Goal: Task Accomplishment & Management: Manage account settings

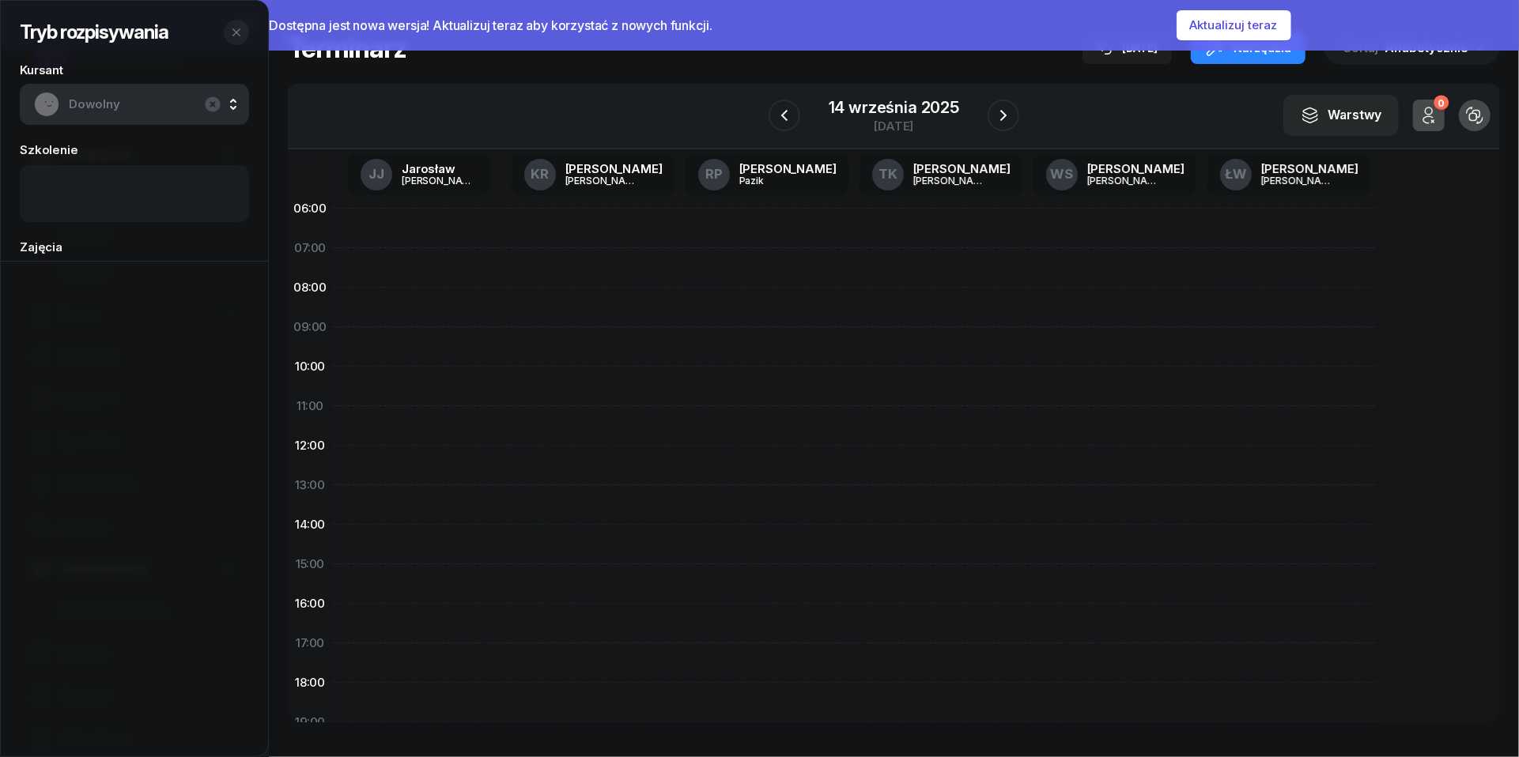
scroll to position [73, 0]
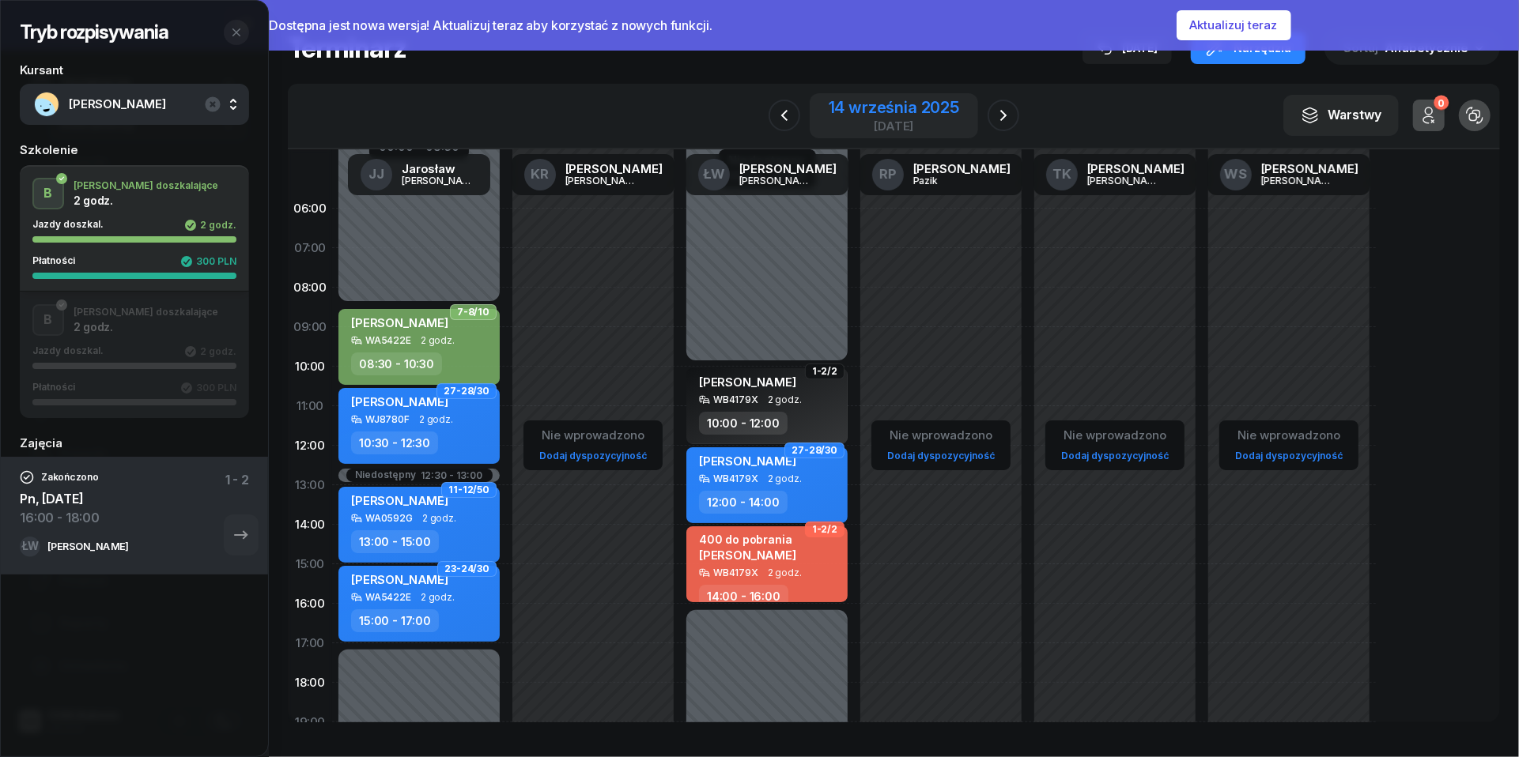
click at [906, 120] on div "[DATE]" at bounding box center [893, 126] width 130 height 12
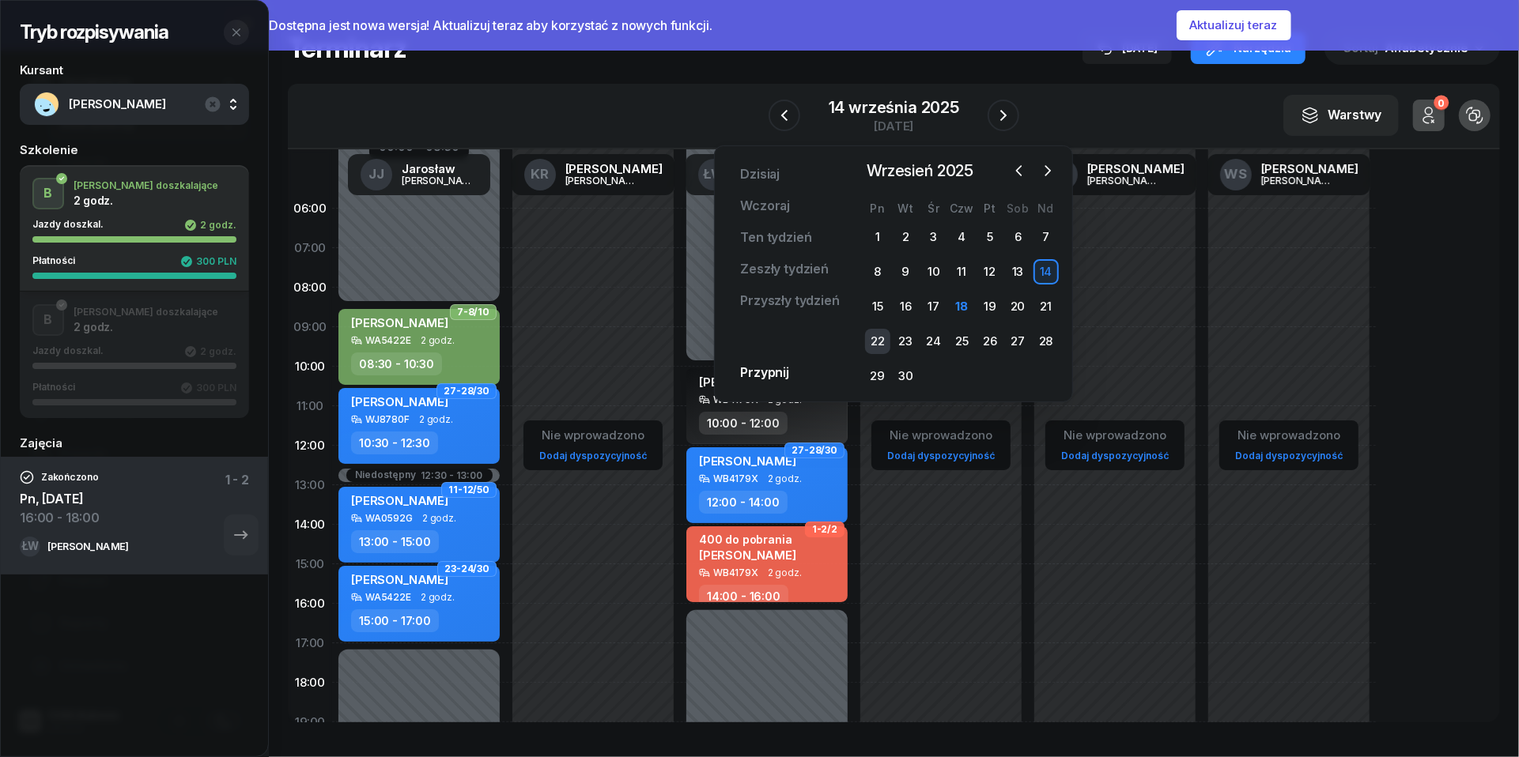
click at [882, 338] on div "22" at bounding box center [877, 341] width 25 height 25
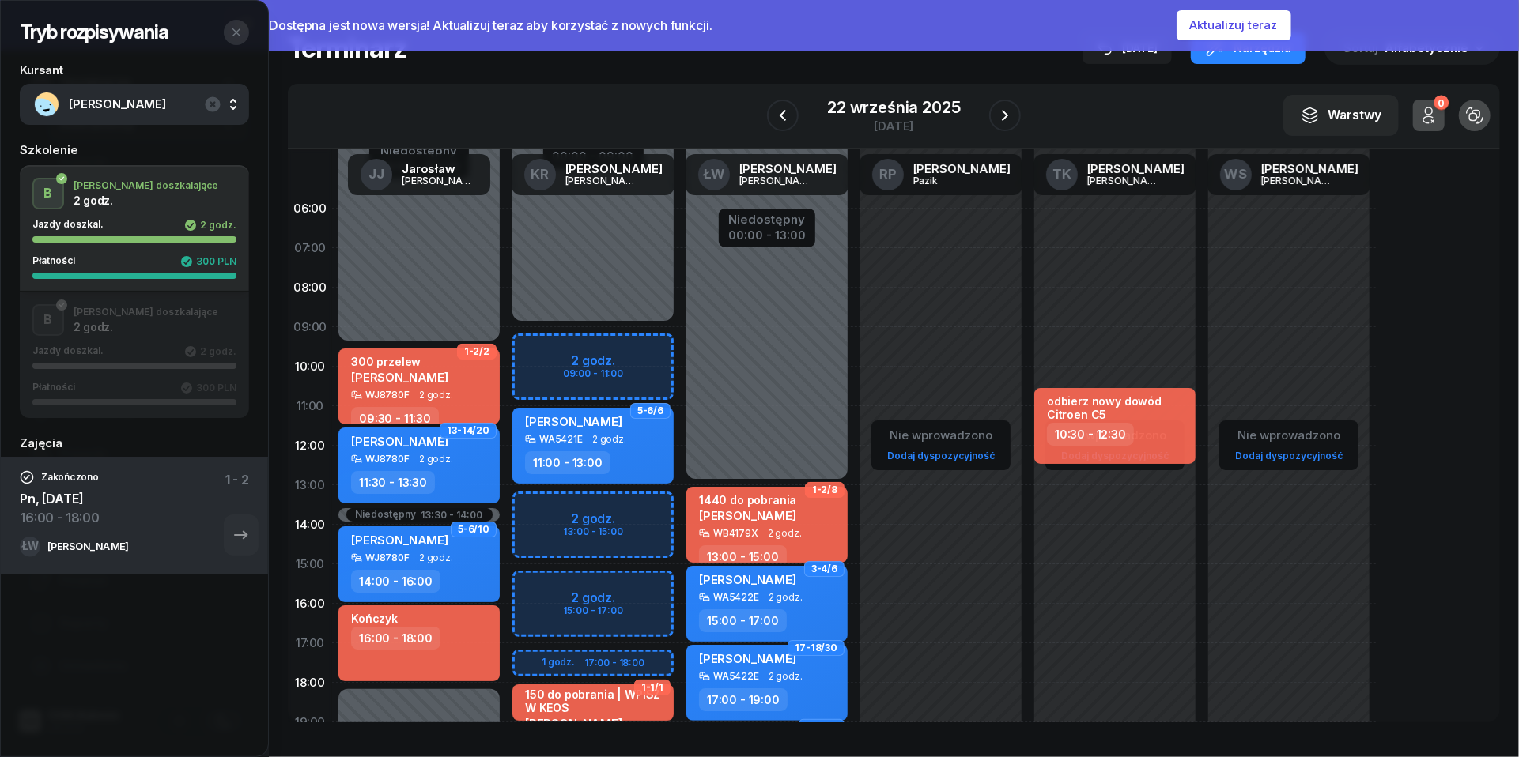
click at [239, 33] on icon "button" at bounding box center [236, 32] width 13 height 13
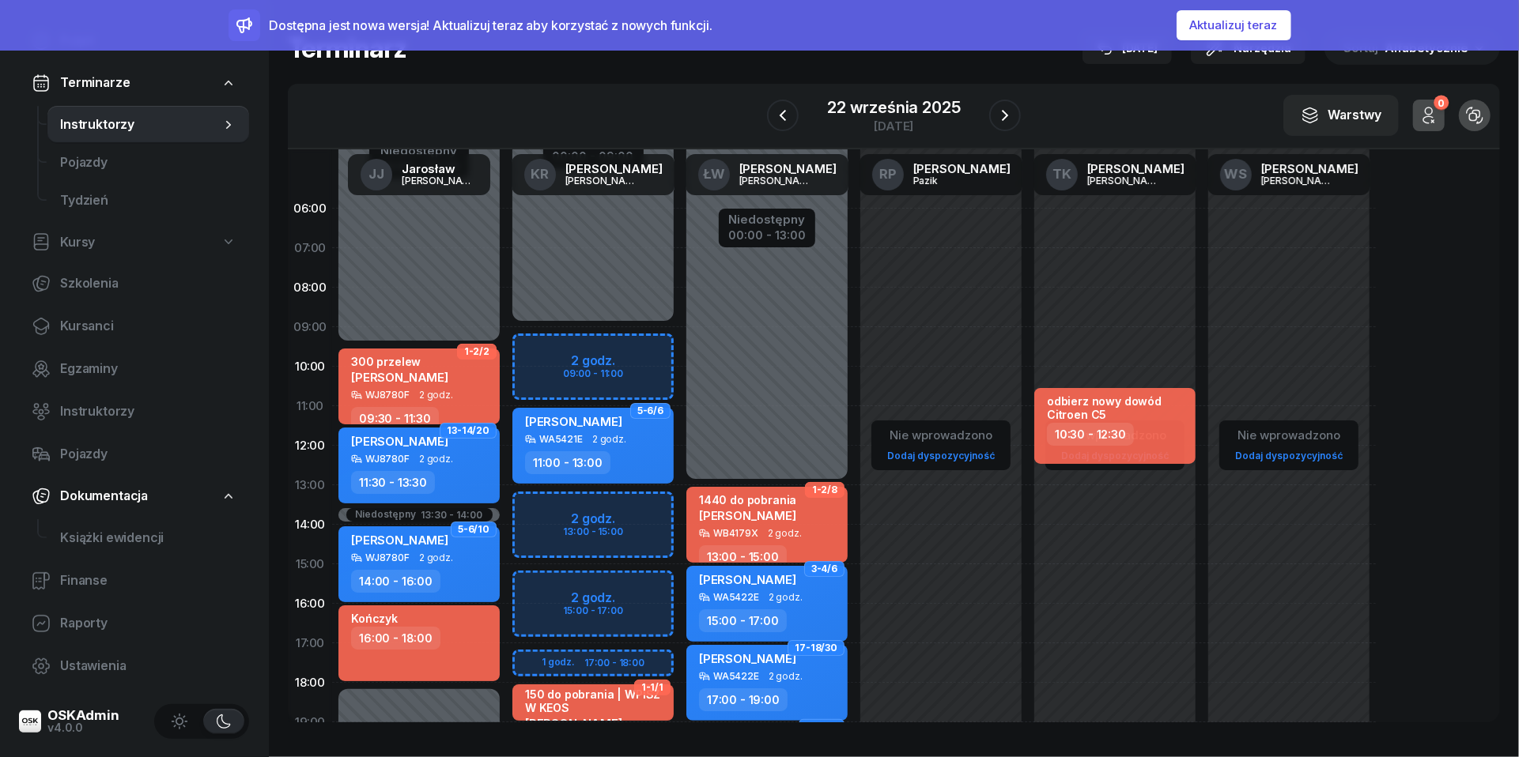
click at [1091, 280] on div "Nie wprowadzono Dodaj dyspozycyjność odbierz nowy dowód Citroen C5 10:30 - 12:30" at bounding box center [1115, 564] width 174 height 751
select select "07"
select select "09"
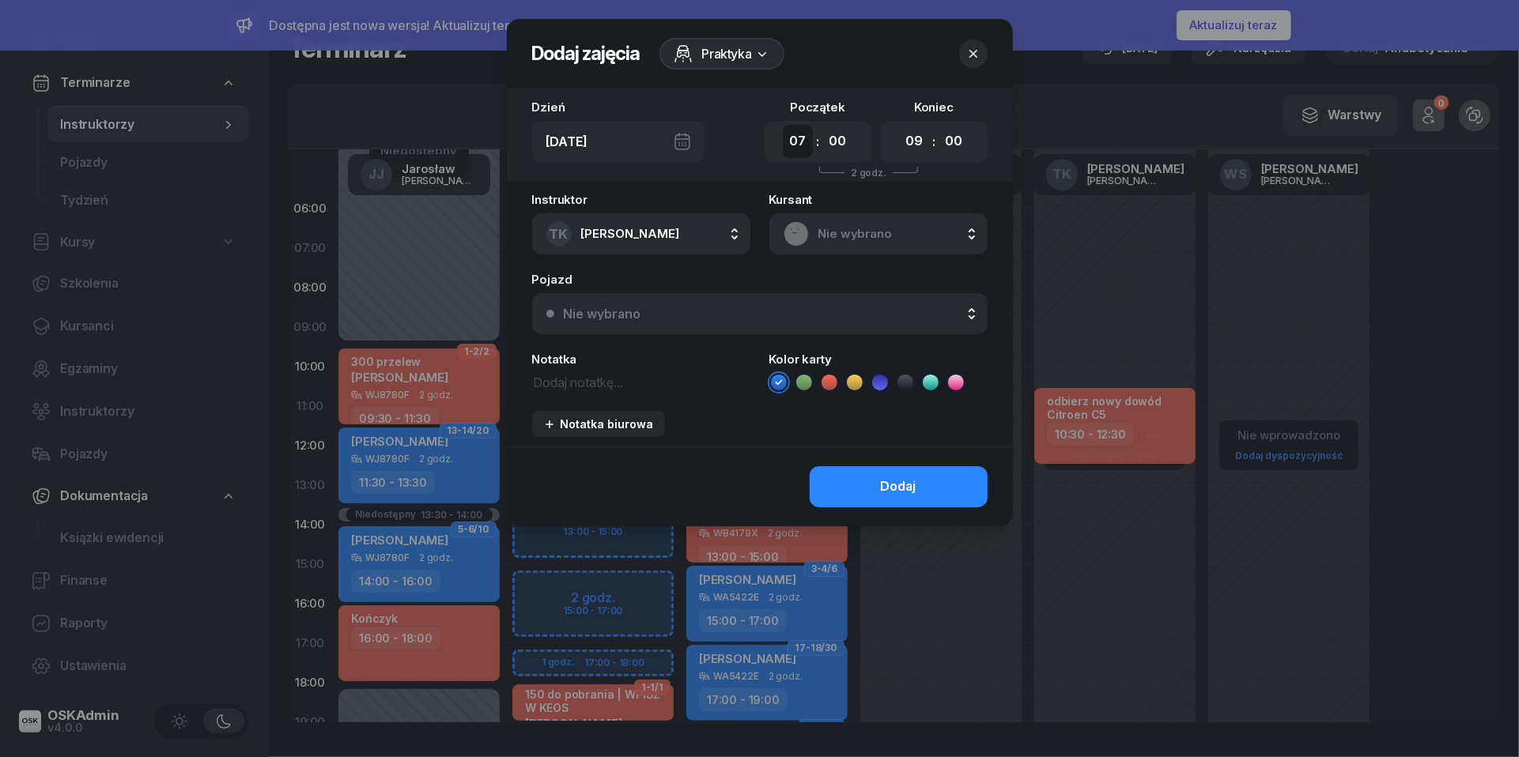
select select "08"
select select "30"
click at [586, 390] on div "Instruktor TK Tomasz Katalski JJ Jarosław Jakubczak KR Katarzyna Rakowska ŁW Łu…" at bounding box center [760, 320] width 506 height 253
click at [568, 387] on textarea at bounding box center [641, 382] width 218 height 20
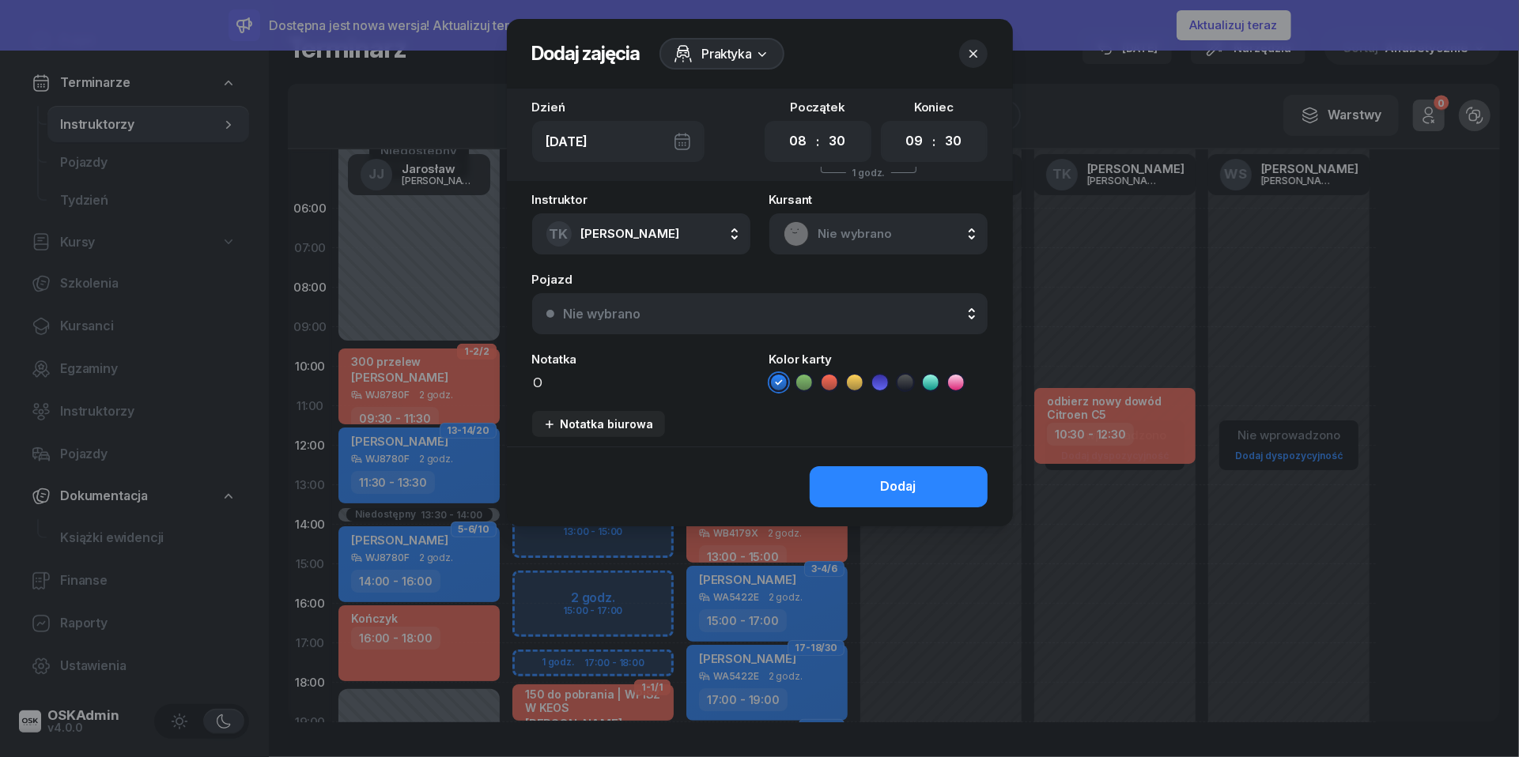
scroll to position [1, 0]
type textarea "[PERSON_NAME]"
click at [826, 377] on icon at bounding box center [829, 383] width 16 height 16
click at [788, 321] on button "Nie wybrano" at bounding box center [759, 313] width 455 height 41
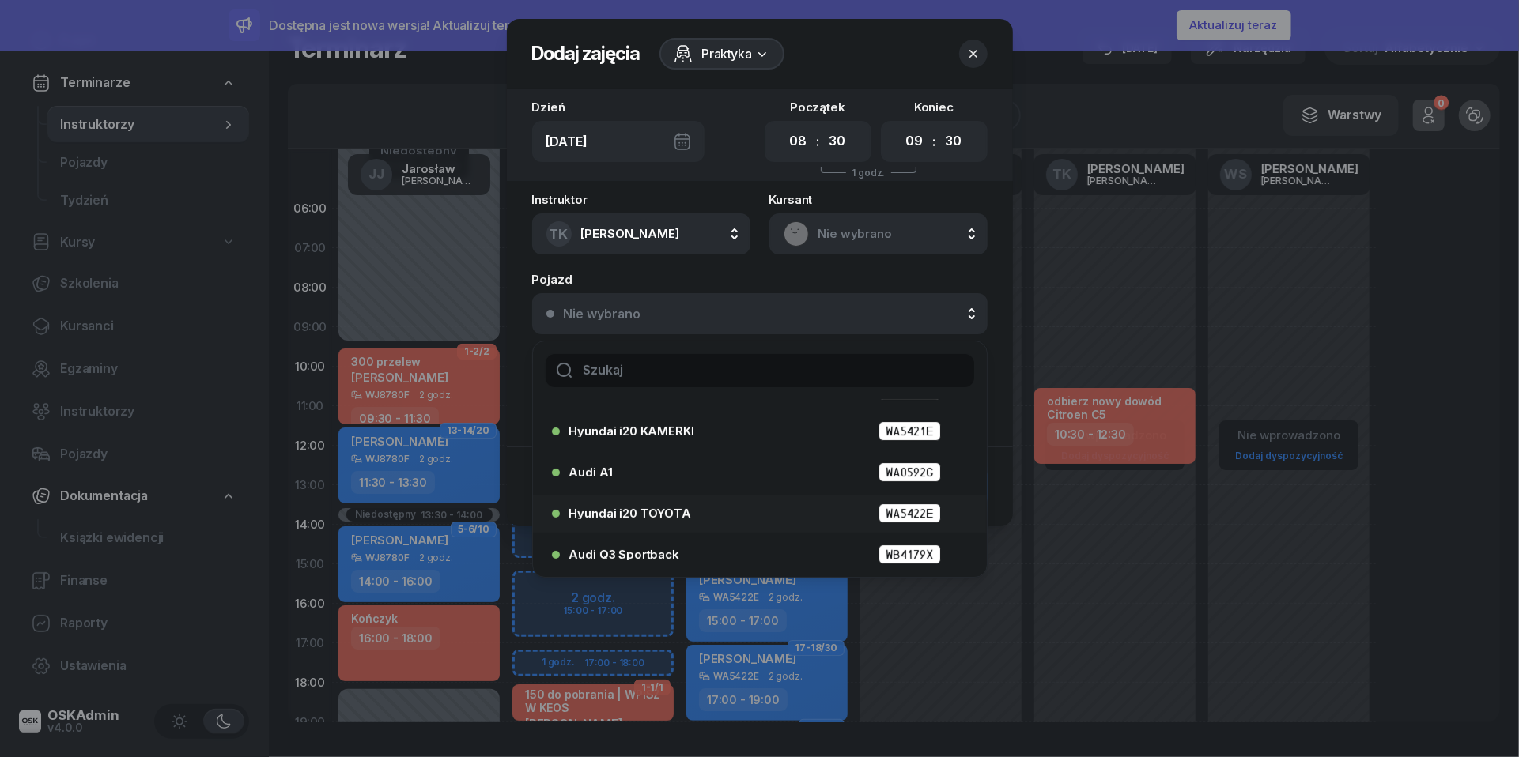
scroll to position [73, 0]
click at [704, 519] on div "Hyundai i20 TOYOTA WA5422E" at bounding box center [763, 514] width 389 height 20
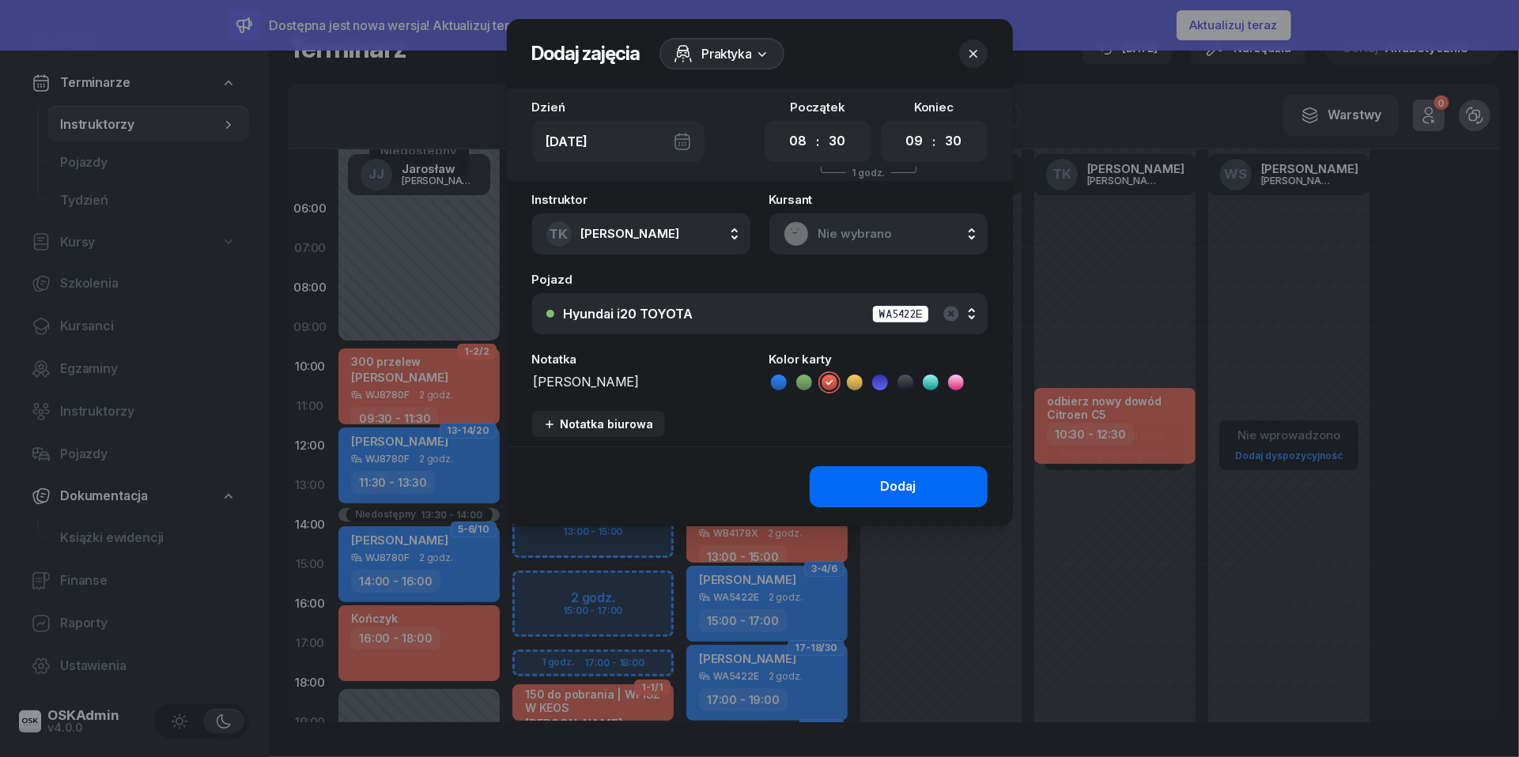
click at [877, 478] on button "Dodaj" at bounding box center [898, 486] width 178 height 41
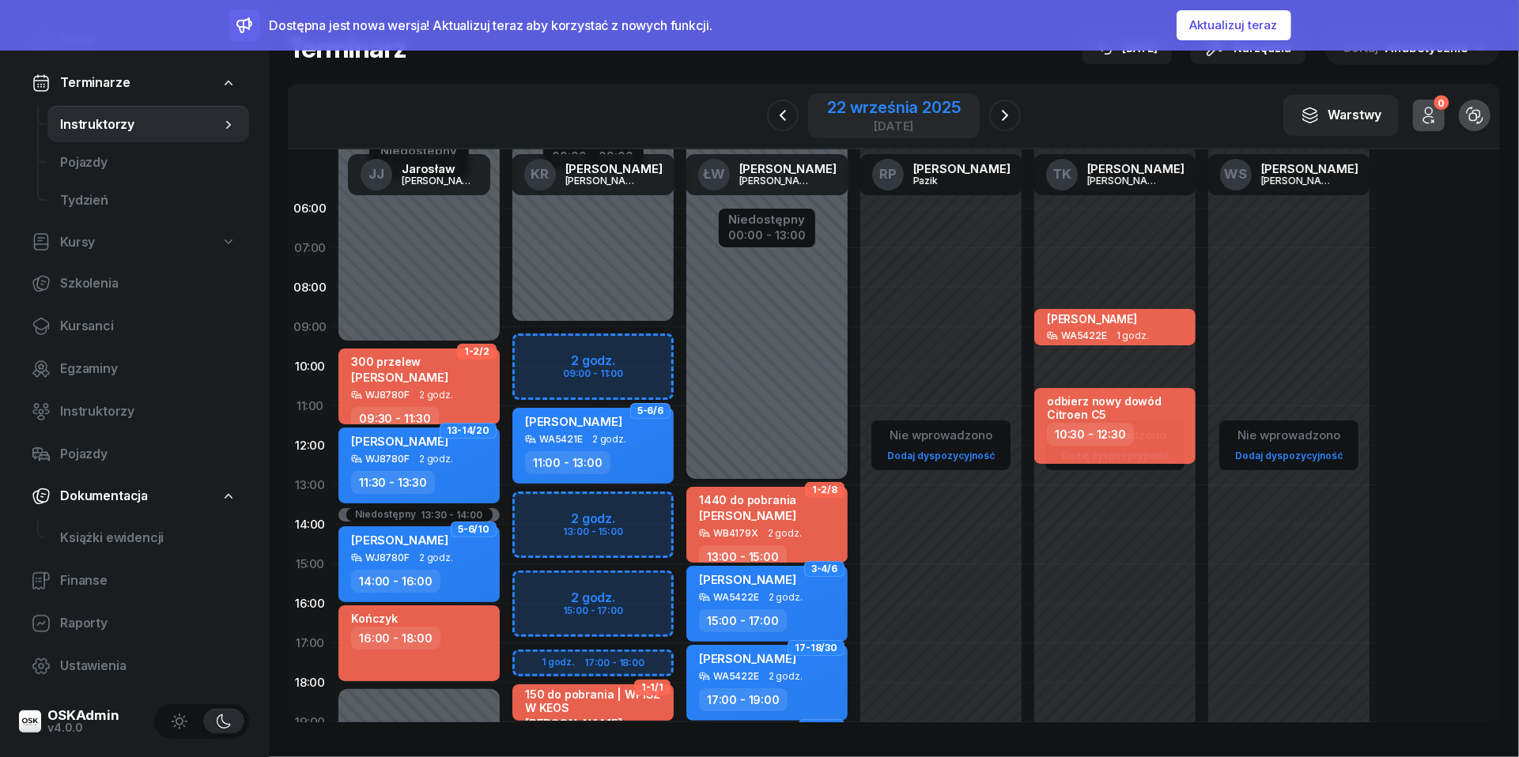
scroll to position [0, 0]
click at [852, 100] on div "22 września 2025" at bounding box center [893, 108] width 133 height 16
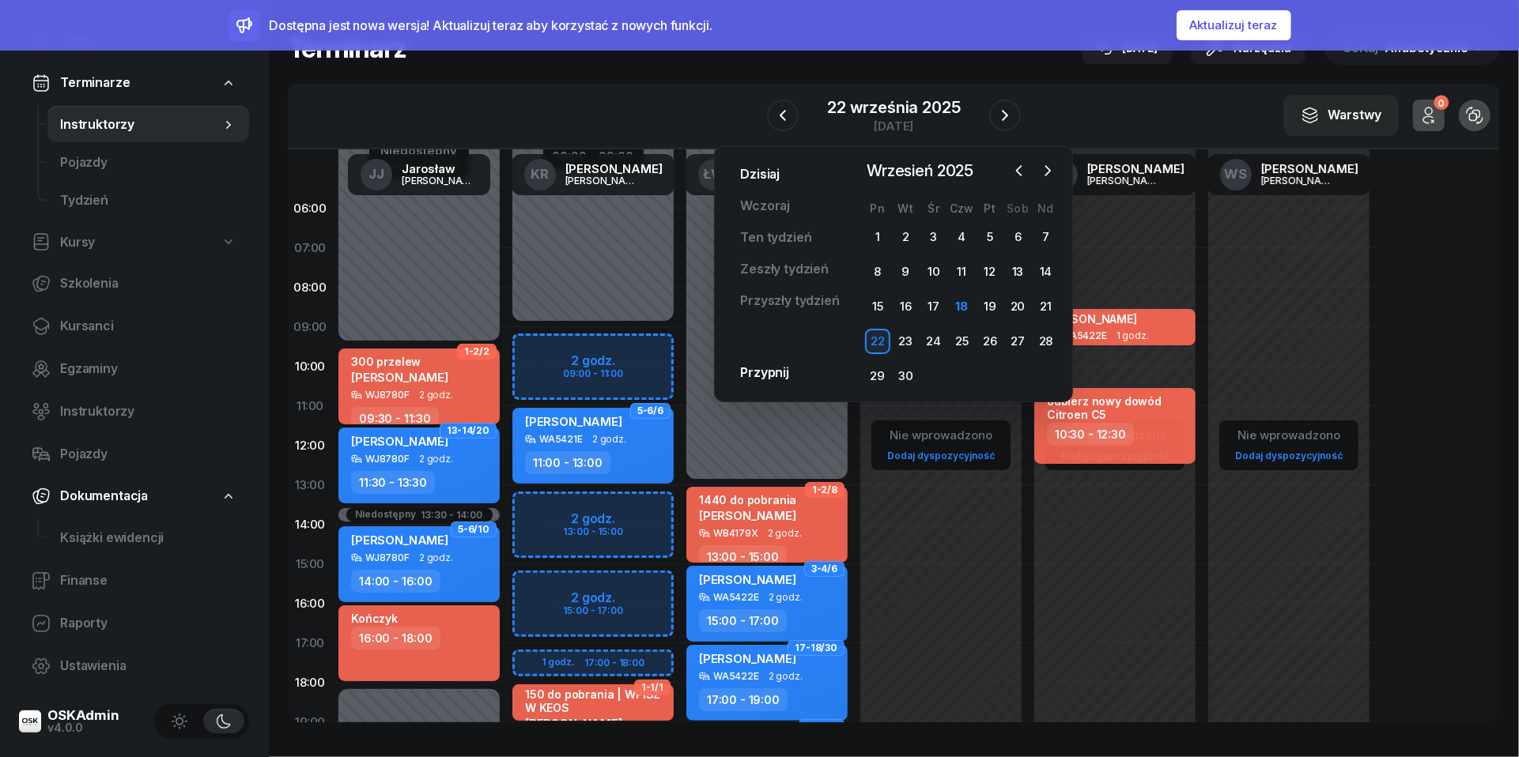
click at [768, 175] on link "Dzisiaj" at bounding box center [759, 175] width 65 height 32
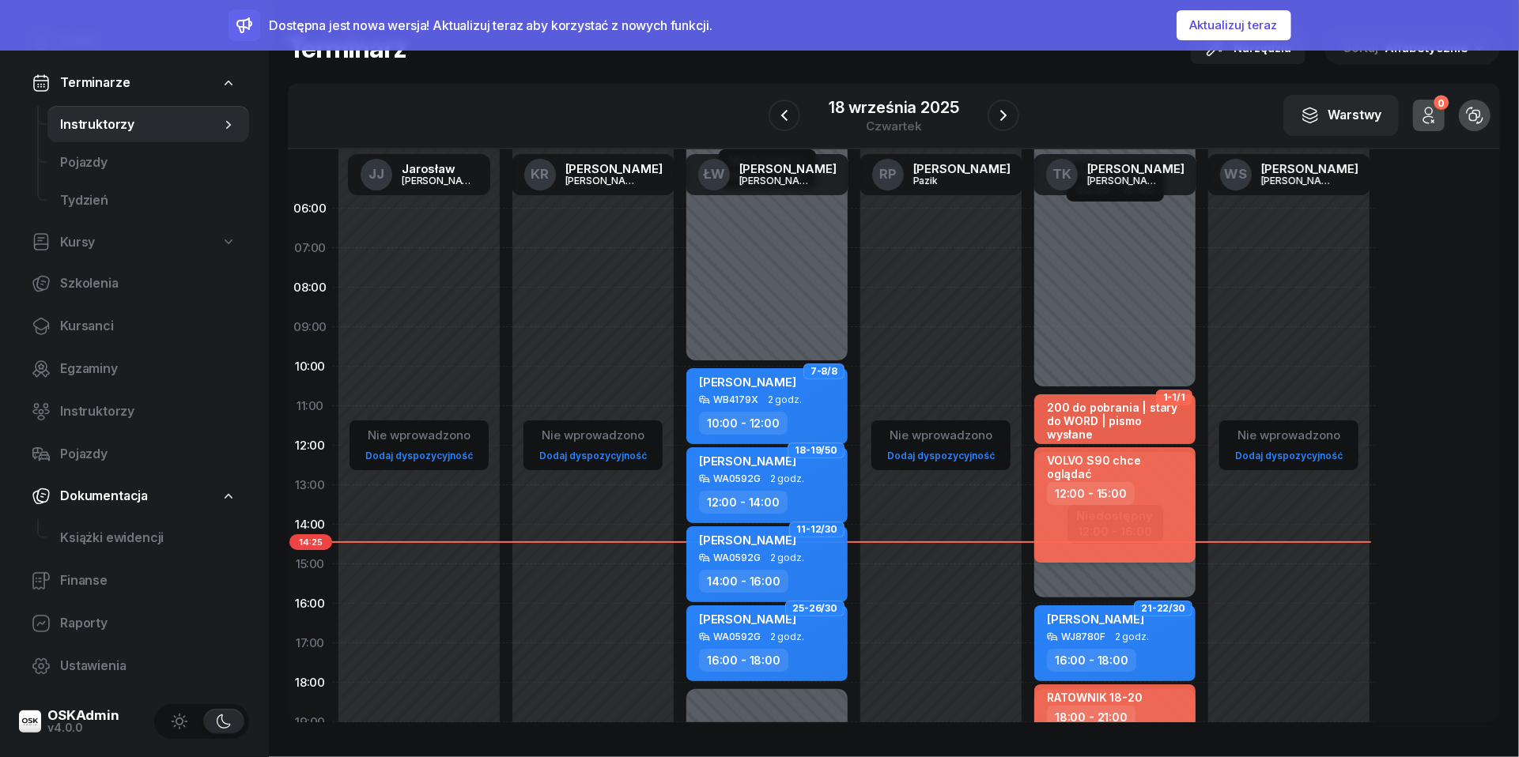
click at [1136, 496] on div "VOLVO S90 chce oglądać 12:00 - 15:00" at bounding box center [1114, 504] width 161 height 115
select select "12"
select select "15"
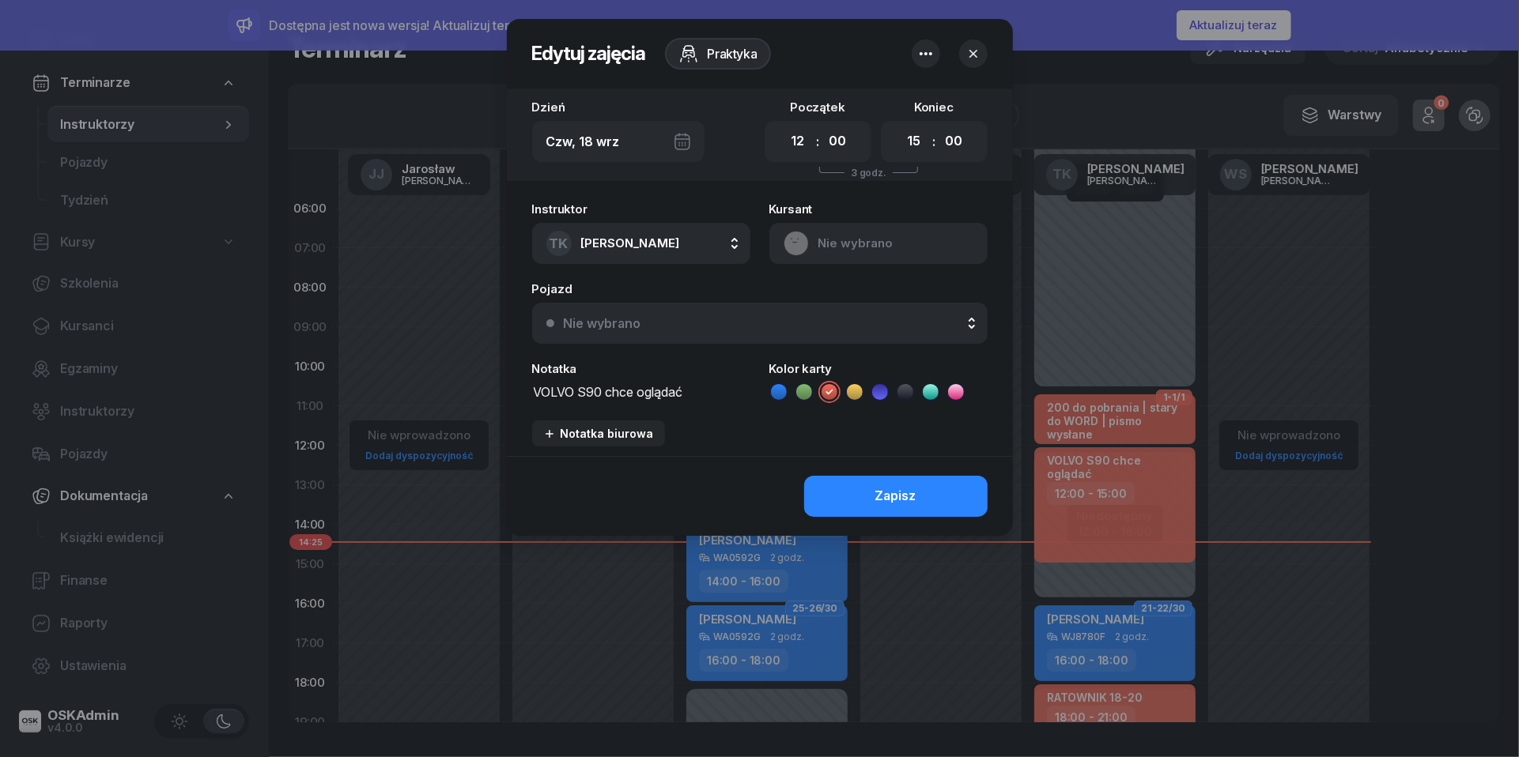
click at [915, 55] on button "button" at bounding box center [925, 54] width 28 height 28
click at [886, 104] on link "Usuń" at bounding box center [917, 103] width 207 height 40
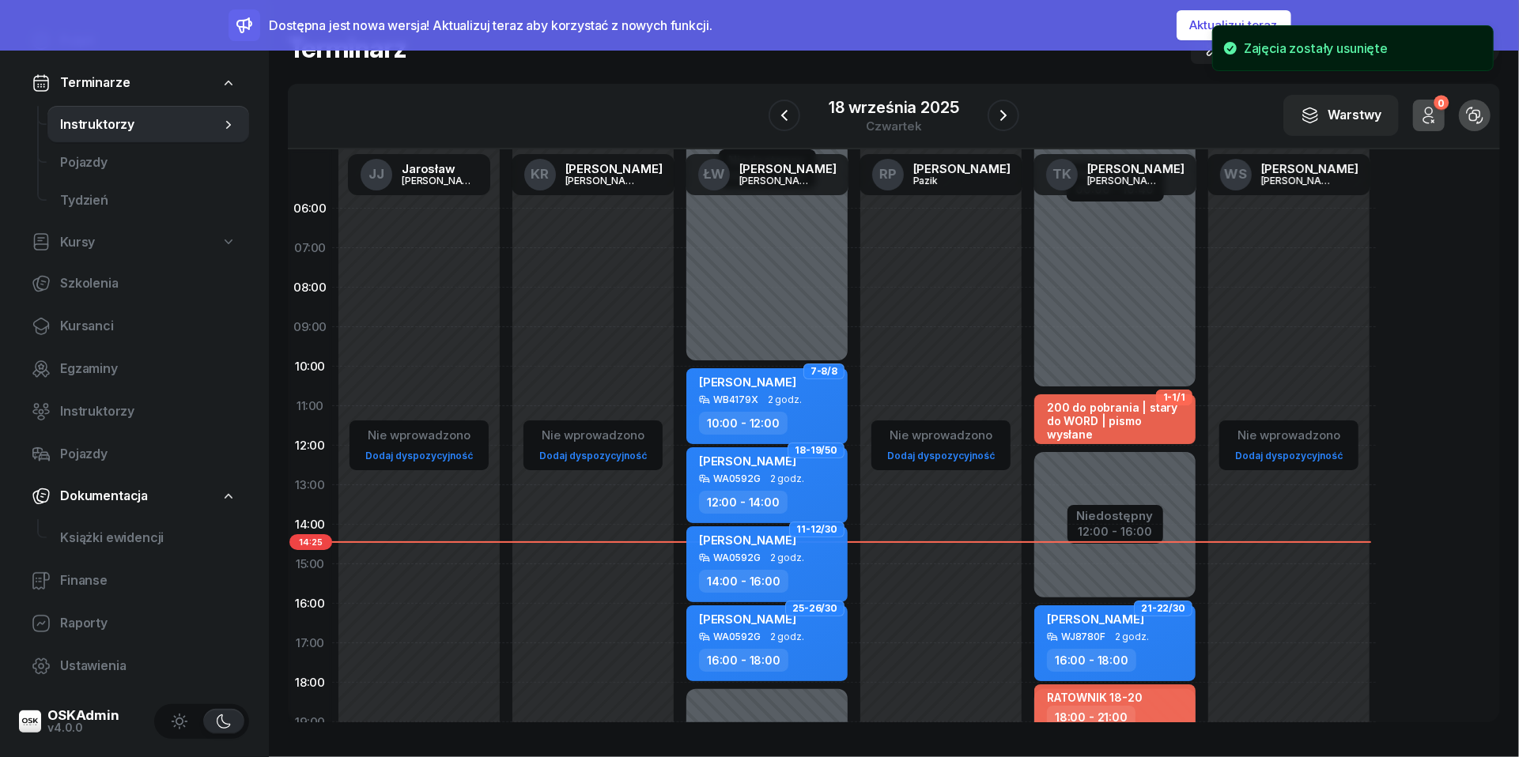
click at [1155, 636] on div "WJ8780F 2 godz." at bounding box center [1116, 637] width 139 height 11
select select "16"
select select "18"
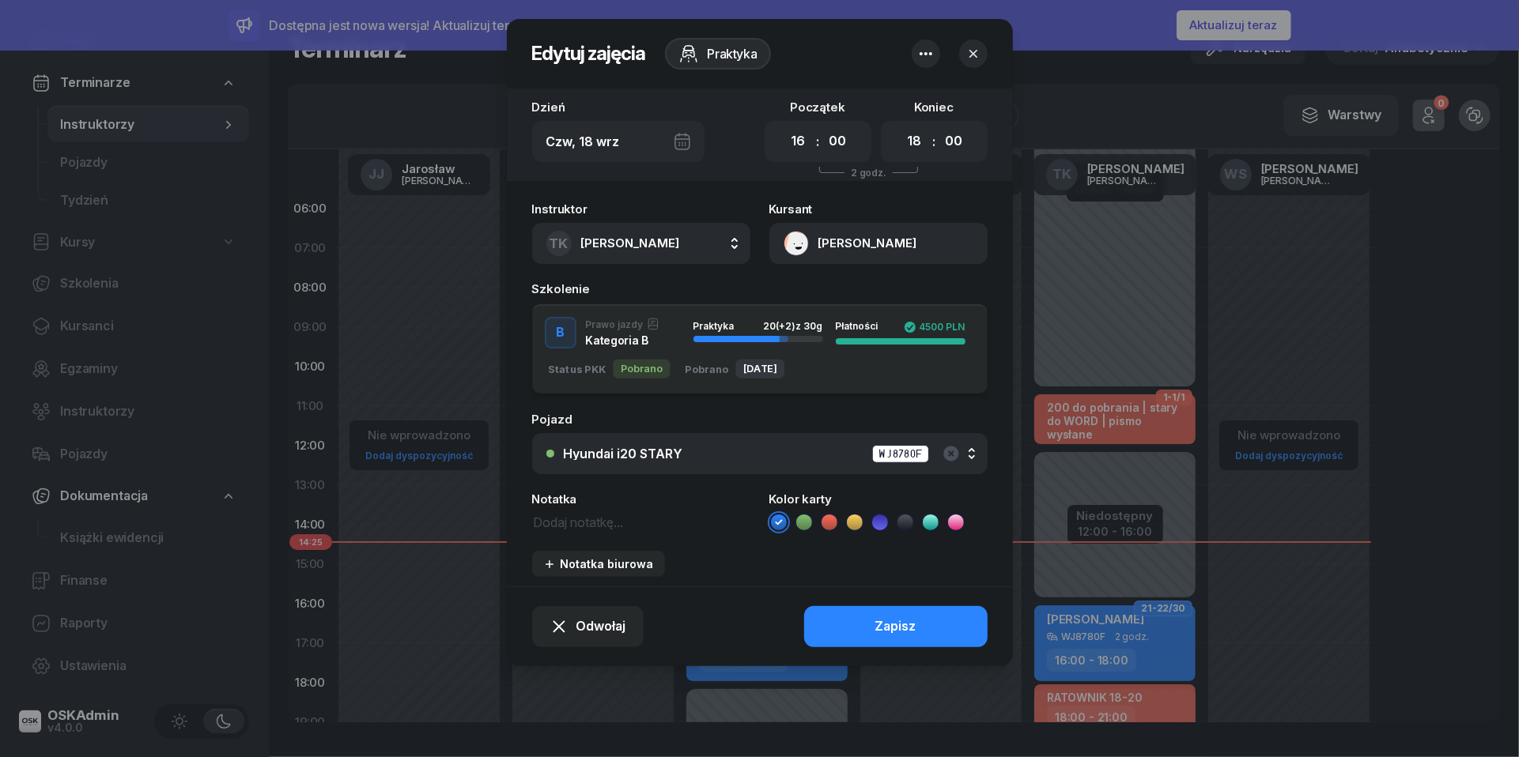
click at [926, 57] on icon "button" at bounding box center [925, 53] width 19 height 19
click at [923, 109] on link "Usuń" at bounding box center [917, 103] width 207 height 40
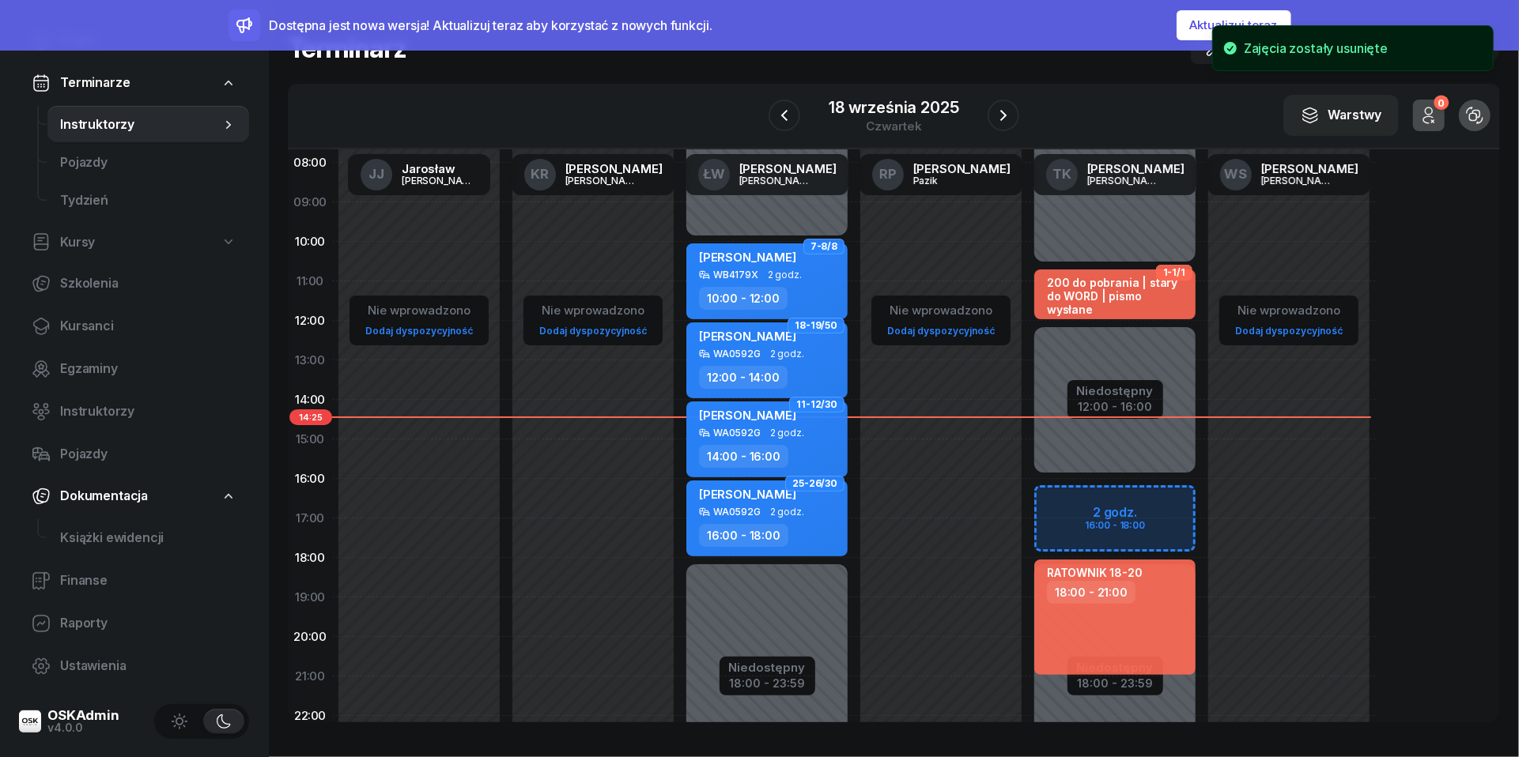
scroll to position [163, 0]
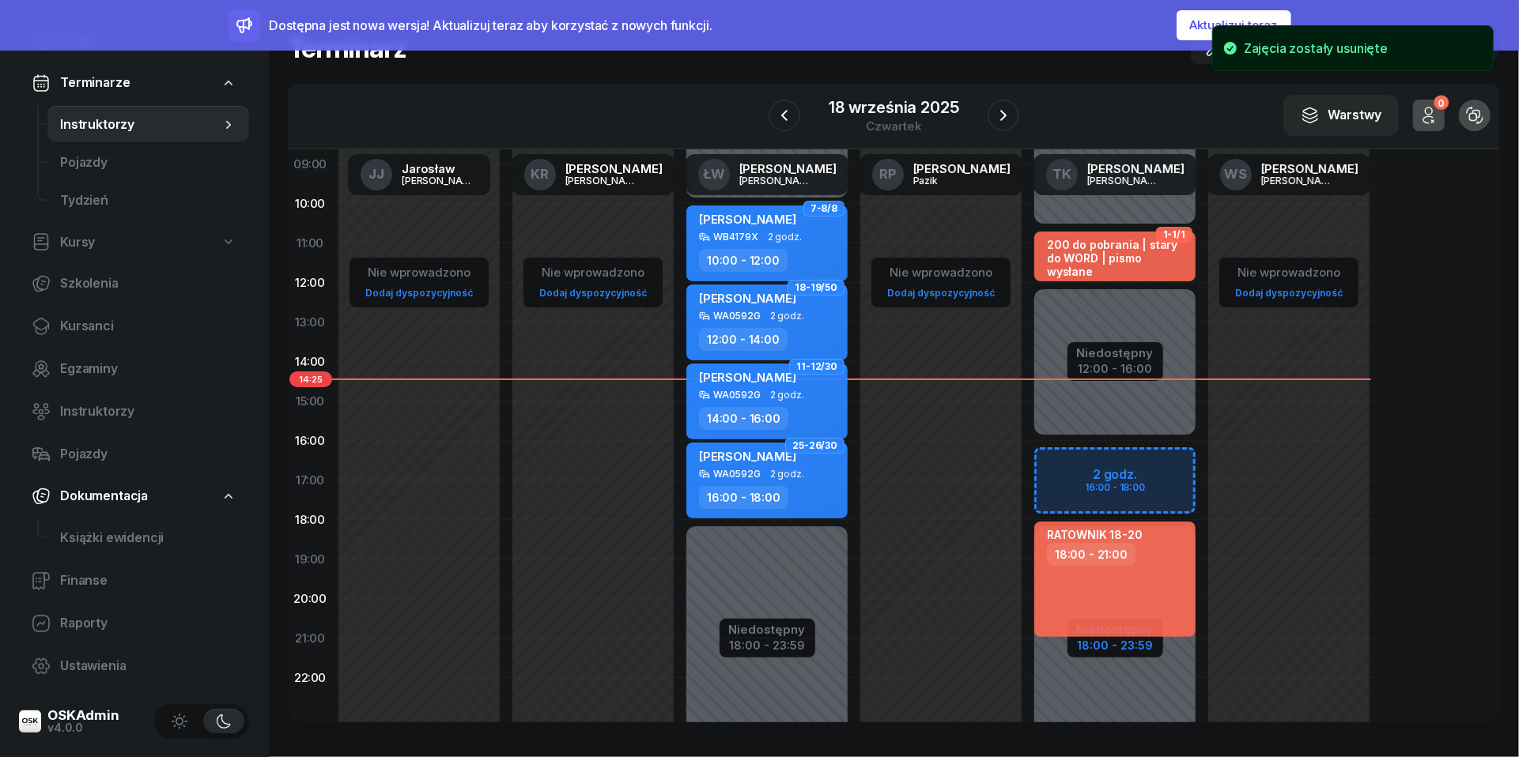
click at [1116, 646] on div "18:00 - 23:59" at bounding box center [1115, 644] width 77 height 17
select select "10"
select select "40"
select select "12"
select select "16"
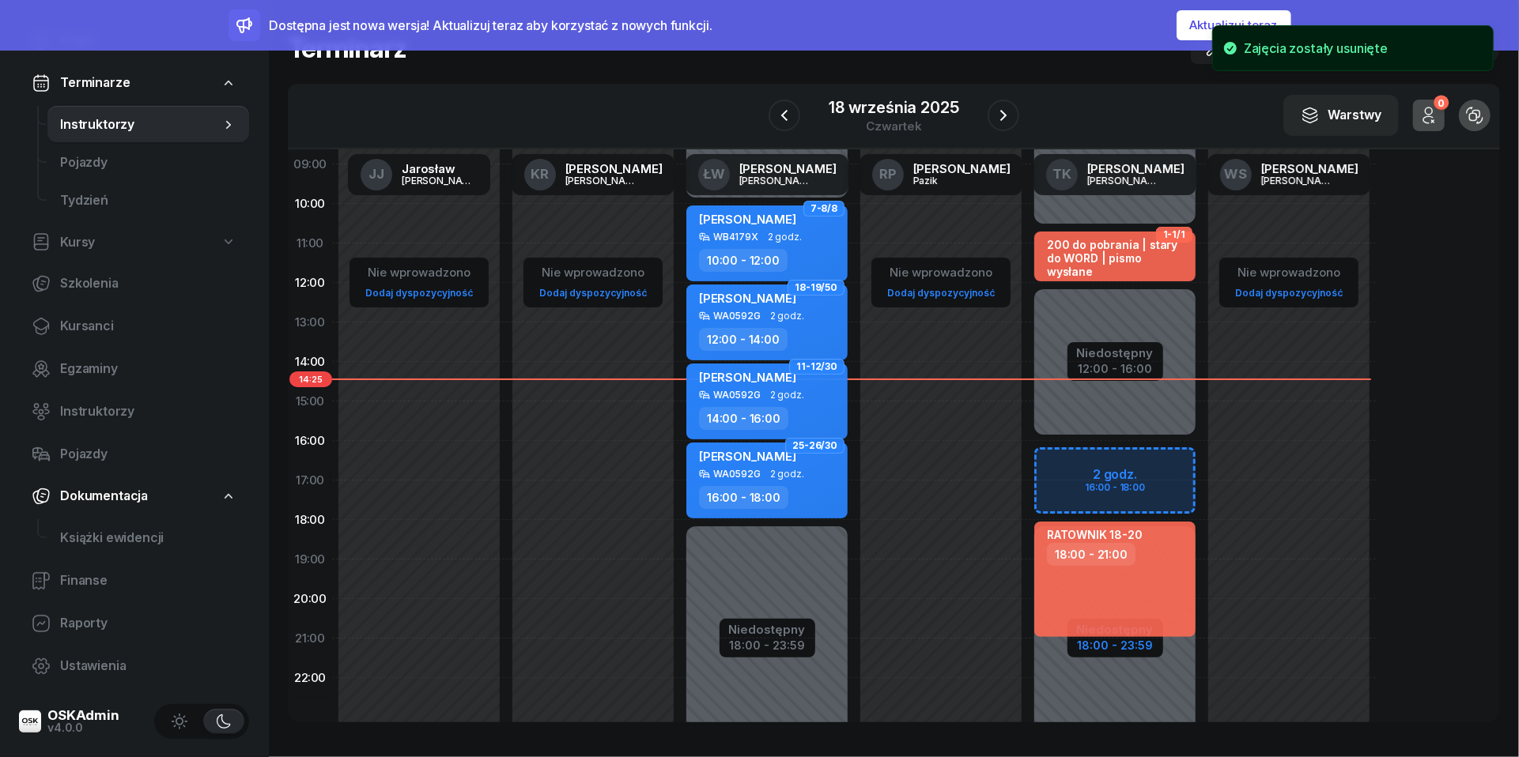
select select "18"
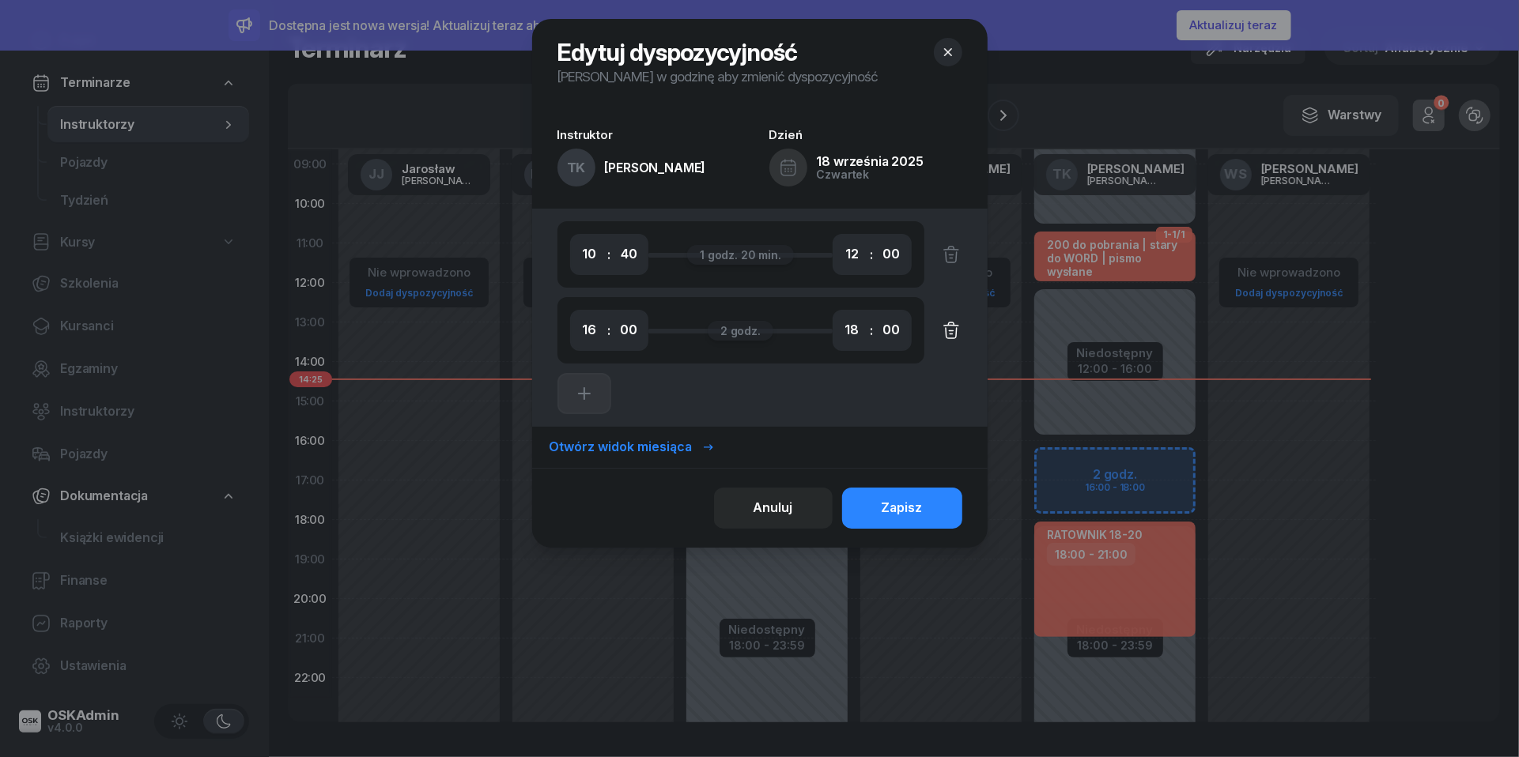
click at [952, 334] on icon "button" at bounding box center [950, 334] width 2 height 0
click at [905, 491] on button "Zapisz" at bounding box center [902, 508] width 120 height 41
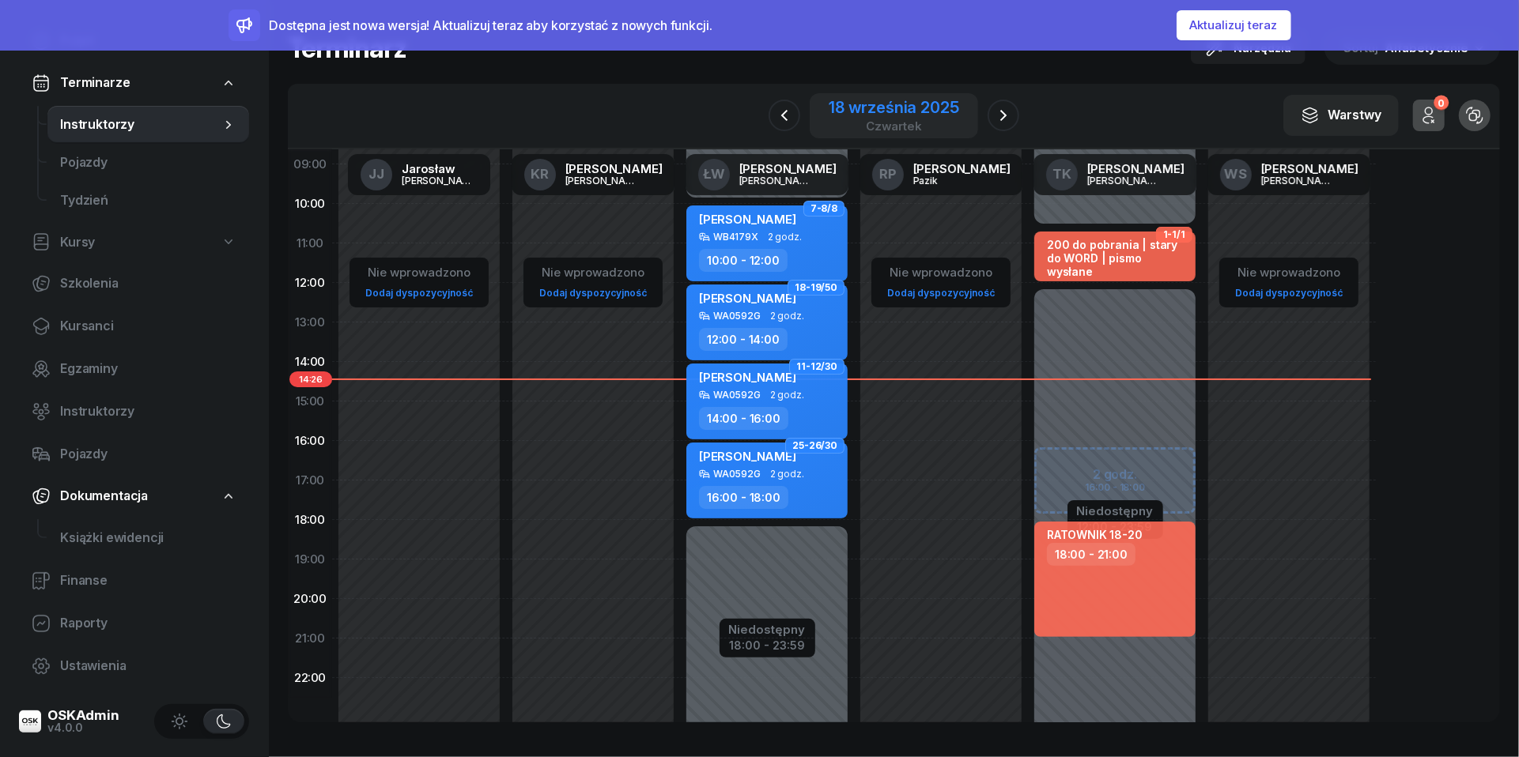
click at [911, 121] on div "czwartek" at bounding box center [893, 126] width 130 height 12
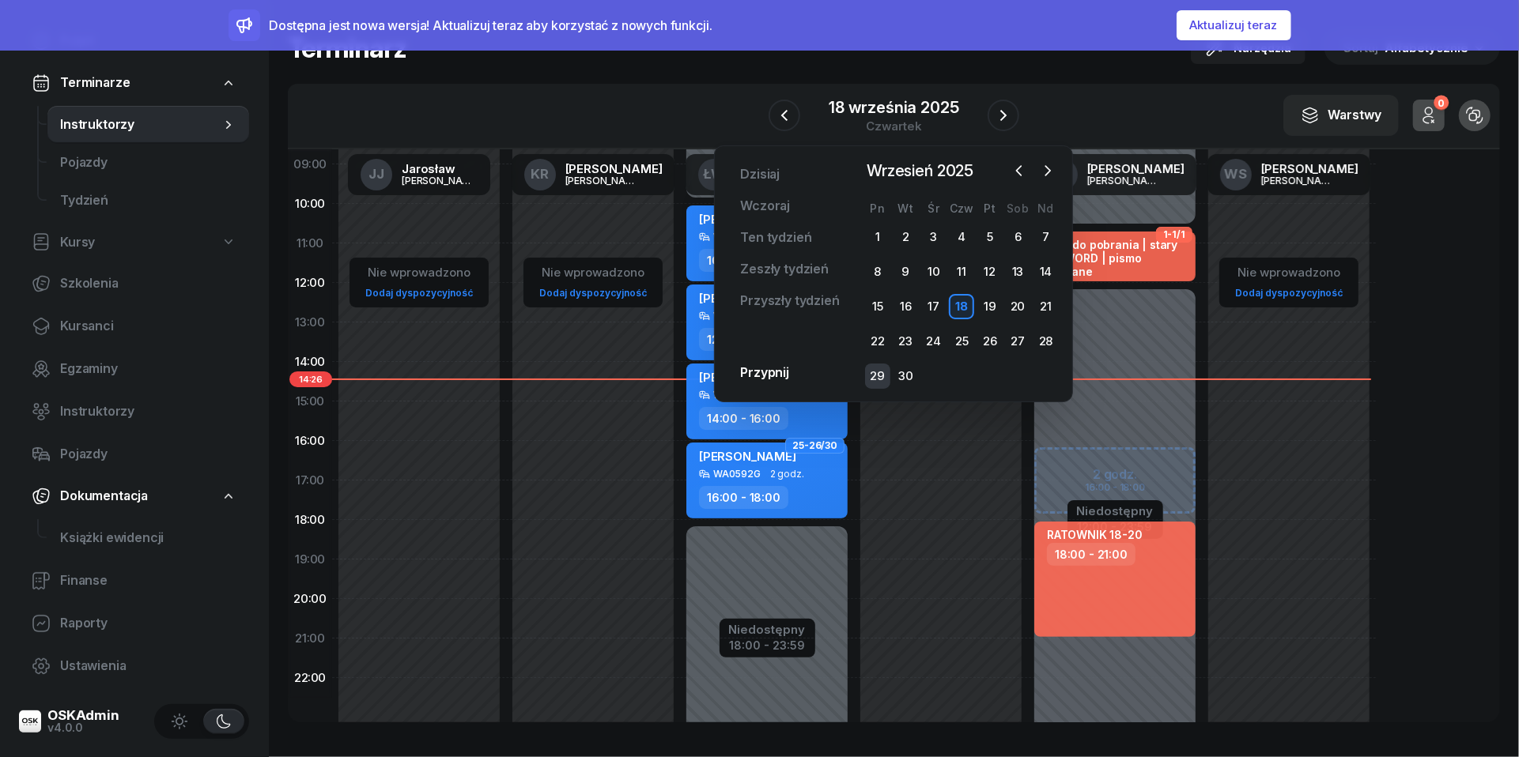
click at [877, 375] on div "29" at bounding box center [877, 376] width 25 height 25
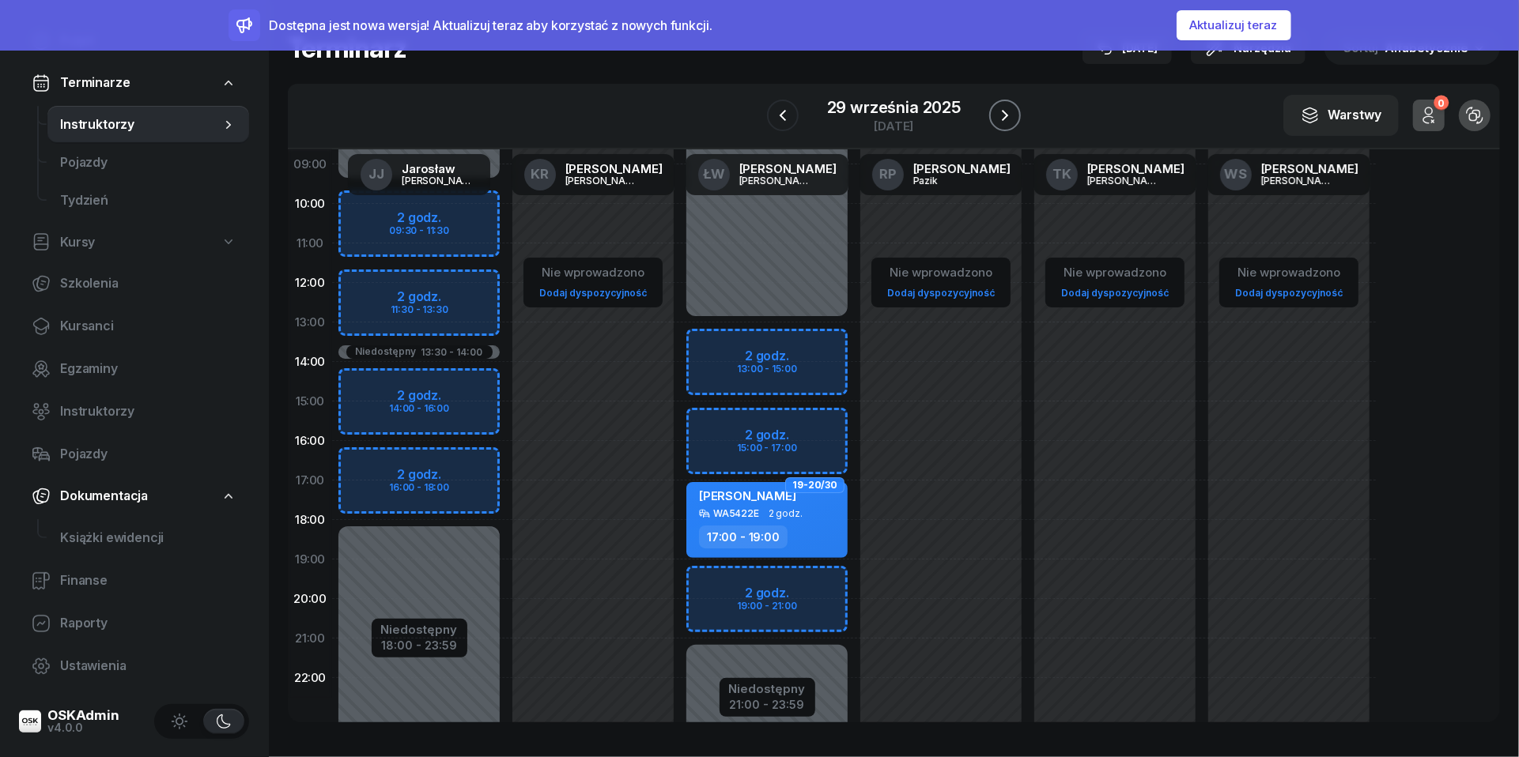
click at [1017, 123] on button "button" at bounding box center [1005, 116] width 32 height 32
click at [1017, 123] on icon "button" at bounding box center [1011, 115] width 19 height 19
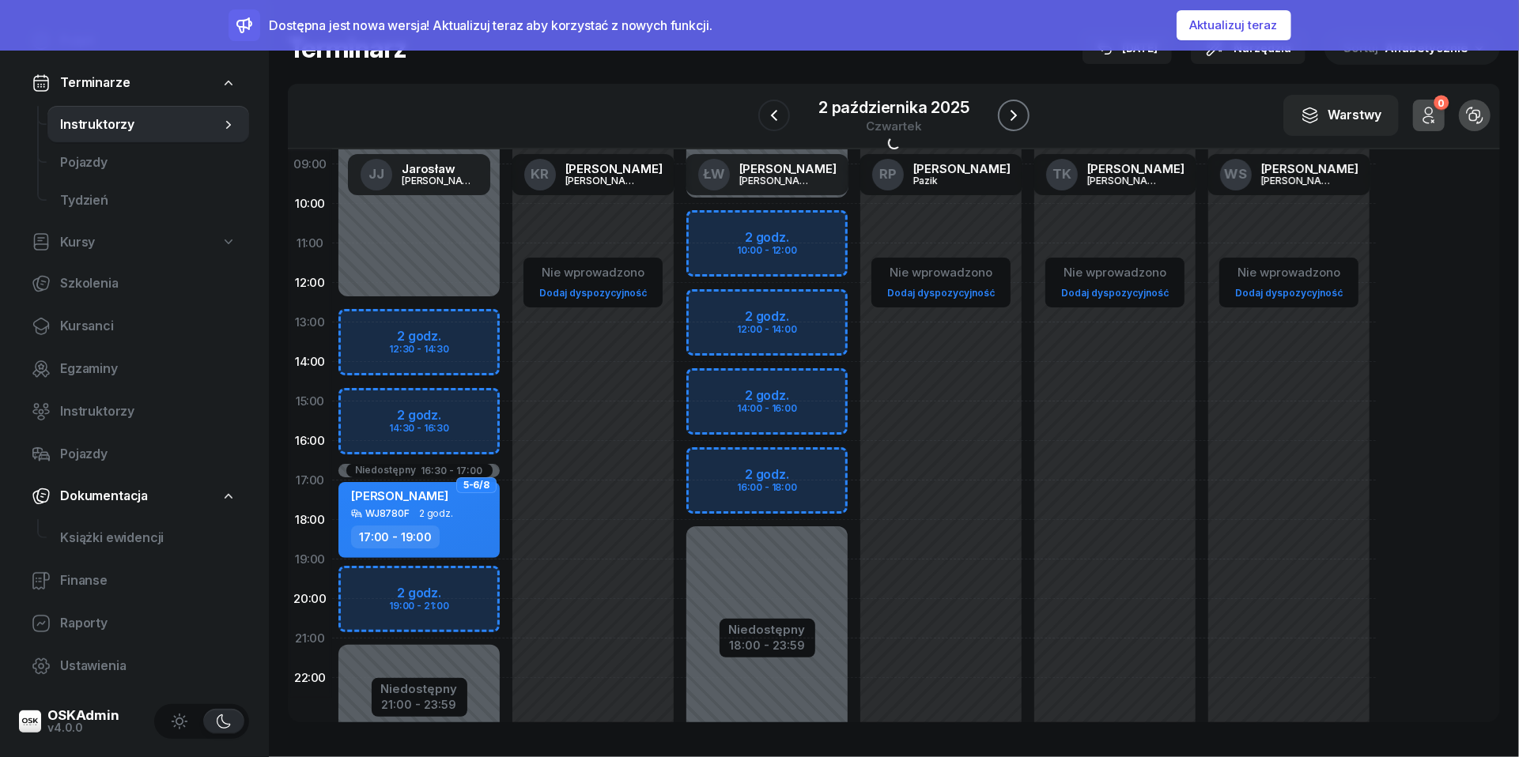
click at [1017, 123] on icon "button" at bounding box center [1013, 115] width 19 height 19
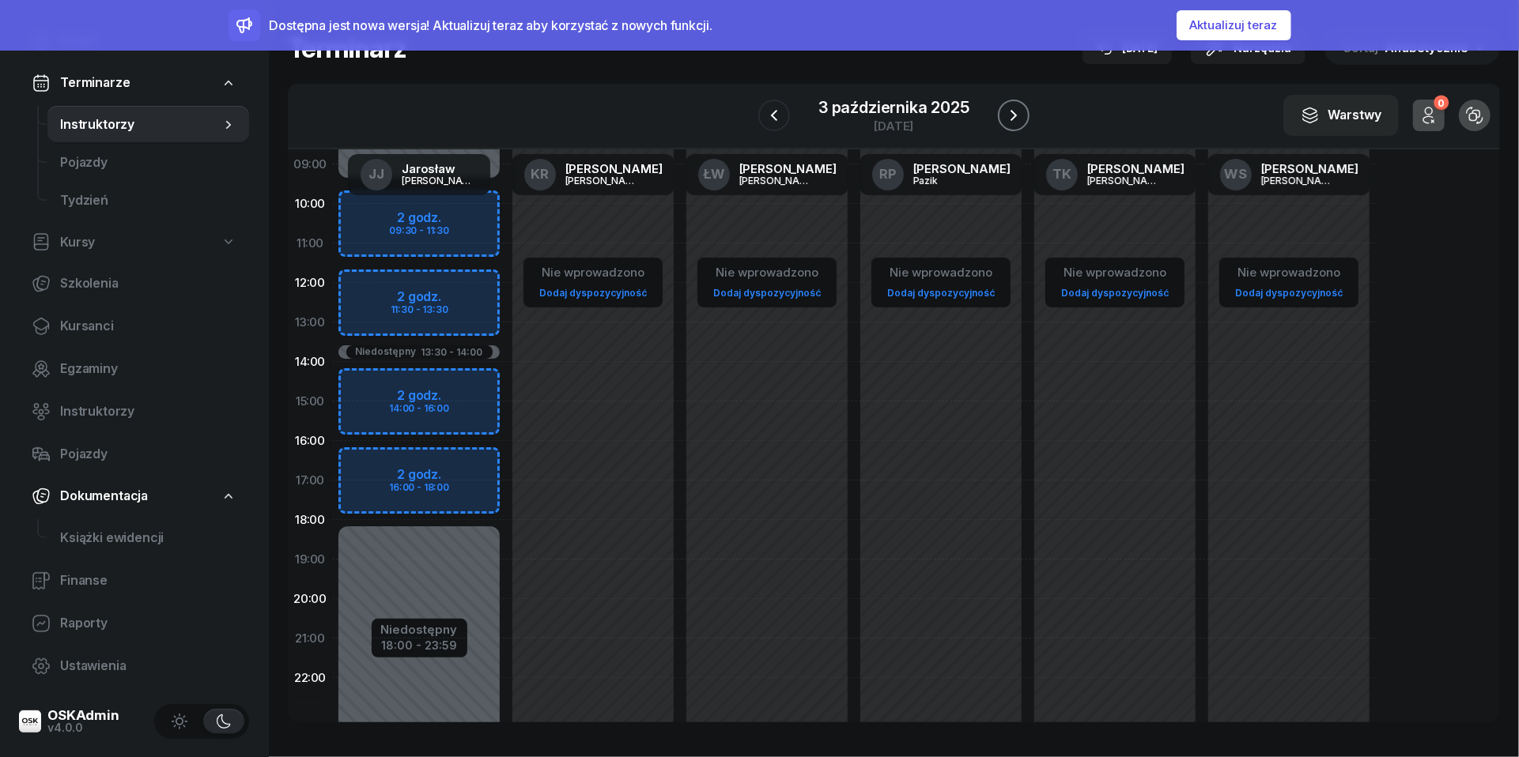
click at [1018, 122] on icon "button" at bounding box center [1013, 115] width 19 height 19
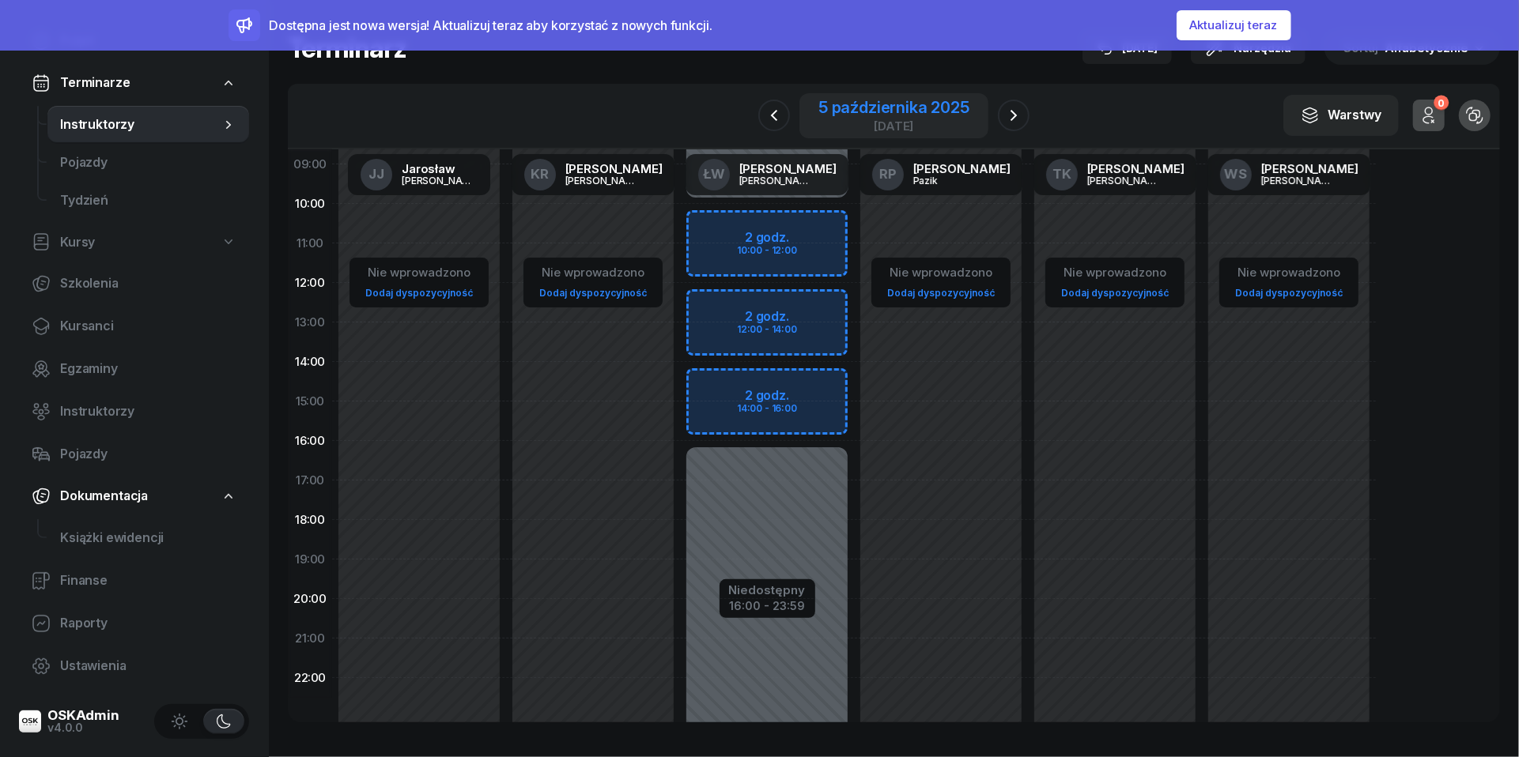
click at [867, 120] on div "[DATE]" at bounding box center [893, 126] width 151 height 12
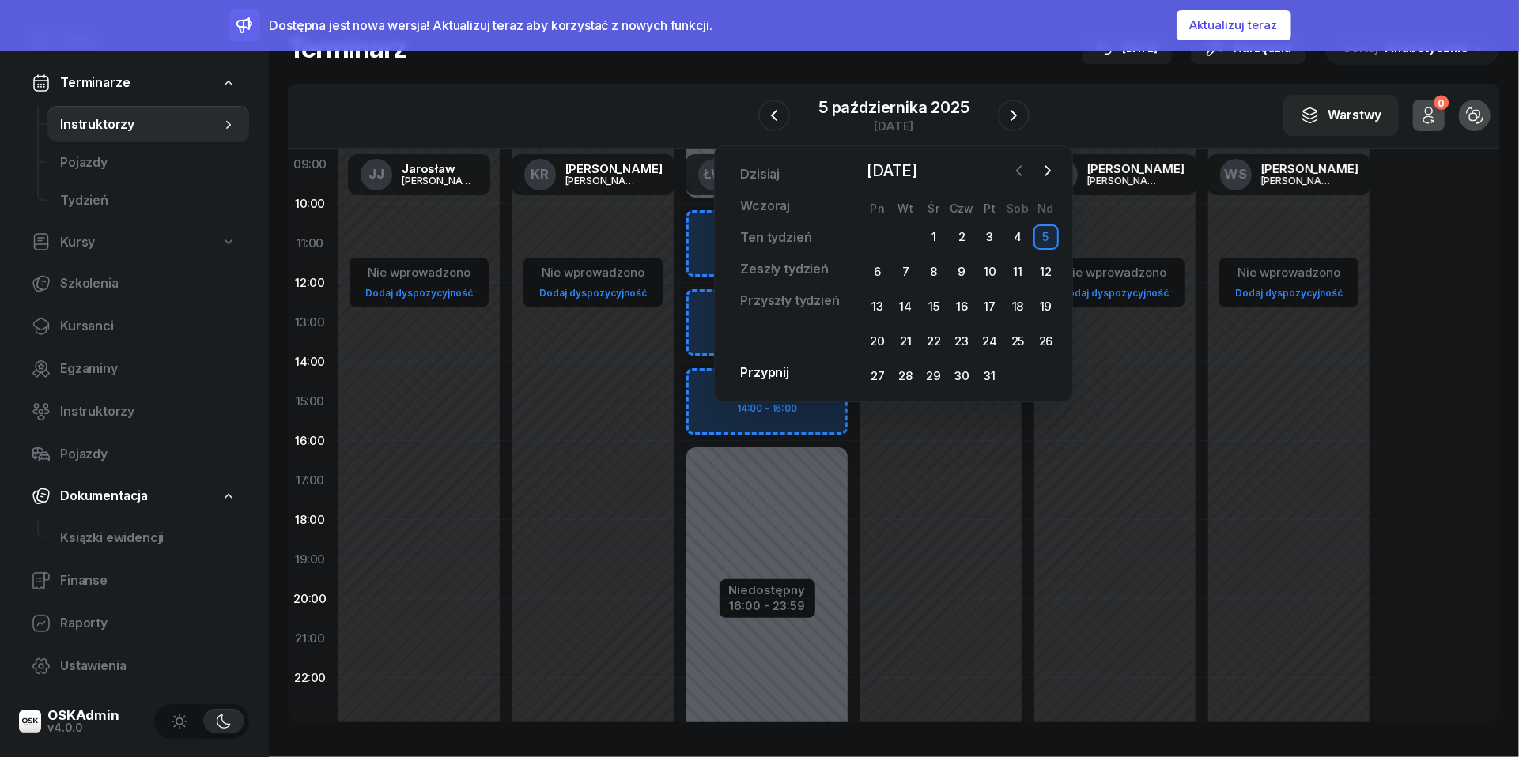
click at [1022, 175] on icon "button" at bounding box center [1019, 171] width 16 height 16
click at [931, 341] on div "24" at bounding box center [933, 341] width 25 height 25
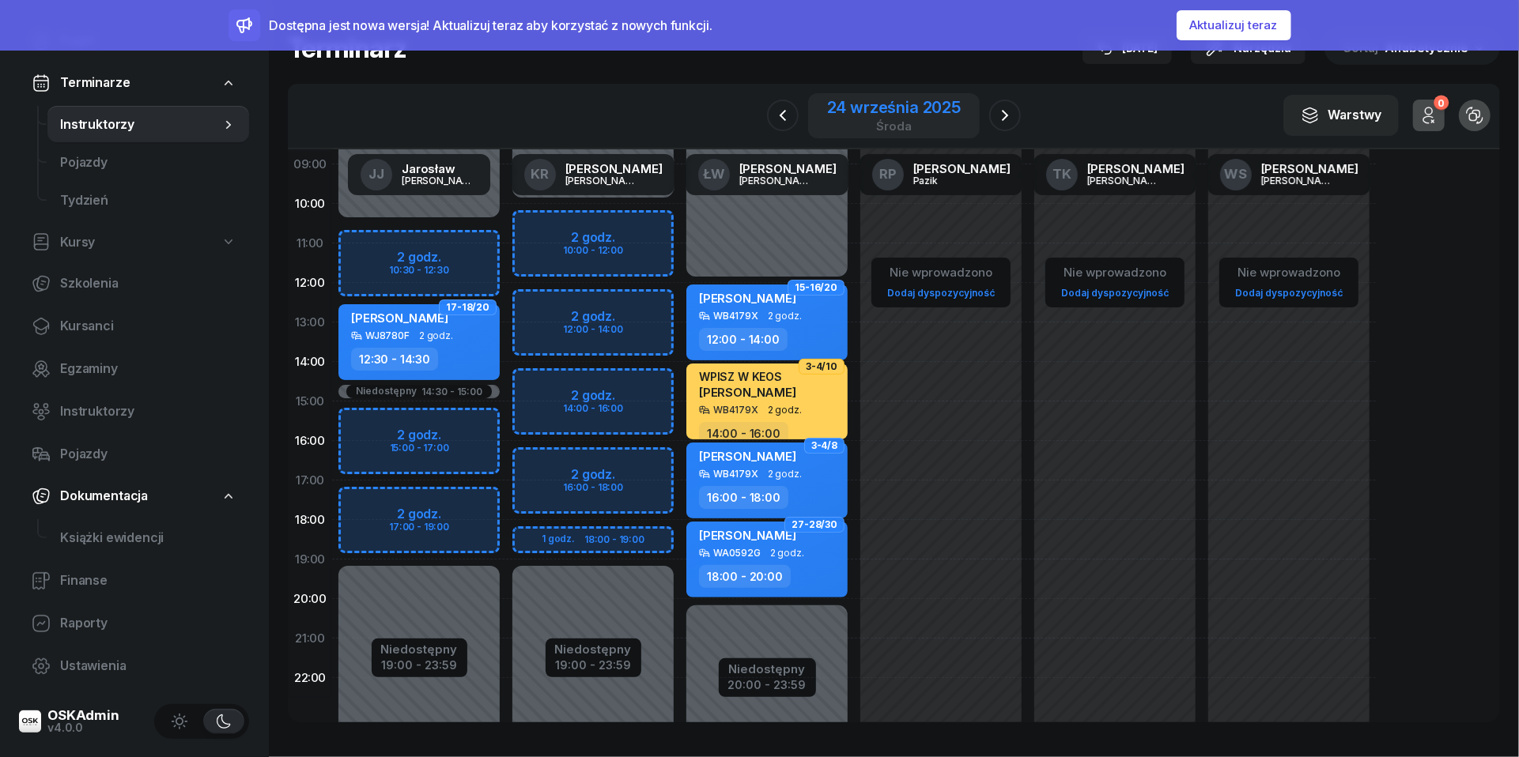
click at [904, 120] on div "środa" at bounding box center [894, 126] width 134 height 12
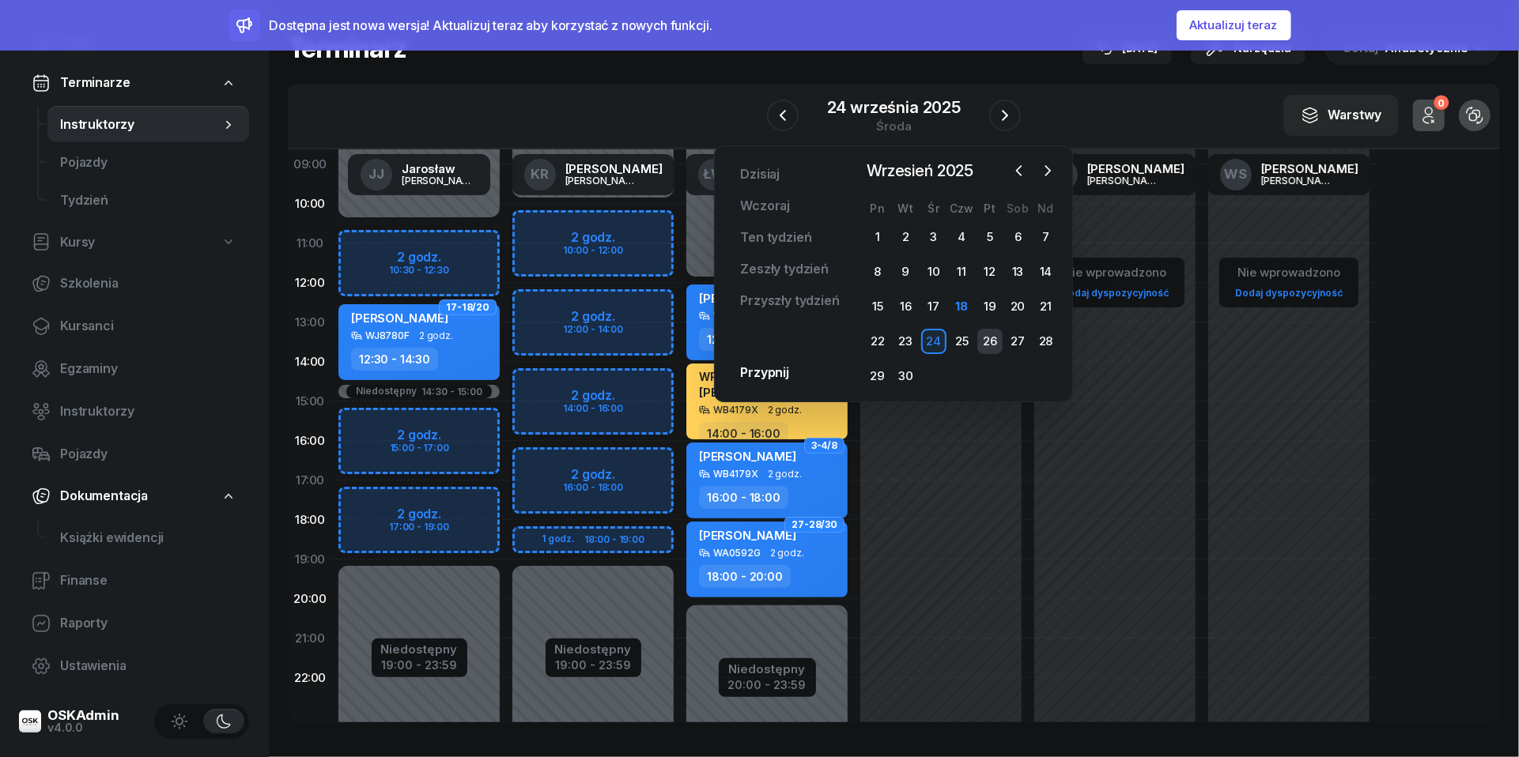
click at [993, 343] on div "26" at bounding box center [989, 341] width 25 height 25
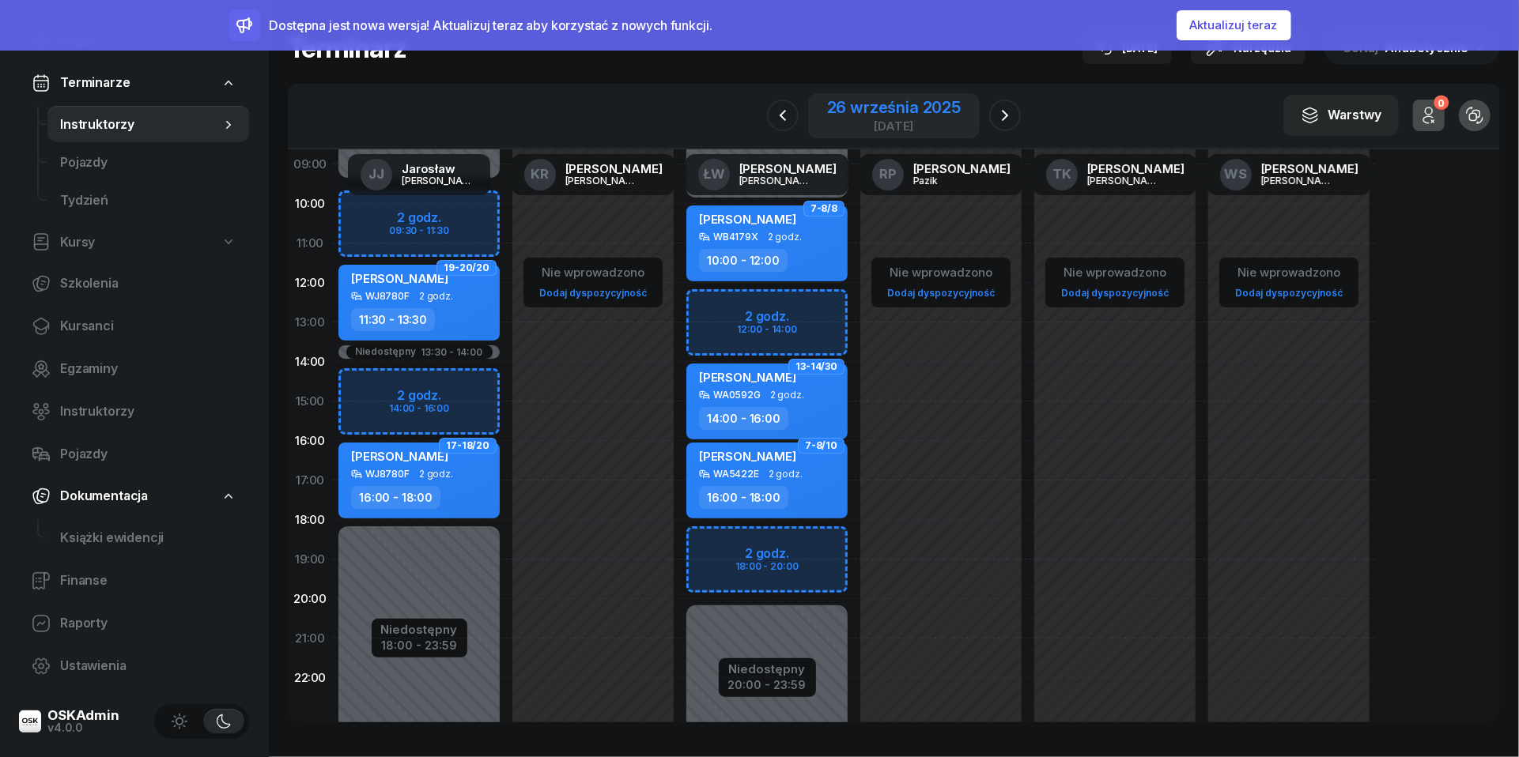
click at [876, 120] on div "[DATE]" at bounding box center [894, 126] width 134 height 12
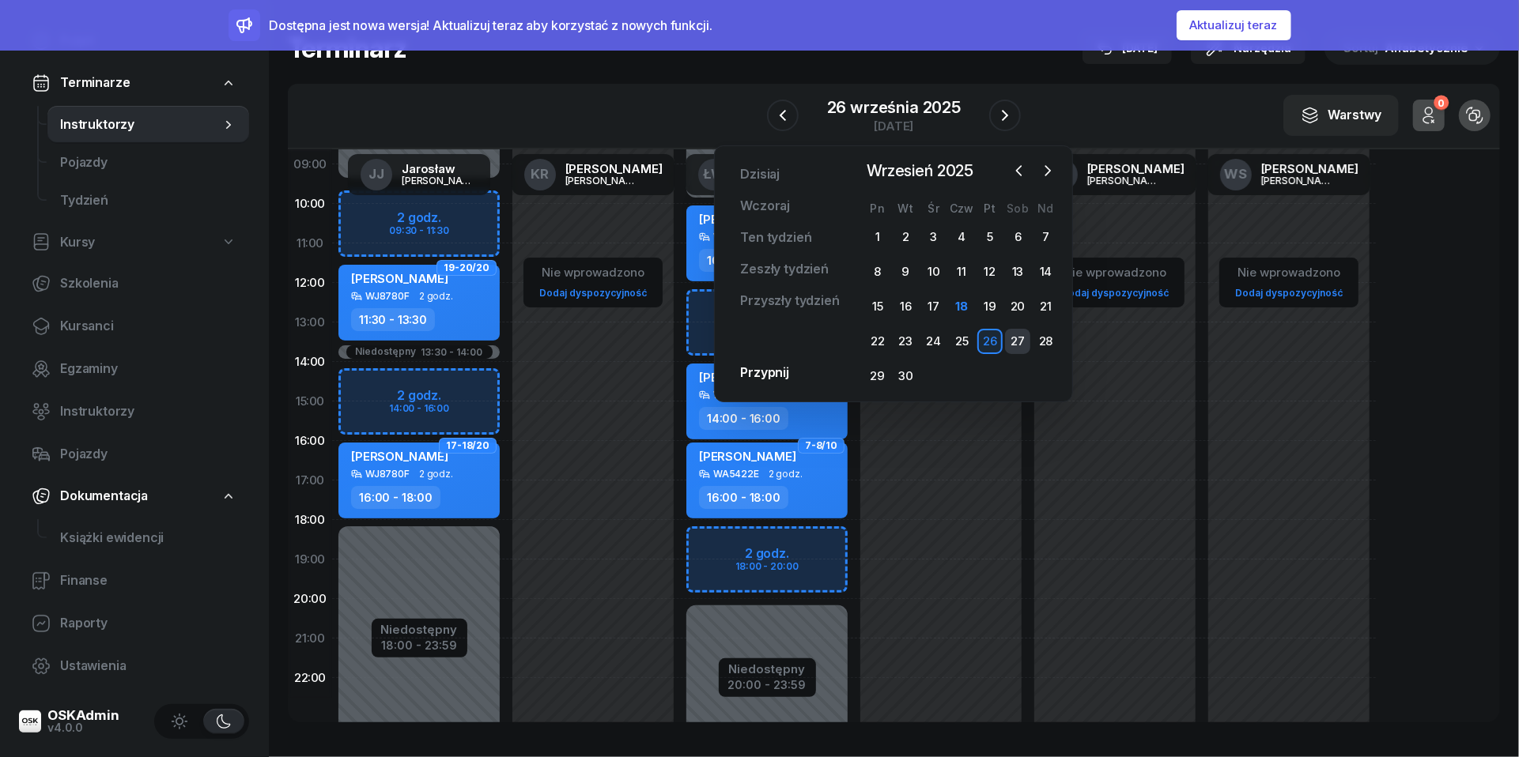
click at [1018, 339] on div "27" at bounding box center [1017, 341] width 25 height 25
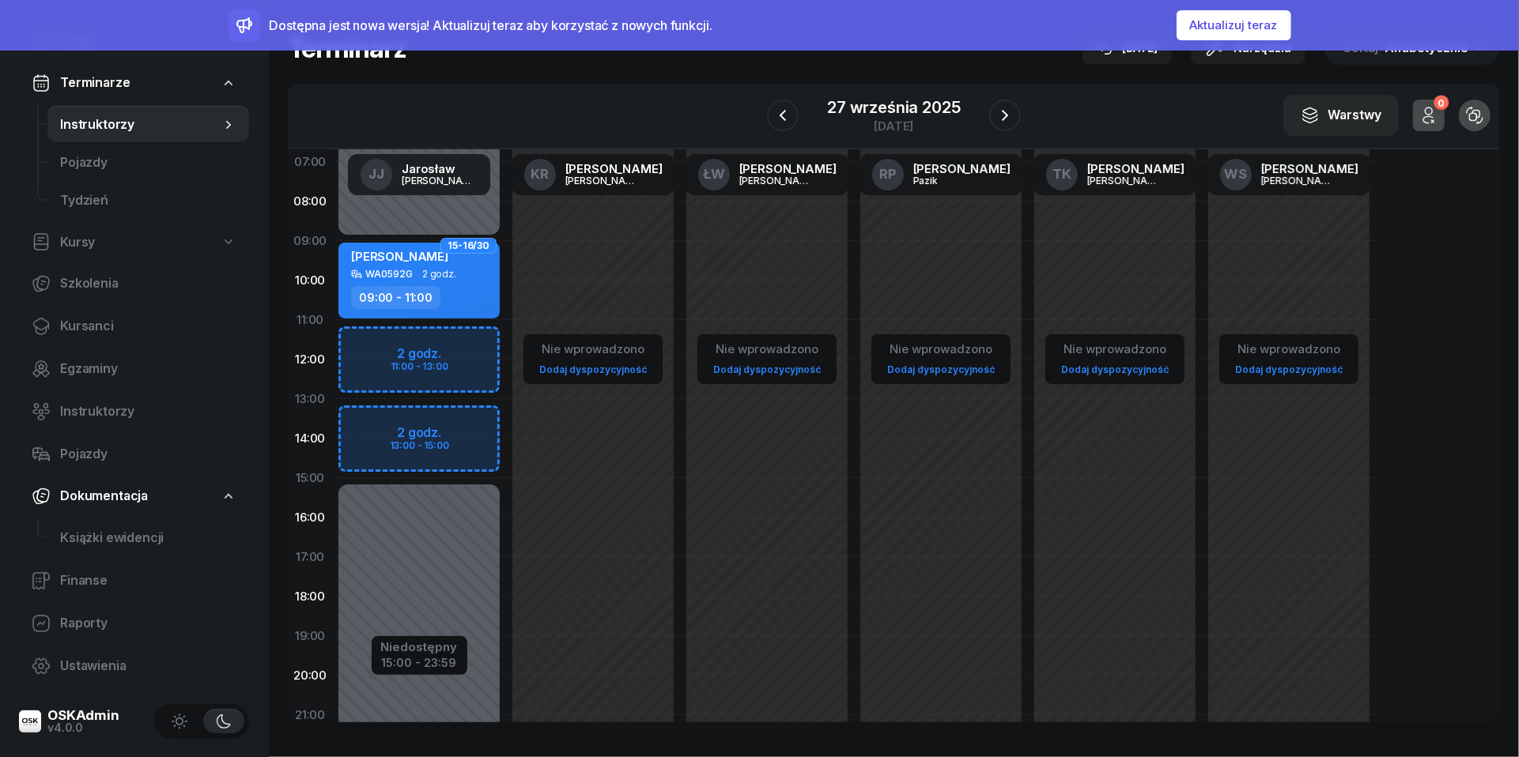
scroll to position [85, 0]
click at [896, 120] on div "[DATE]" at bounding box center [893, 126] width 133 height 12
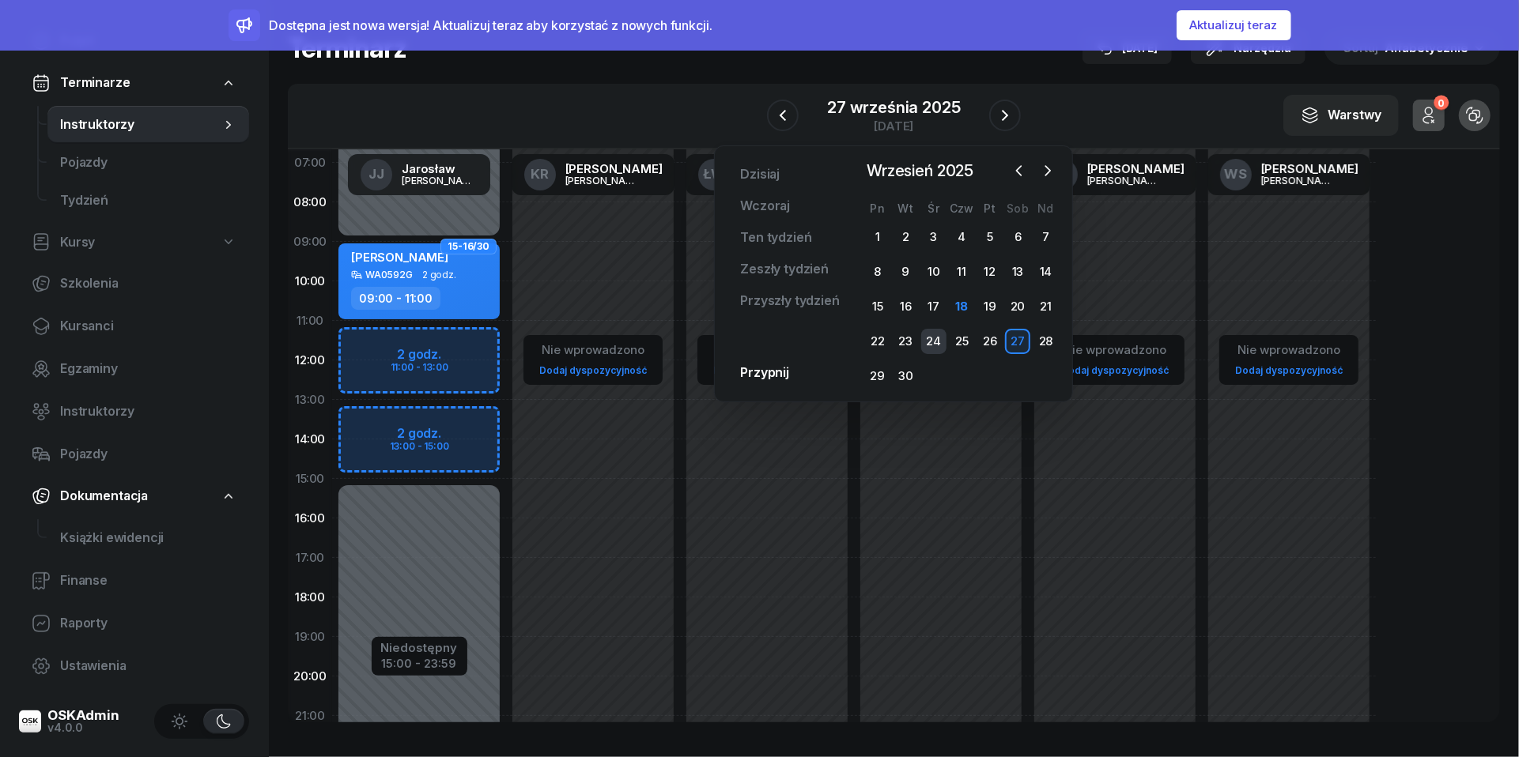
click at [931, 342] on div "24" at bounding box center [933, 341] width 25 height 25
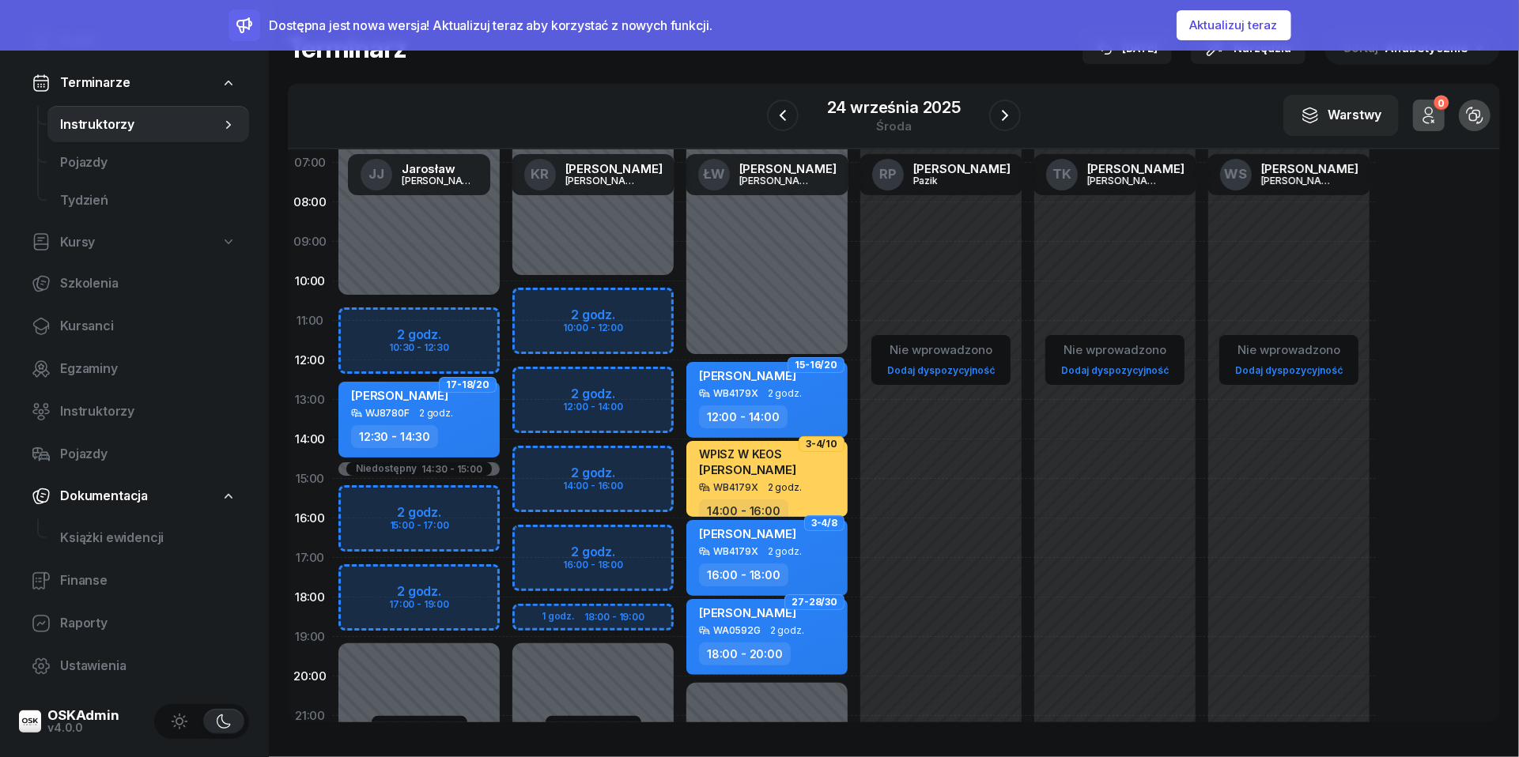
click at [620, 384] on div "Niedostępny 00:00 - 10:00 Niedostępny 19:00 - 23:59 2 godz. 10:00 - 12:00 2 god…" at bounding box center [593, 479] width 174 height 751
select select "12"
select select "14"
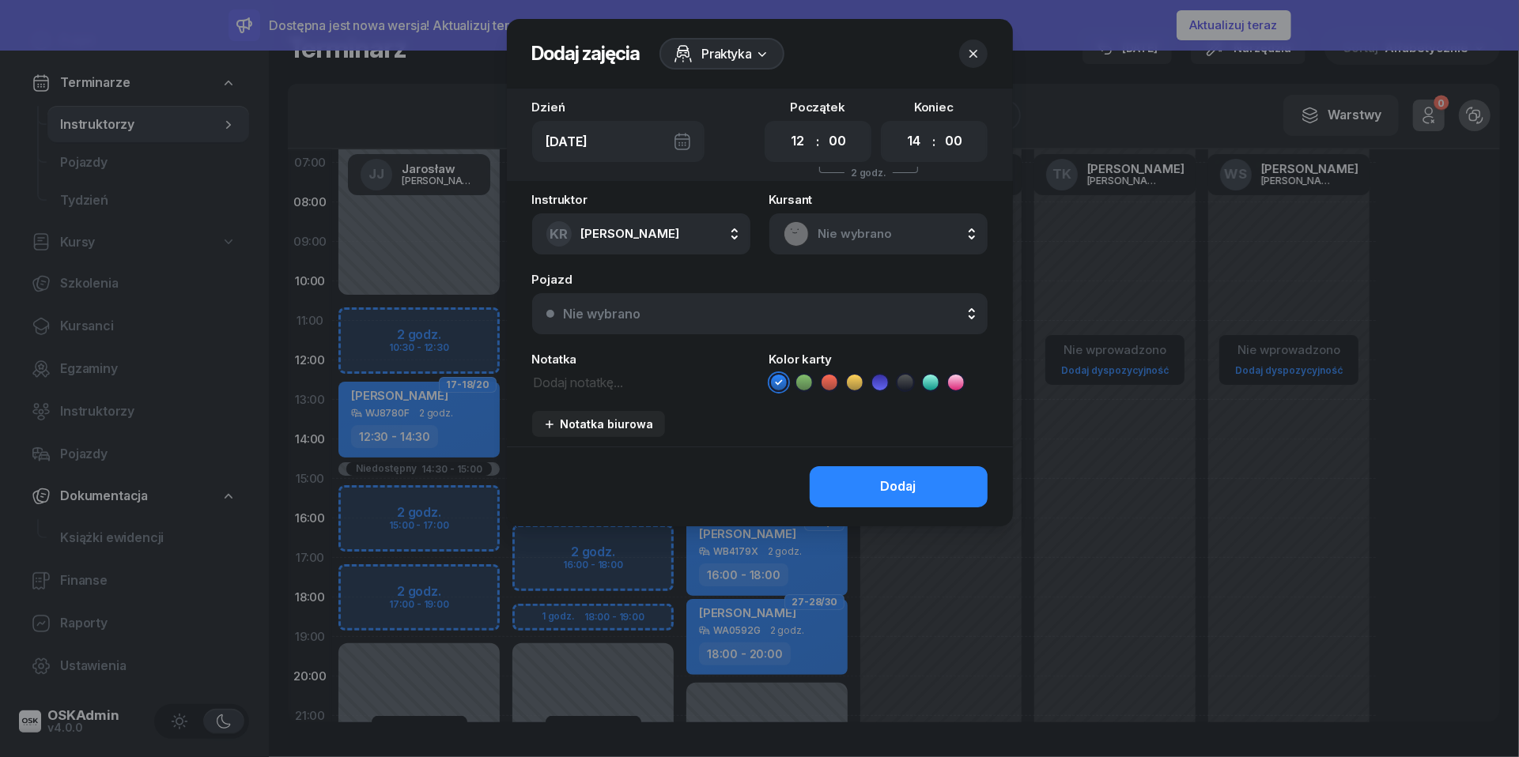
click at [580, 378] on textarea at bounding box center [641, 382] width 218 height 20
type textarea "barabasz"
click at [836, 377] on li at bounding box center [829, 382] width 19 height 19
click at [842, 307] on div "Nie wybrano" at bounding box center [768, 313] width 409 height 13
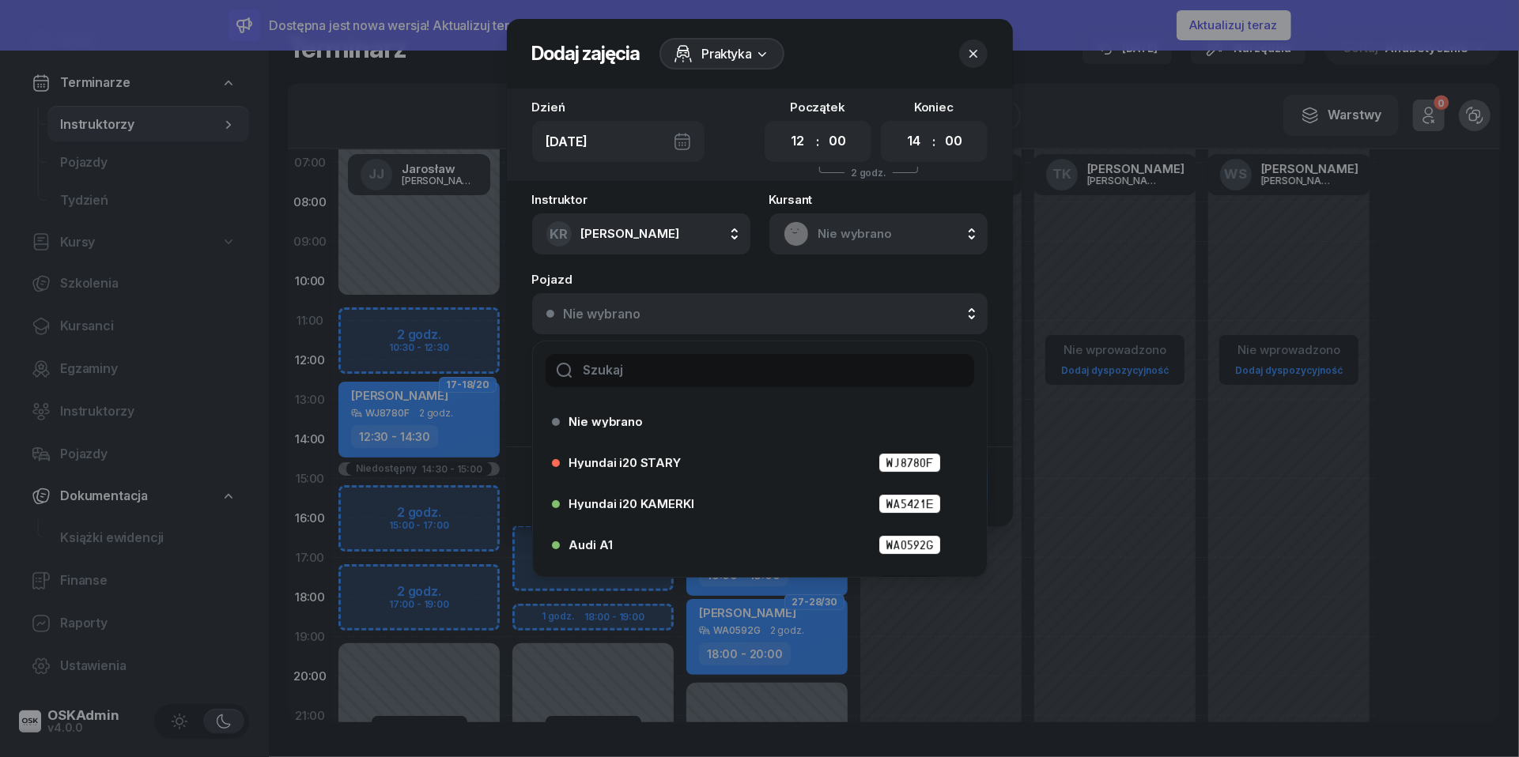
scroll to position [65, 0]
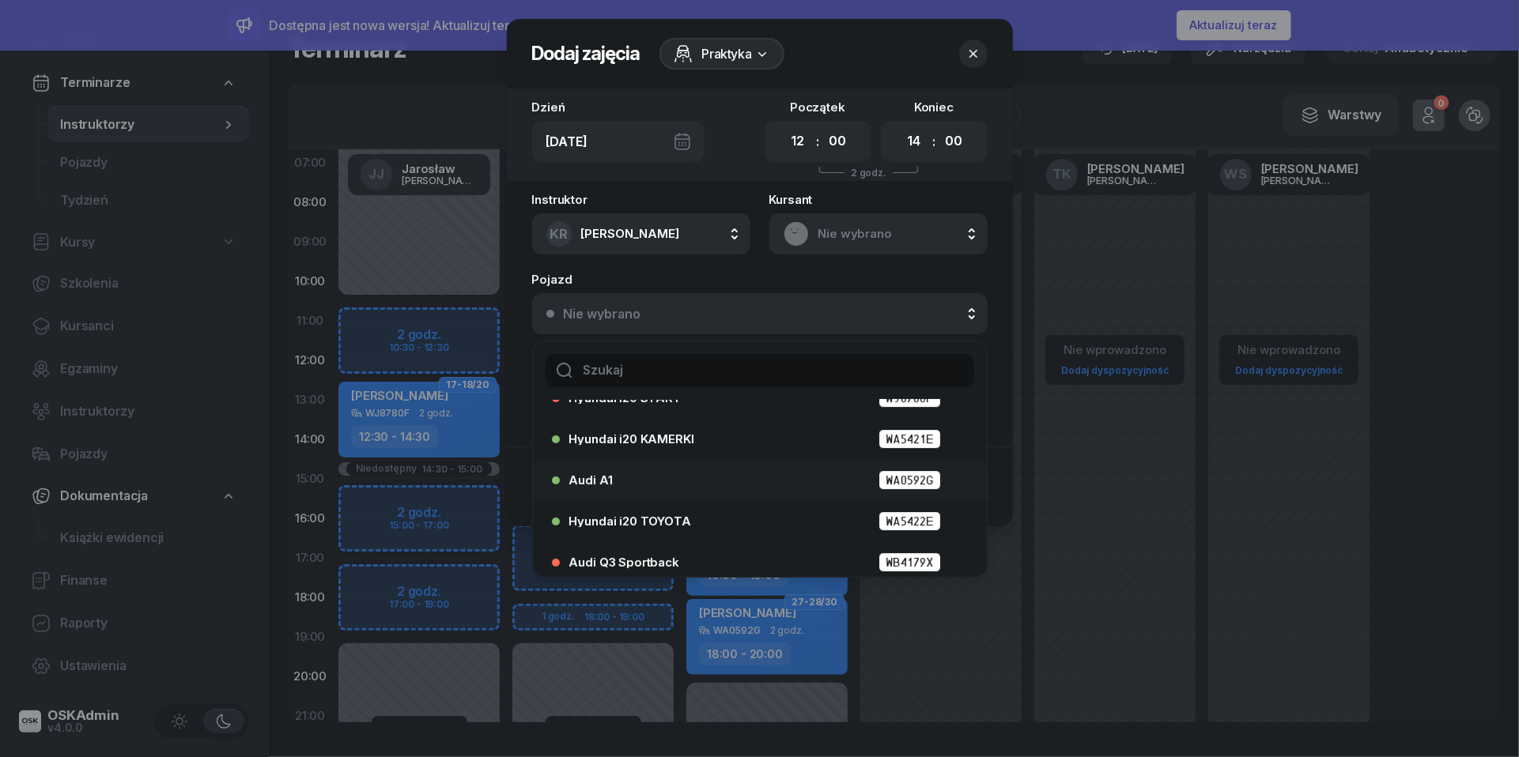
click at [741, 485] on div "Audi A1 WA0592G" at bounding box center [763, 480] width 389 height 20
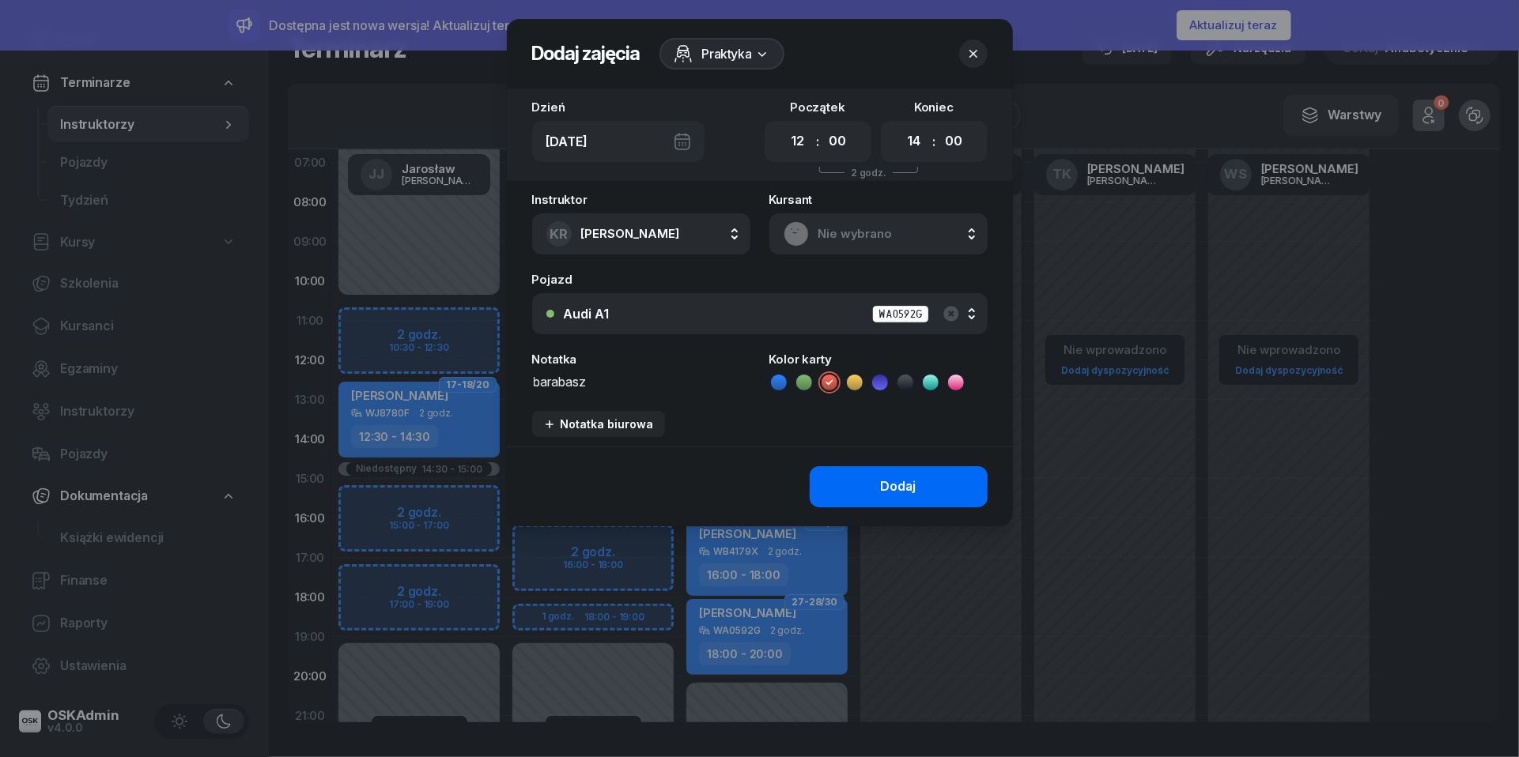
click at [892, 489] on div "Dodaj" at bounding box center [899, 487] width 36 height 21
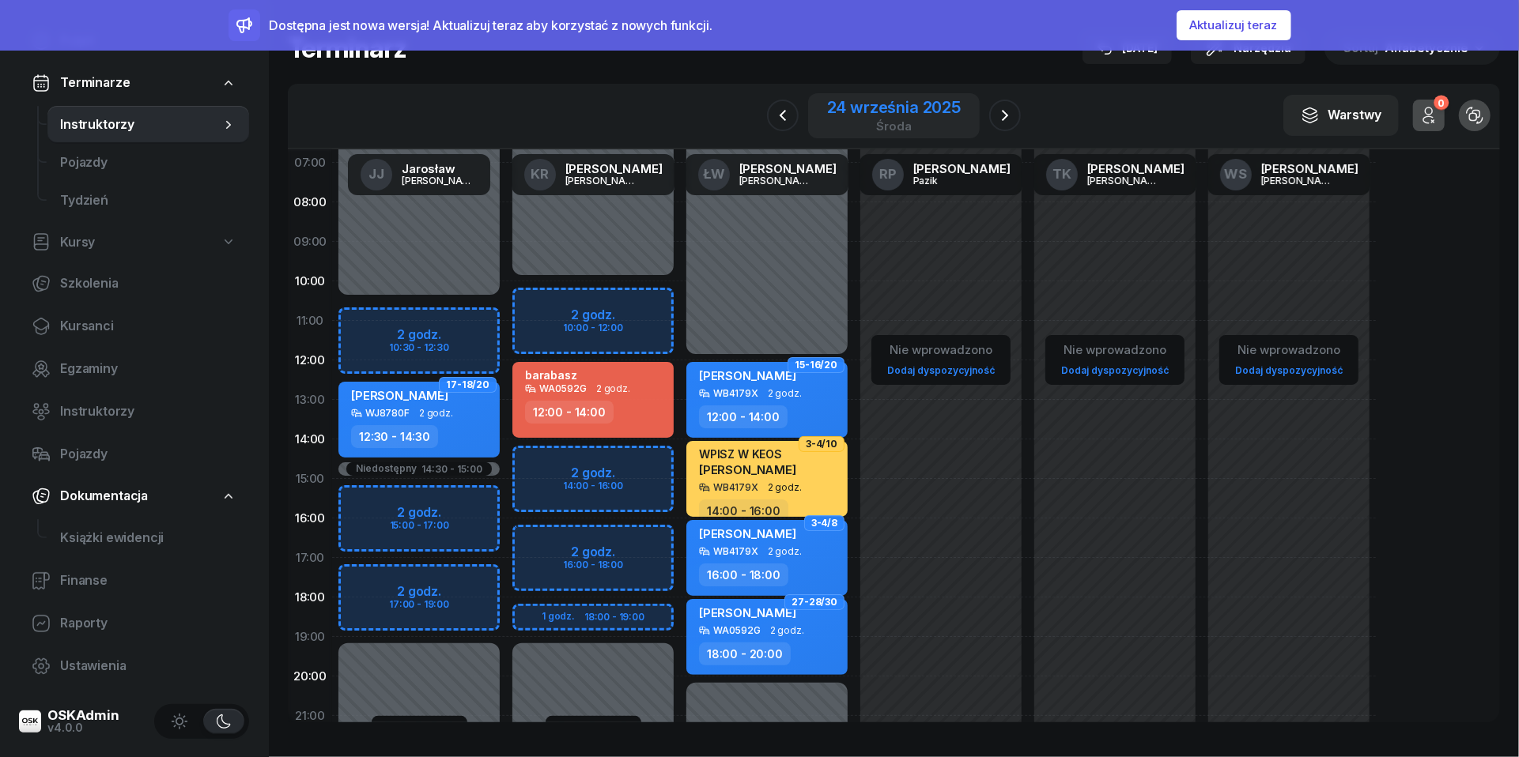
click at [923, 117] on div "24 września 2025 środa" at bounding box center [894, 116] width 134 height 32
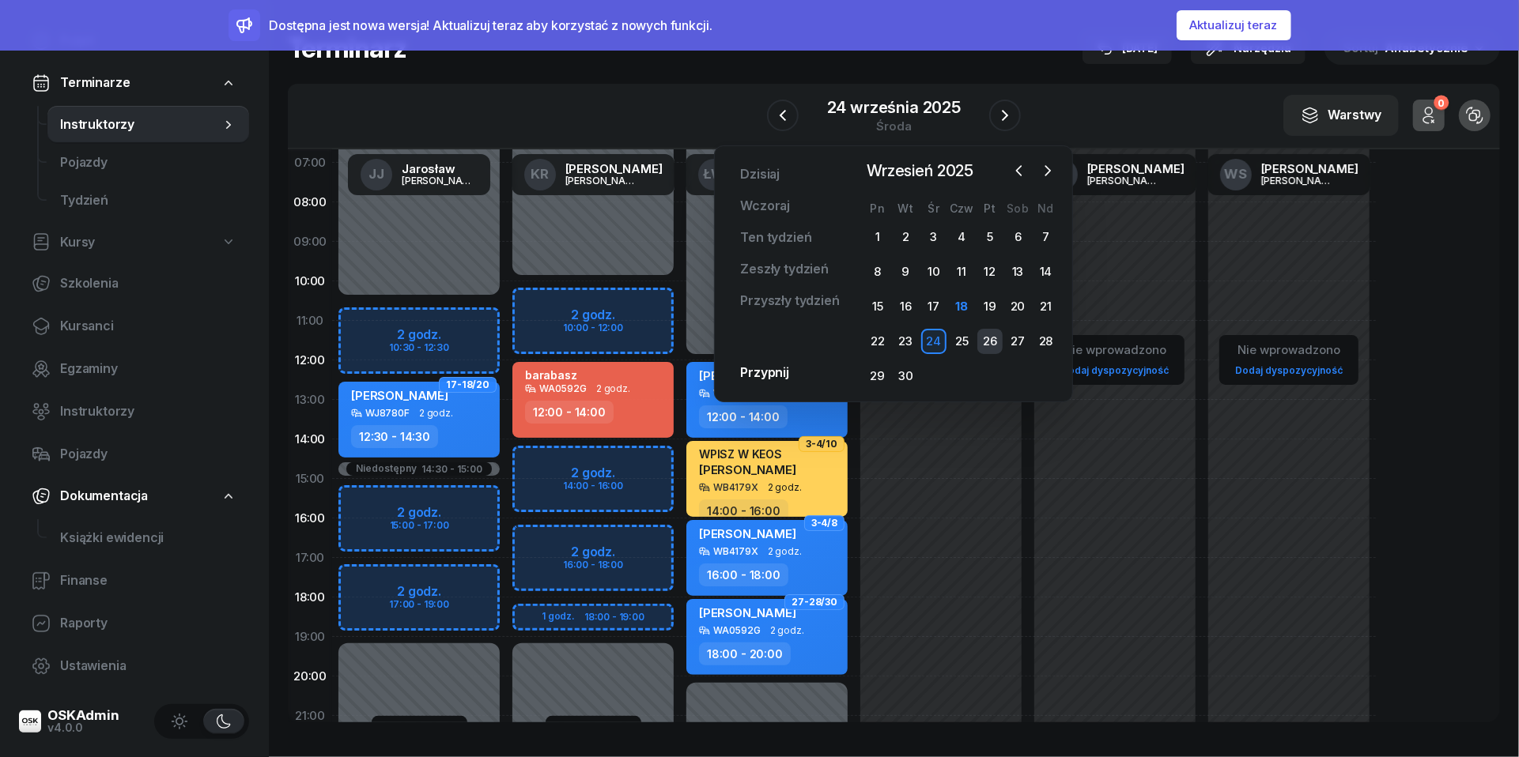
click at [988, 339] on div "26" at bounding box center [989, 341] width 25 height 25
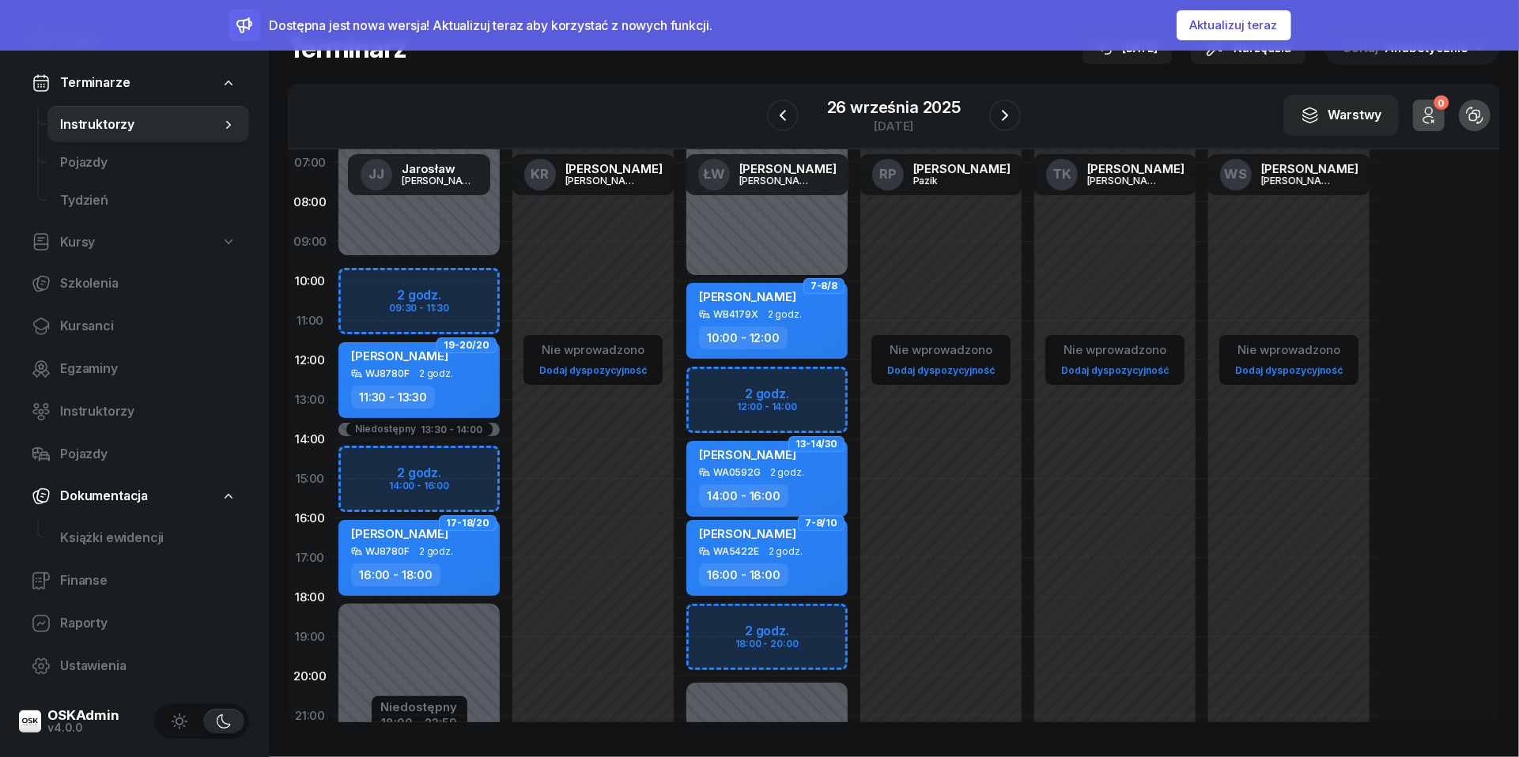
click at [722, 383] on div "Niedostępny 00:00 - 10:00 Niedostępny 20:00 - 23:59 2 godz. 12:00 - 14:00 2 god…" at bounding box center [767, 479] width 174 height 751
select select "12"
select select "14"
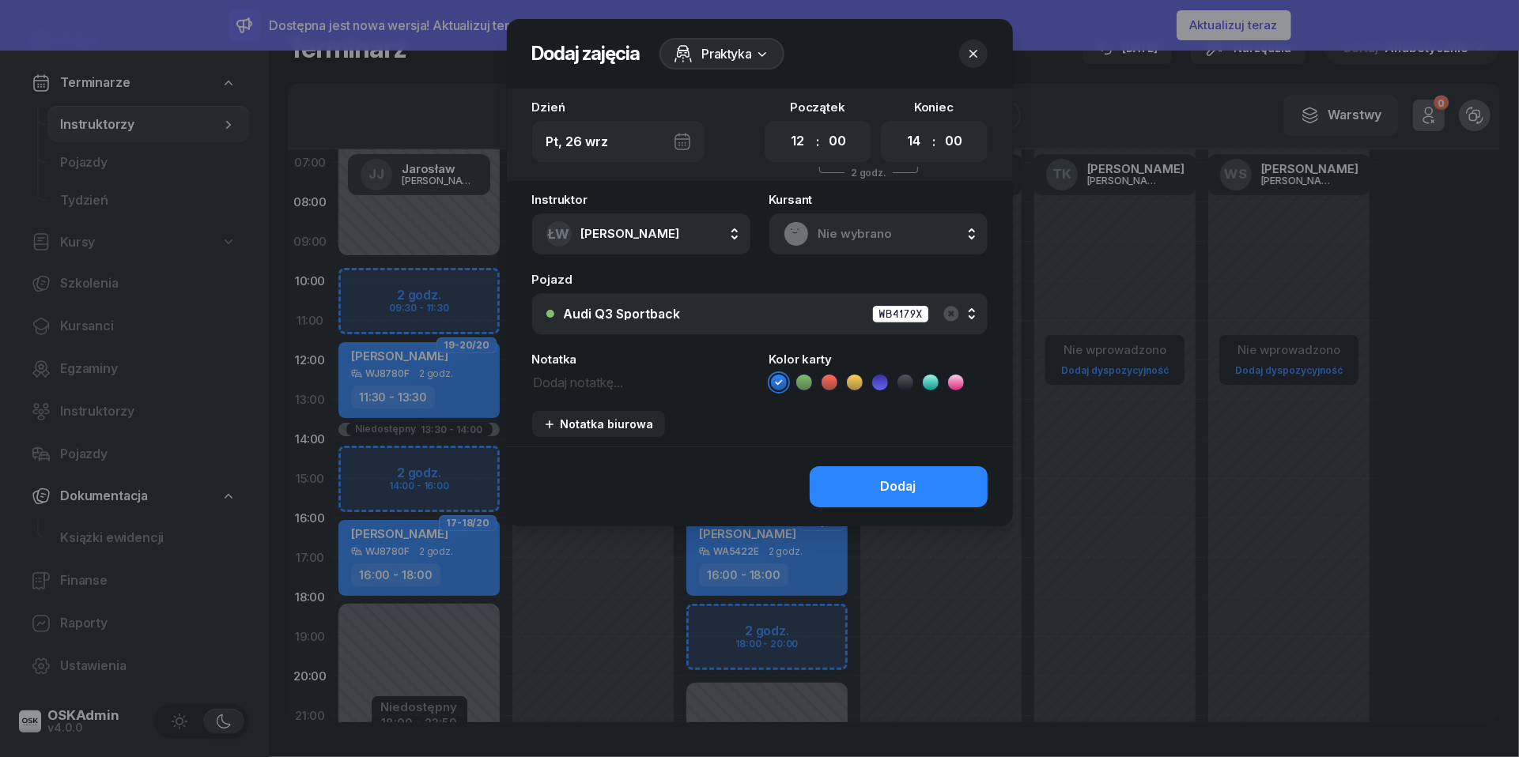
click at [579, 387] on textarea at bounding box center [641, 382] width 218 height 20
type textarea "barabasz"
click at [832, 377] on icon at bounding box center [829, 383] width 16 height 16
click at [827, 327] on button "Audi Q3 Sportback WB4179X" at bounding box center [759, 313] width 455 height 41
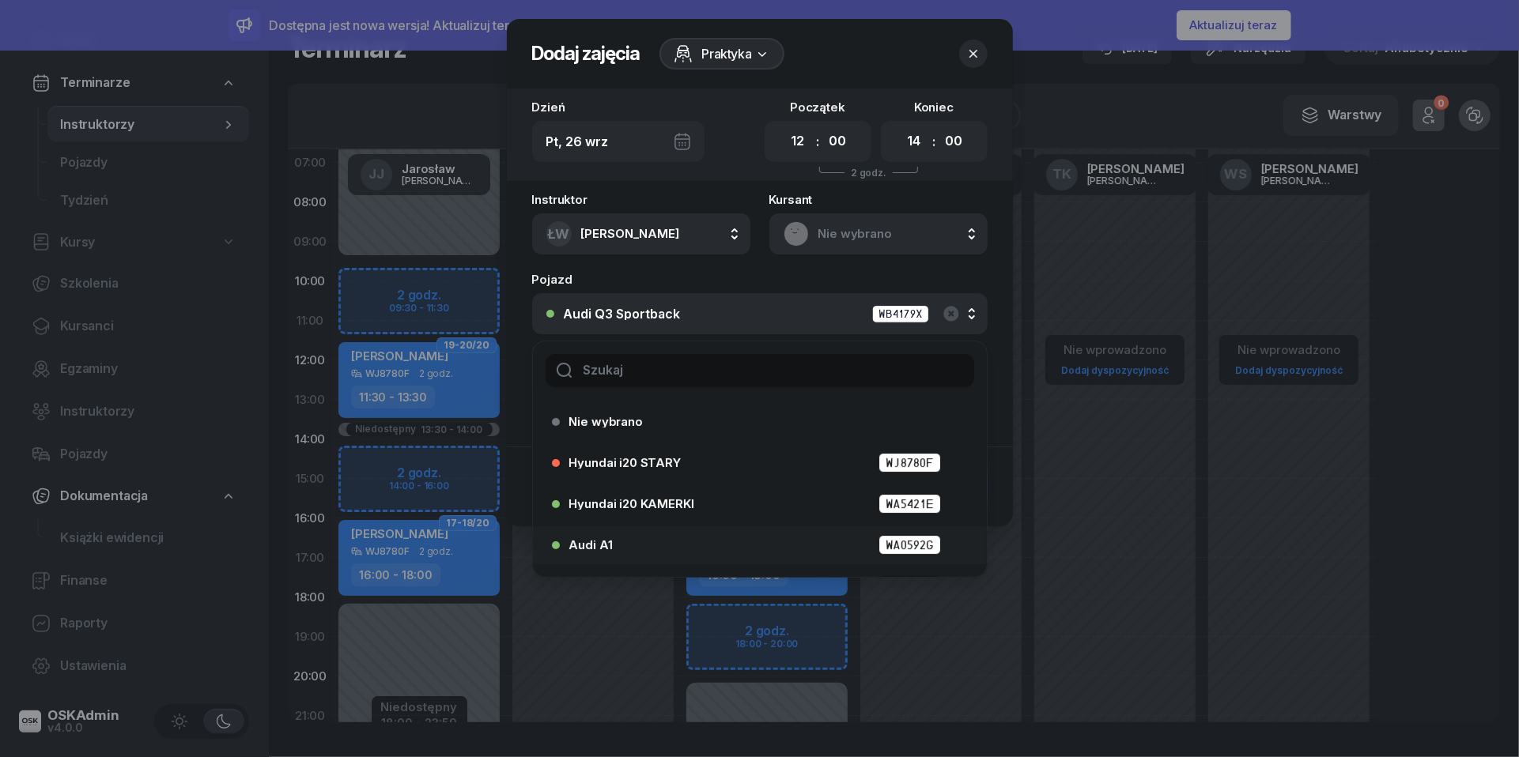
click at [702, 542] on div "Audi A1 WA0592G" at bounding box center [763, 545] width 389 height 20
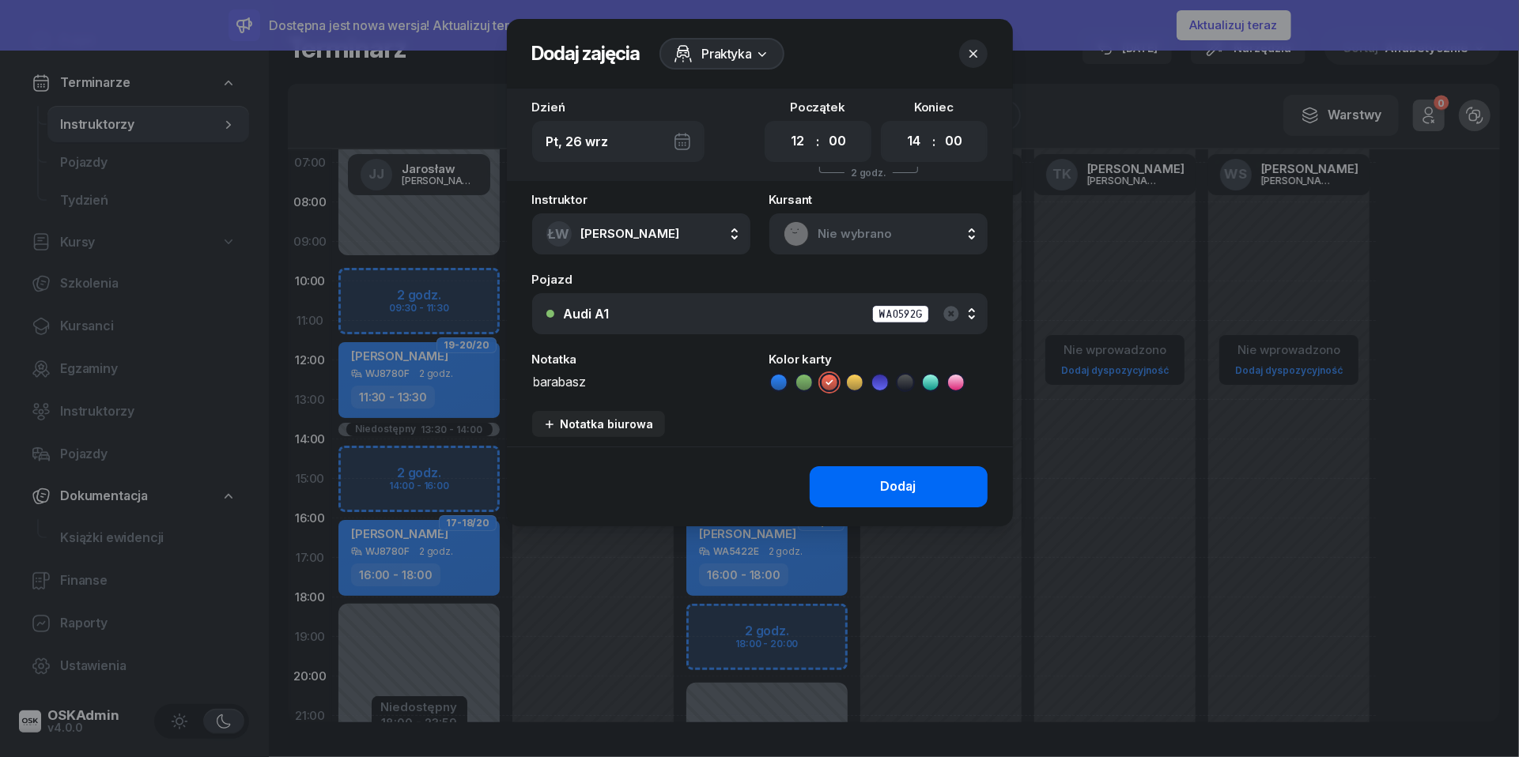
click at [908, 485] on div "Dodaj" at bounding box center [899, 487] width 36 height 21
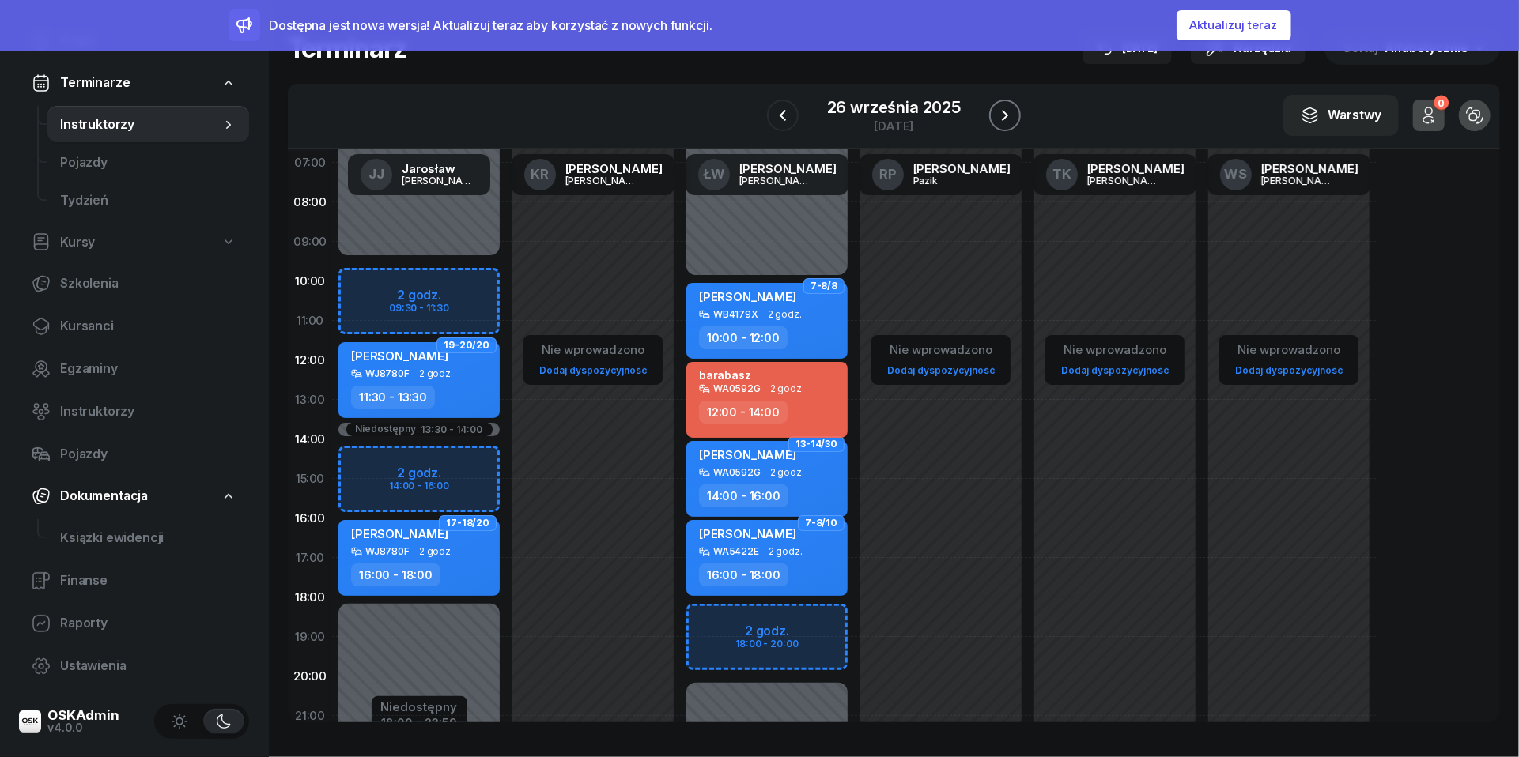
click at [1003, 120] on icon "button" at bounding box center [1005, 115] width 6 height 11
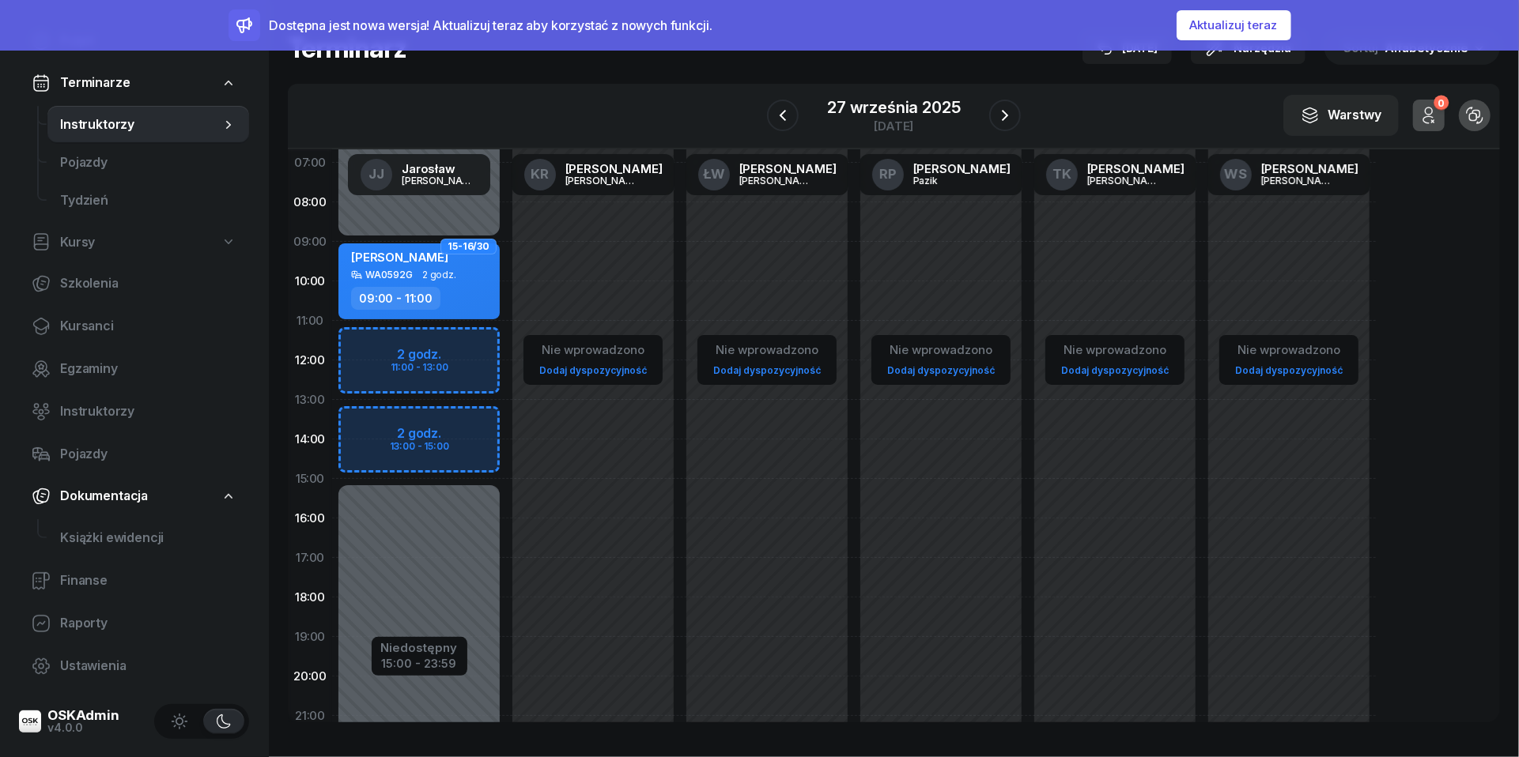
click at [364, 345] on div "Niedostępny 00:00 - 09:00 Niedostępny 15:00 - 23:59 2 godz. 11:00 - 13:00 2 god…" at bounding box center [419, 479] width 174 height 751
select select "11"
select select "13"
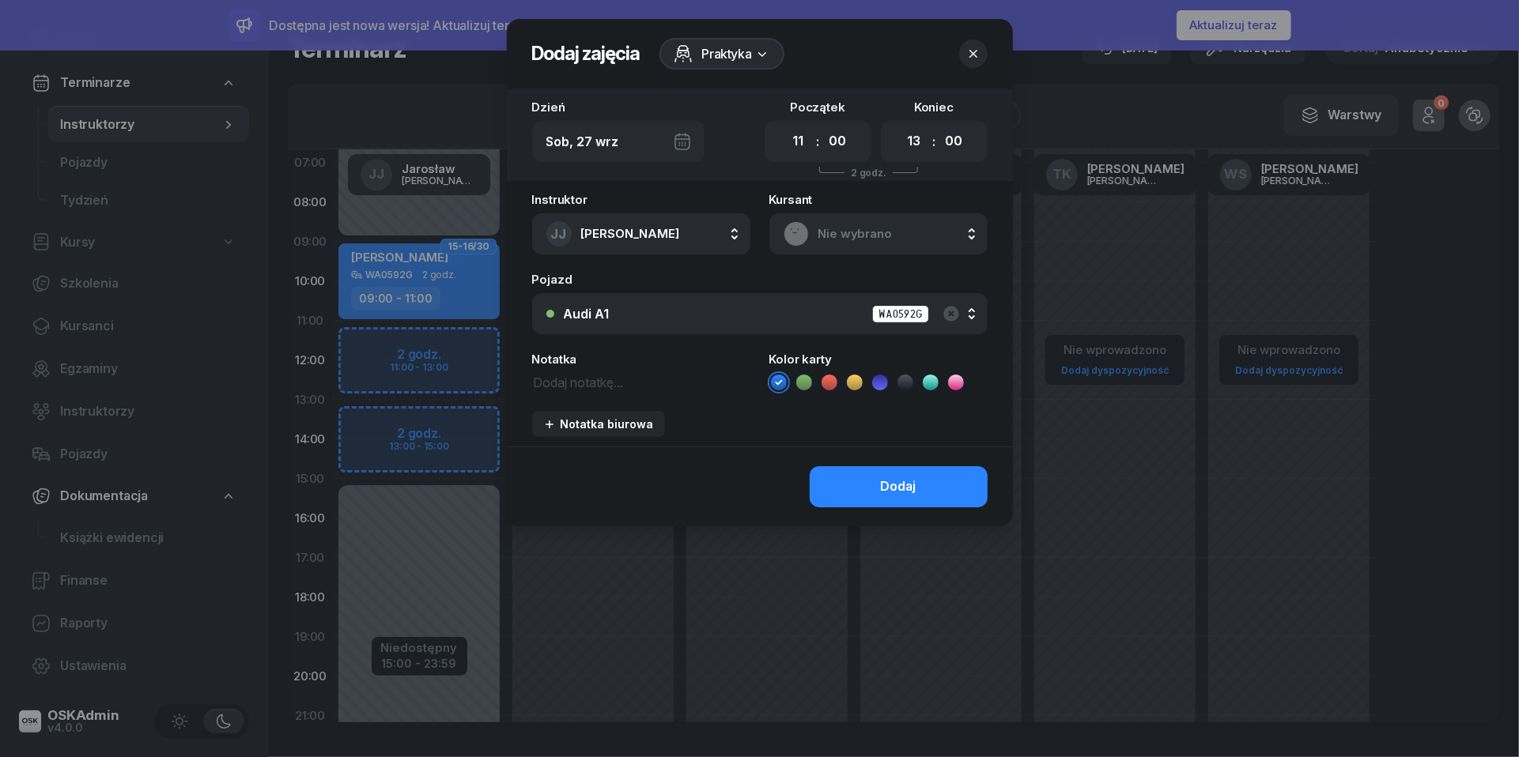
click at [596, 386] on textarea at bounding box center [641, 382] width 218 height 20
type textarea "barabasz"
click at [832, 381] on icon at bounding box center [829, 383] width 16 height 16
click at [888, 493] on div "Dodaj" at bounding box center [899, 487] width 36 height 21
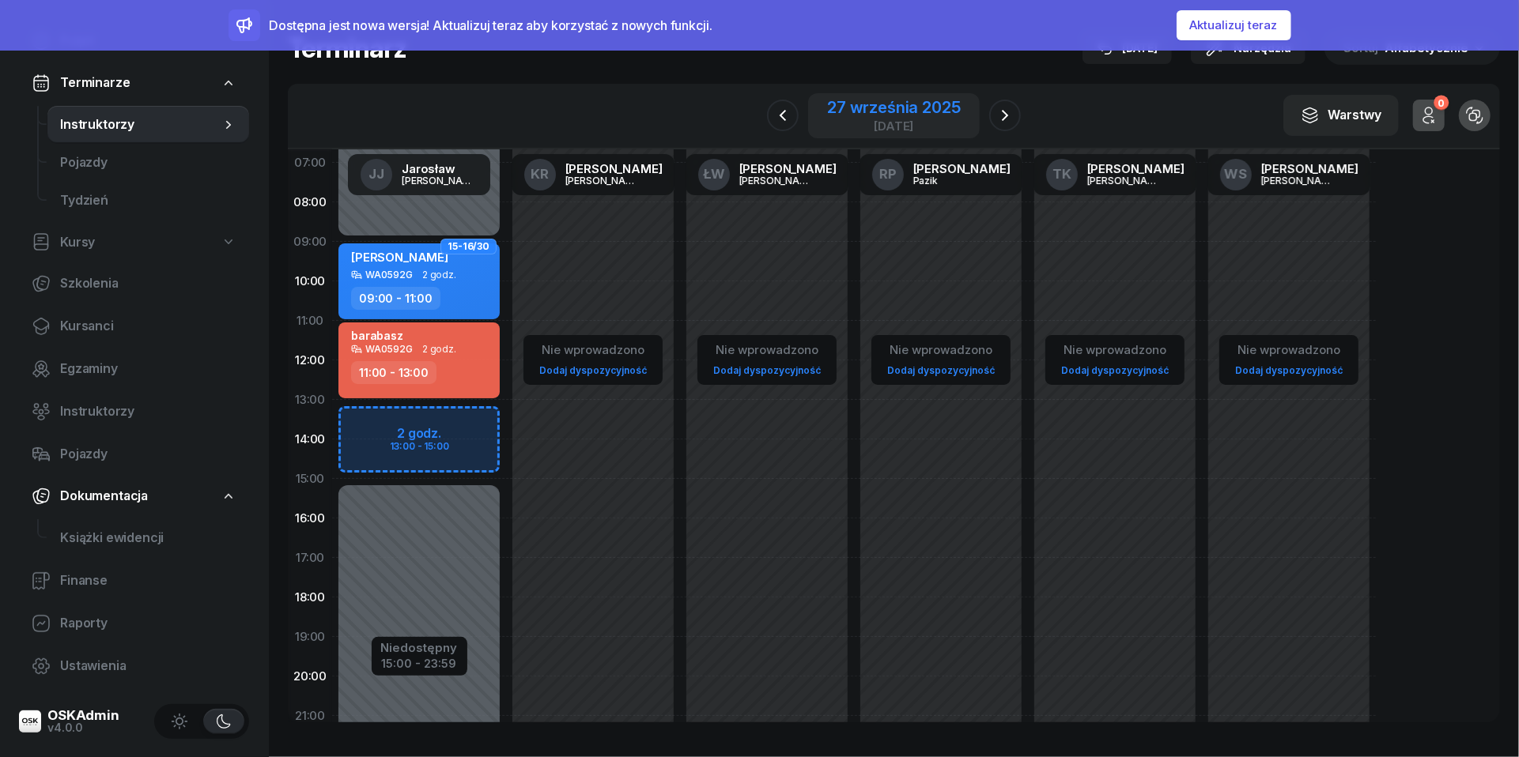
click at [877, 105] on div "27 września 2025" at bounding box center [893, 108] width 133 height 16
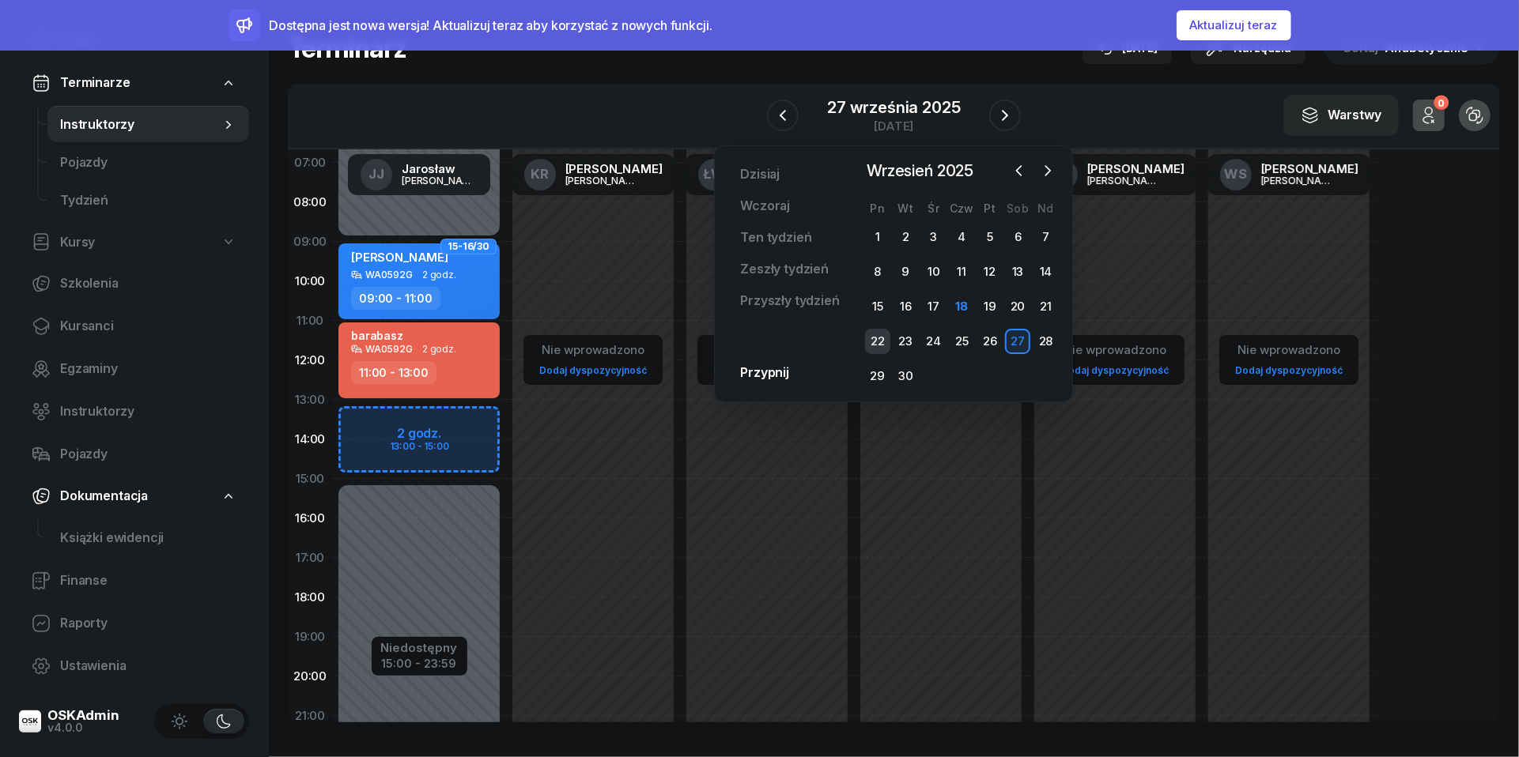
click at [882, 342] on div "22" at bounding box center [877, 341] width 25 height 25
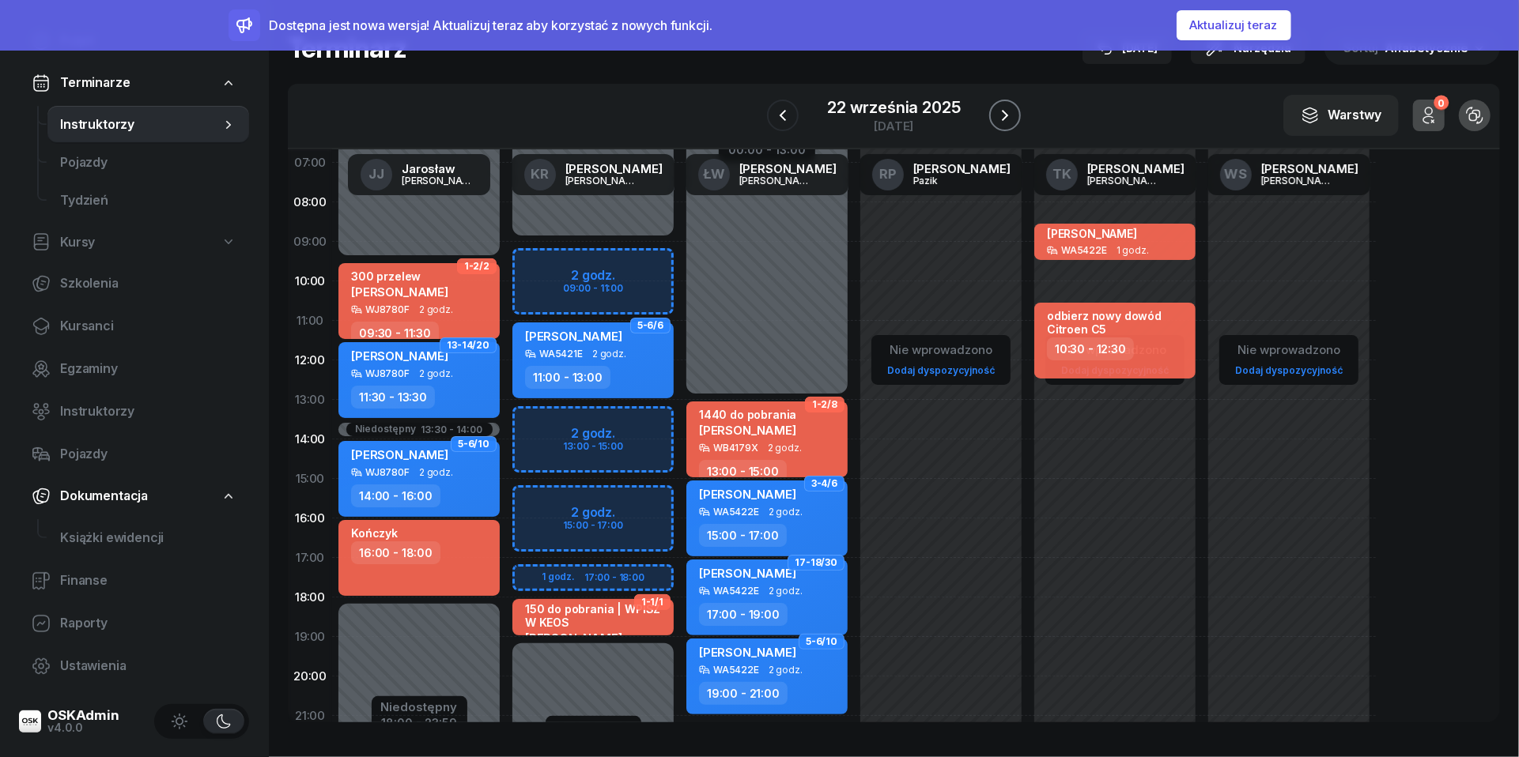
click at [1007, 112] on icon "button" at bounding box center [1004, 115] width 19 height 19
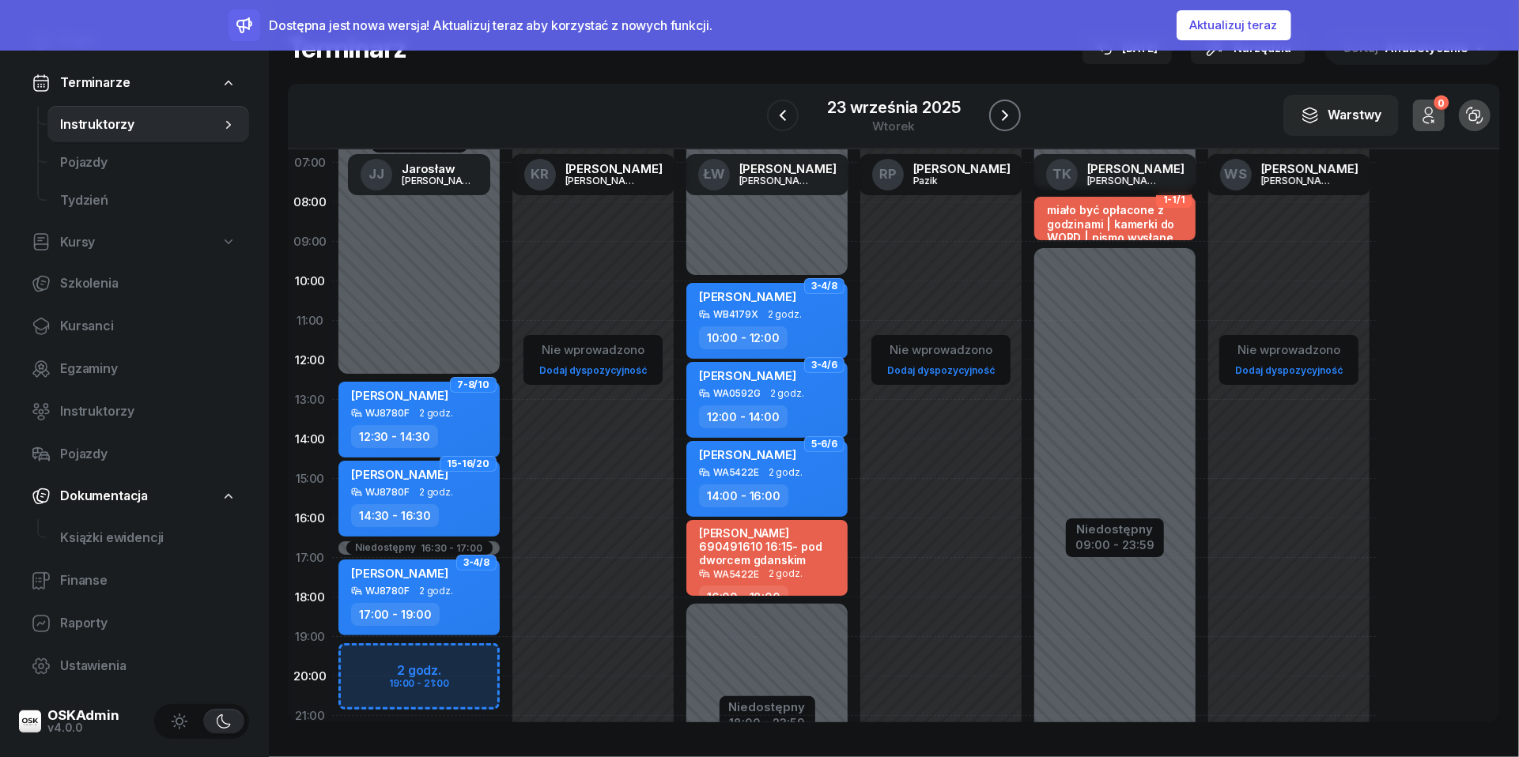
click at [1007, 112] on icon "button" at bounding box center [1004, 115] width 19 height 19
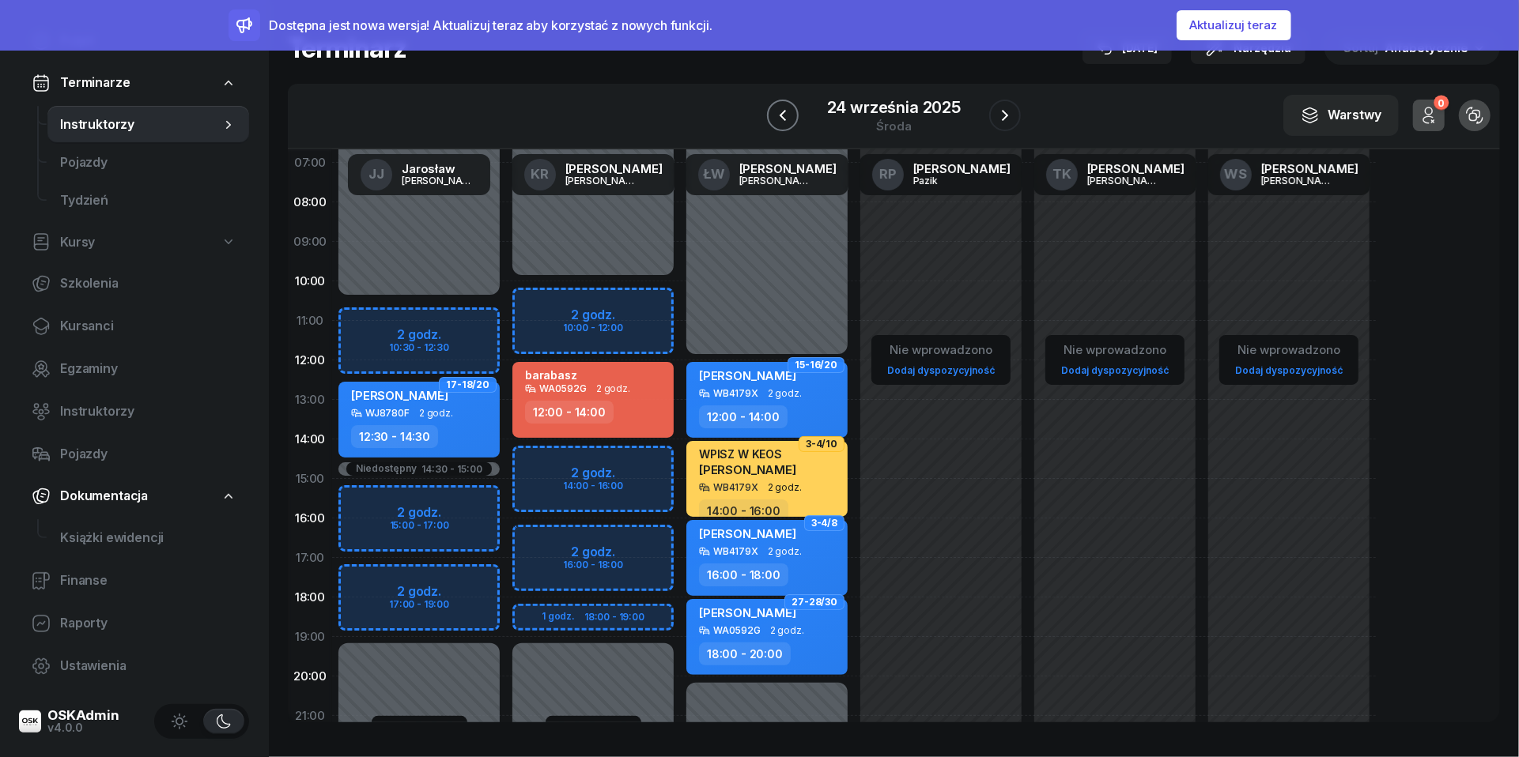
click at [784, 122] on icon "button" at bounding box center [782, 115] width 19 height 19
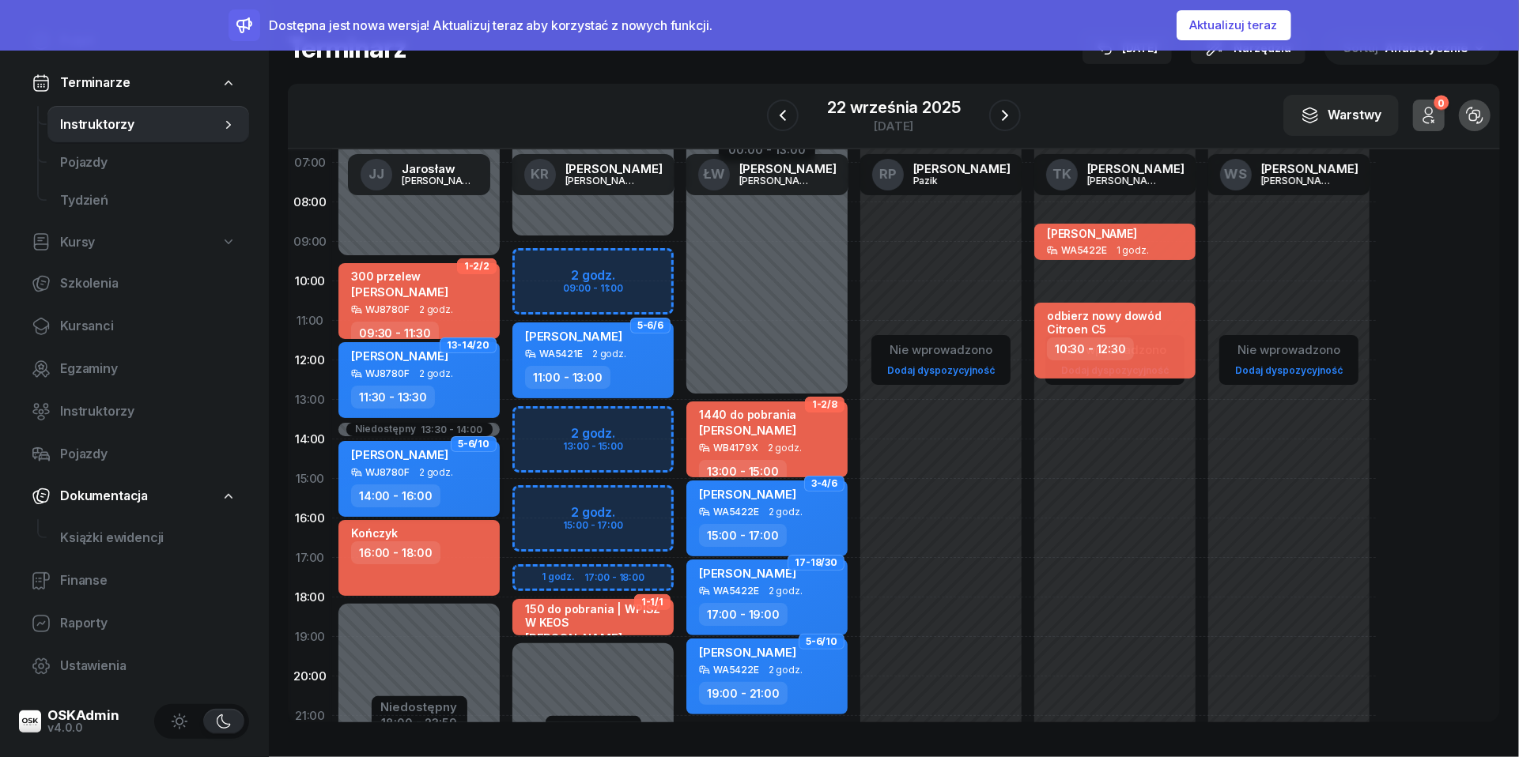
click at [428, 453] on span "[PERSON_NAME]" at bounding box center [399, 454] width 97 height 15
select select "14"
select select "16"
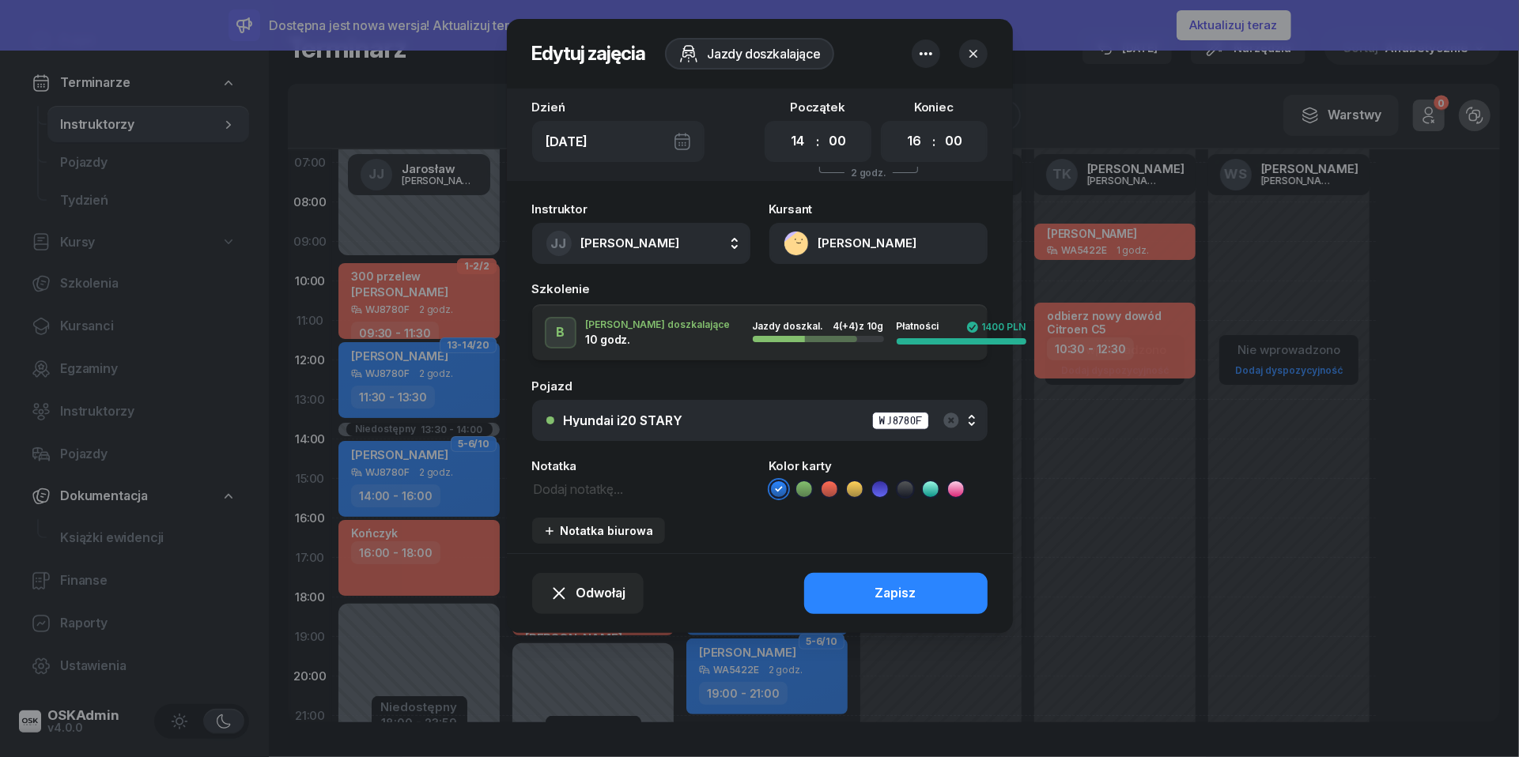
click at [924, 55] on icon "button" at bounding box center [925, 53] width 19 height 19
click at [923, 104] on link "Usuń" at bounding box center [917, 103] width 207 height 40
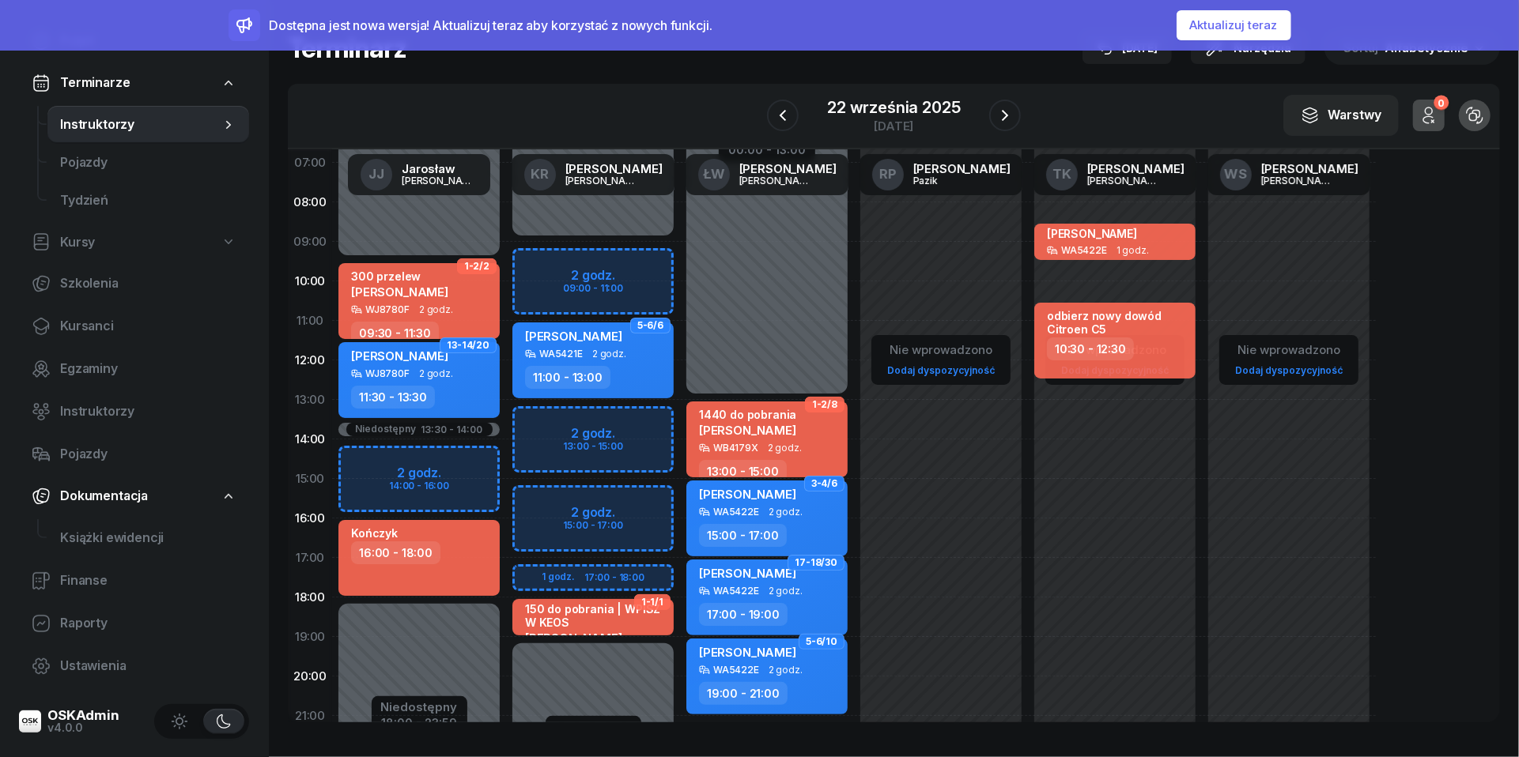
click at [1228, 22] on button "Aktualizuj teraz" at bounding box center [1233, 25] width 115 height 30
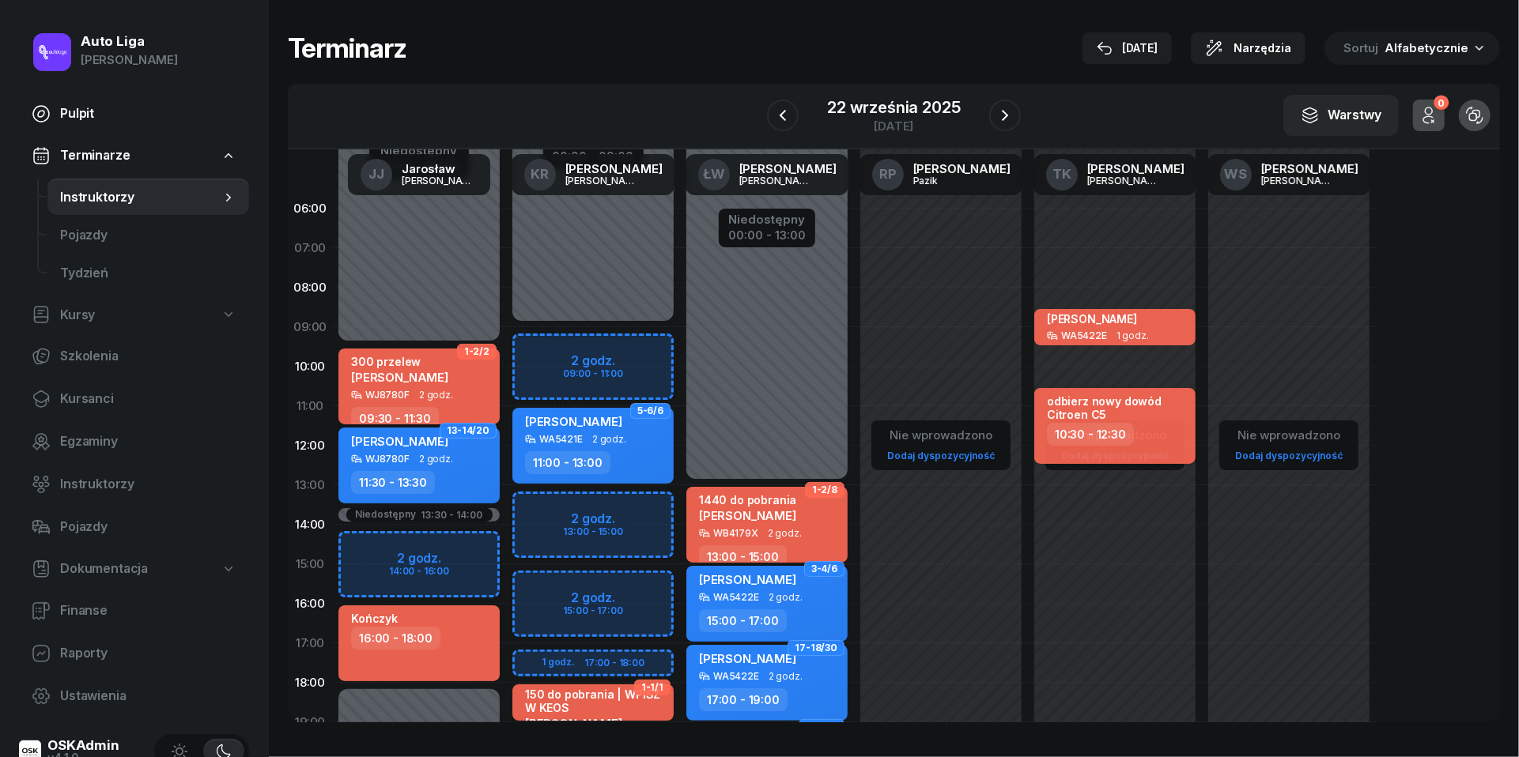
click at [79, 118] on span "Pulpit" at bounding box center [148, 114] width 176 height 21
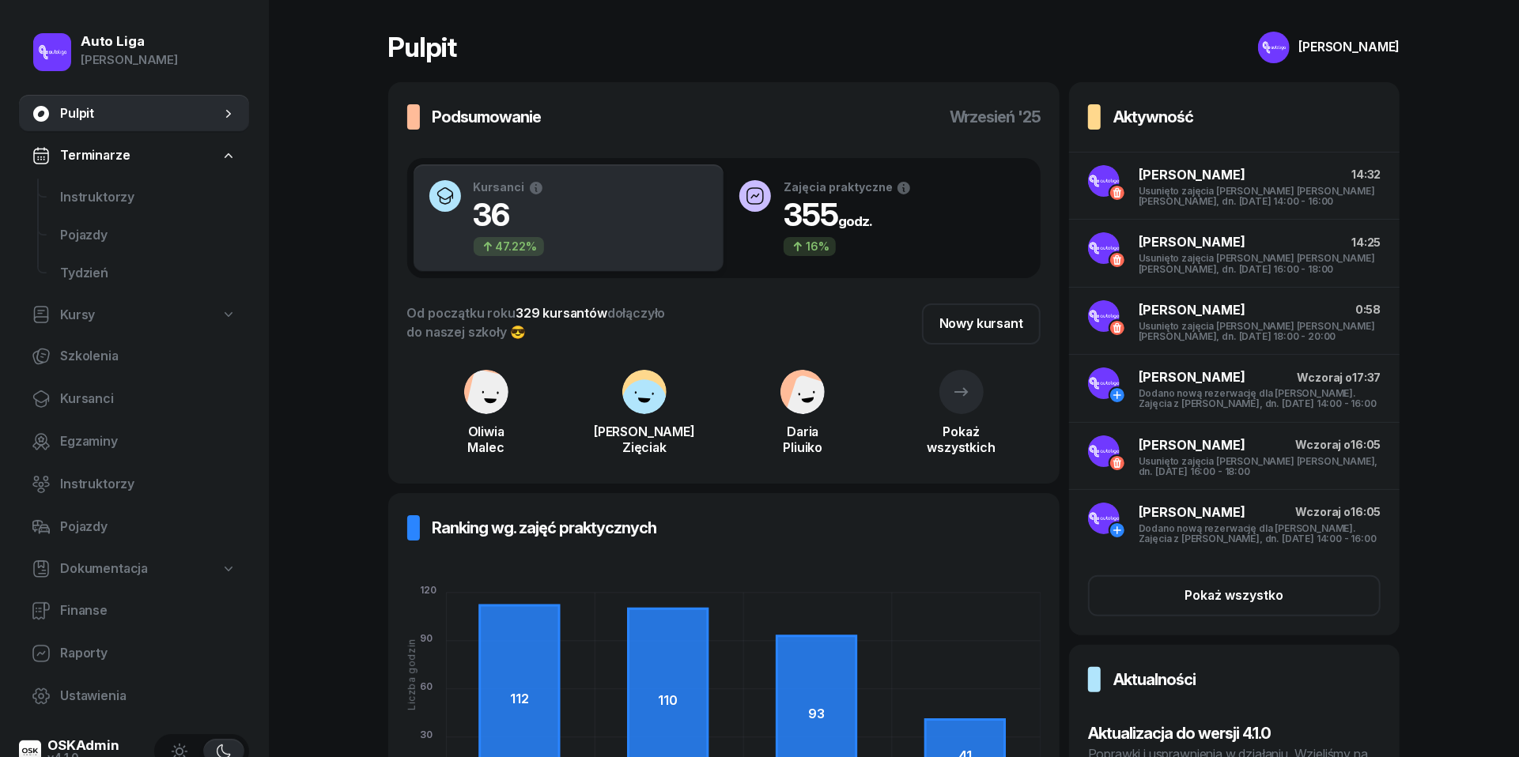
click at [104, 45] on div "Auto Liga" at bounding box center [129, 41] width 97 height 13
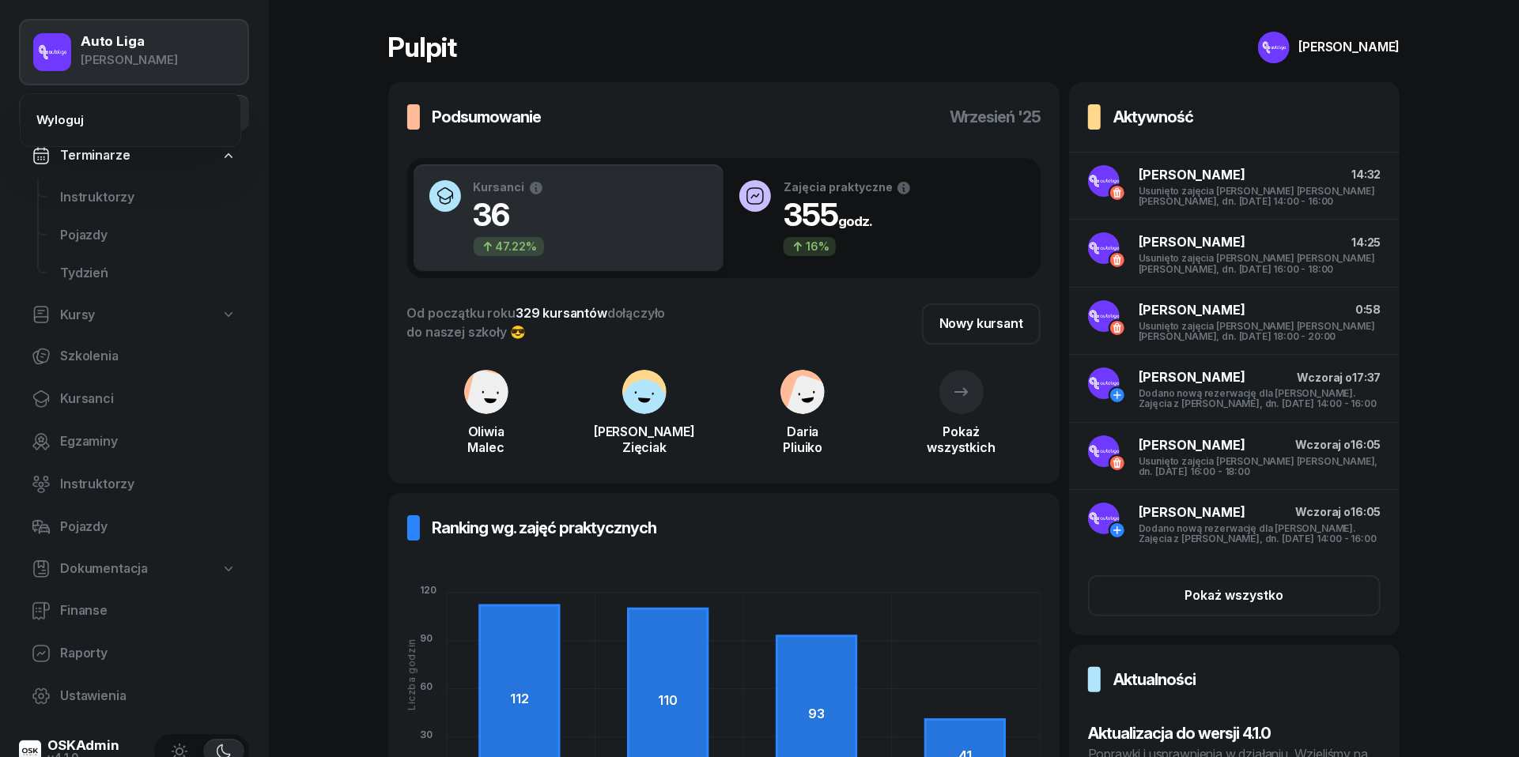
click at [104, 45] on div "Auto Liga" at bounding box center [129, 41] width 97 height 13
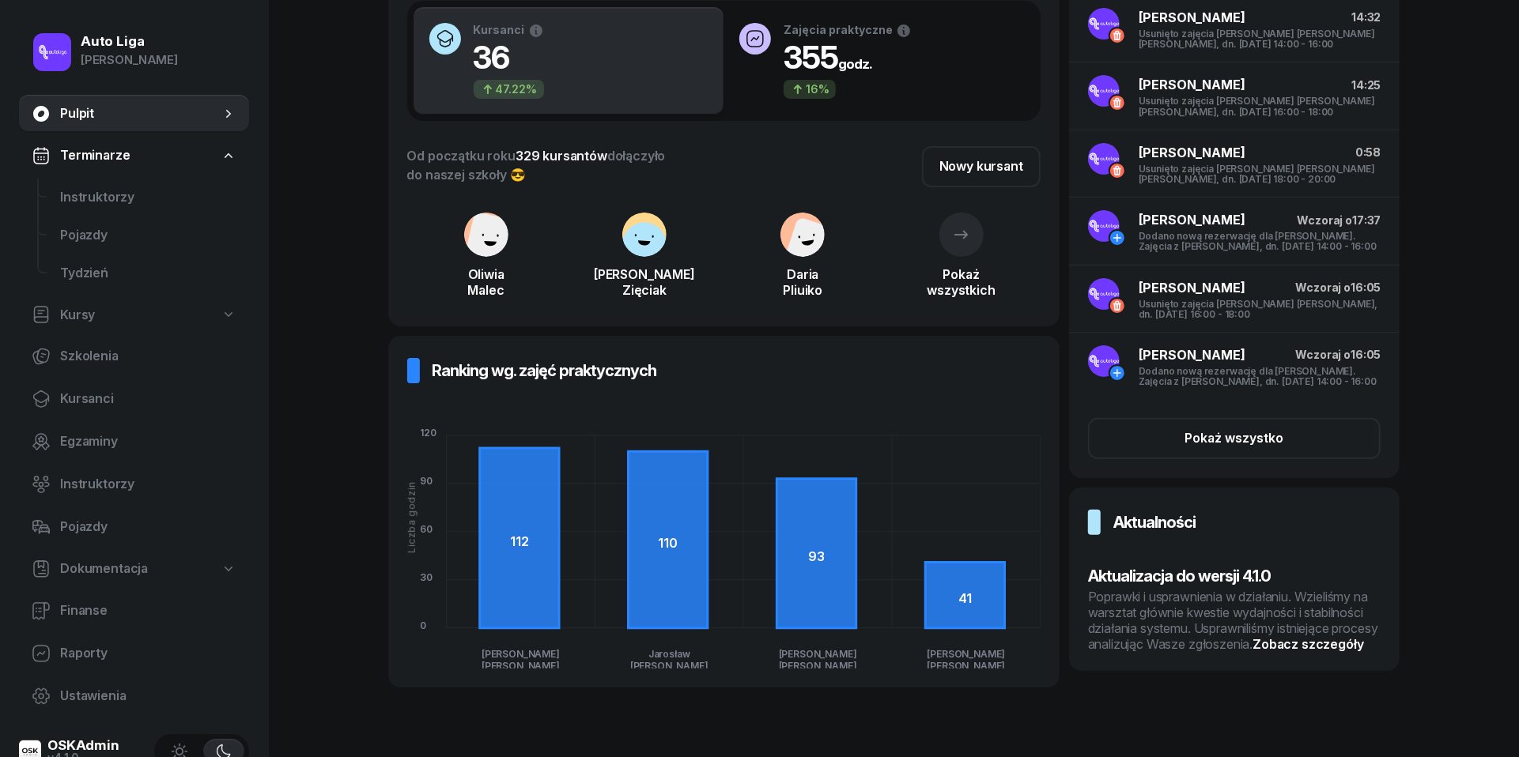
scroll to position [157, 0]
click at [1171, 653] on div "Poprawki i usprawnienia w działaniu. Wzieliśmy na warsztat głównie kwestie wyda…" at bounding box center [1234, 621] width 293 height 63
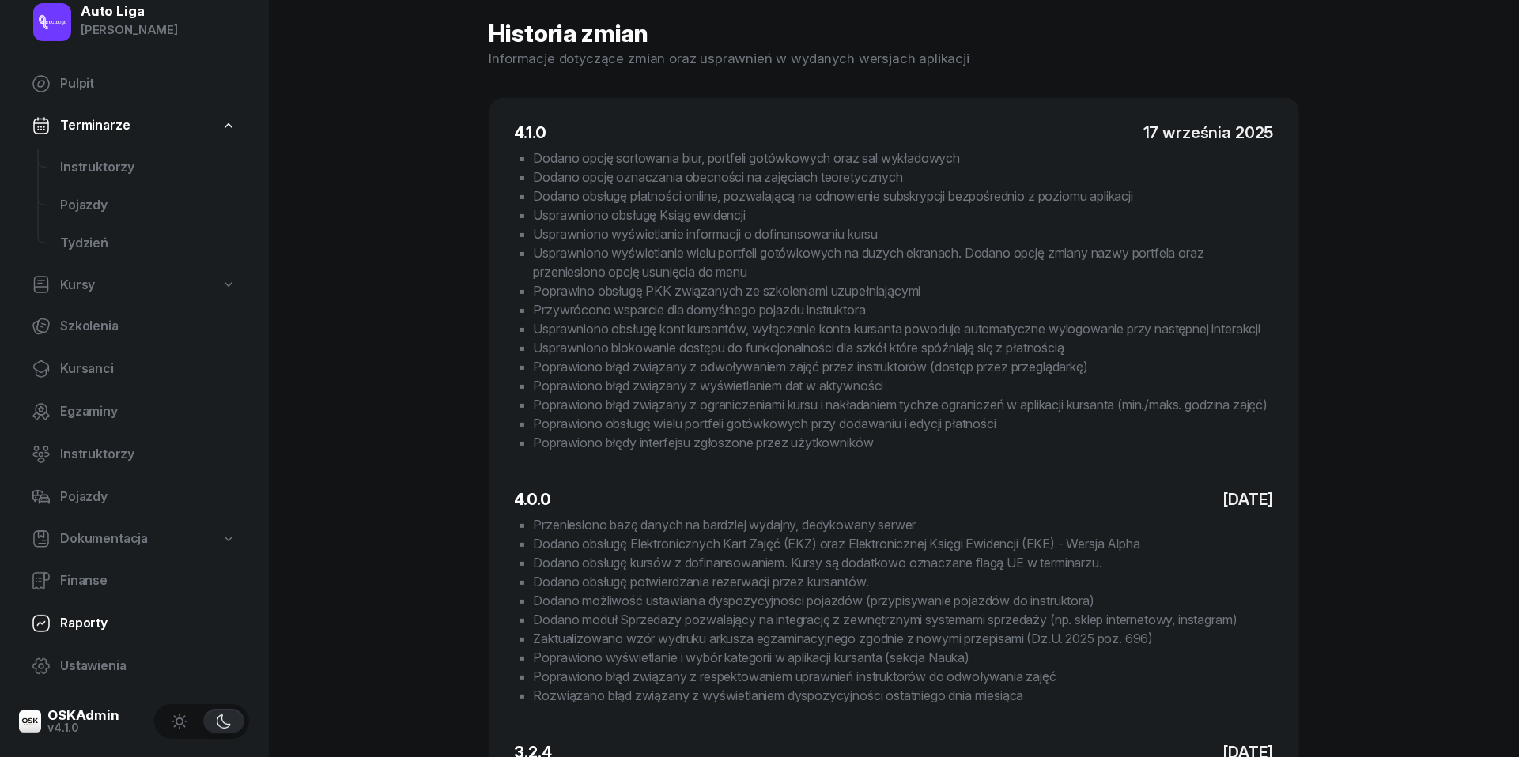
scroll to position [29, 0]
click at [92, 586] on span "Finanse" at bounding box center [148, 582] width 176 height 21
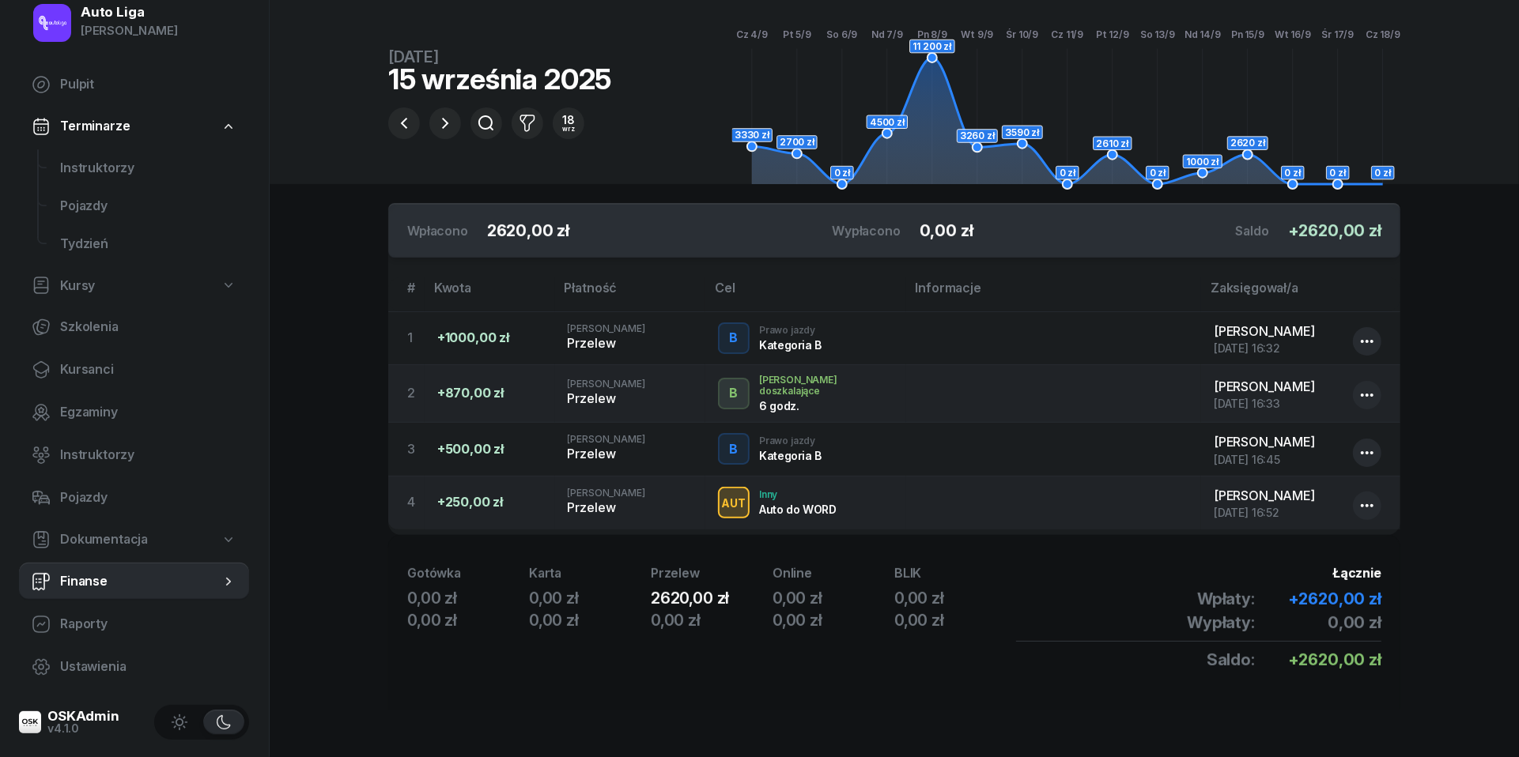
scroll to position [98, 0]
click at [226, 535] on icon at bounding box center [229, 540] width 16 height 16
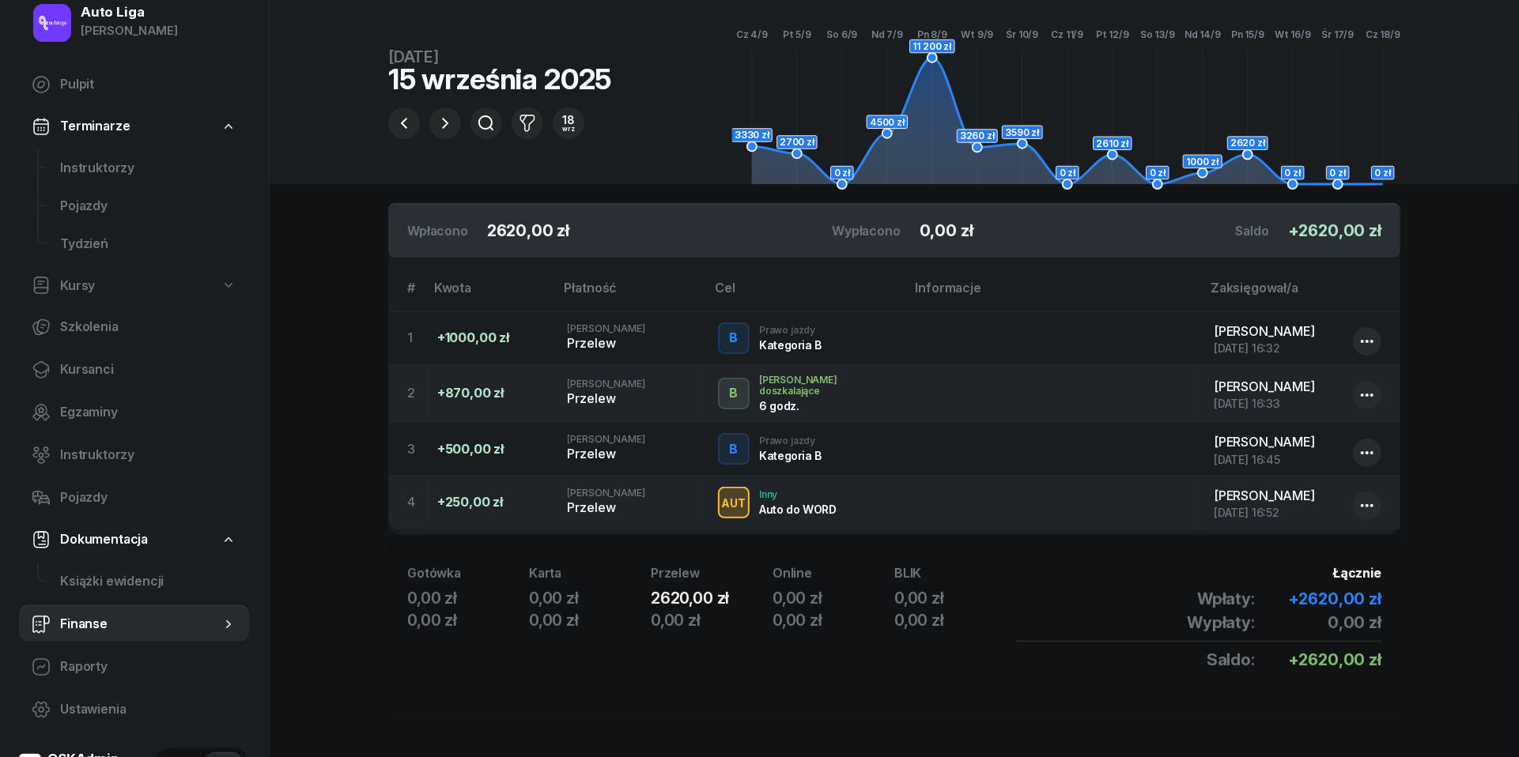
click at [226, 535] on icon at bounding box center [229, 540] width 16 height 16
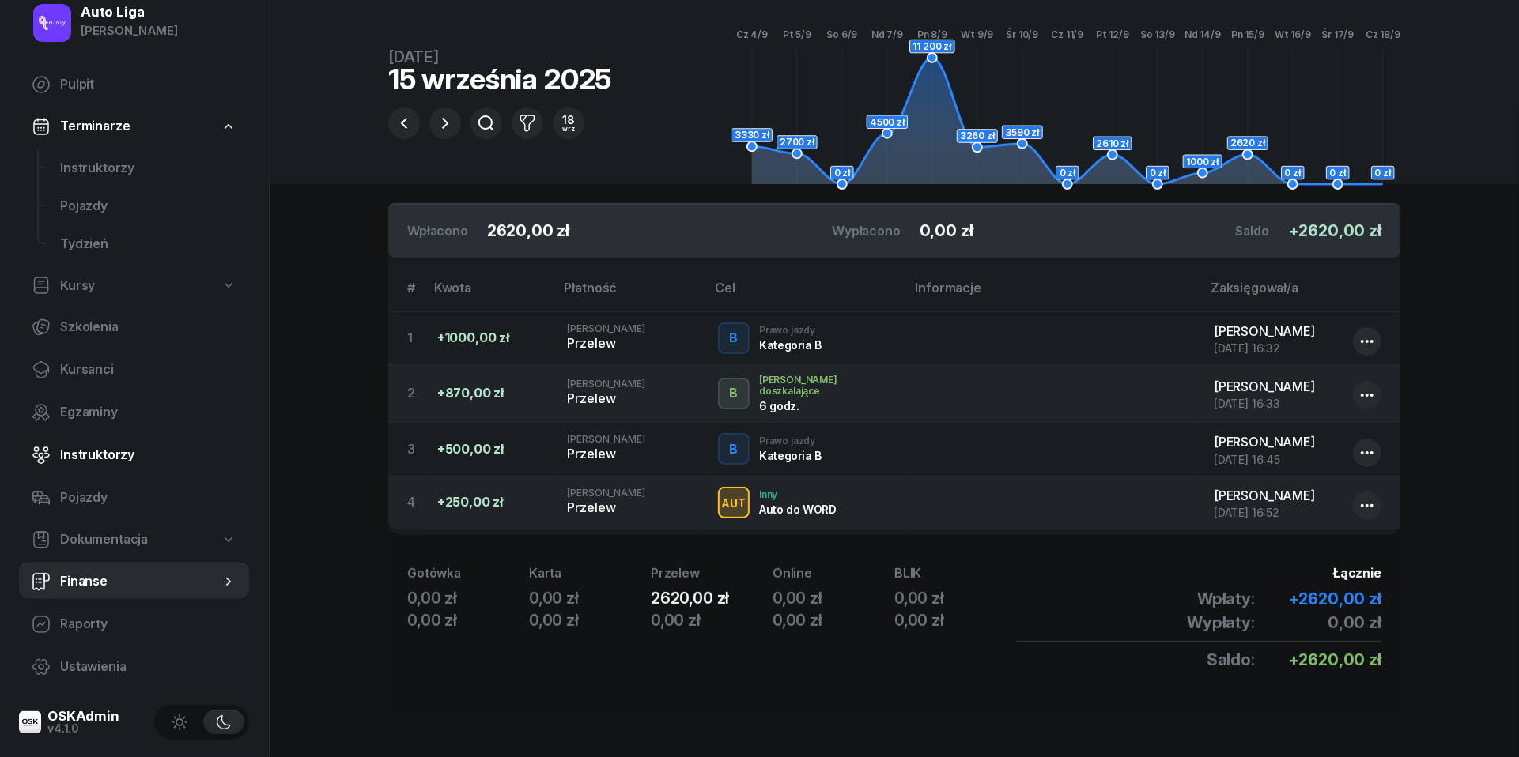
click at [138, 458] on span "Instruktorzy" at bounding box center [148, 455] width 176 height 21
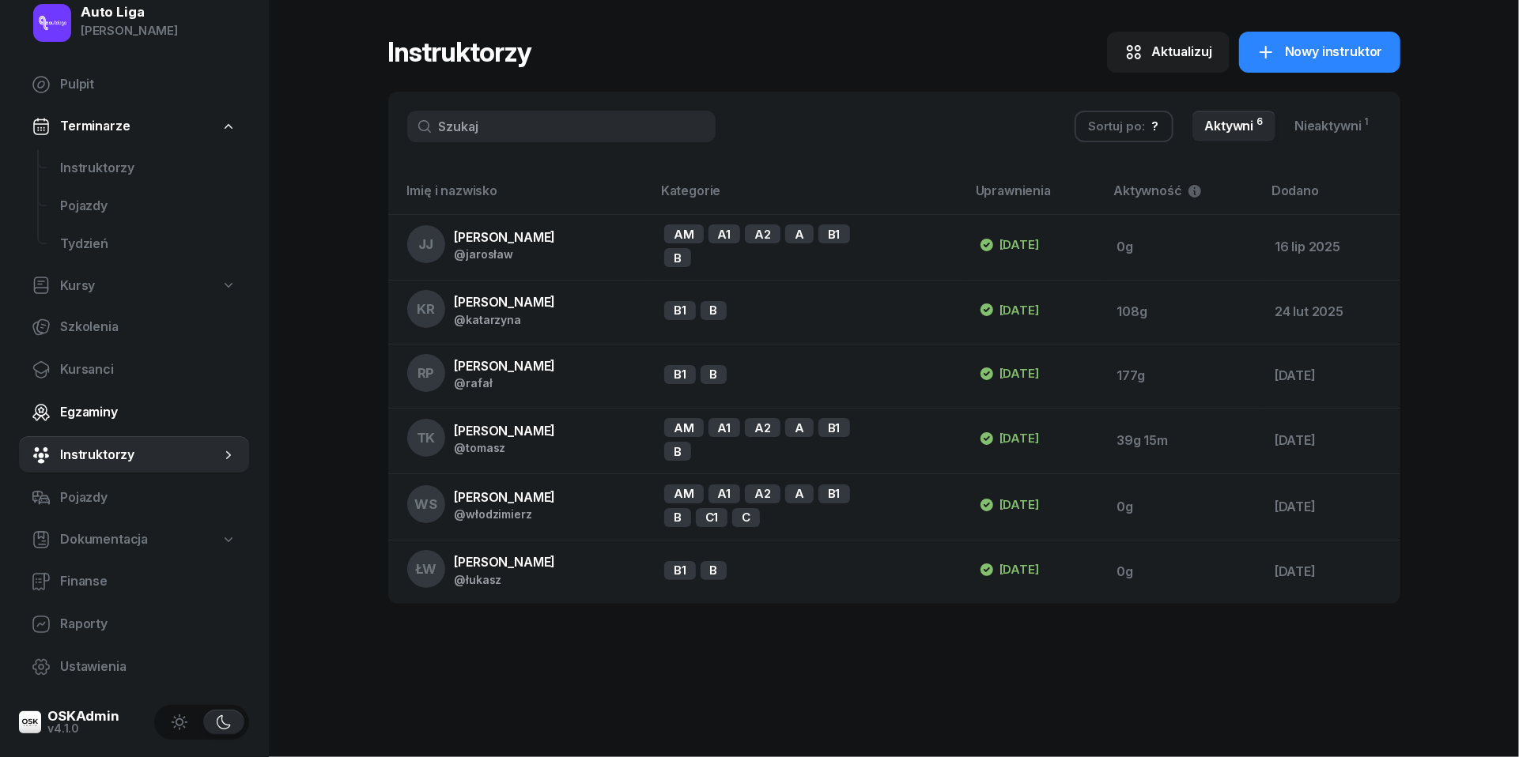
click at [108, 414] on span "Egzaminy" at bounding box center [148, 412] width 176 height 21
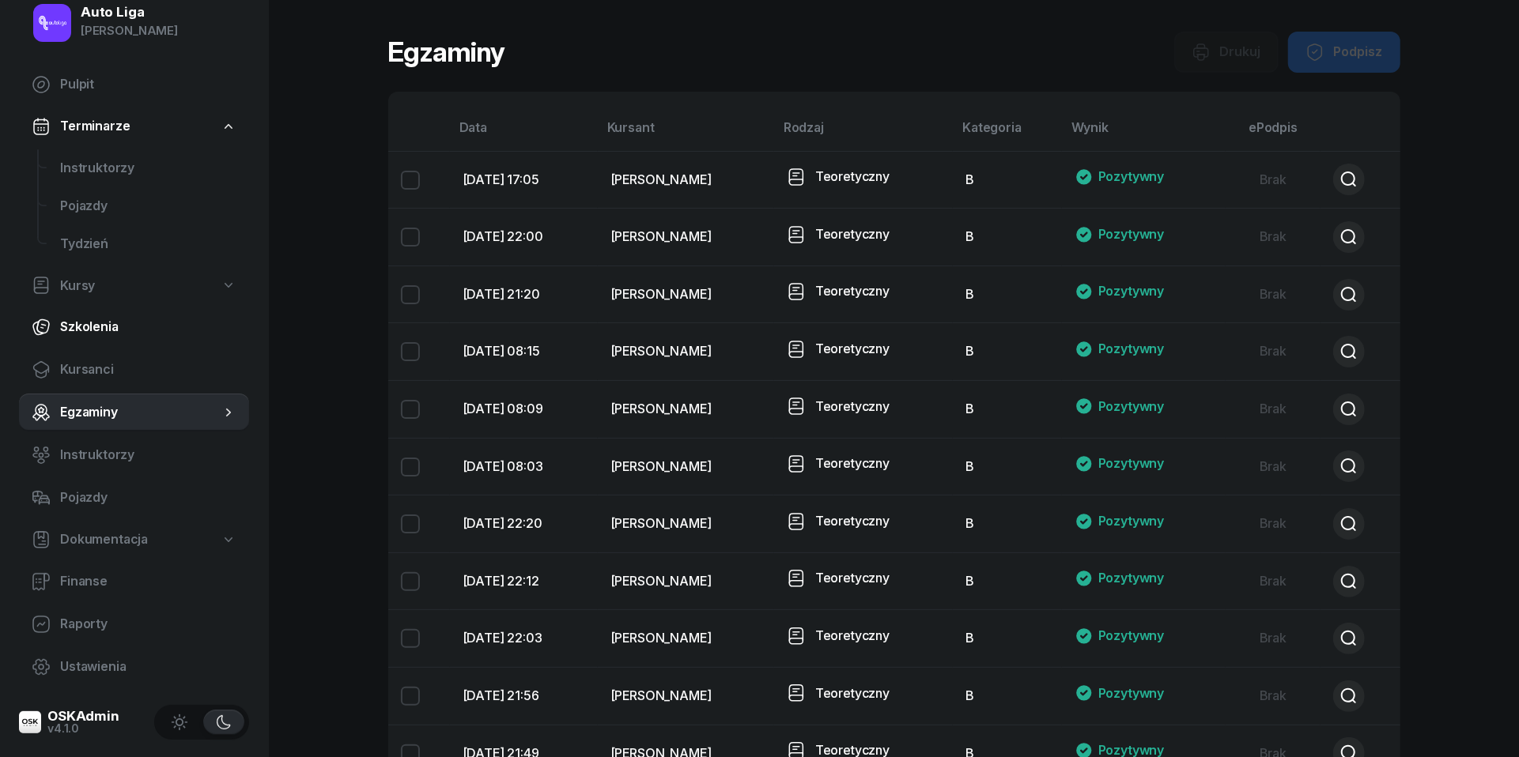
click at [98, 330] on span "Szkolenia" at bounding box center [148, 327] width 176 height 21
select select "createdAt-desc"
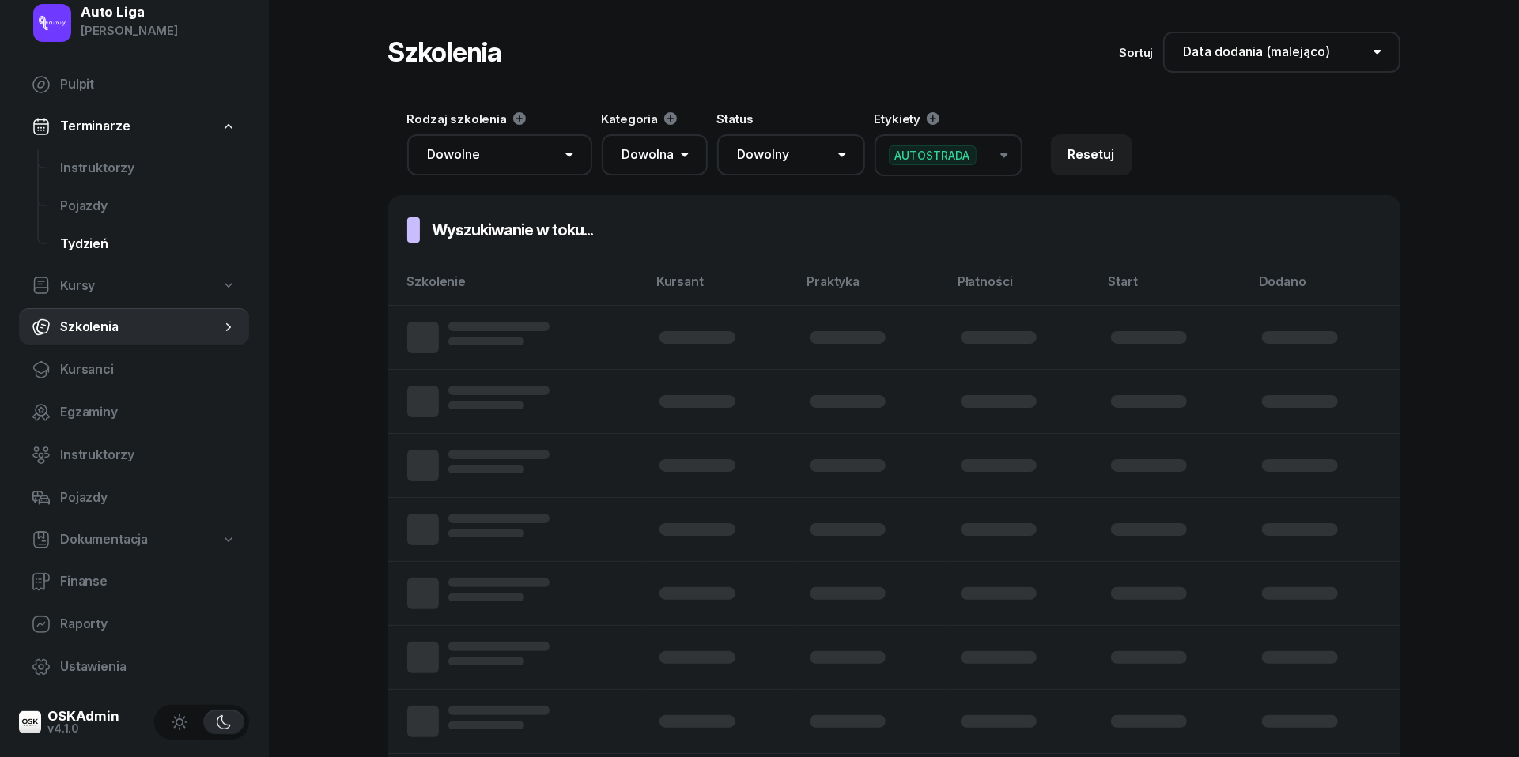
click at [92, 260] on link "Tydzień" at bounding box center [148, 244] width 202 height 38
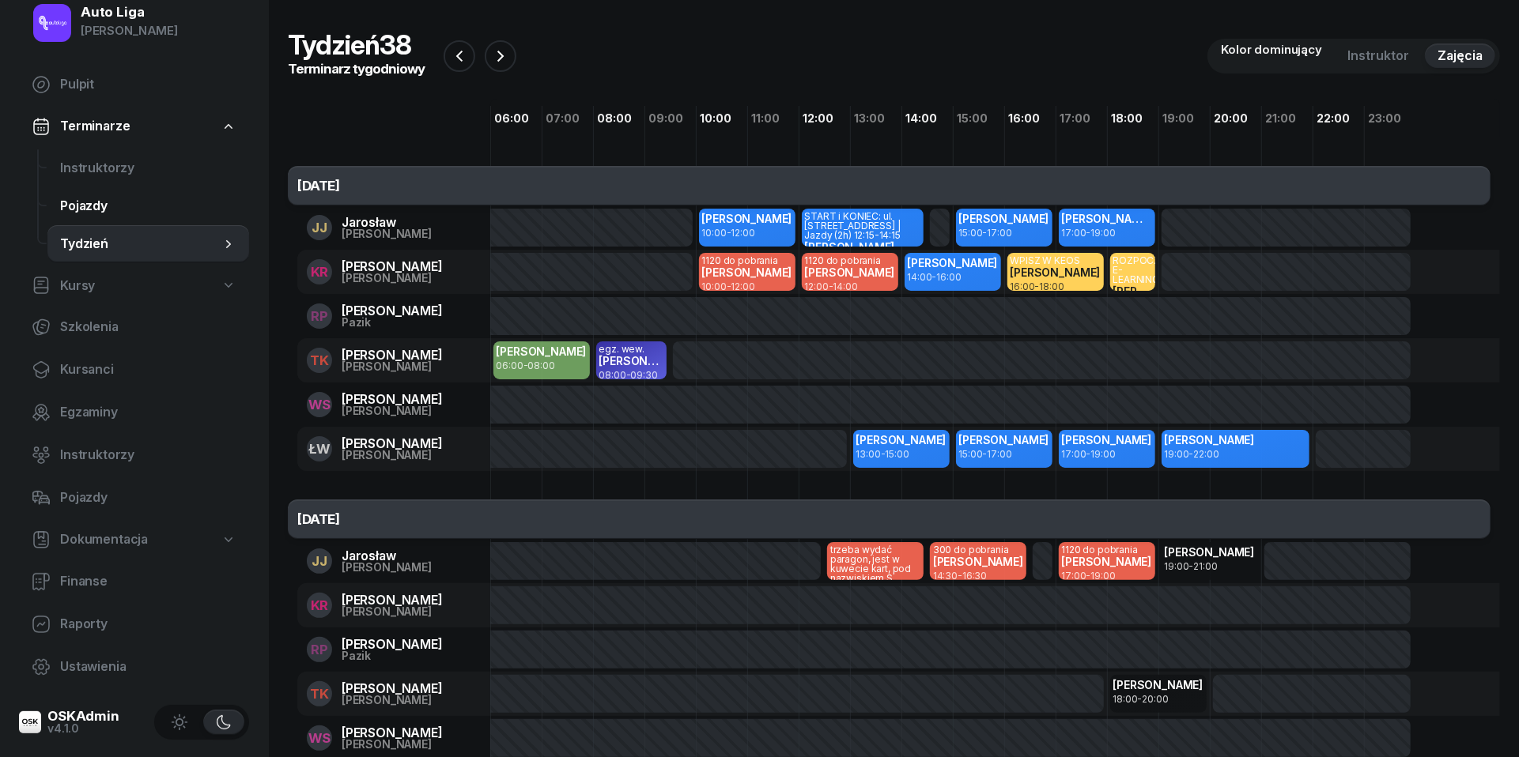
click at [101, 216] on link "Pojazdy" at bounding box center [148, 206] width 202 height 38
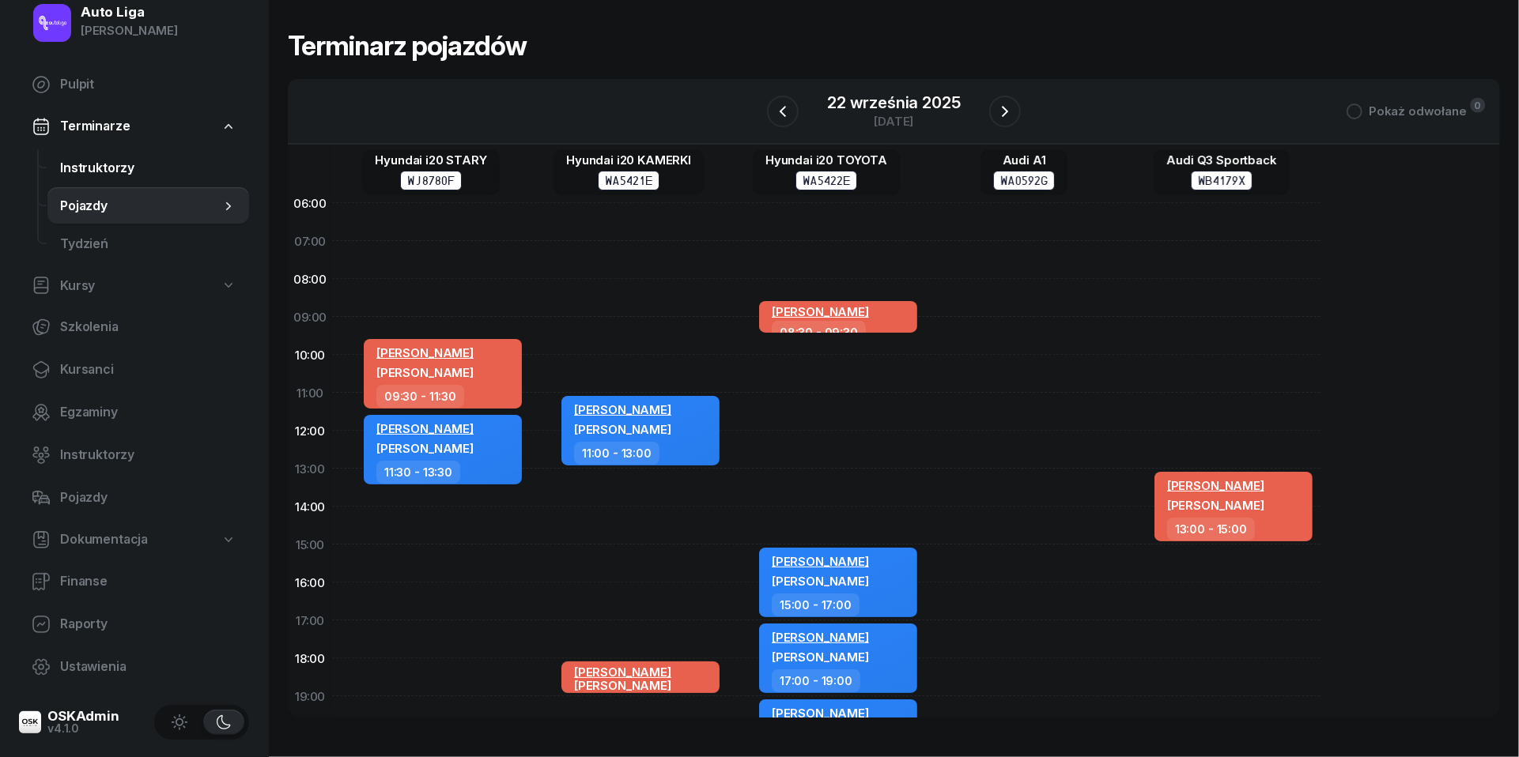
click at [101, 169] on span "Instruktorzy" at bounding box center [148, 168] width 176 height 21
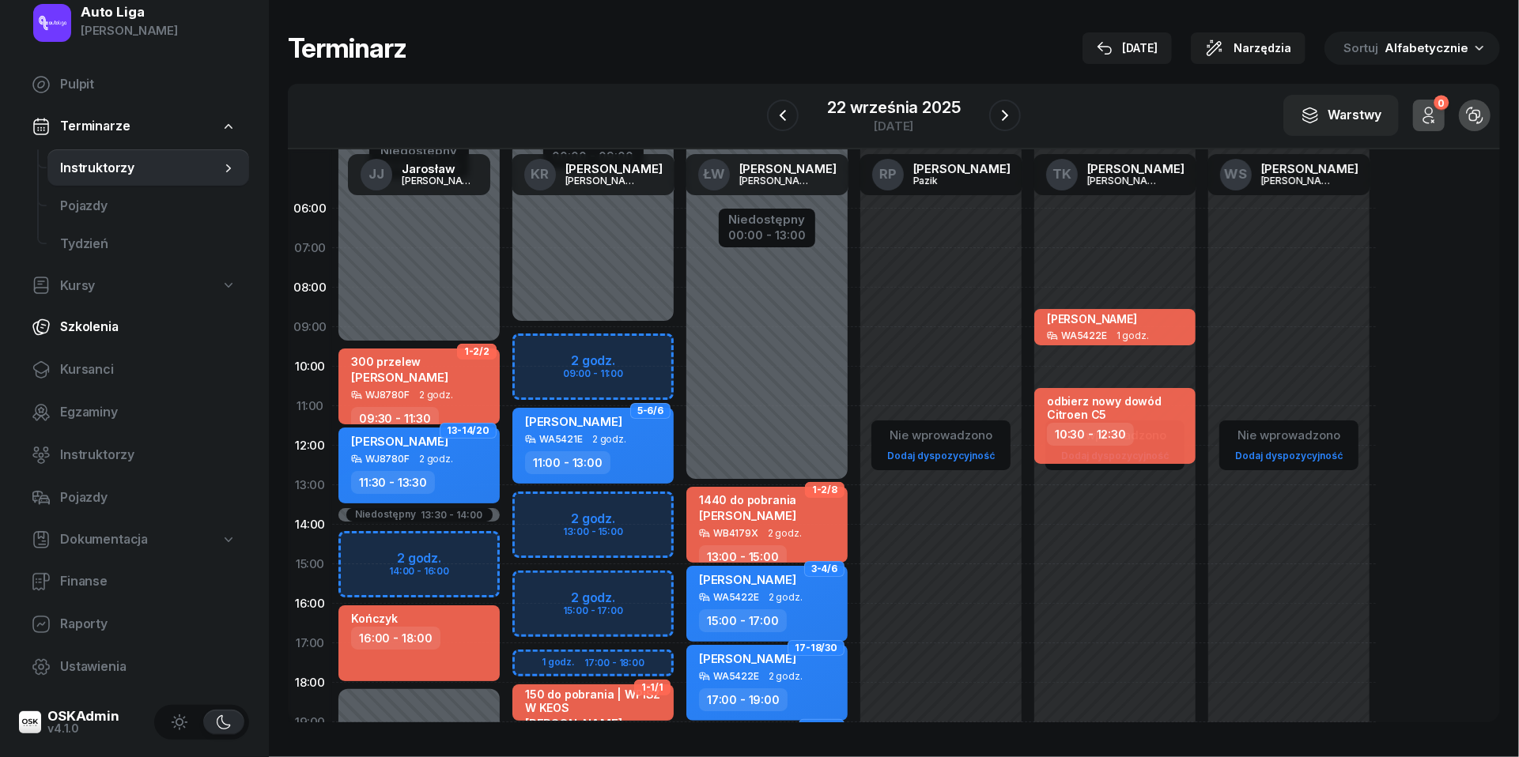
click at [95, 317] on span "Szkolenia" at bounding box center [148, 327] width 176 height 21
select select "createdAt-desc"
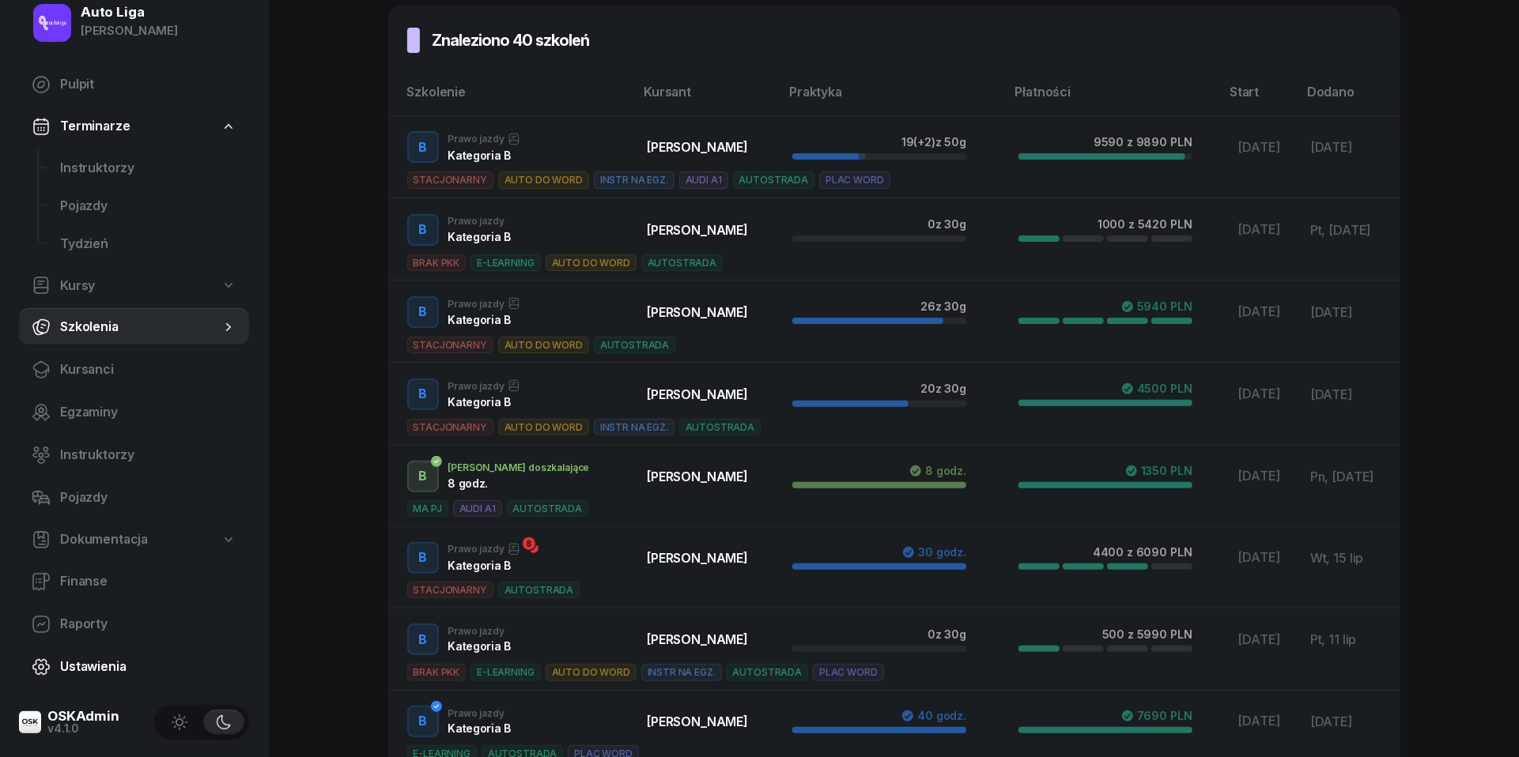
scroll to position [191, 0]
click at [84, 666] on span "Ustawienia" at bounding box center [148, 667] width 176 height 21
select select "06:00"
select select "22:00"
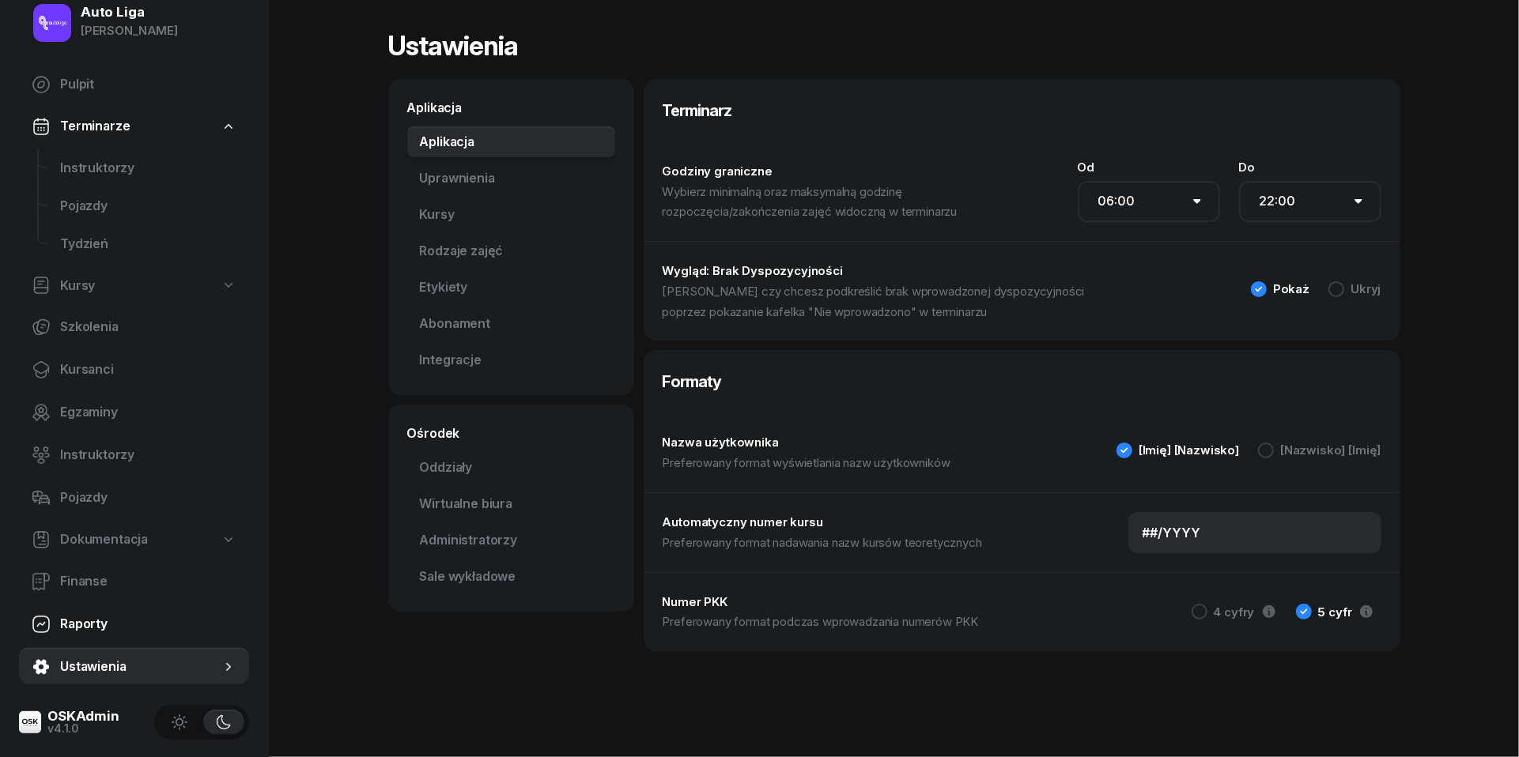
click at [80, 614] on span "Raporty" at bounding box center [148, 624] width 176 height 21
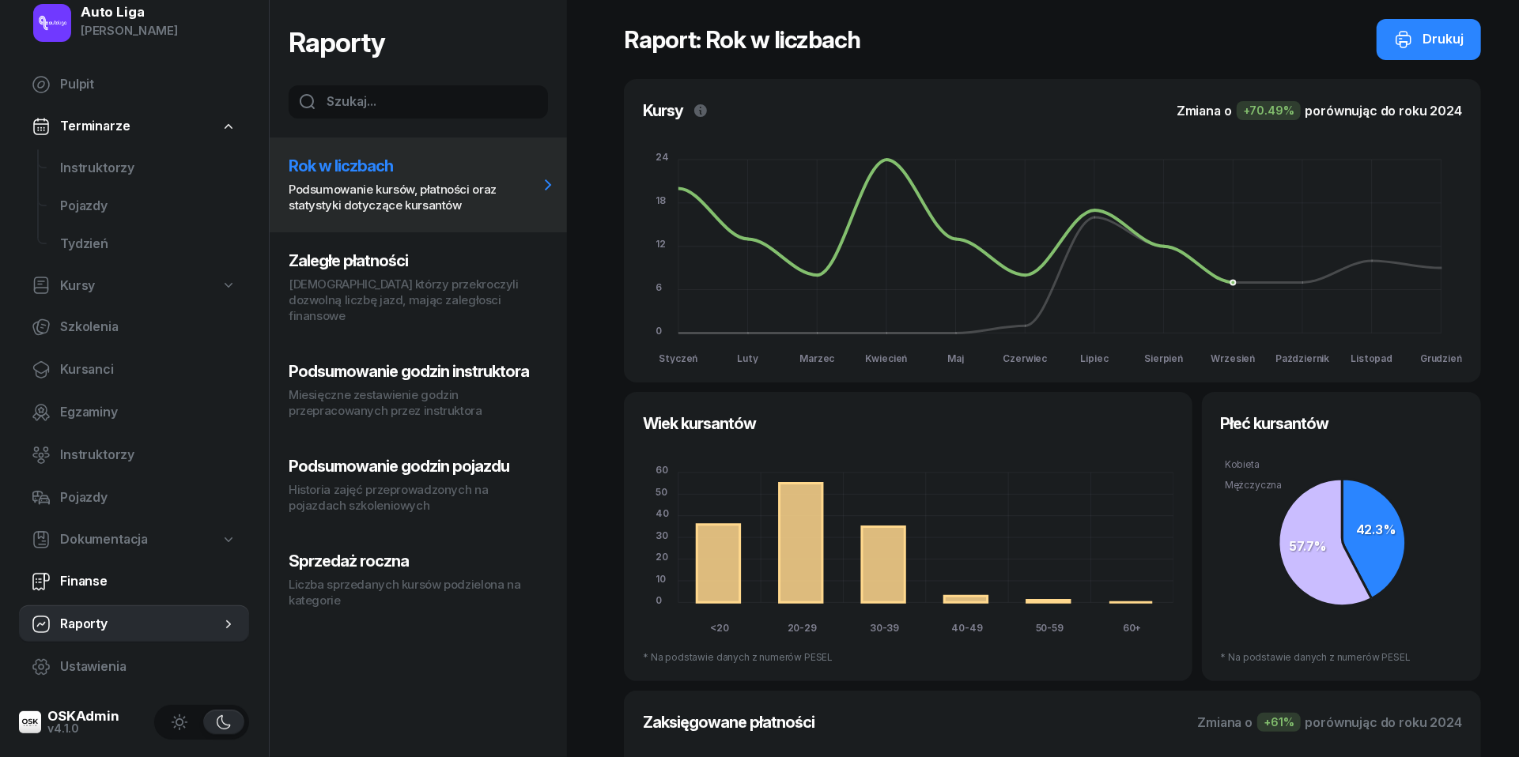
click at [79, 583] on span "Finanse" at bounding box center [148, 582] width 176 height 21
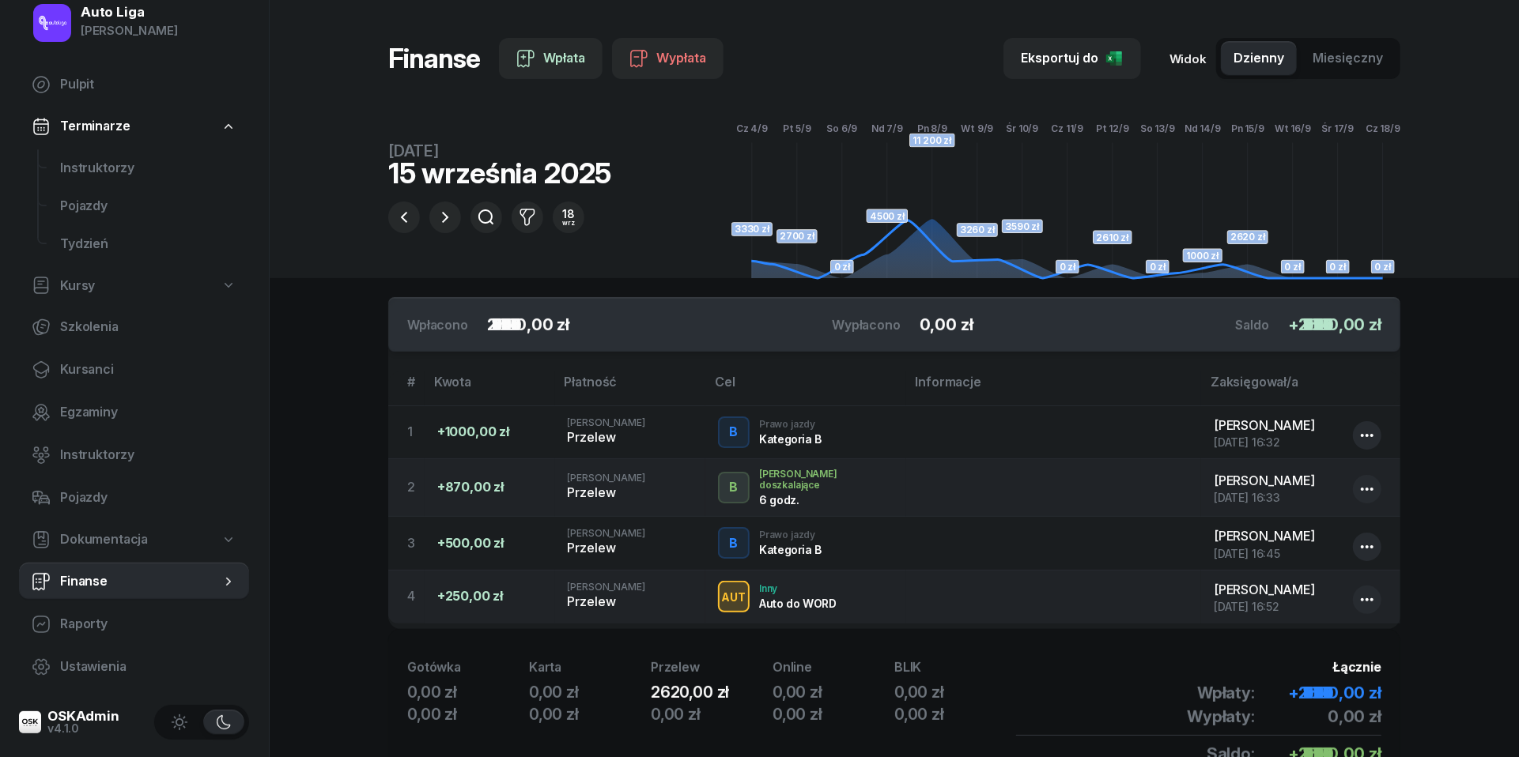
click at [80, 544] on span "Dokumentacja" at bounding box center [104, 540] width 88 height 21
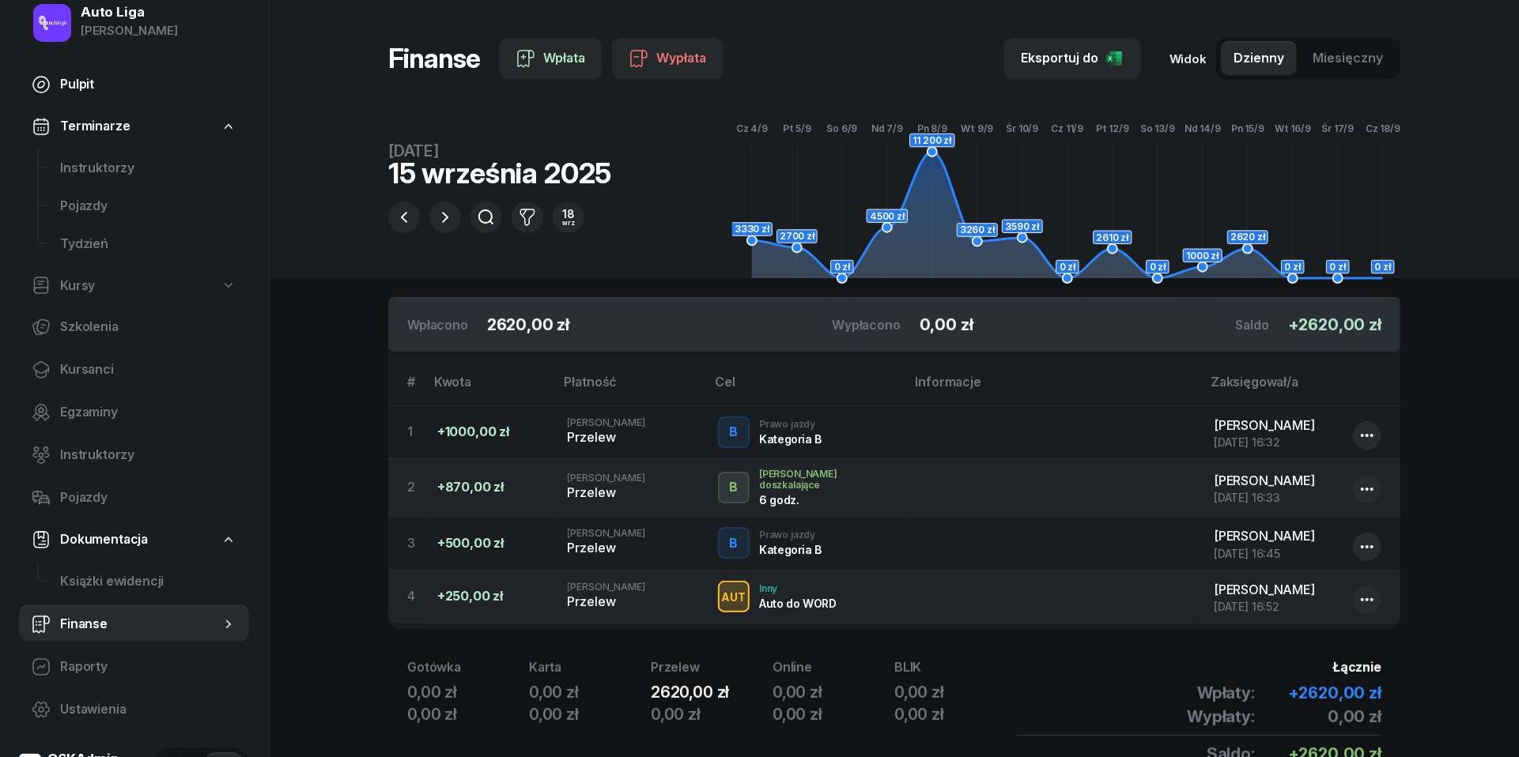
click at [79, 82] on span "Pulpit" at bounding box center [148, 84] width 176 height 21
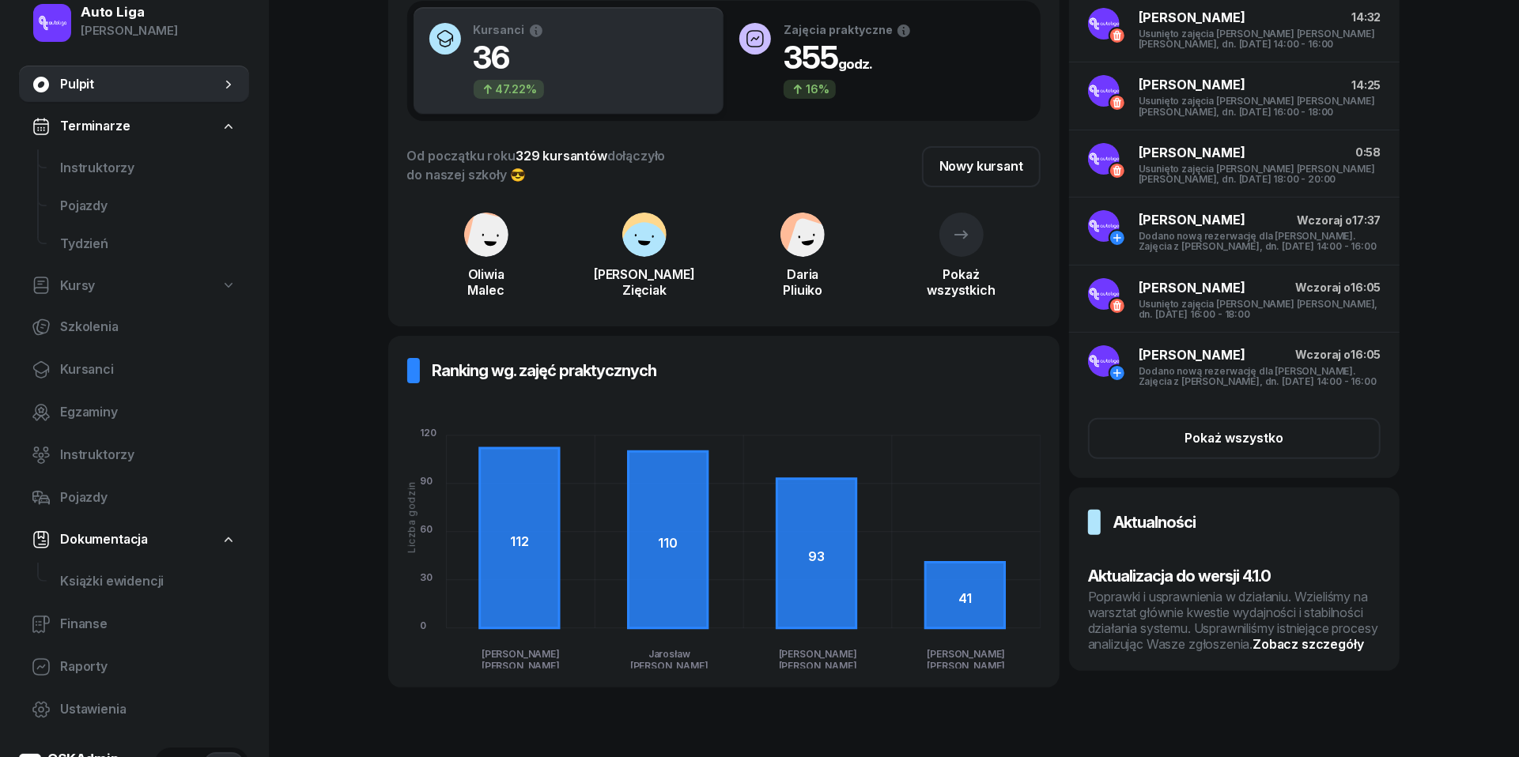
scroll to position [157, 0]
click at [1165, 653] on div "Poprawki i usprawnienia w działaniu. Wzieliśmy na warsztat głównie kwestie wyda…" at bounding box center [1234, 621] width 293 height 63
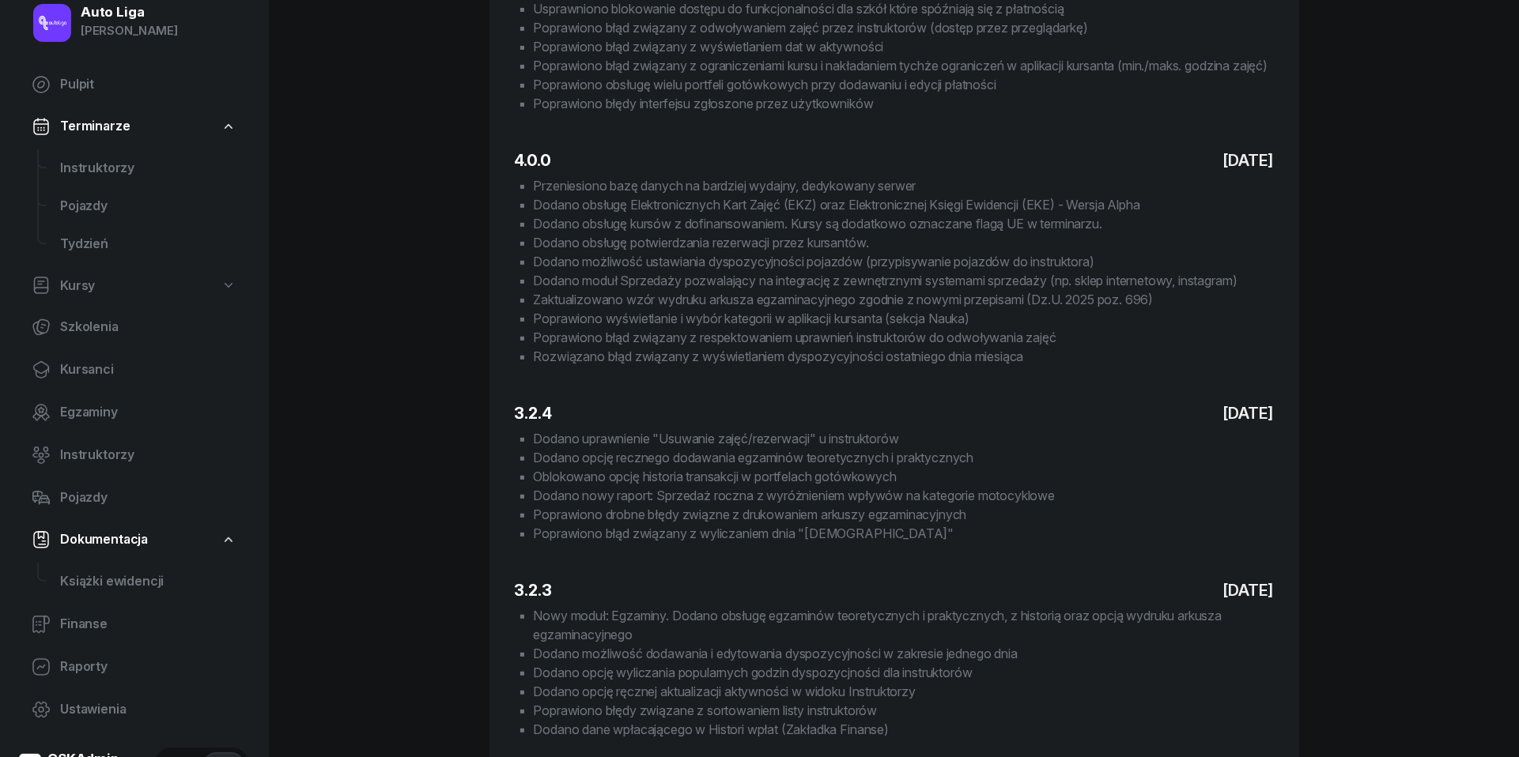
scroll to position [343, 0]
click at [70, 176] on span "Instruktorzy" at bounding box center [148, 168] width 176 height 21
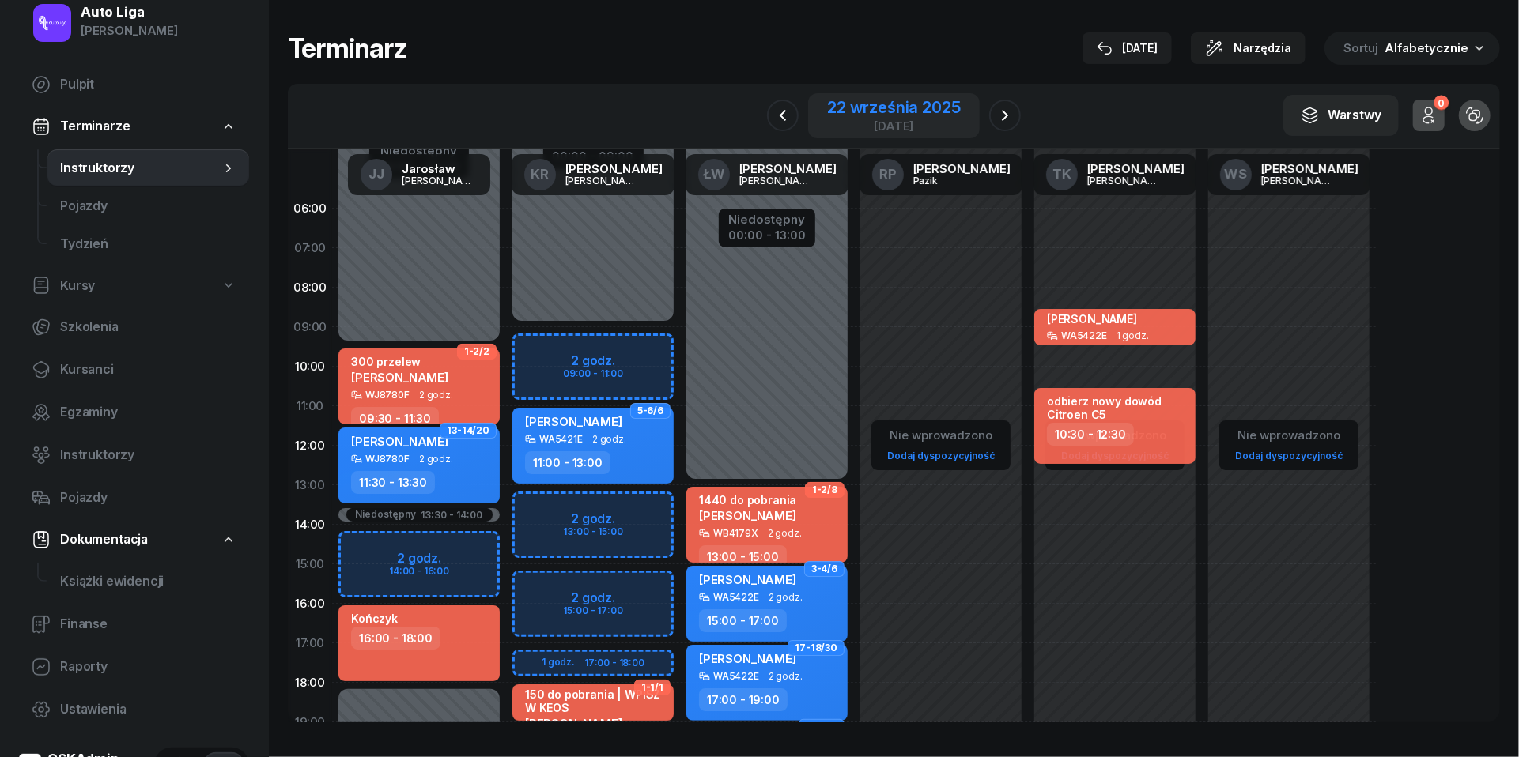
click at [901, 105] on div "22 września 2025" at bounding box center [893, 108] width 133 height 16
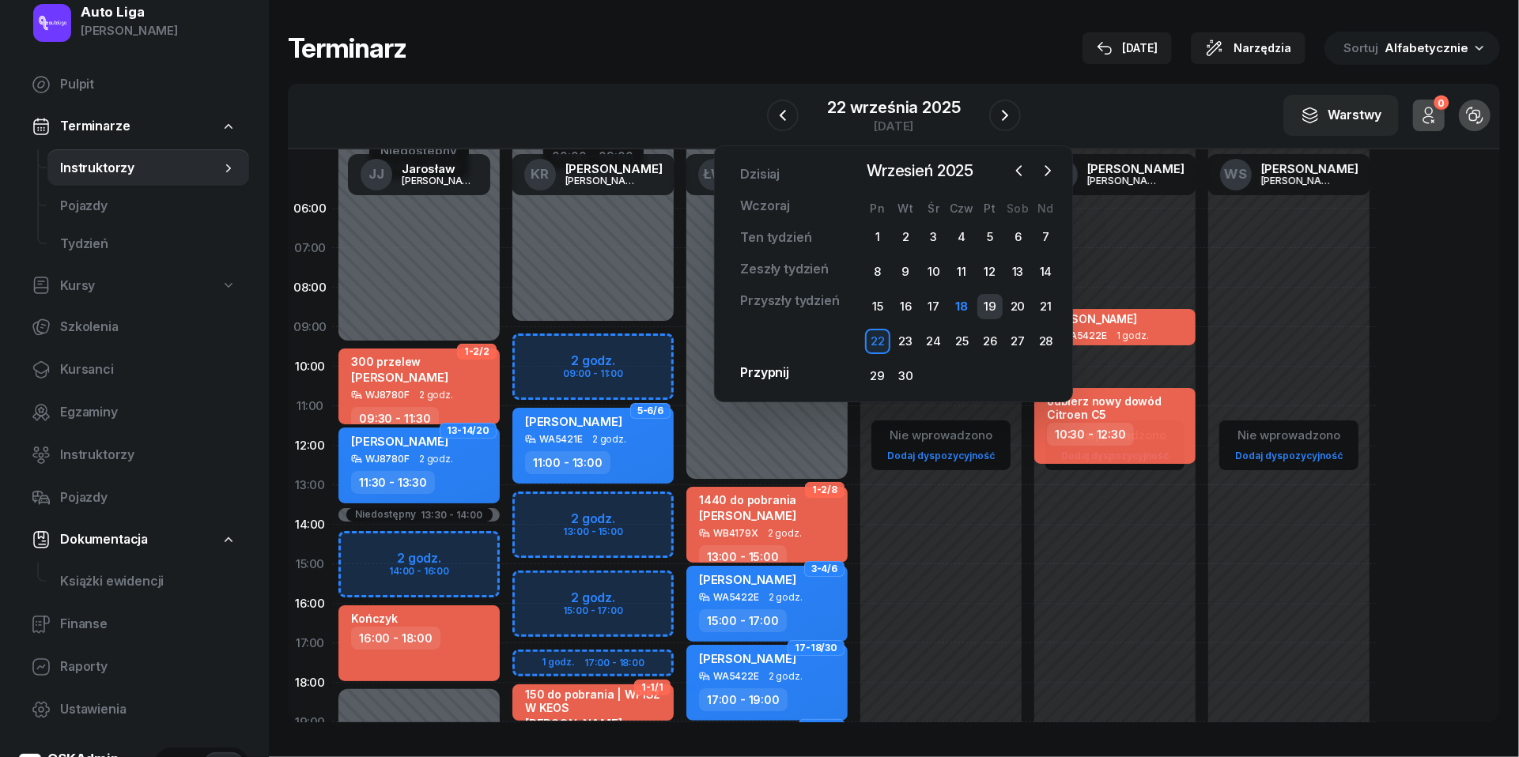
click at [994, 304] on div "19" at bounding box center [989, 306] width 25 height 25
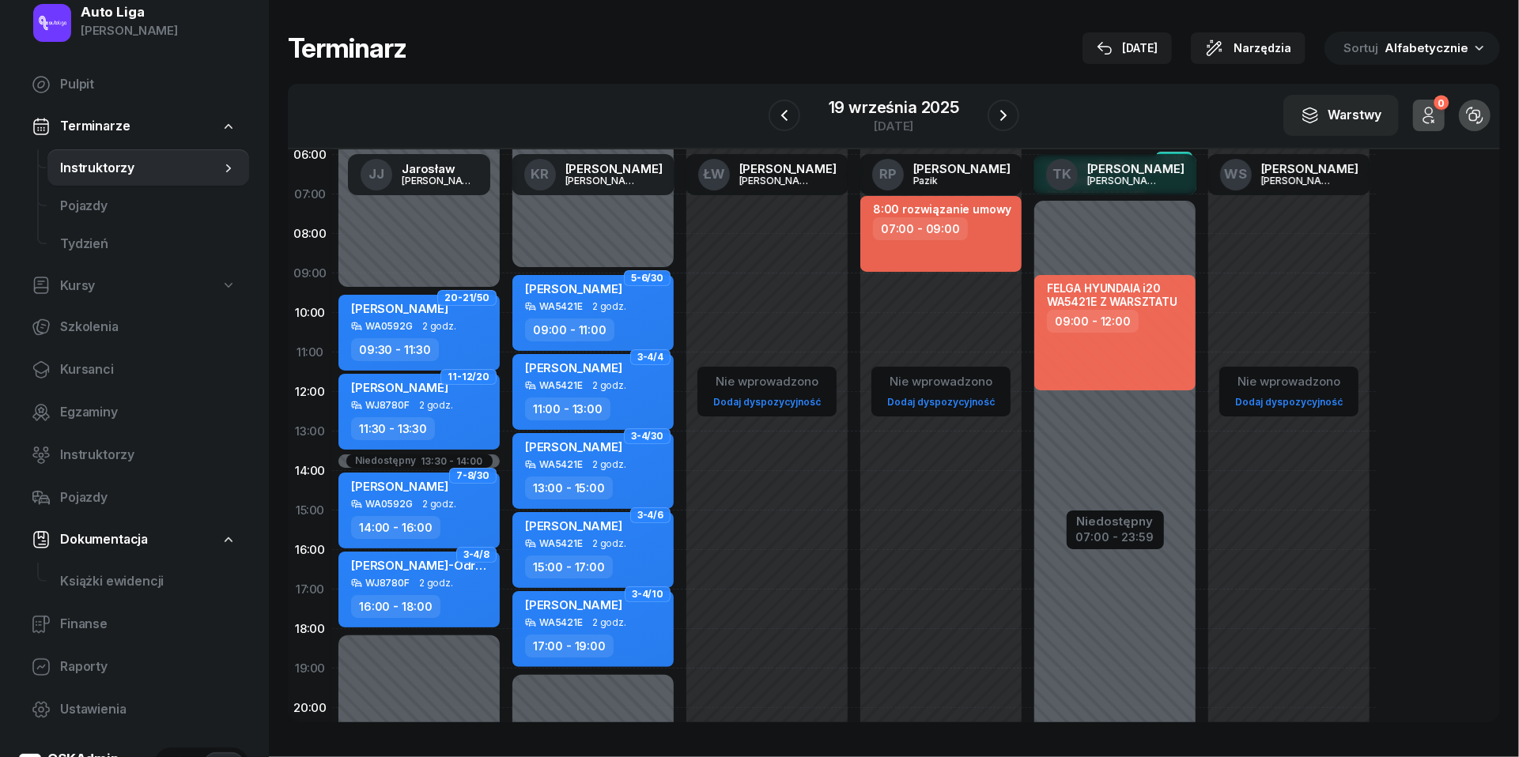
scroll to position [55, 0]
click at [912, 105] on div "19 września 2025" at bounding box center [893, 108] width 130 height 16
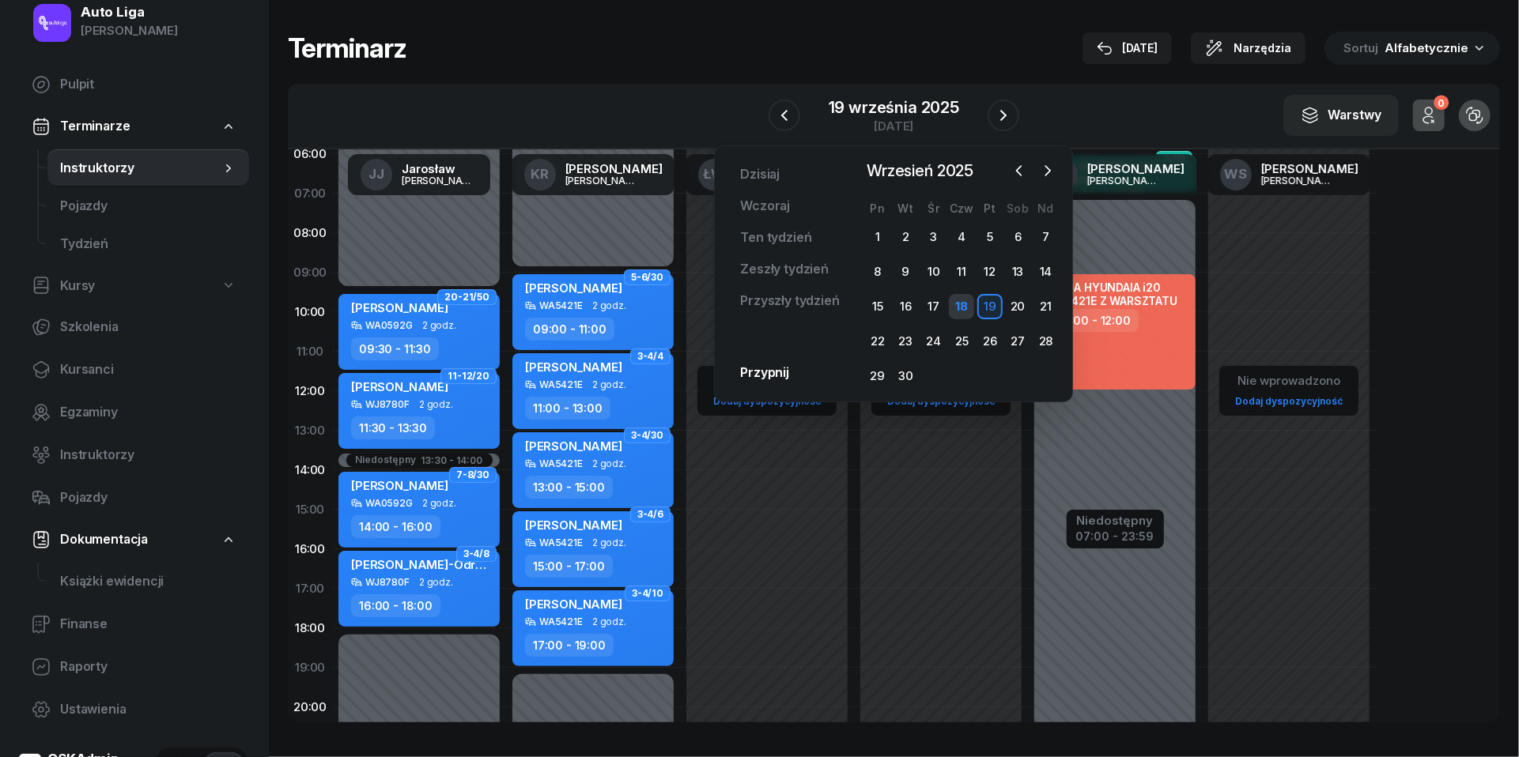
click at [959, 299] on div "18" at bounding box center [961, 306] width 25 height 25
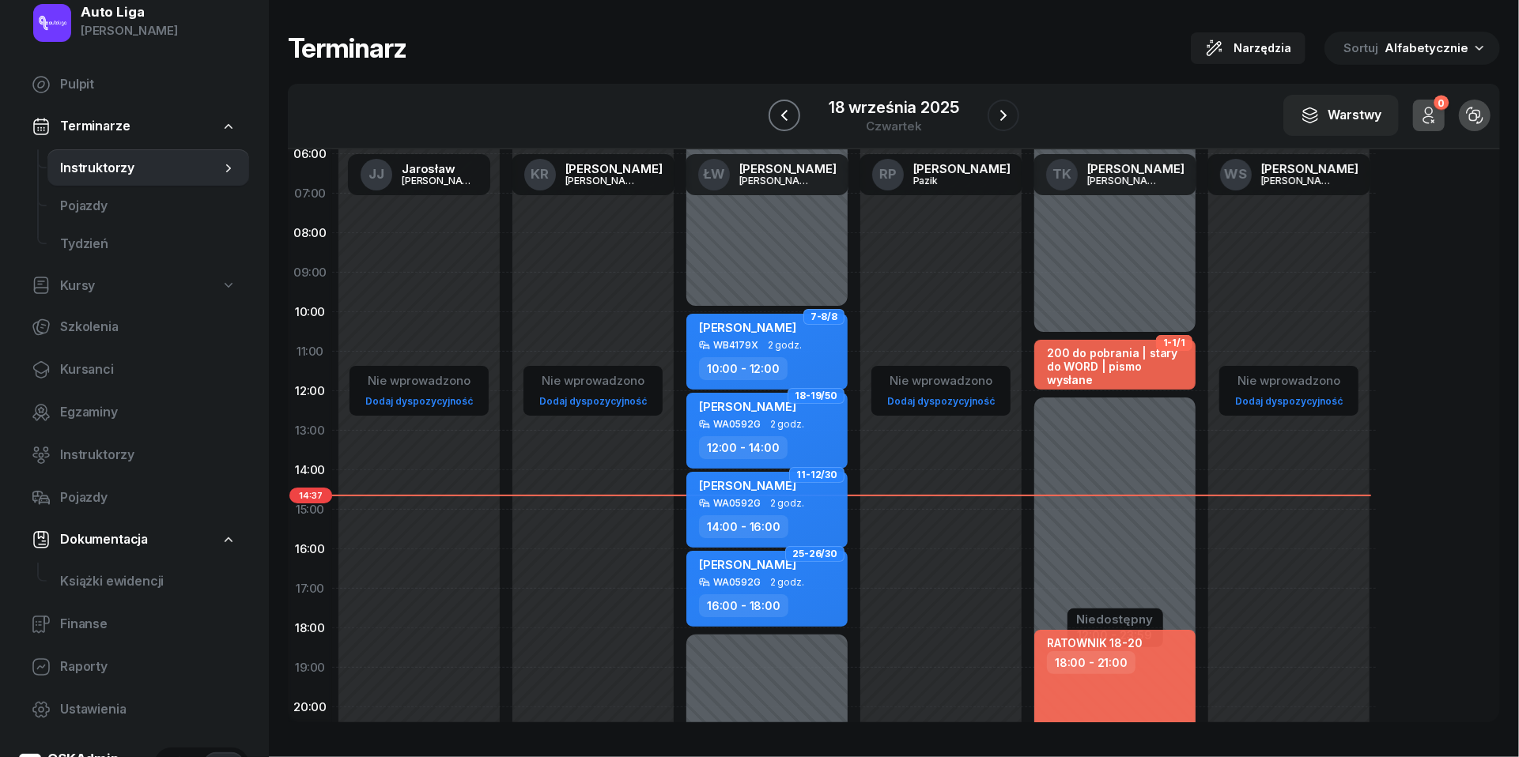
click at [779, 124] on icon "button" at bounding box center [784, 115] width 19 height 19
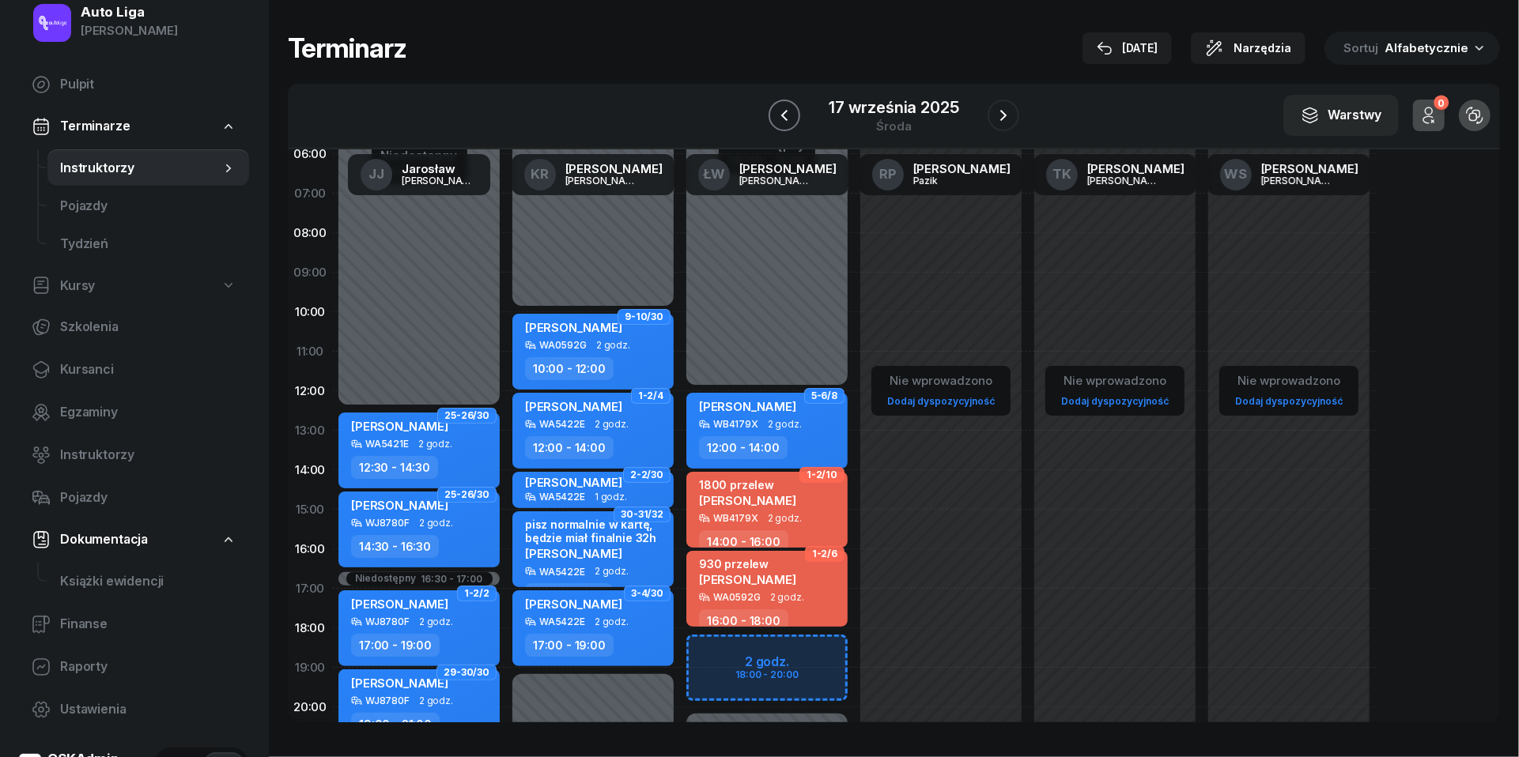
click at [779, 124] on icon "button" at bounding box center [784, 115] width 19 height 19
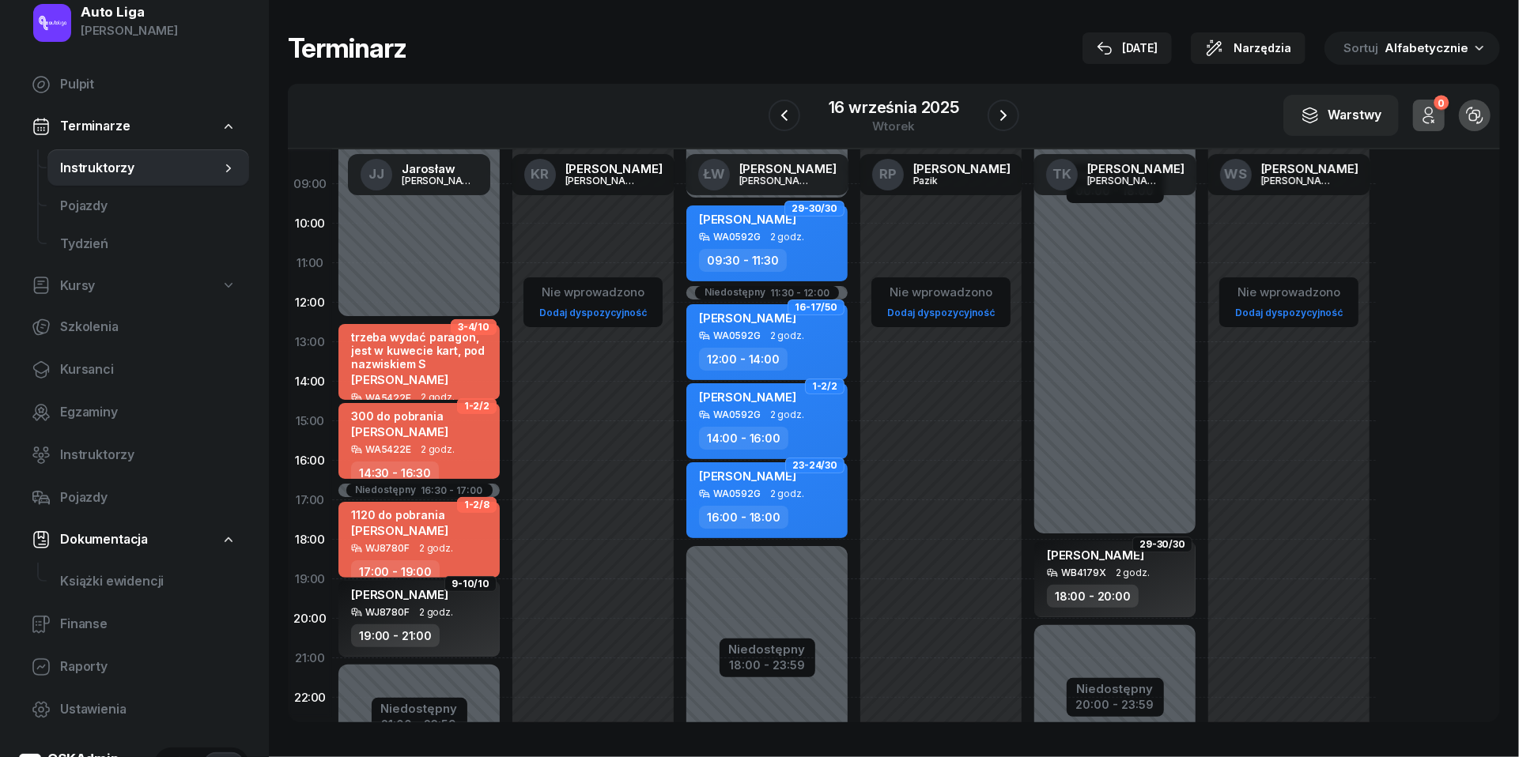
scroll to position [153, 0]
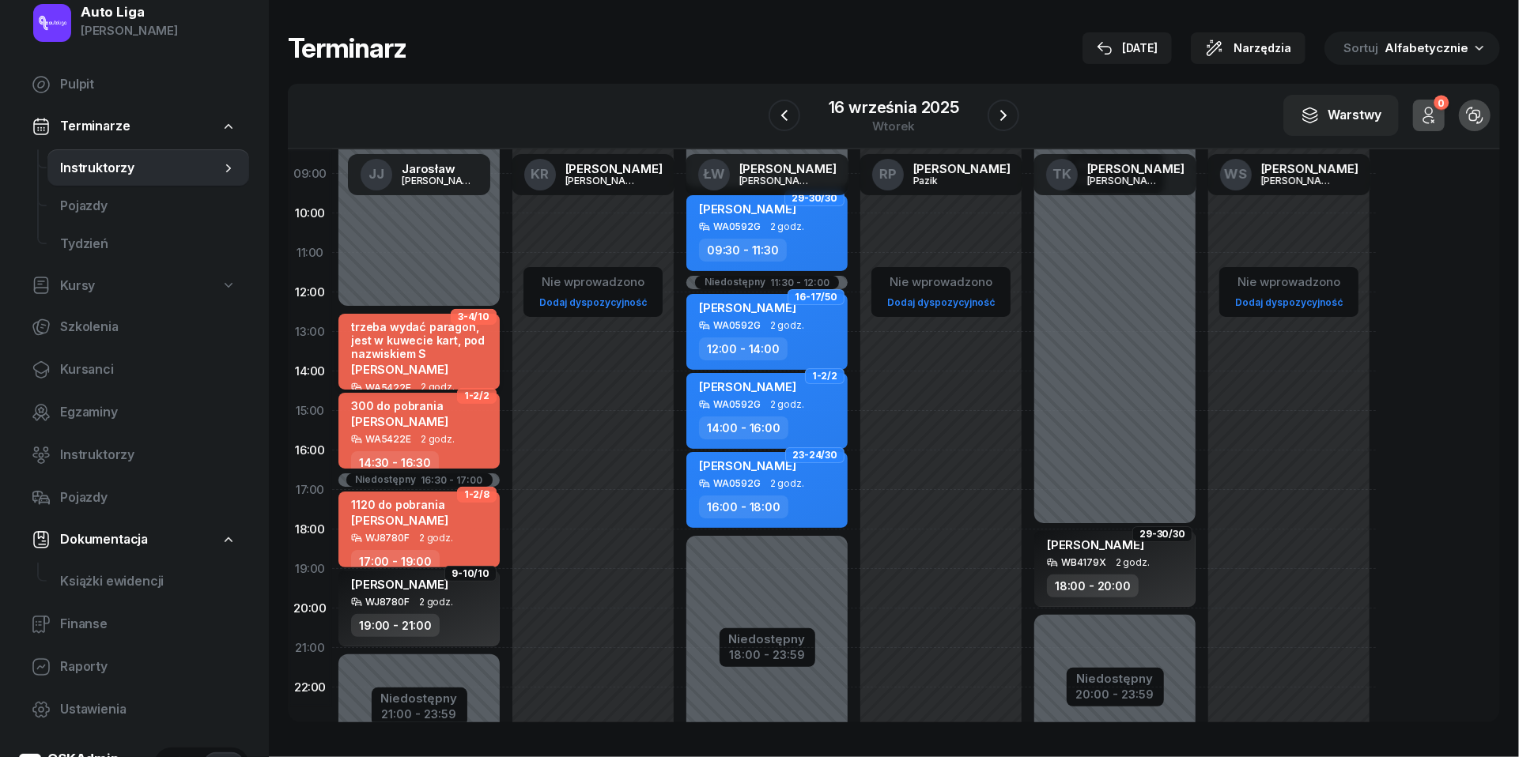
click at [411, 343] on div "trzeba wydać paragon, jest w kuwecie kart, pod nazwiskiem S" at bounding box center [420, 340] width 139 height 41
select select "12"
select select "30"
select select "14"
select select "30"
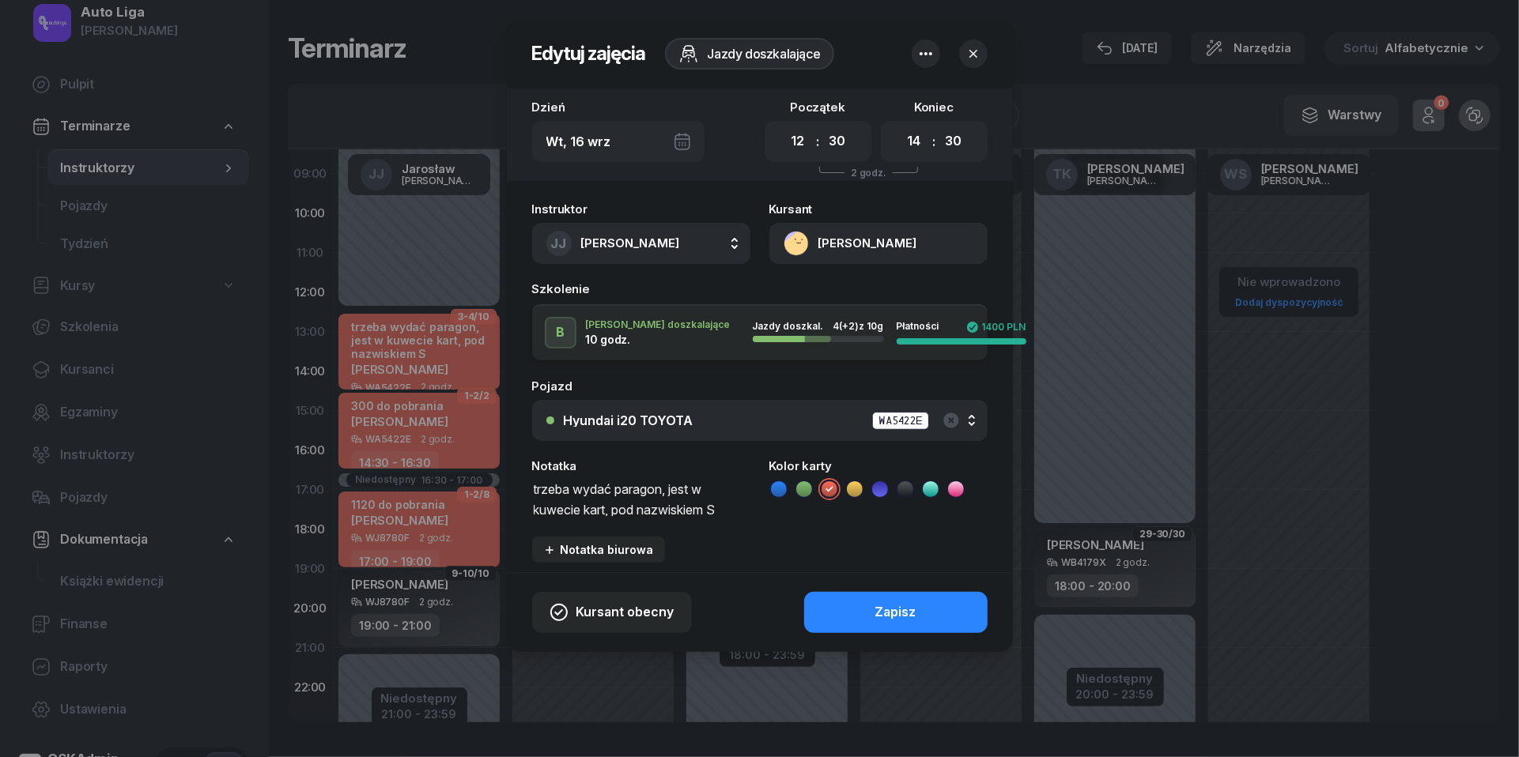
drag, startPoint x: 738, startPoint y: 507, endPoint x: 304, endPoint y: 458, distance: 437.5
click at [307, 458] on div "Edytuj zajęcia Jazdy doszkalające Dzień [DATE] Początek 00 01 02 03 04 05 06 07…" at bounding box center [759, 378] width 1519 height 757
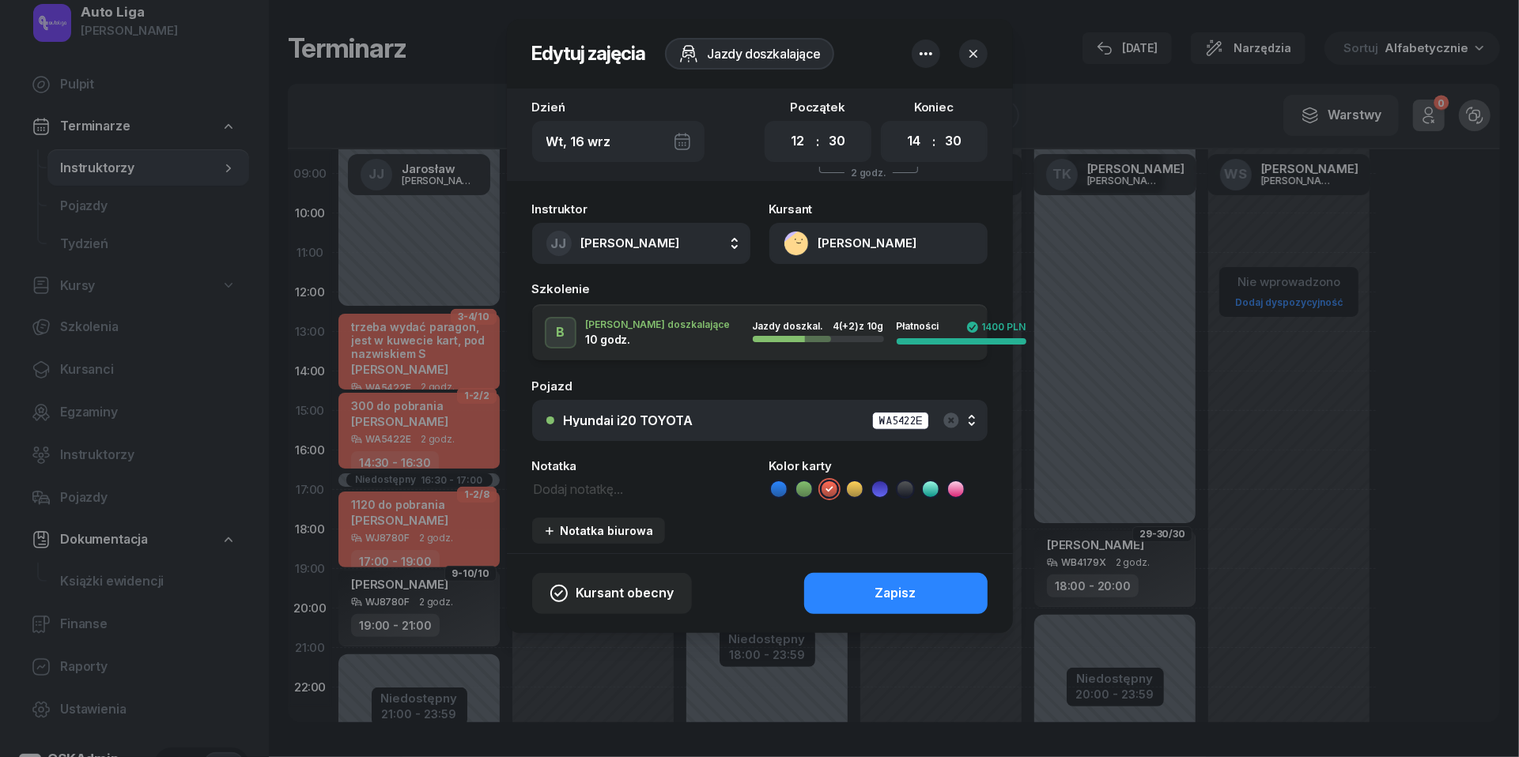
scroll to position [1, 0]
click at [781, 485] on icon at bounding box center [779, 489] width 16 height 16
click at [885, 605] on button "Zapisz" at bounding box center [895, 593] width 183 height 41
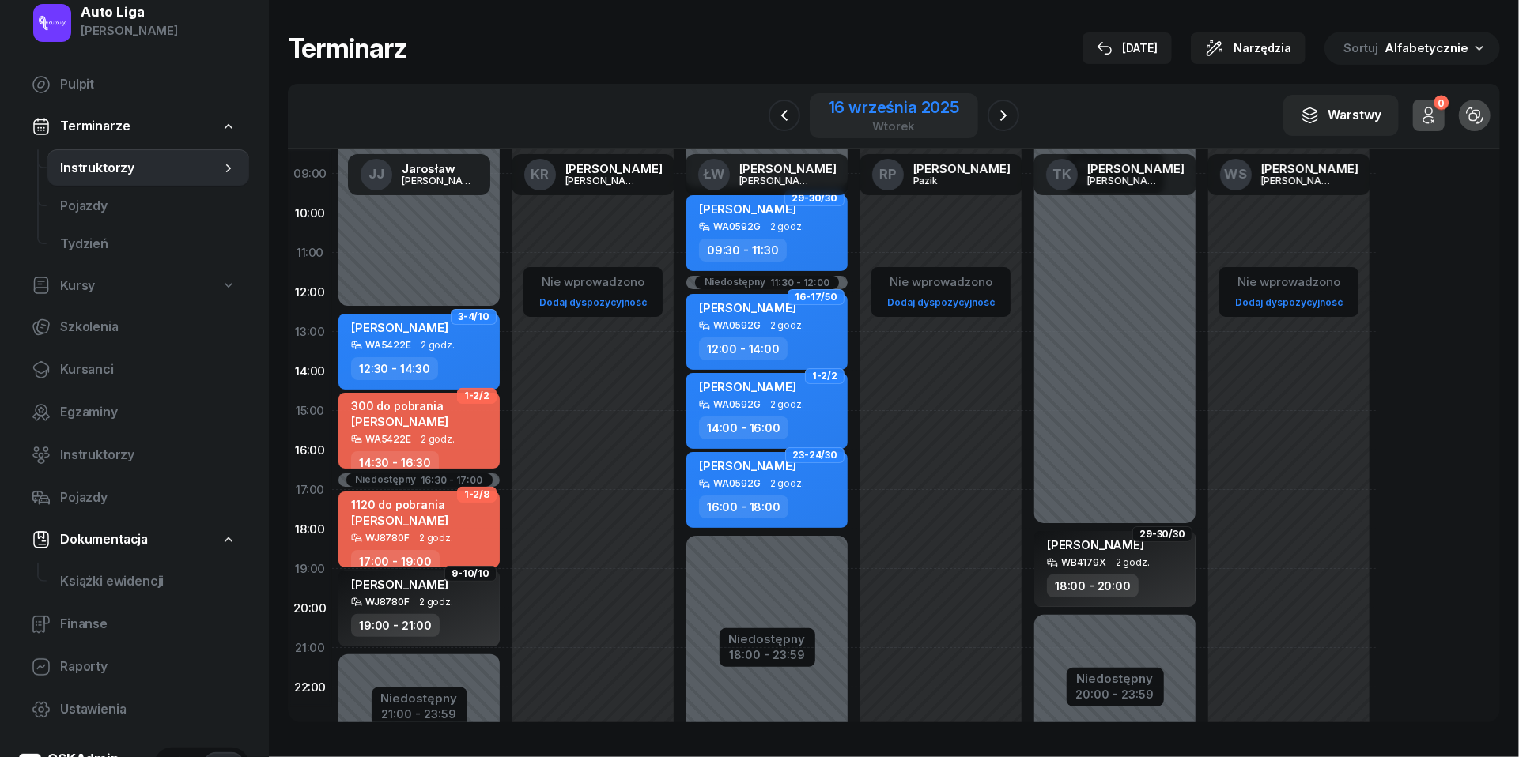
click at [864, 118] on div "[DATE]" at bounding box center [893, 116] width 130 height 32
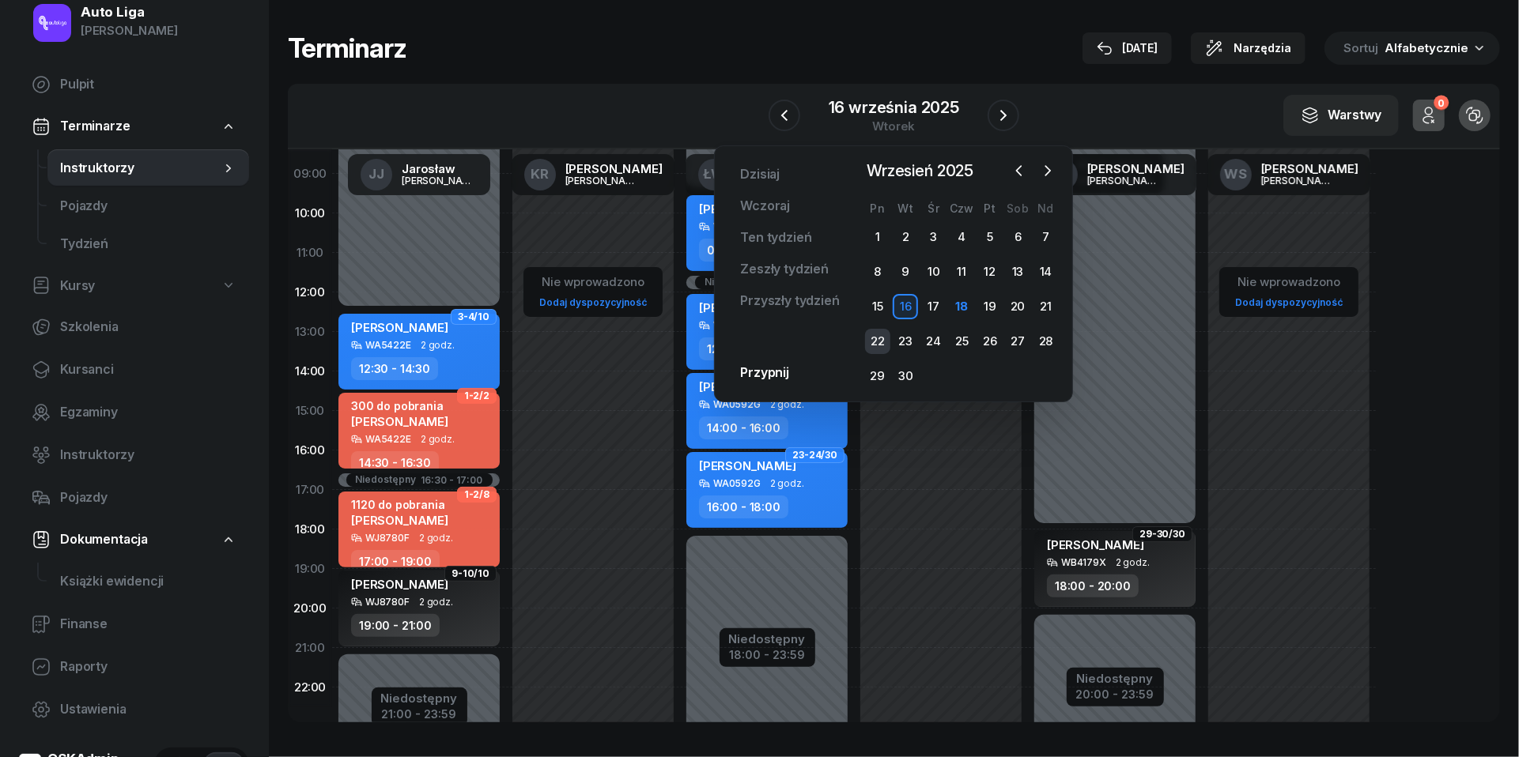
click at [880, 346] on div "22" at bounding box center [877, 341] width 25 height 25
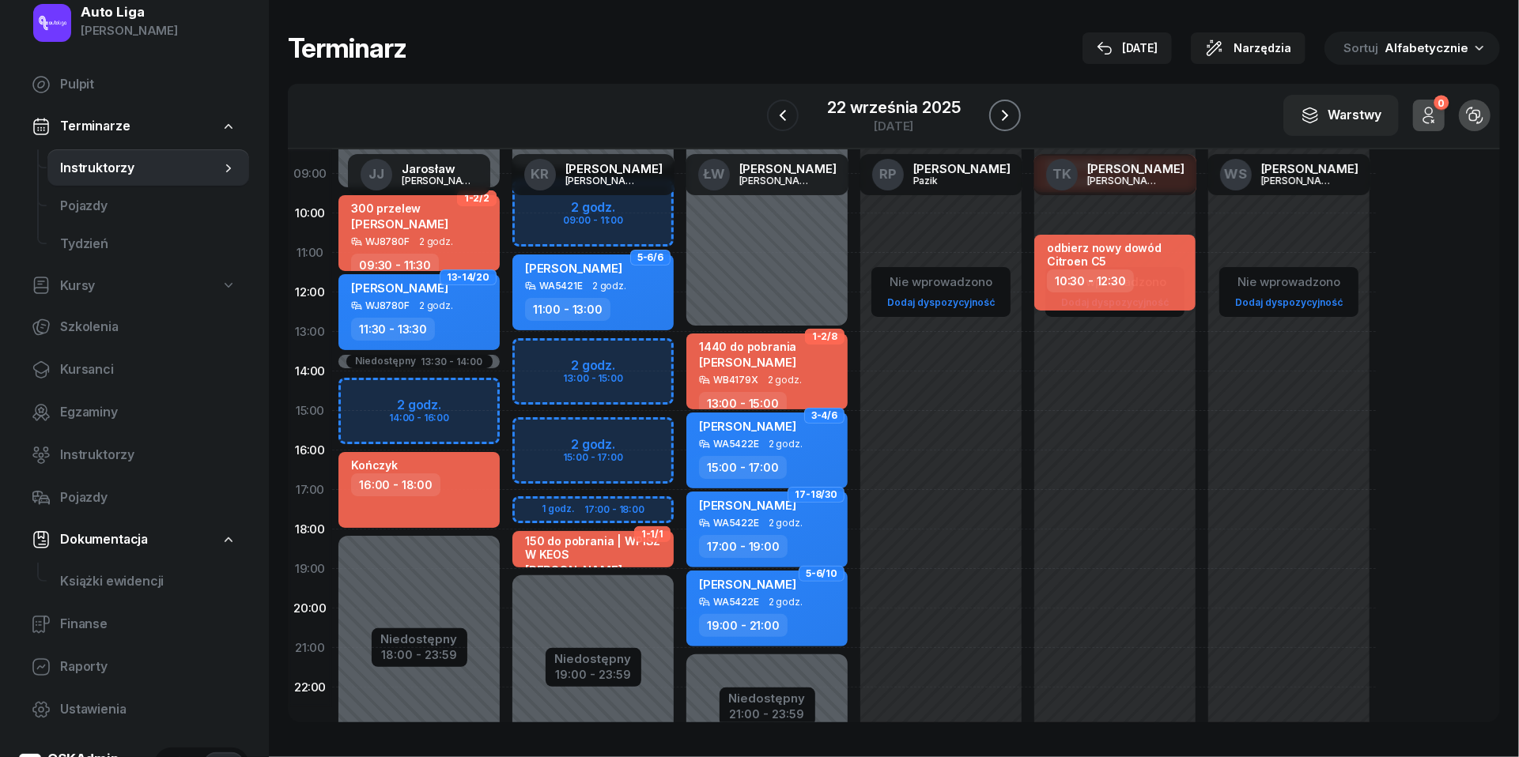
click at [1007, 111] on icon "button" at bounding box center [1004, 115] width 19 height 19
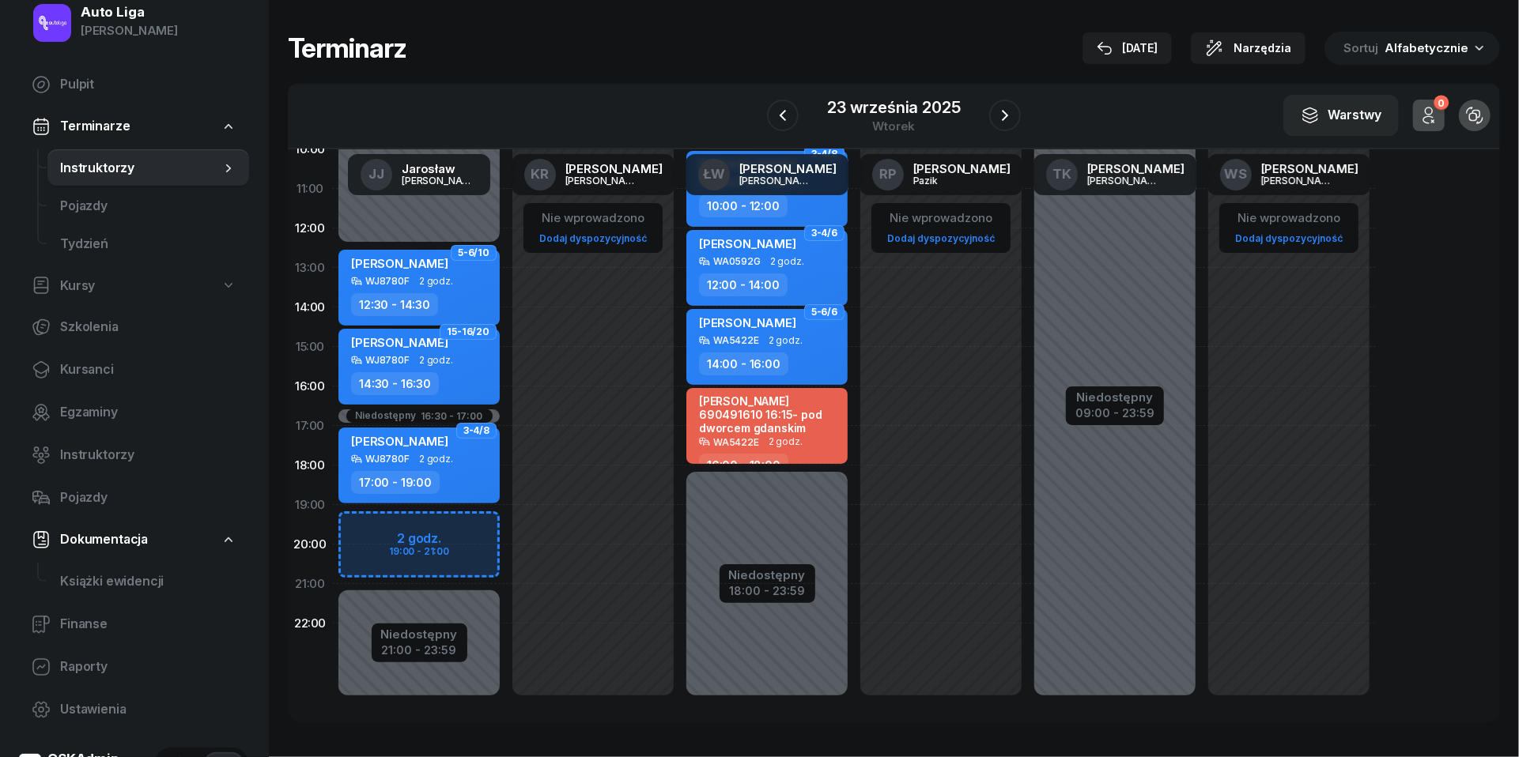
scroll to position [217, 0]
click at [868, 111] on div "23 września 2025" at bounding box center [893, 108] width 133 height 16
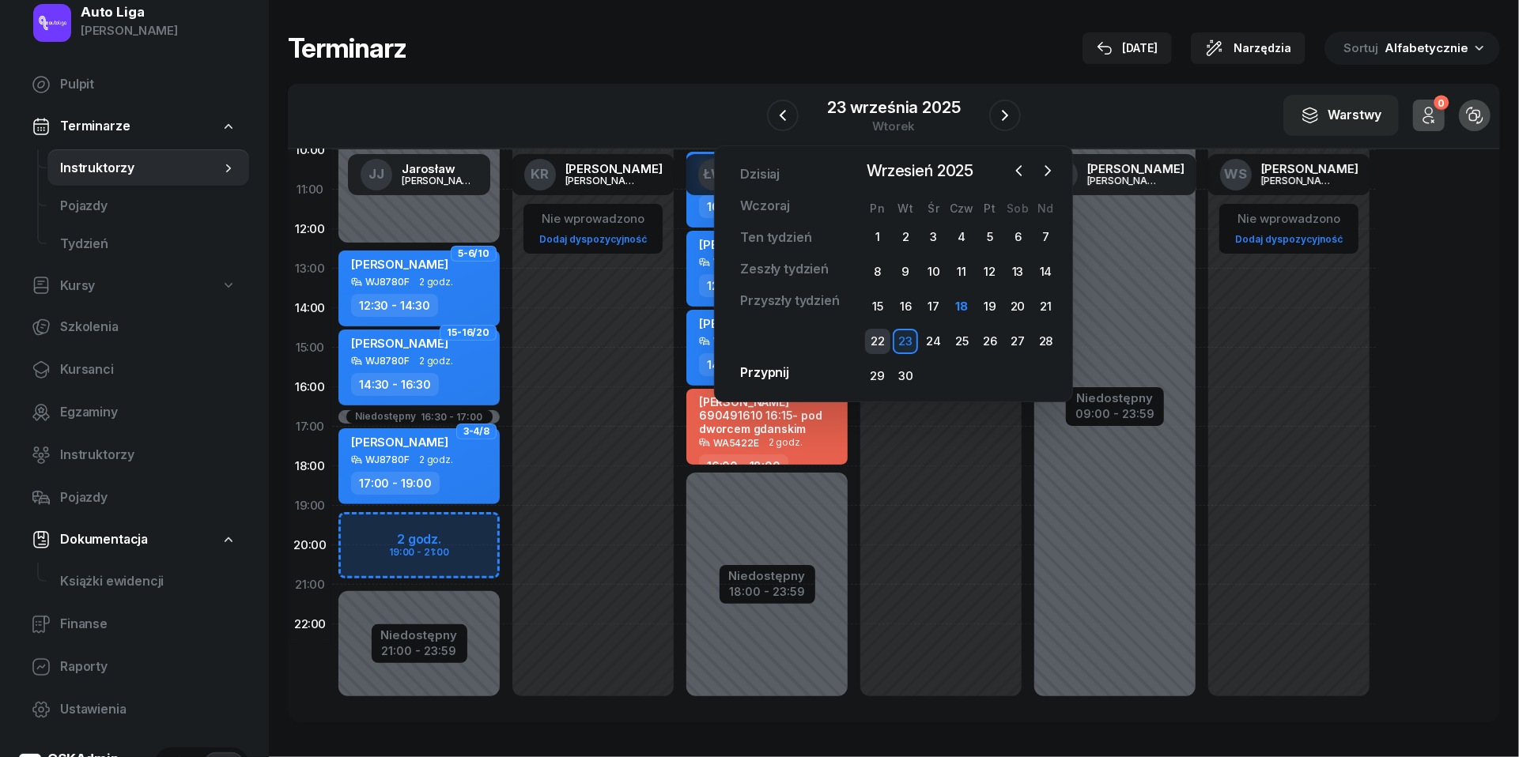
click at [879, 342] on div "22" at bounding box center [877, 341] width 25 height 25
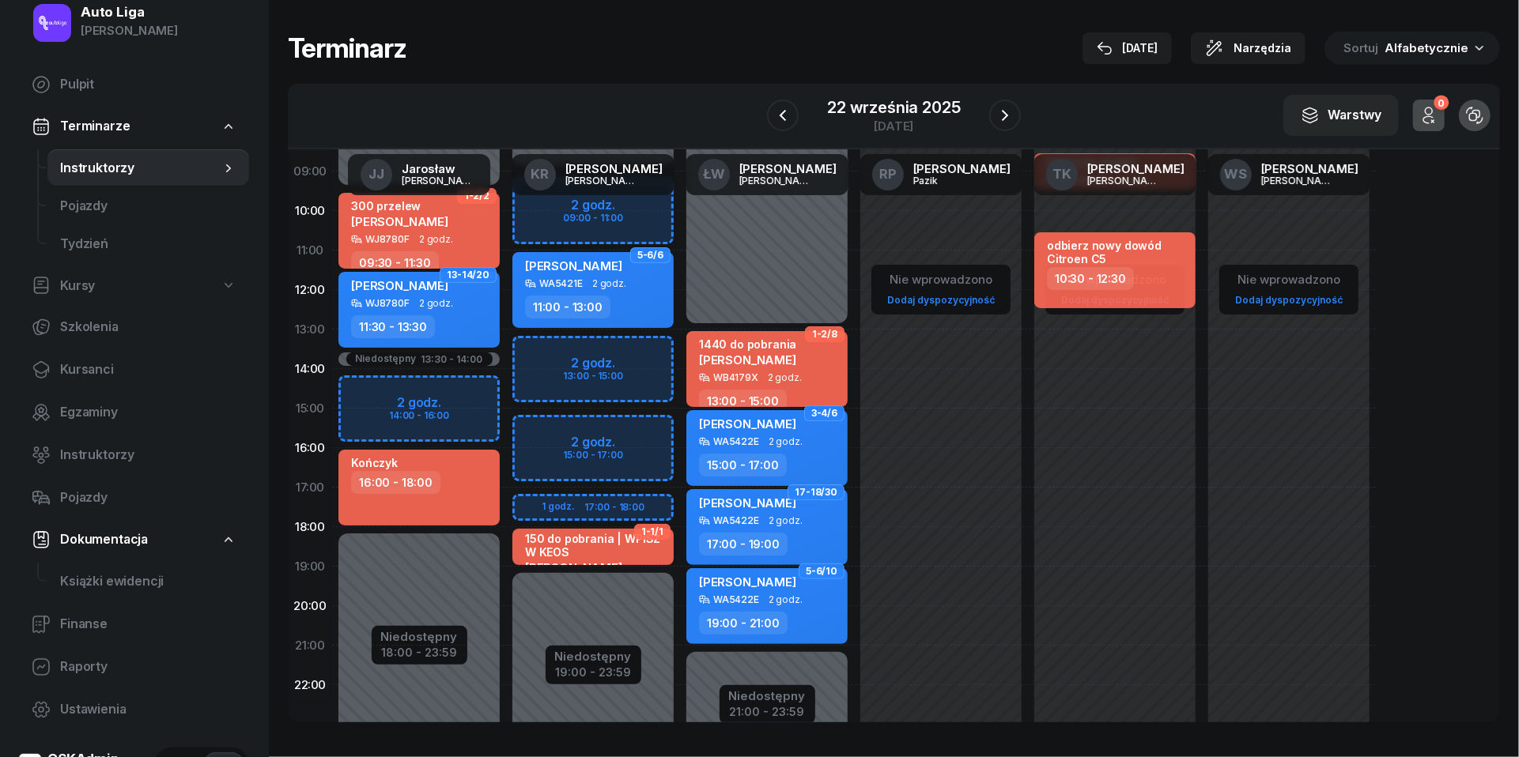
scroll to position [115, 0]
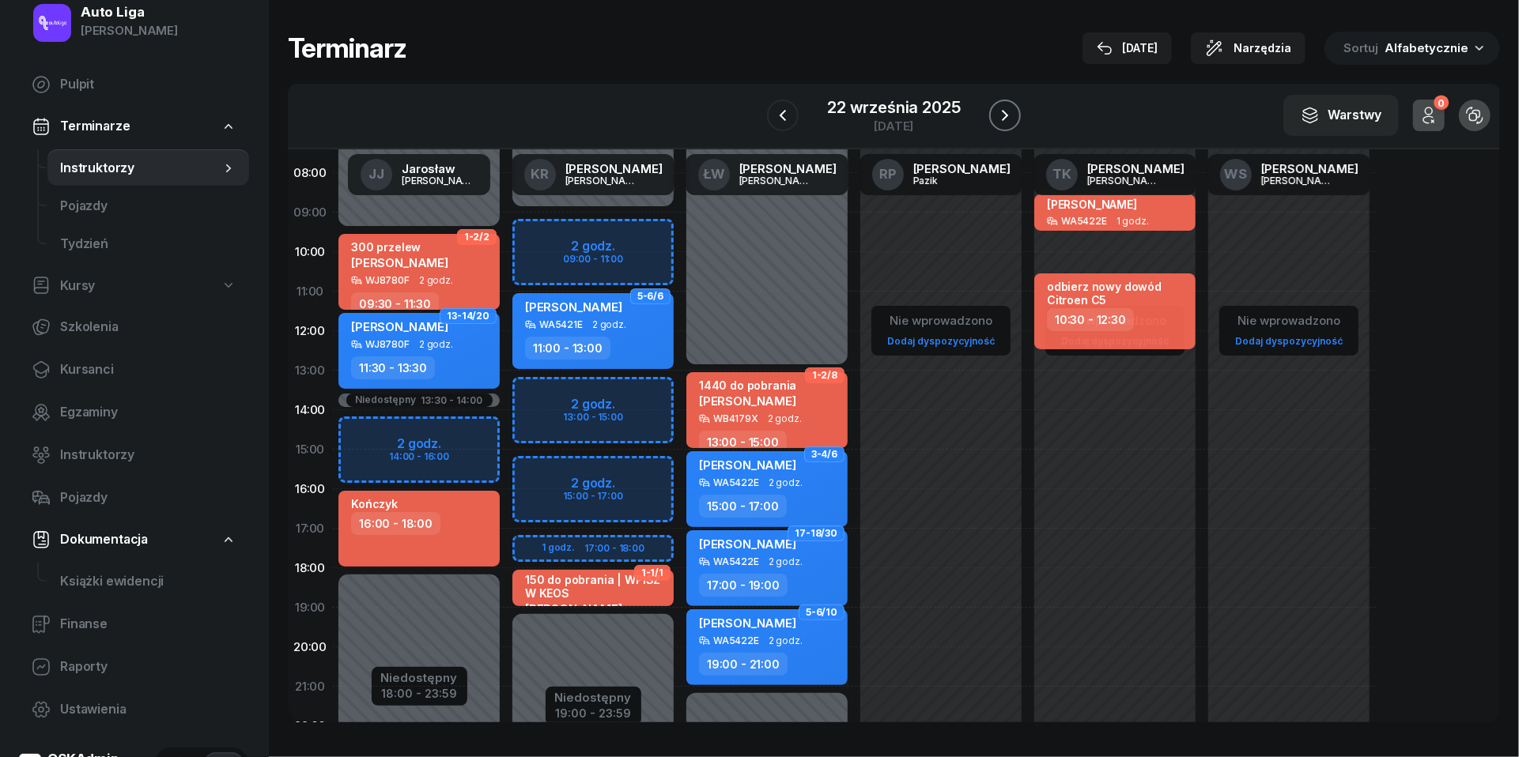
click at [1001, 112] on icon "button" at bounding box center [1004, 115] width 19 height 19
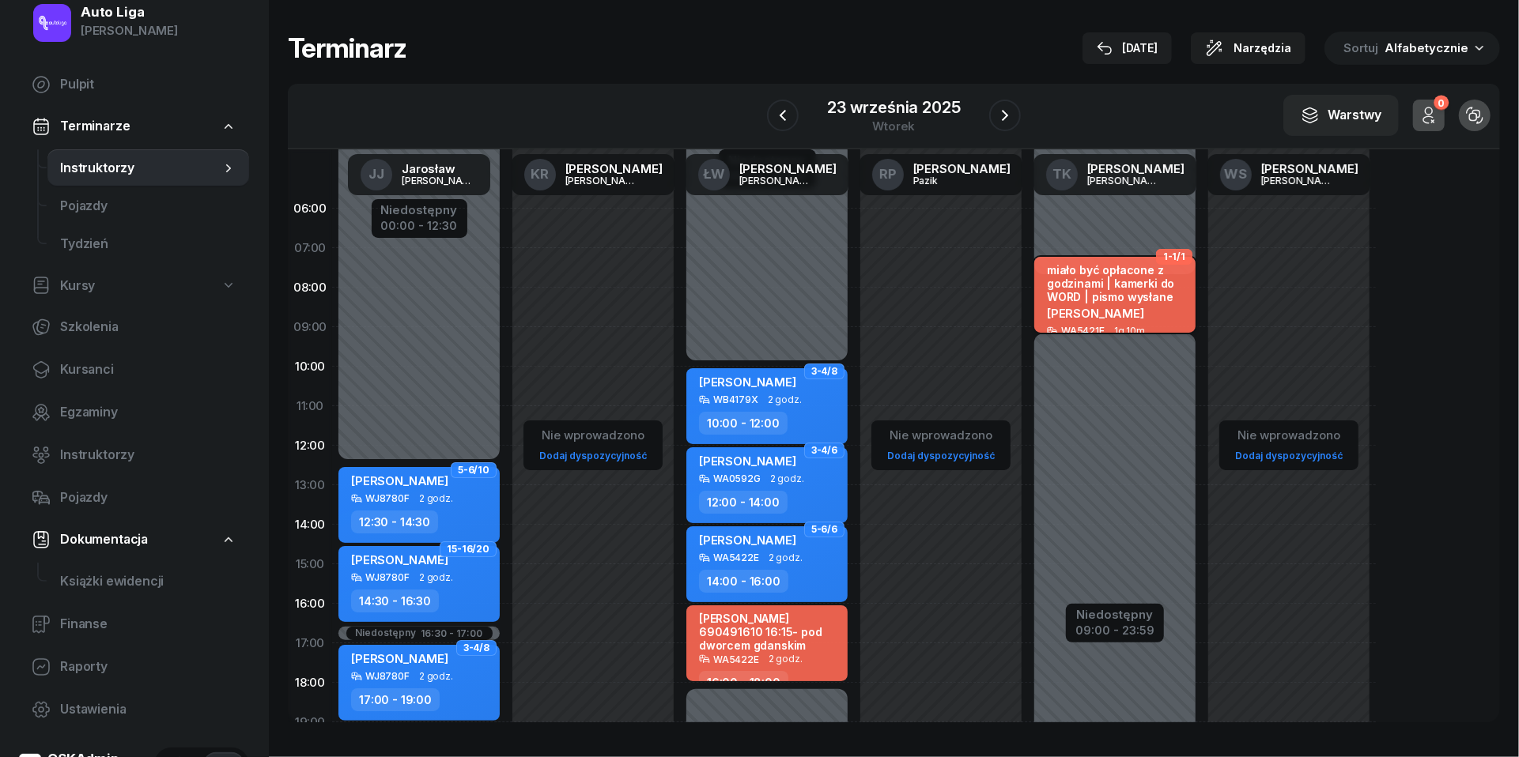
click at [1124, 298] on div "miało być opłacone z godzinami | kamerki do WORD | pismo wysłane" at bounding box center [1116, 283] width 139 height 41
select select "07"
select select "50"
select select "09"
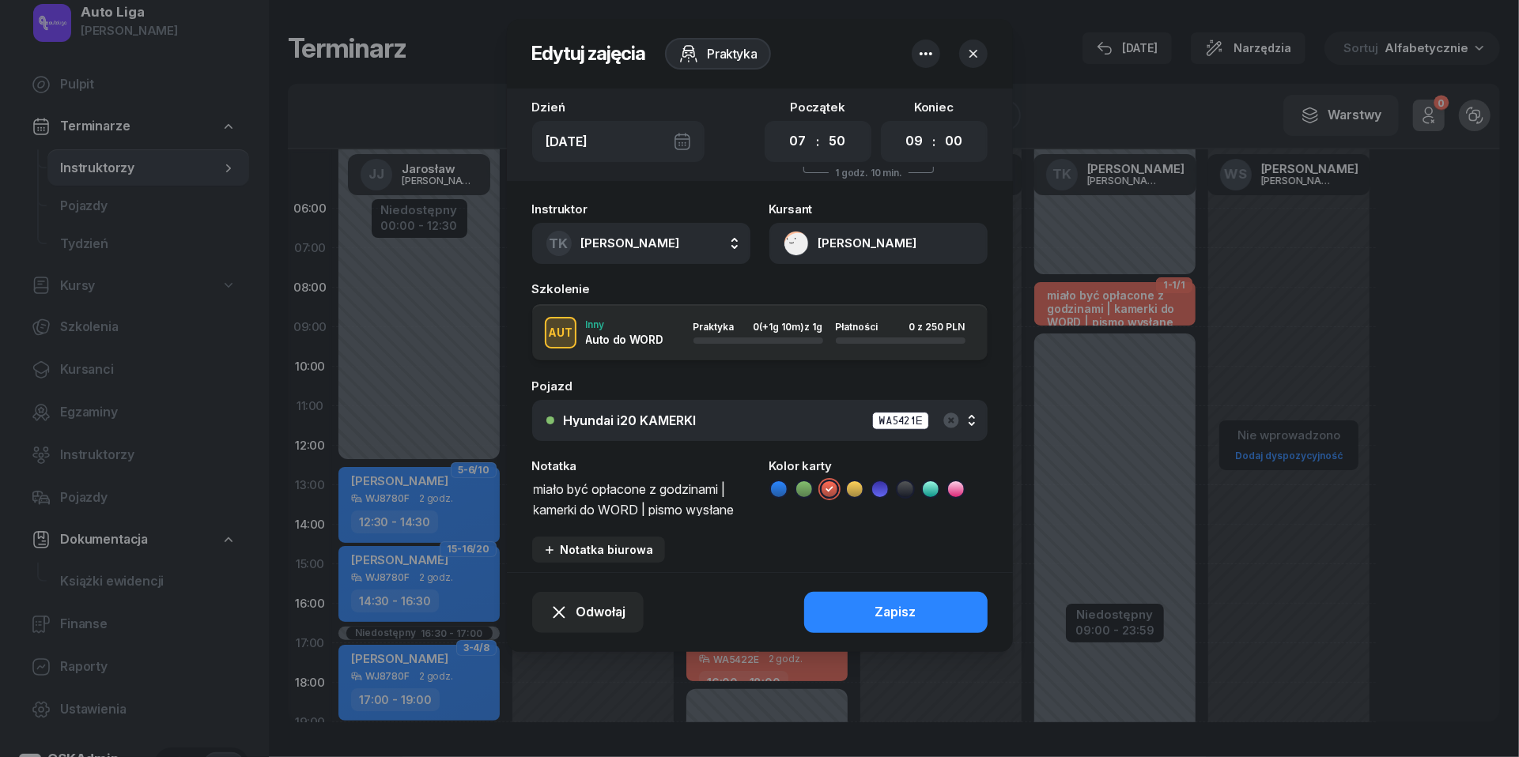
click at [980, 51] on icon "button" at bounding box center [973, 54] width 16 height 16
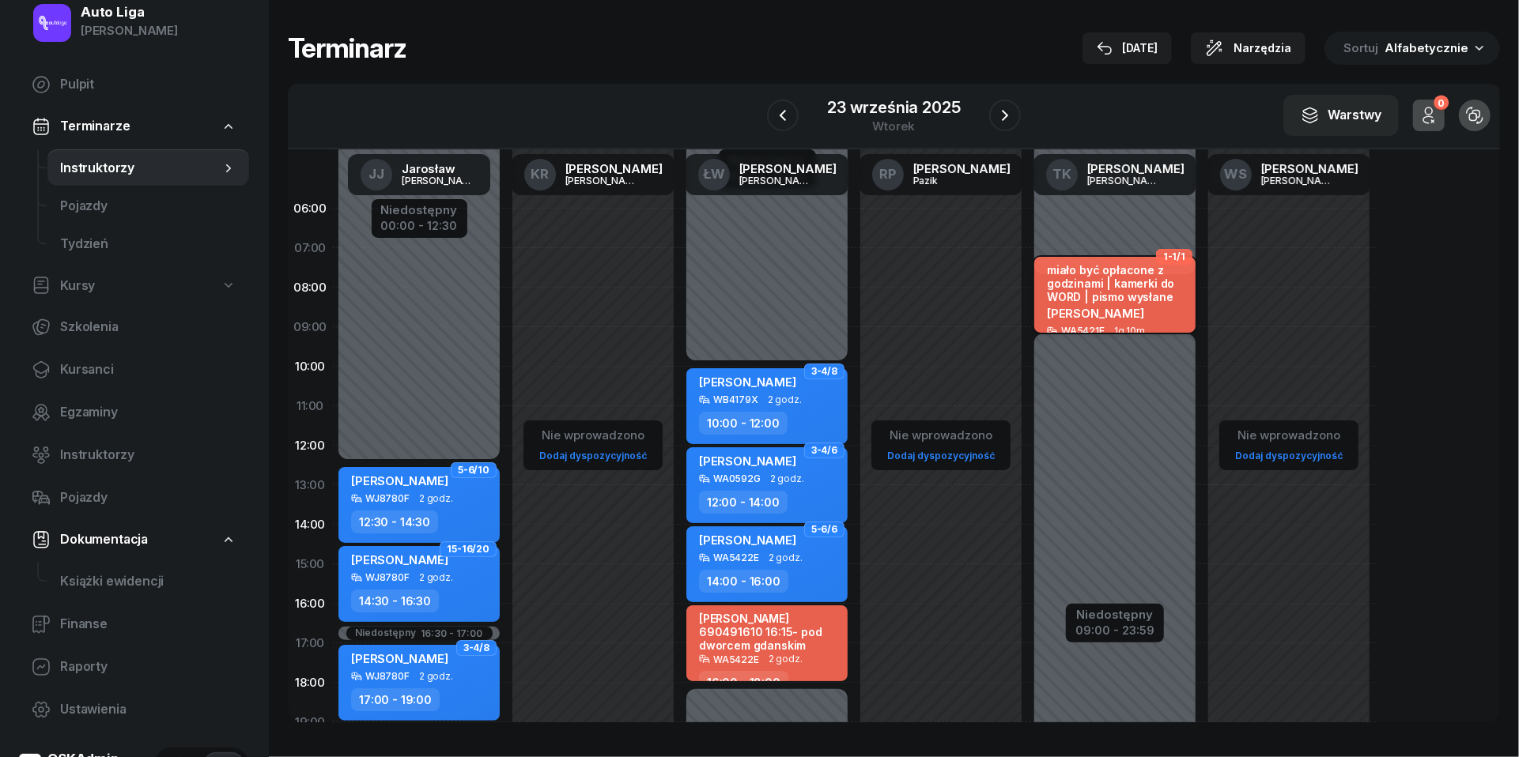
click at [1129, 288] on div "miało być opłacone z godzinami | kamerki do WORD | pismo wysłane" at bounding box center [1116, 283] width 139 height 41
select select "07"
select select "50"
select select "09"
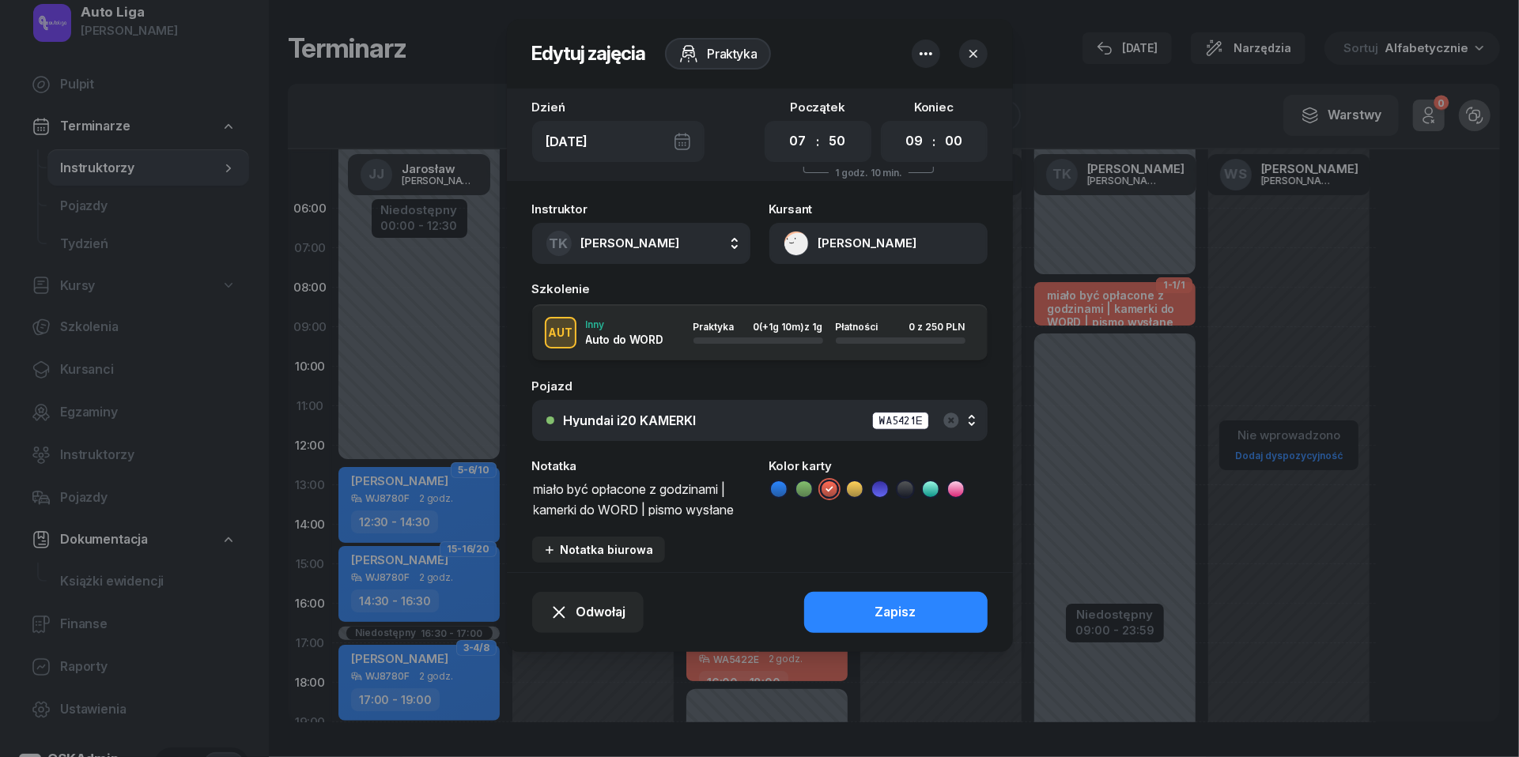
click at [972, 49] on icon "button" at bounding box center [973, 54] width 16 height 16
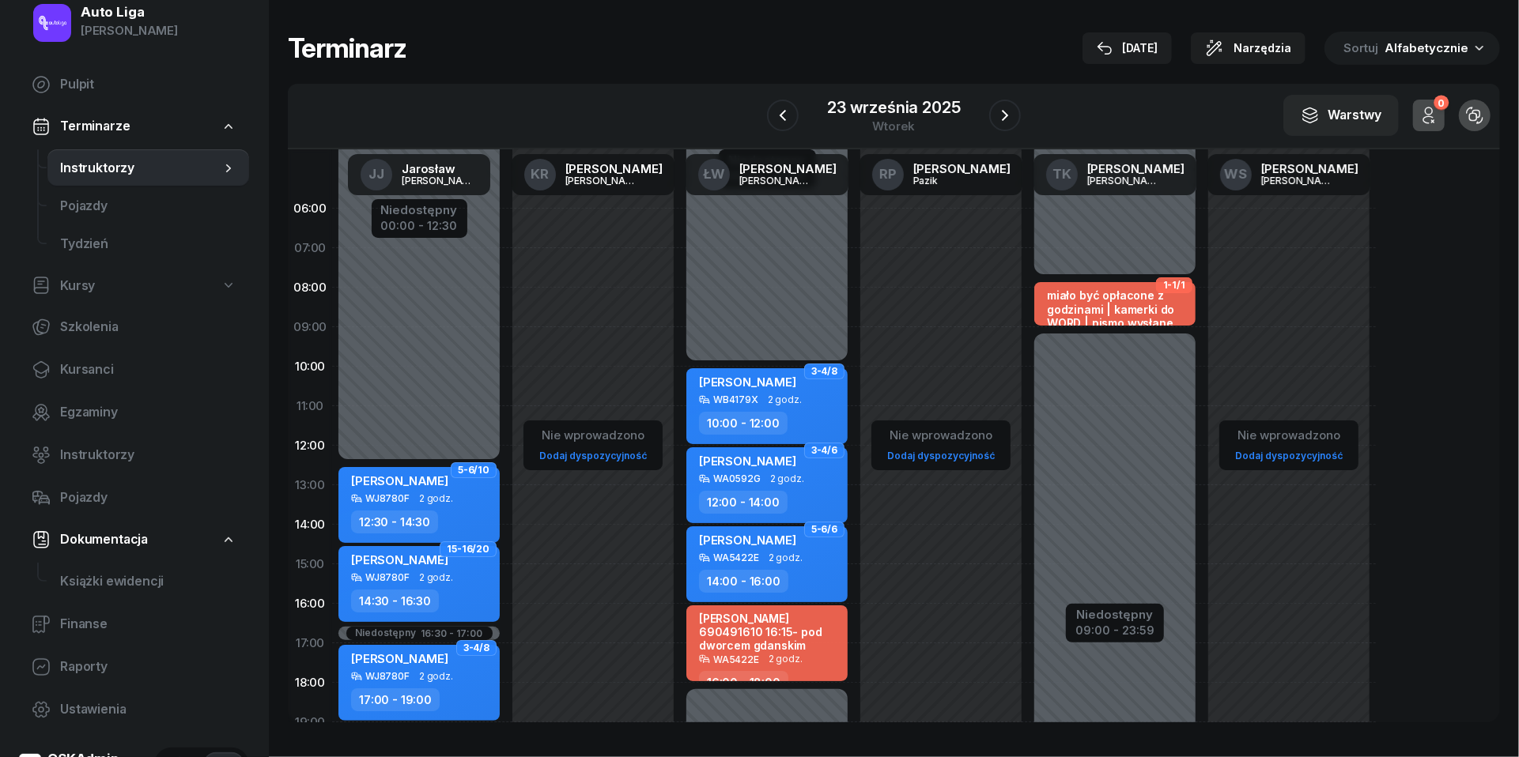
click at [1080, 345] on div "Niedostępny 00:00 - 07:50 Niedostępny 09:00 - 23:59 1-1/1 miało być opłacone z …" at bounding box center [1115, 564] width 174 height 751
select select "09"
select select "11"
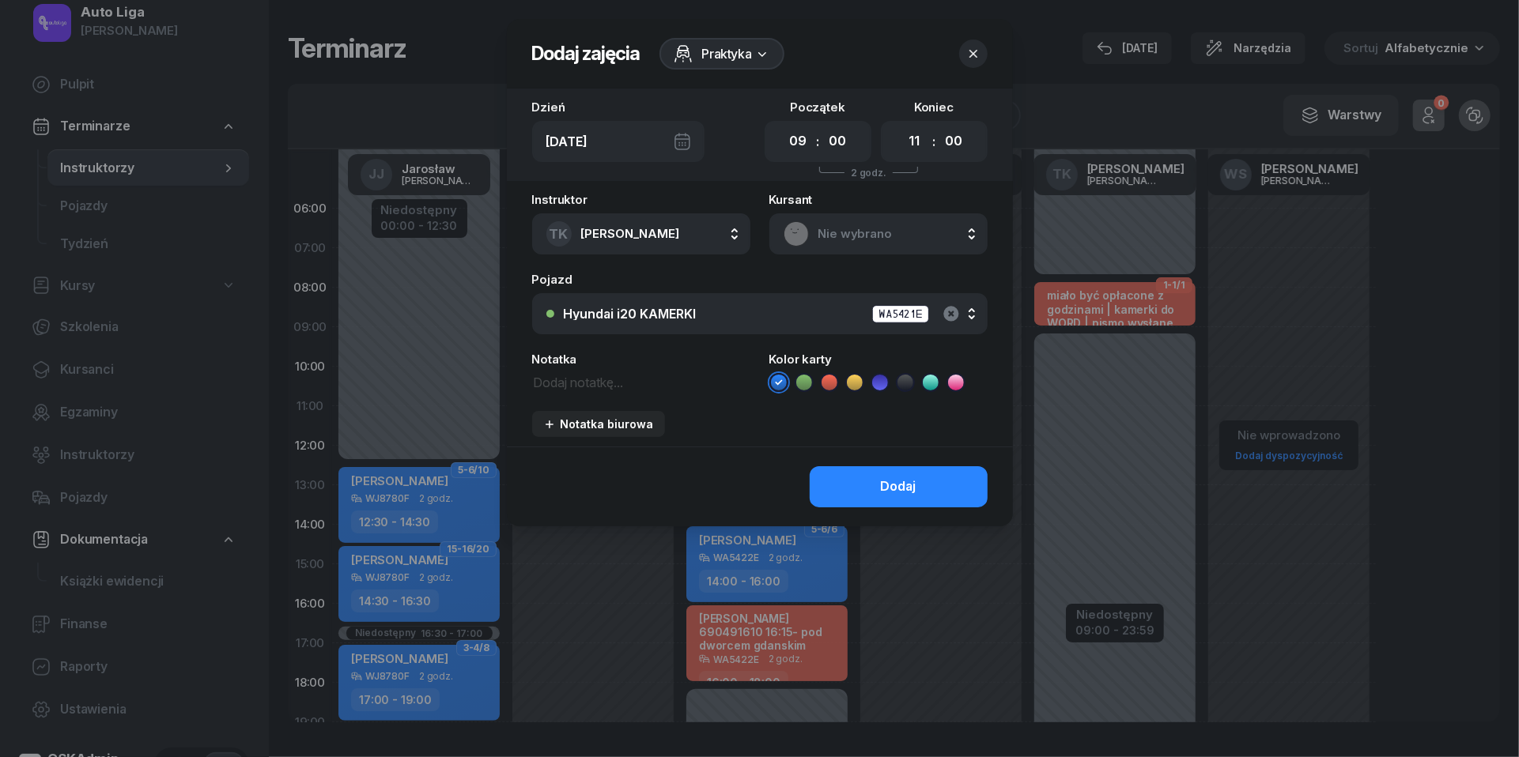
click at [950, 307] on icon "button" at bounding box center [950, 313] width 15 height 15
select select "30"
click at [594, 377] on textarea at bounding box center [641, 382] width 218 height 20
type textarea "[PERSON_NAME]"
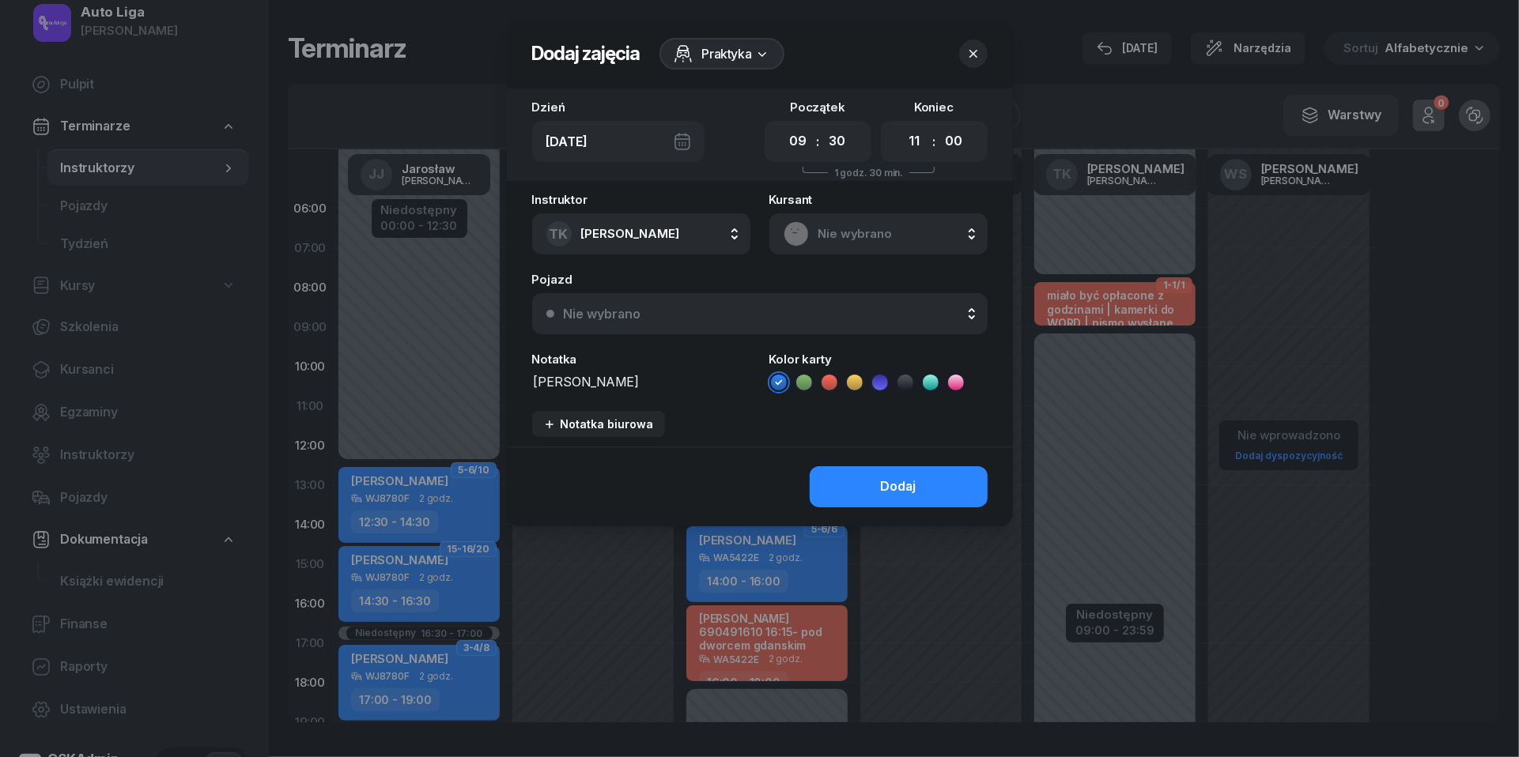
click at [832, 390] on li at bounding box center [829, 382] width 19 height 19
click at [887, 485] on div "Dodaj" at bounding box center [899, 487] width 36 height 21
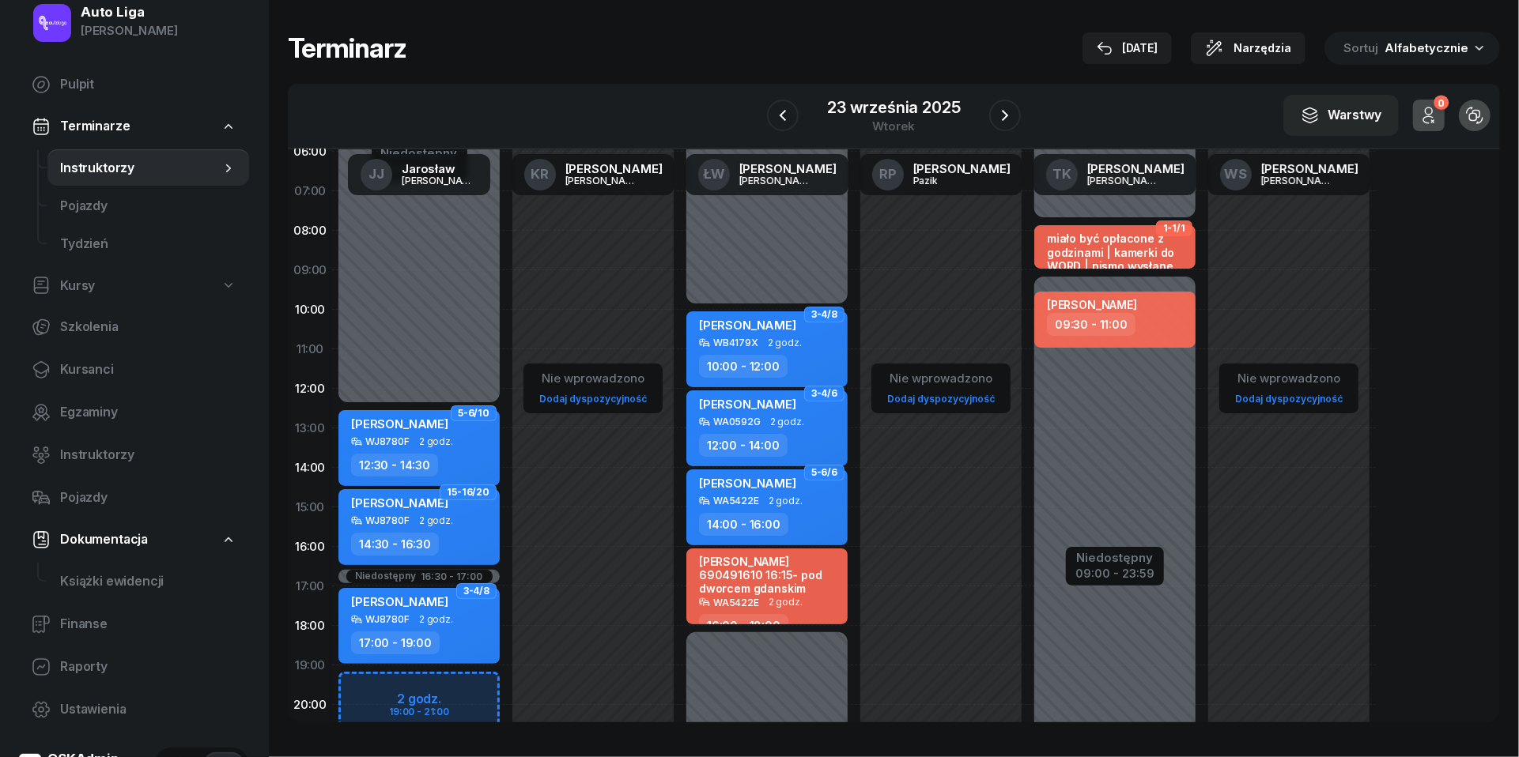
scroll to position [76, 0]
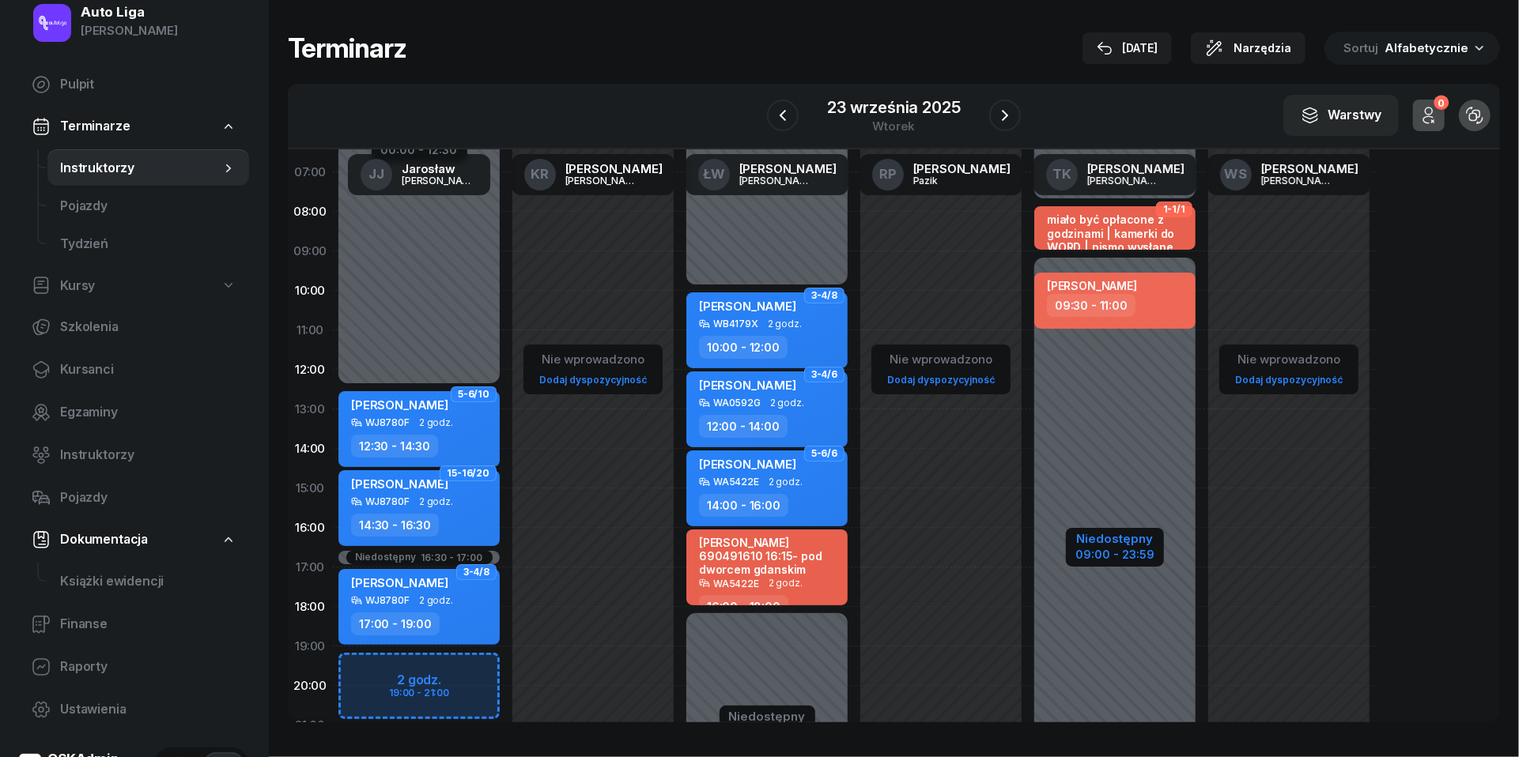
click at [1102, 547] on div "09:00 - 23:59" at bounding box center [1114, 553] width 79 height 17
select select "07"
select select "50"
select select "09"
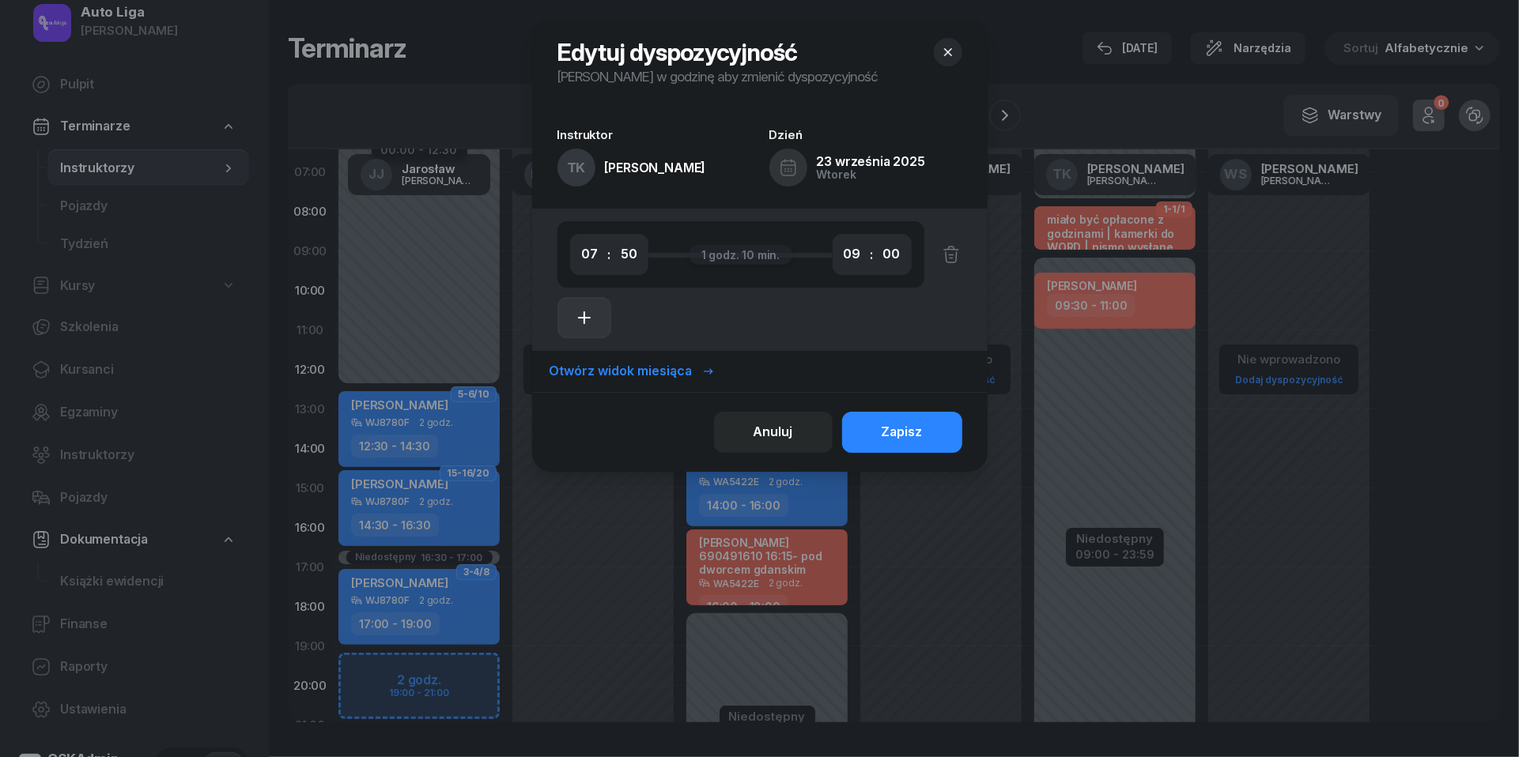
click at [590, 318] on icon "button" at bounding box center [584, 317] width 19 height 19
select select "09"
select select "11"
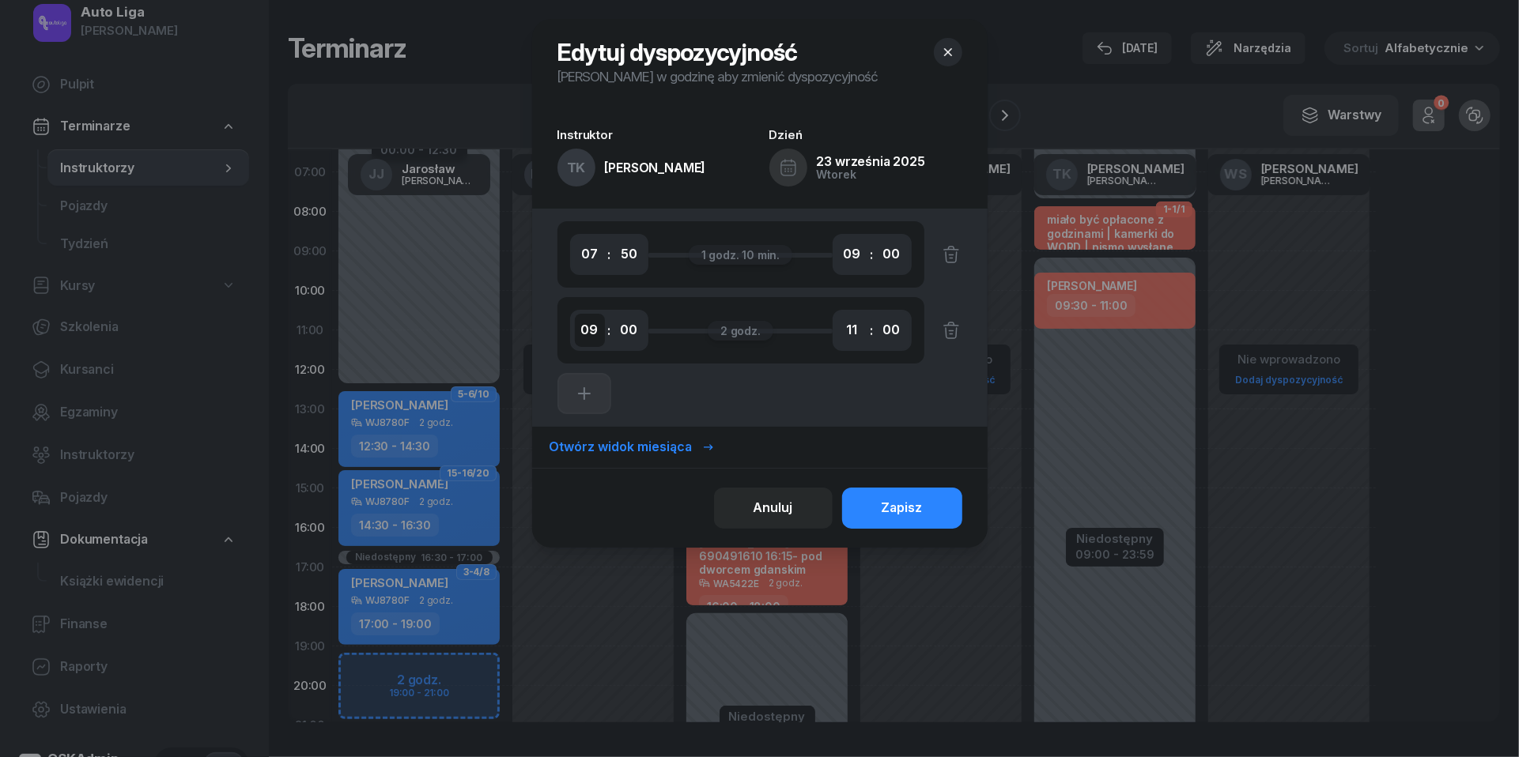
select select "16"
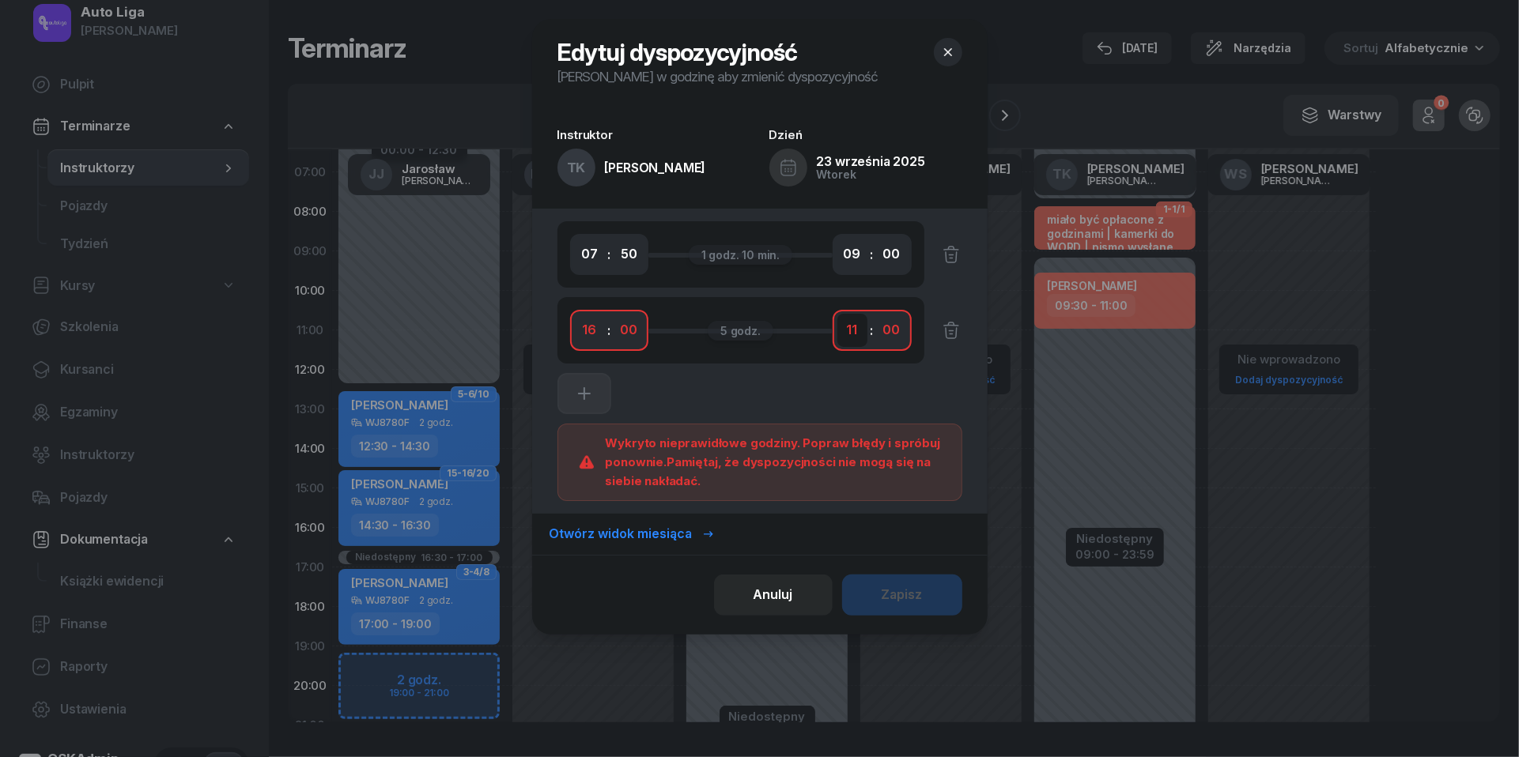
select select "18"
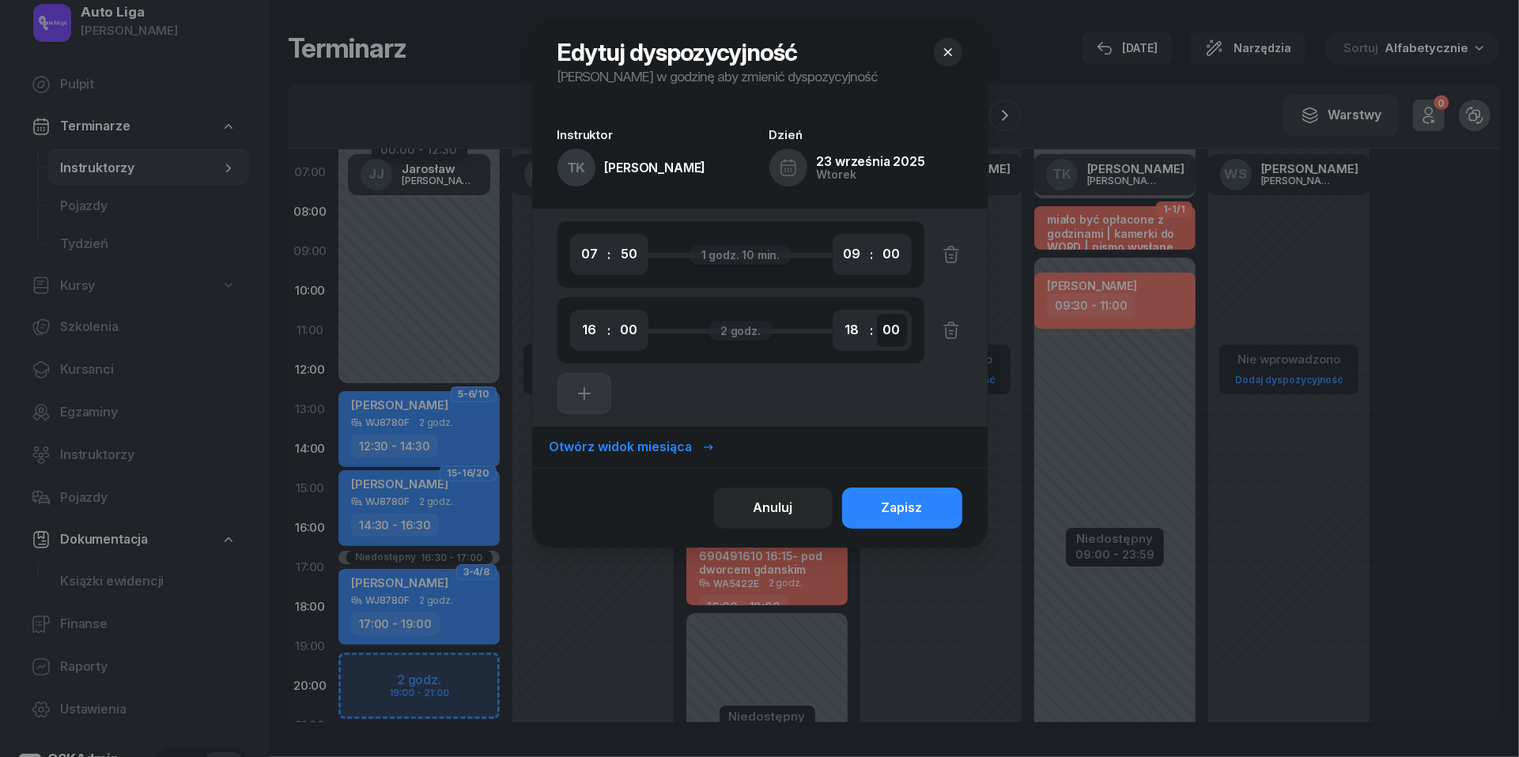
select select "30"
click at [907, 514] on div "Zapisz" at bounding box center [901, 508] width 41 height 21
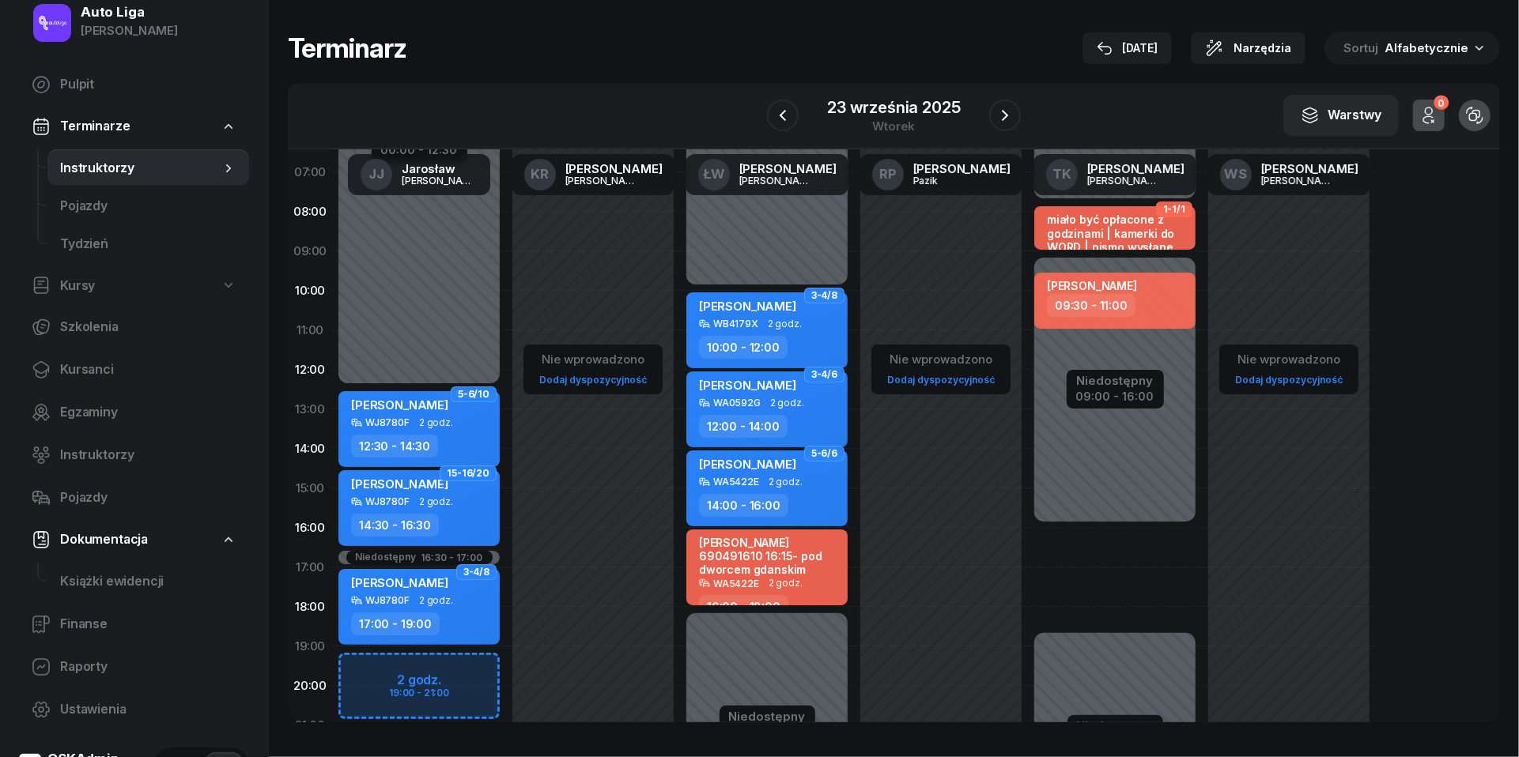
click at [783, 560] on div "[PERSON_NAME] 690491610 16:15- pod dworcem gdanskim" at bounding box center [768, 556] width 139 height 41
select select "16"
select select "18"
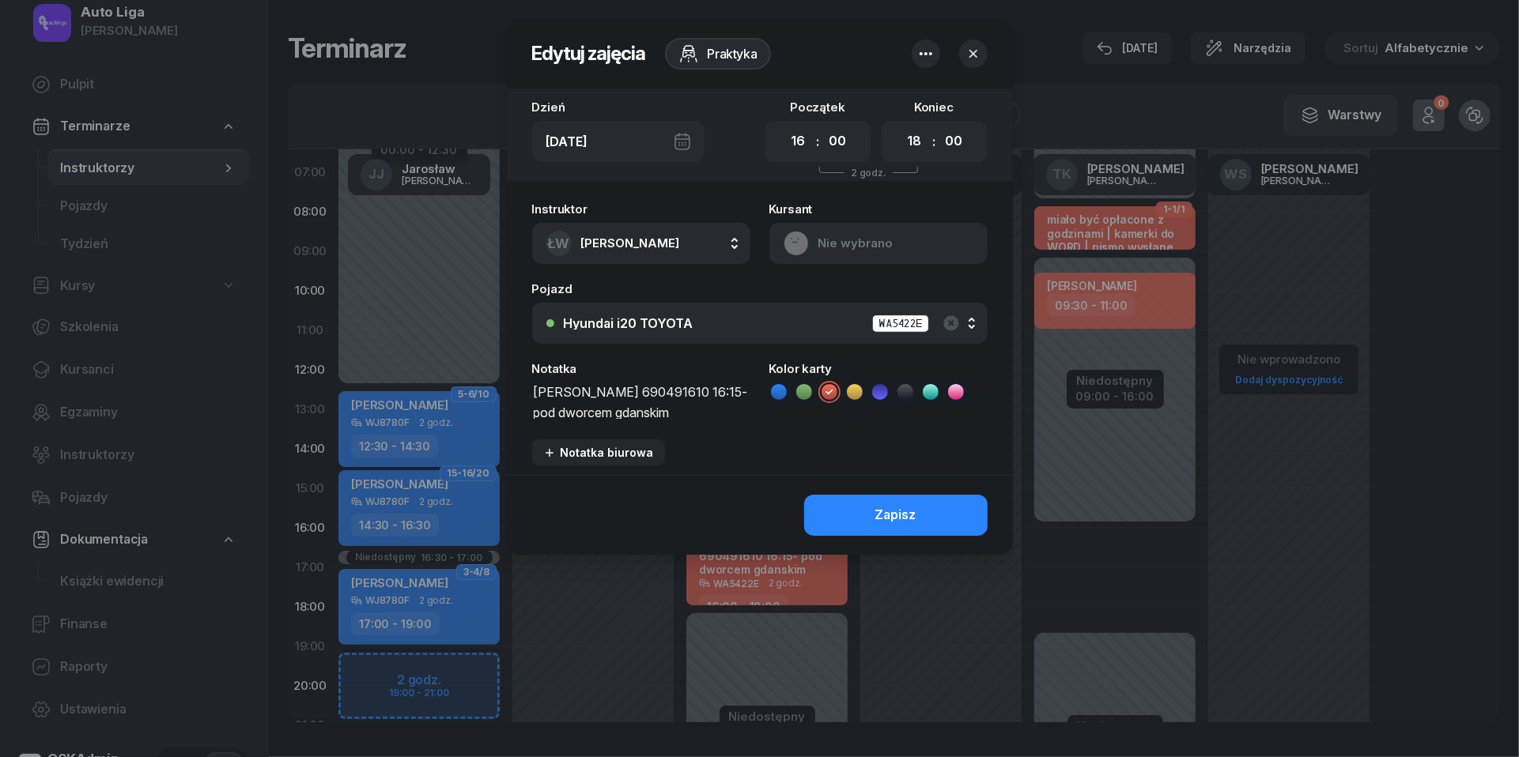
click at [972, 58] on icon "button" at bounding box center [973, 54] width 16 height 16
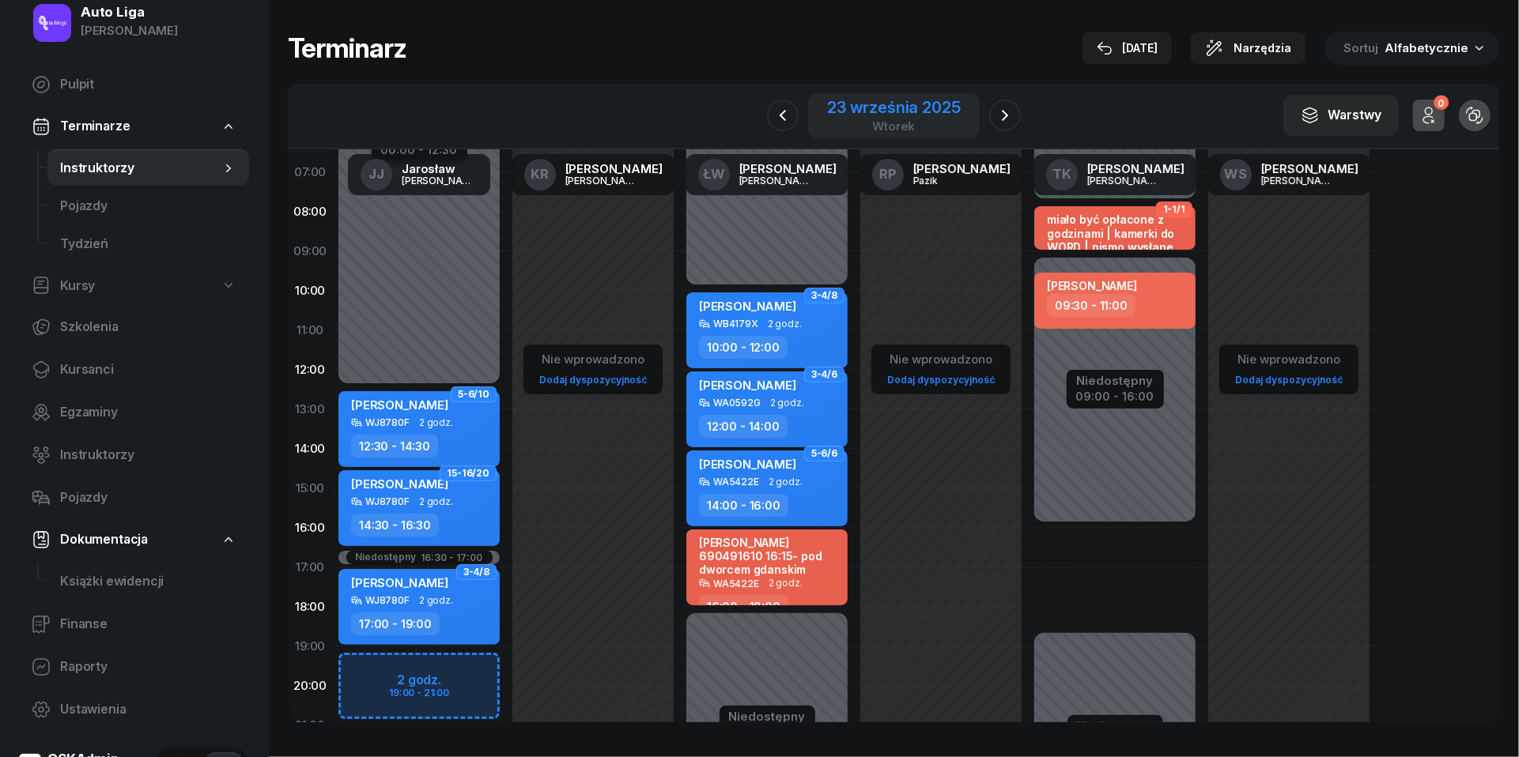
click at [889, 95] on div "23 września 2025 wtorek" at bounding box center [893, 115] width 171 height 45
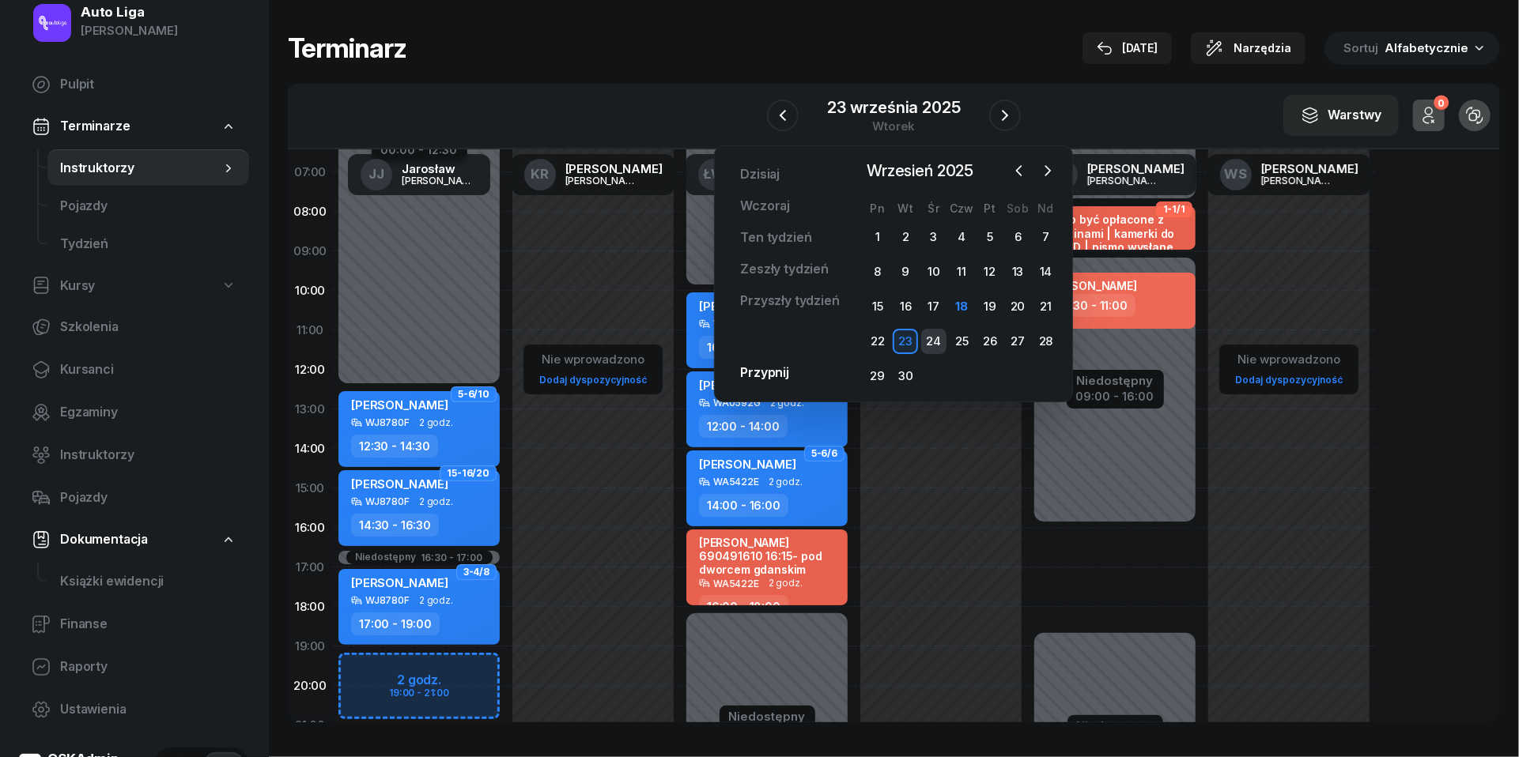
click at [931, 340] on div "24" at bounding box center [933, 341] width 25 height 25
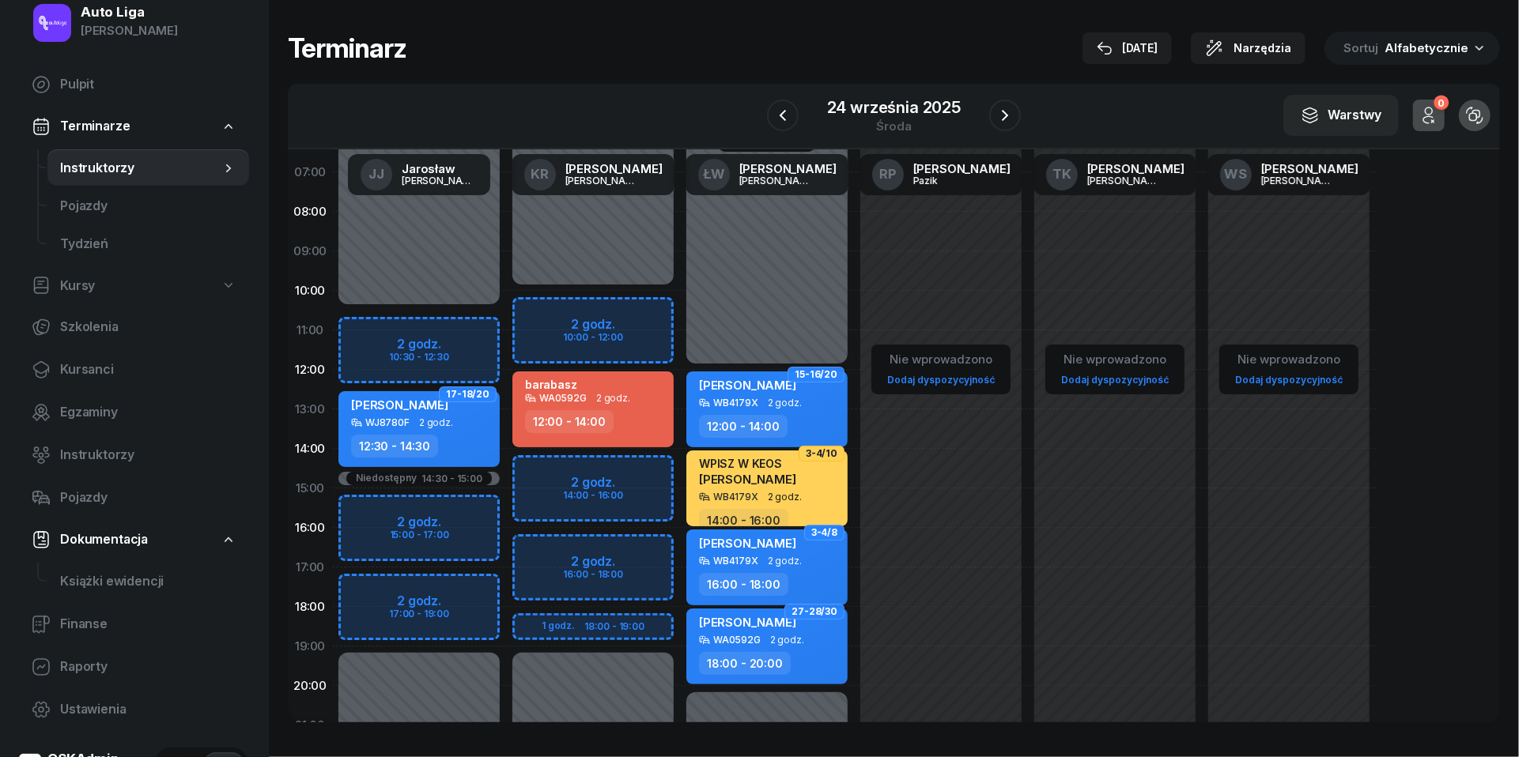
click at [1019, 128] on div at bounding box center [1005, 116] width 32 height 32
click at [1009, 118] on icon "button" at bounding box center [1004, 115] width 19 height 19
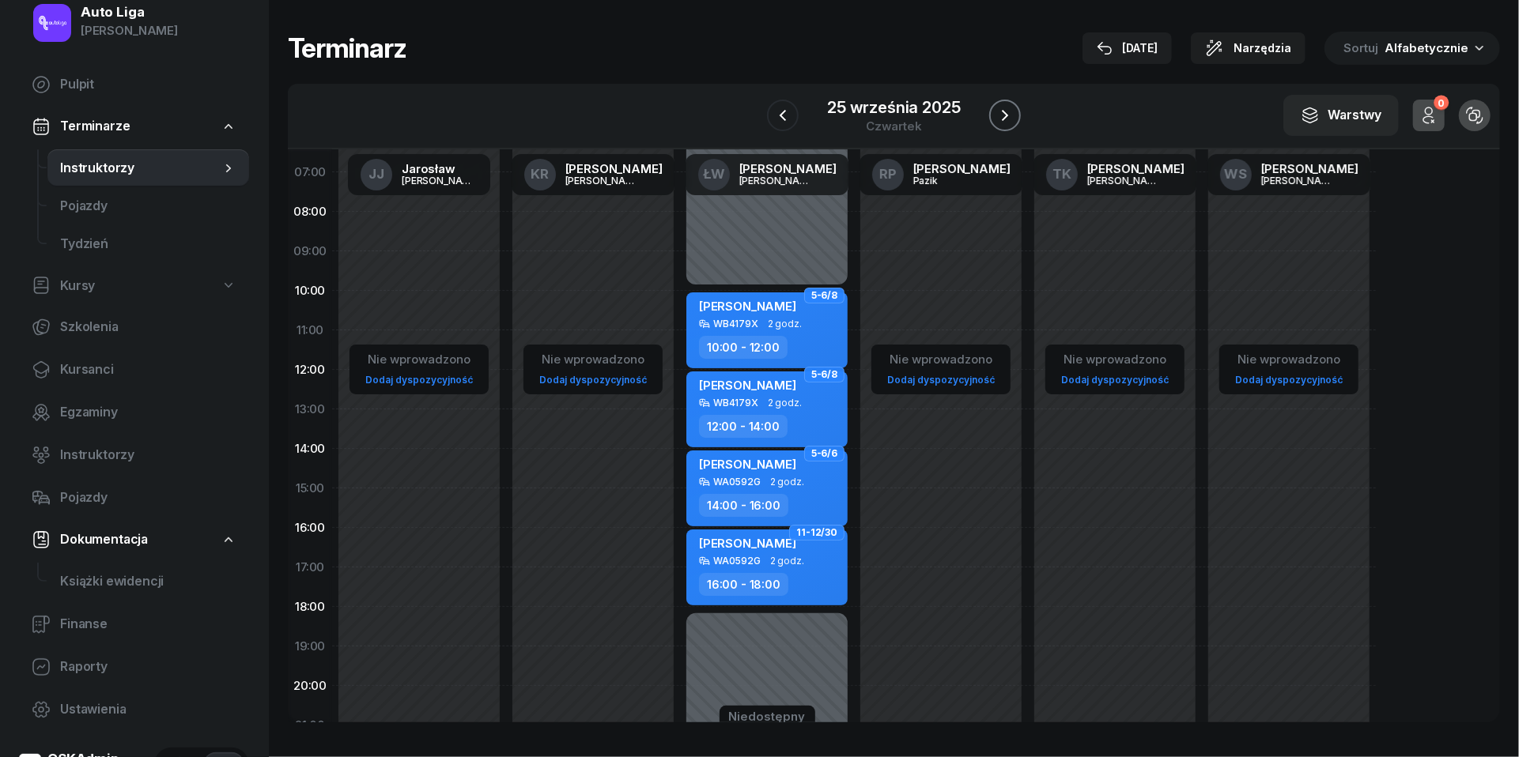
click at [1009, 118] on icon "button" at bounding box center [1004, 115] width 19 height 19
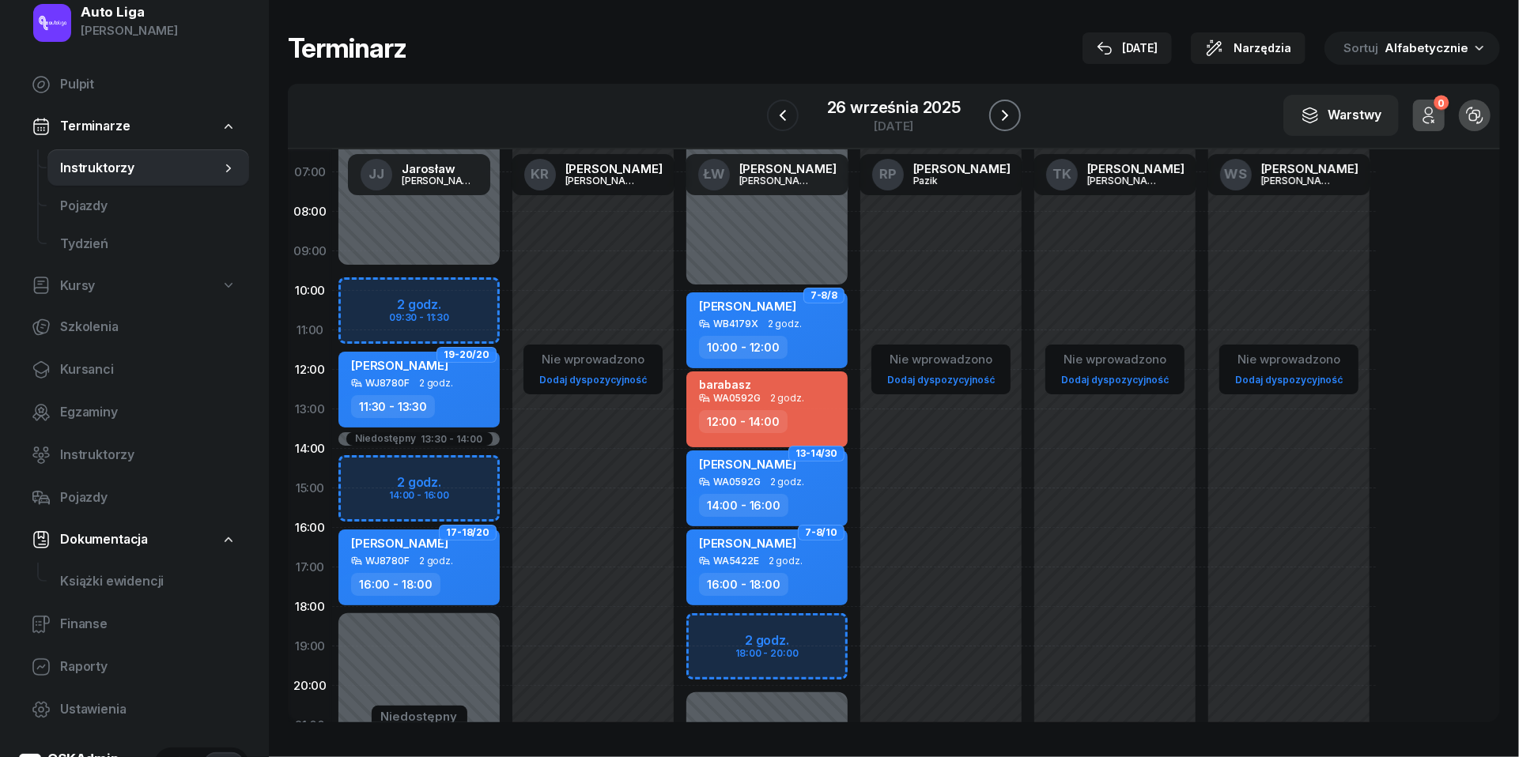
click at [1009, 118] on icon "button" at bounding box center [1004, 115] width 19 height 19
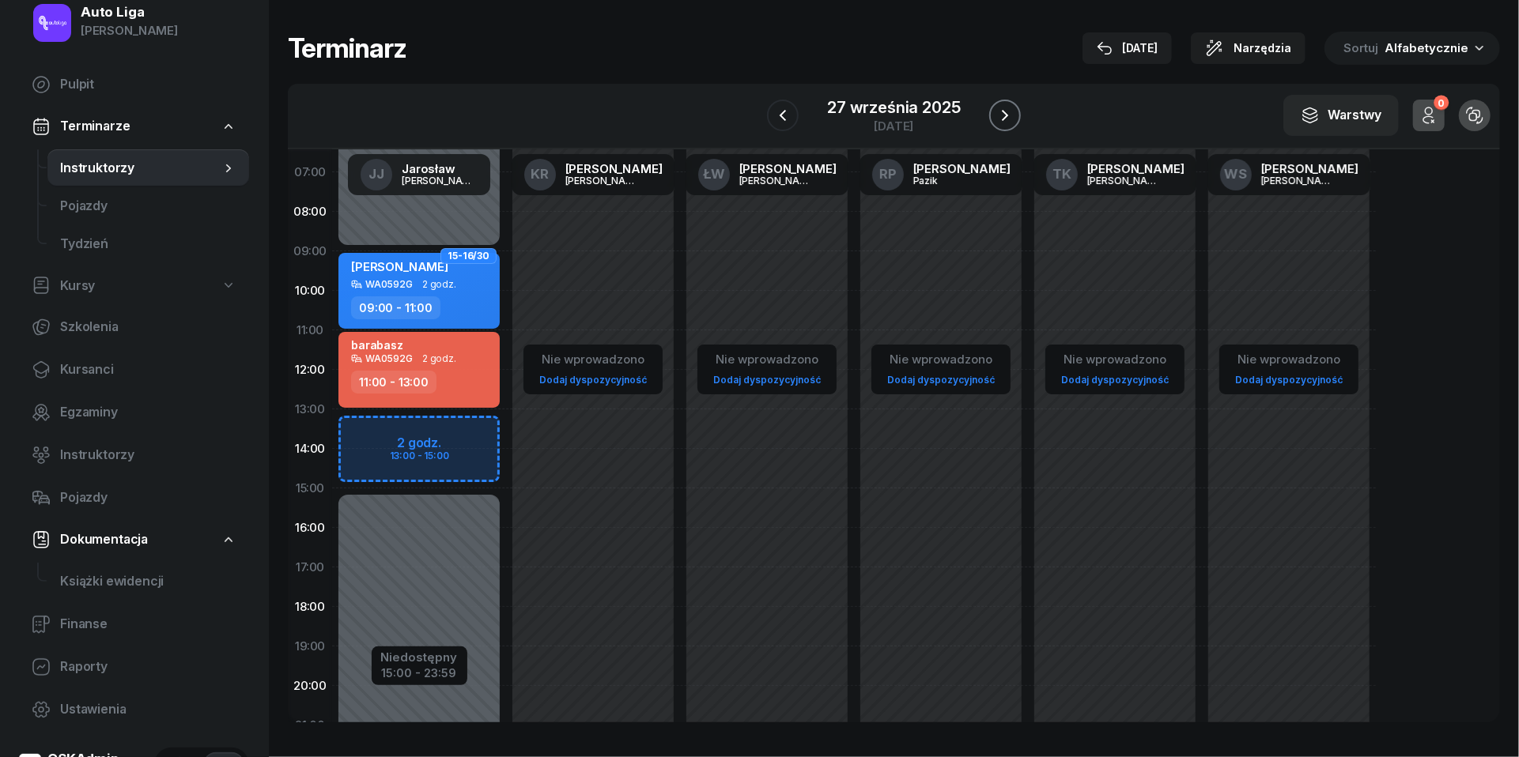
click at [1009, 118] on icon "button" at bounding box center [1004, 115] width 19 height 19
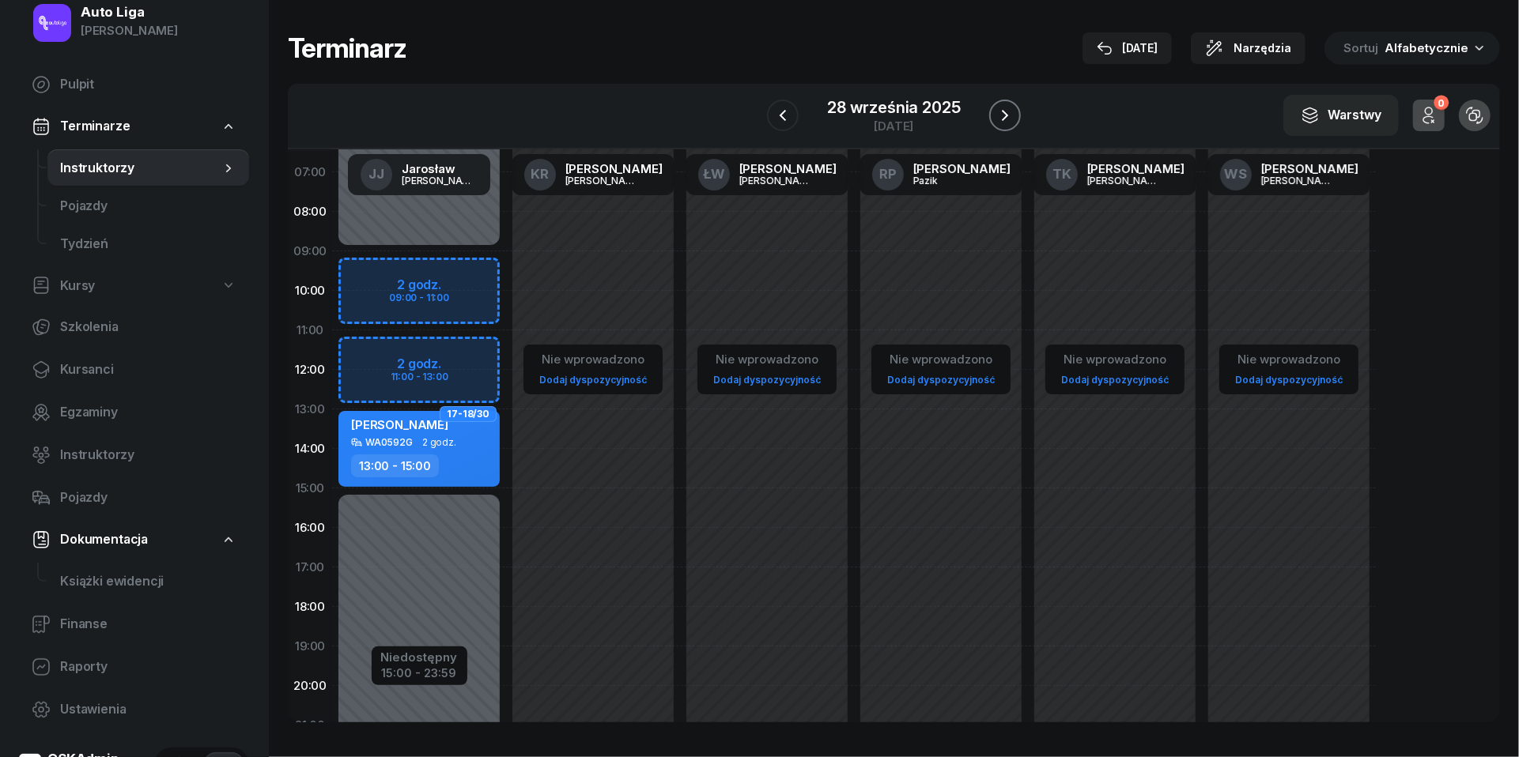
click at [1009, 118] on icon "button" at bounding box center [1004, 115] width 19 height 19
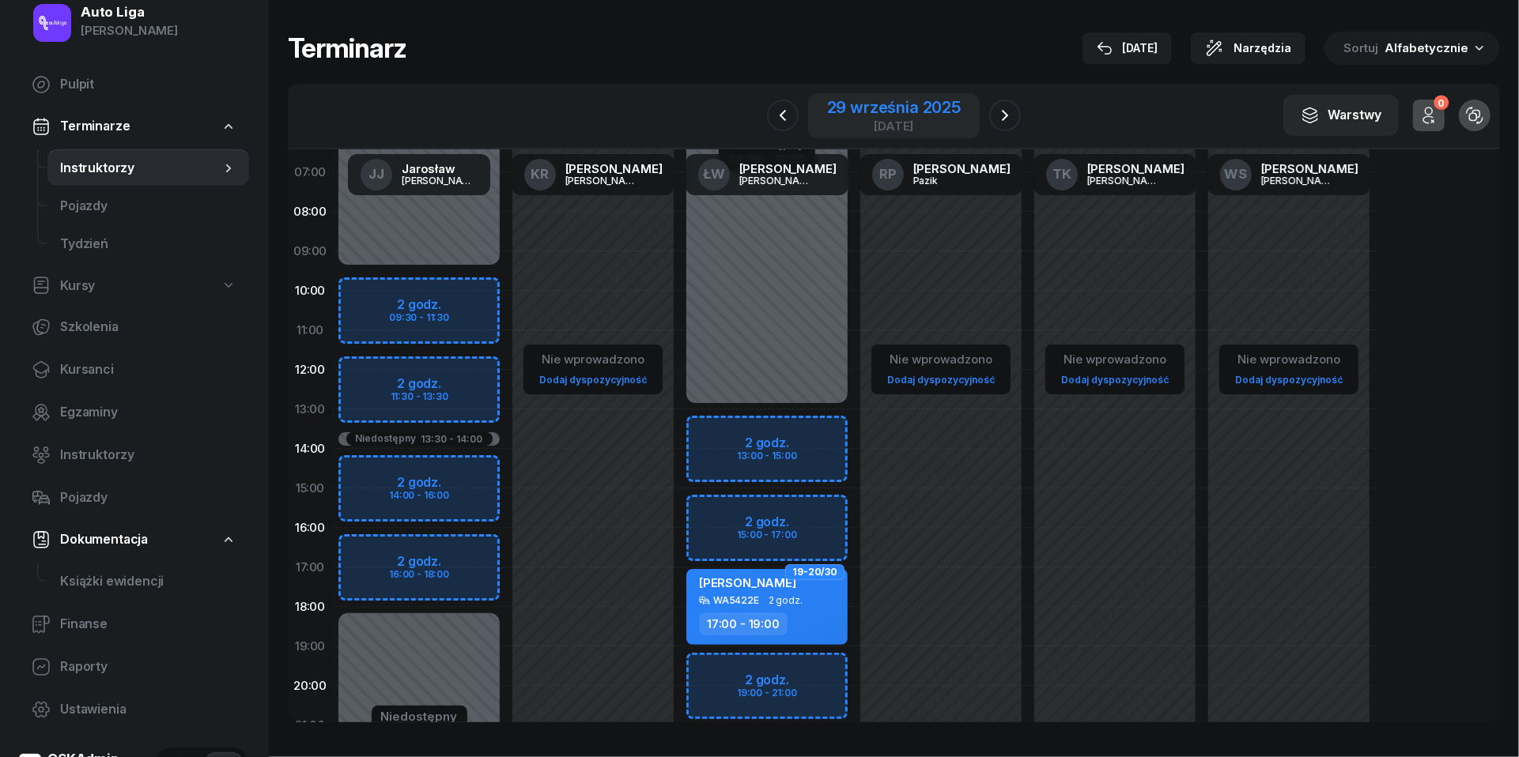
click at [911, 121] on div "[DATE]" at bounding box center [894, 126] width 134 height 12
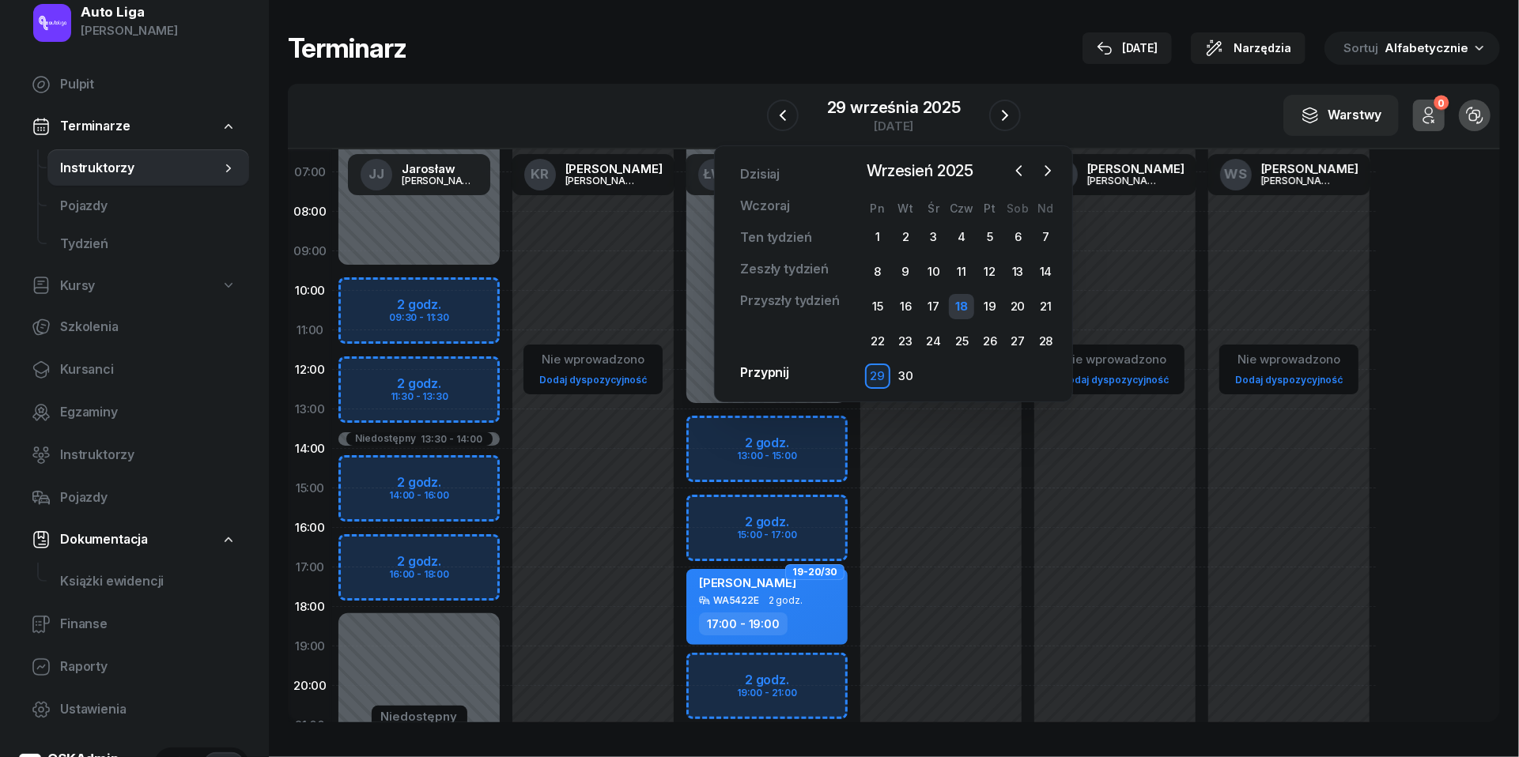
click at [956, 304] on div "18" at bounding box center [961, 306] width 25 height 25
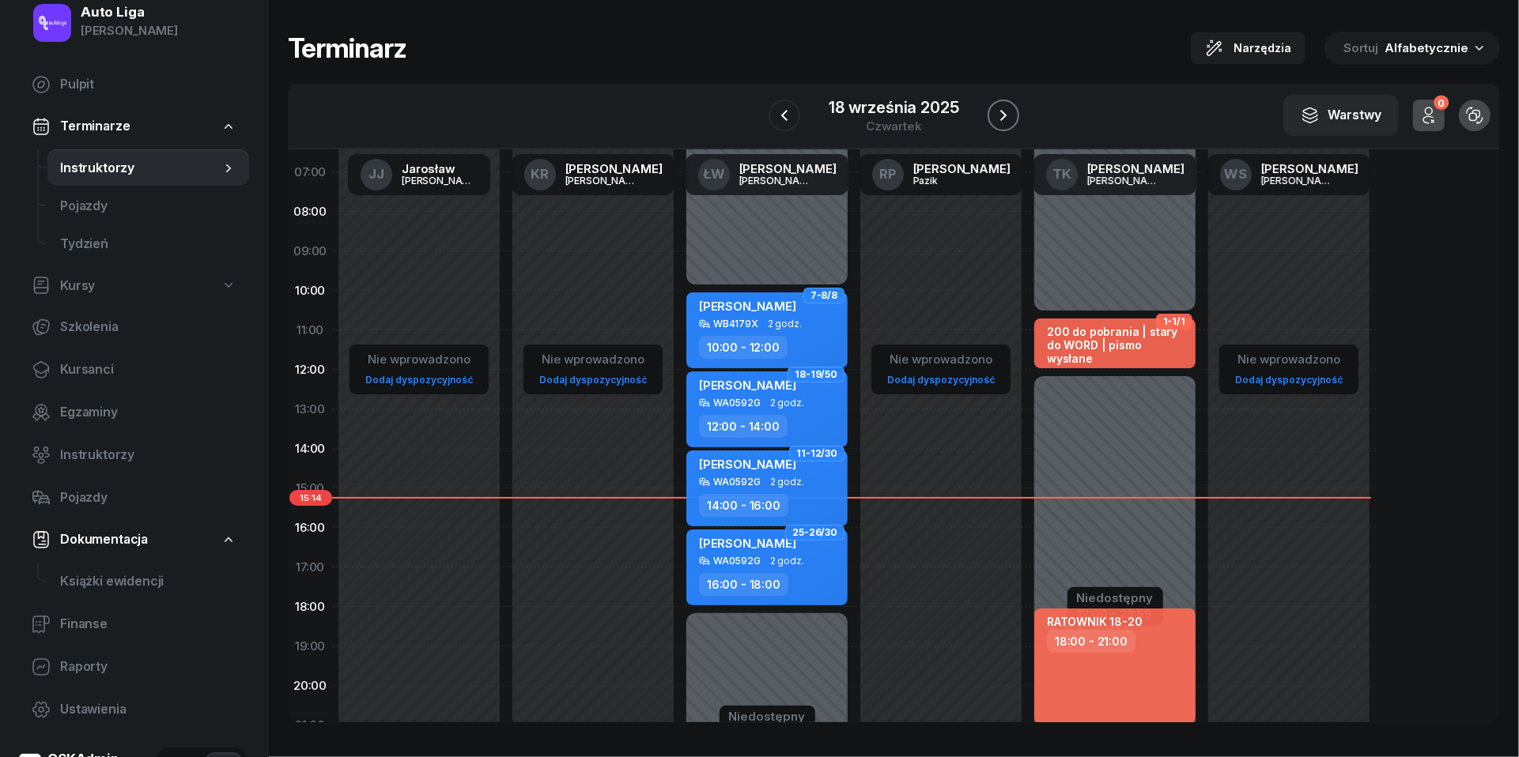
click at [1000, 115] on icon "button" at bounding box center [1003, 115] width 19 height 19
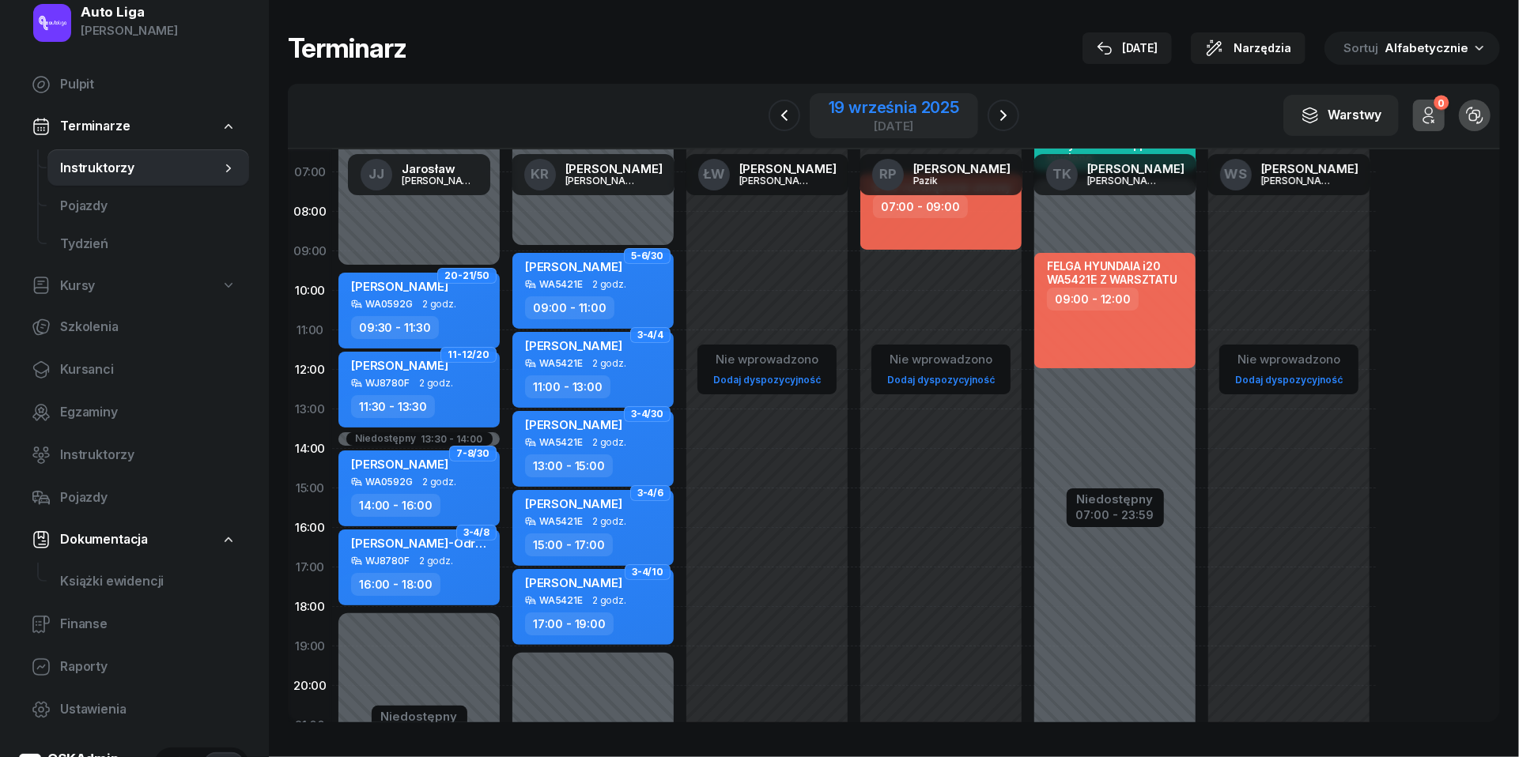
click at [933, 104] on div "19 września 2025" at bounding box center [893, 108] width 130 height 16
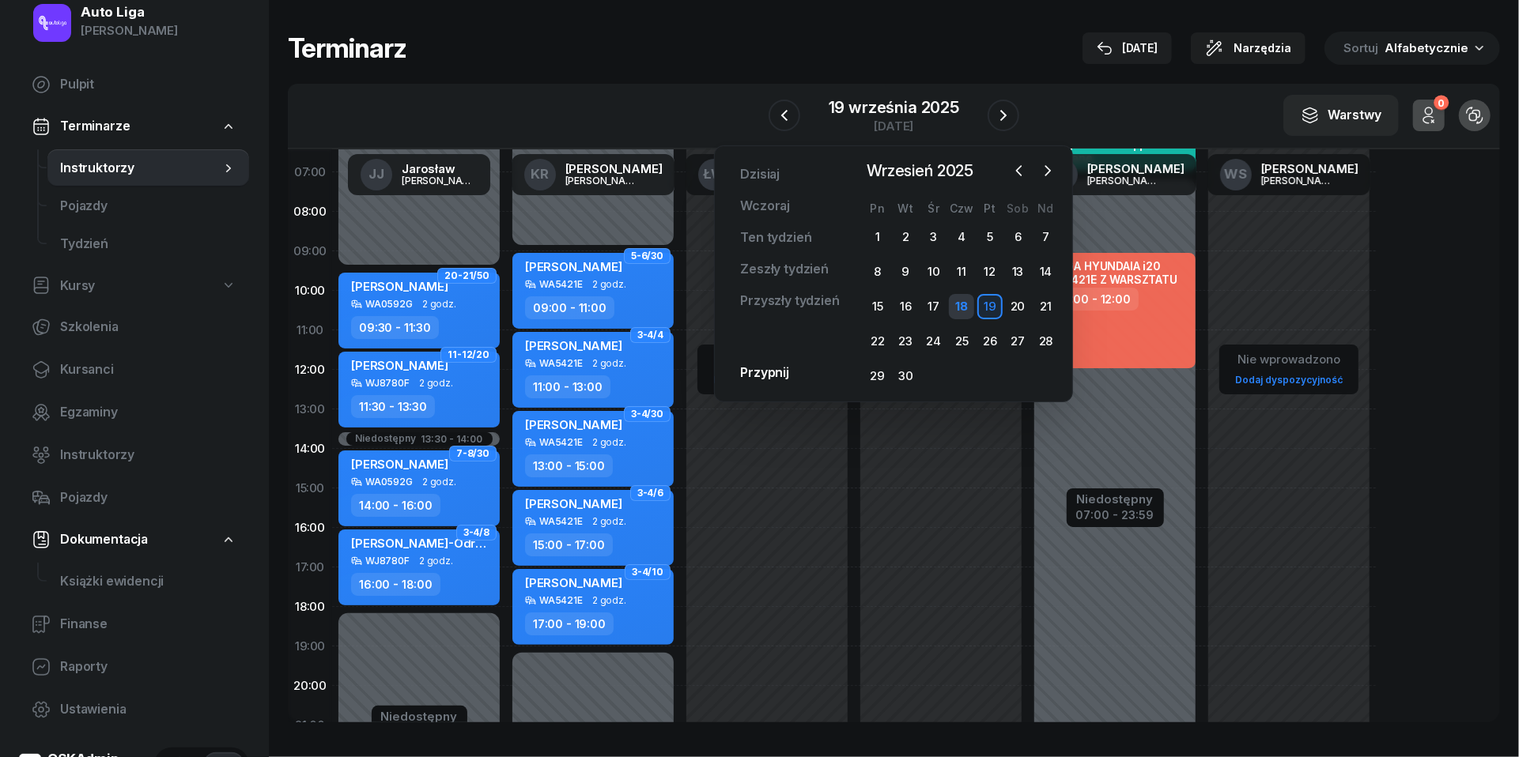
click at [965, 295] on div "18" at bounding box center [961, 306] width 25 height 25
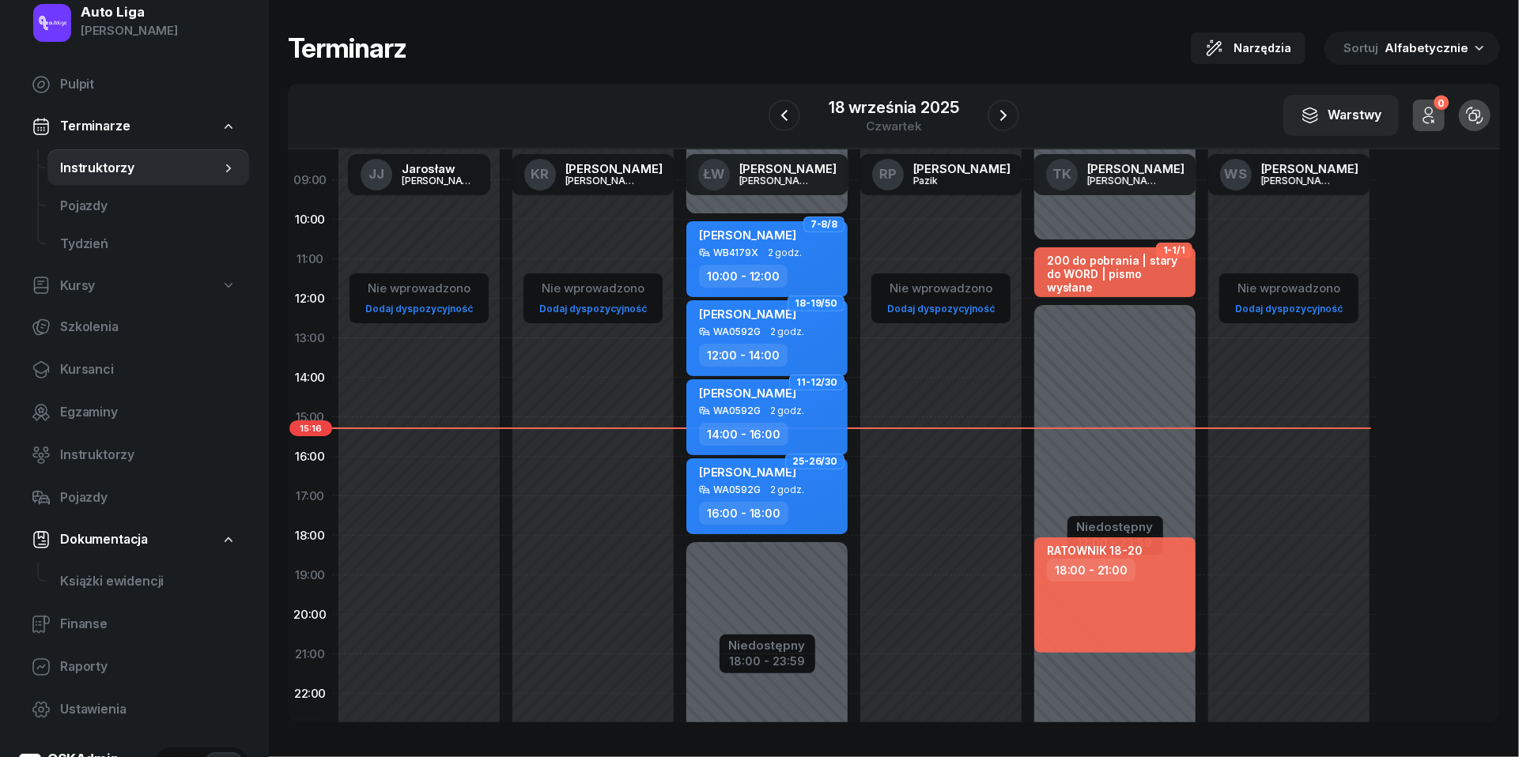
scroll to position [136, 0]
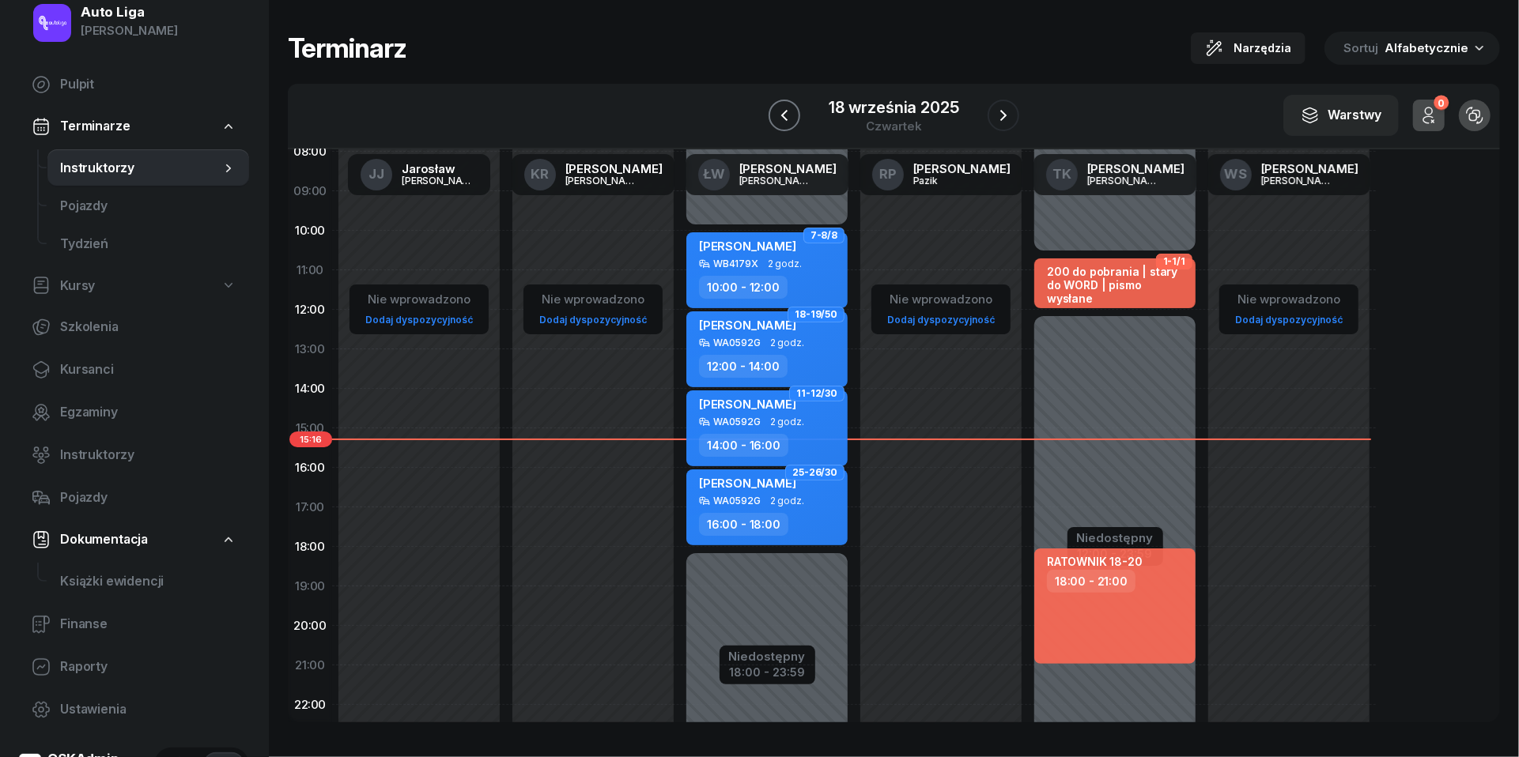
click at [794, 108] on button "button" at bounding box center [784, 116] width 32 height 32
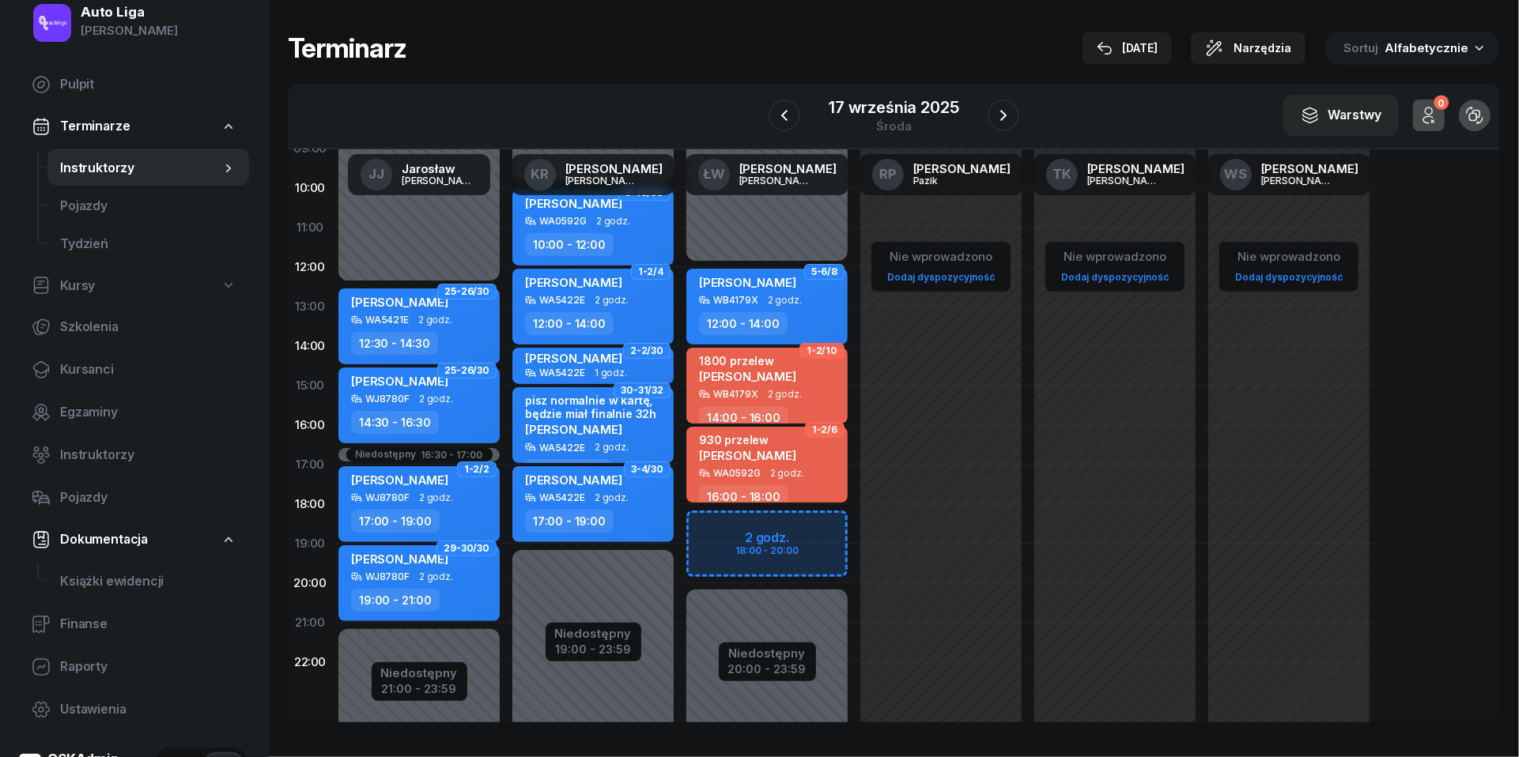
scroll to position [180, 0]
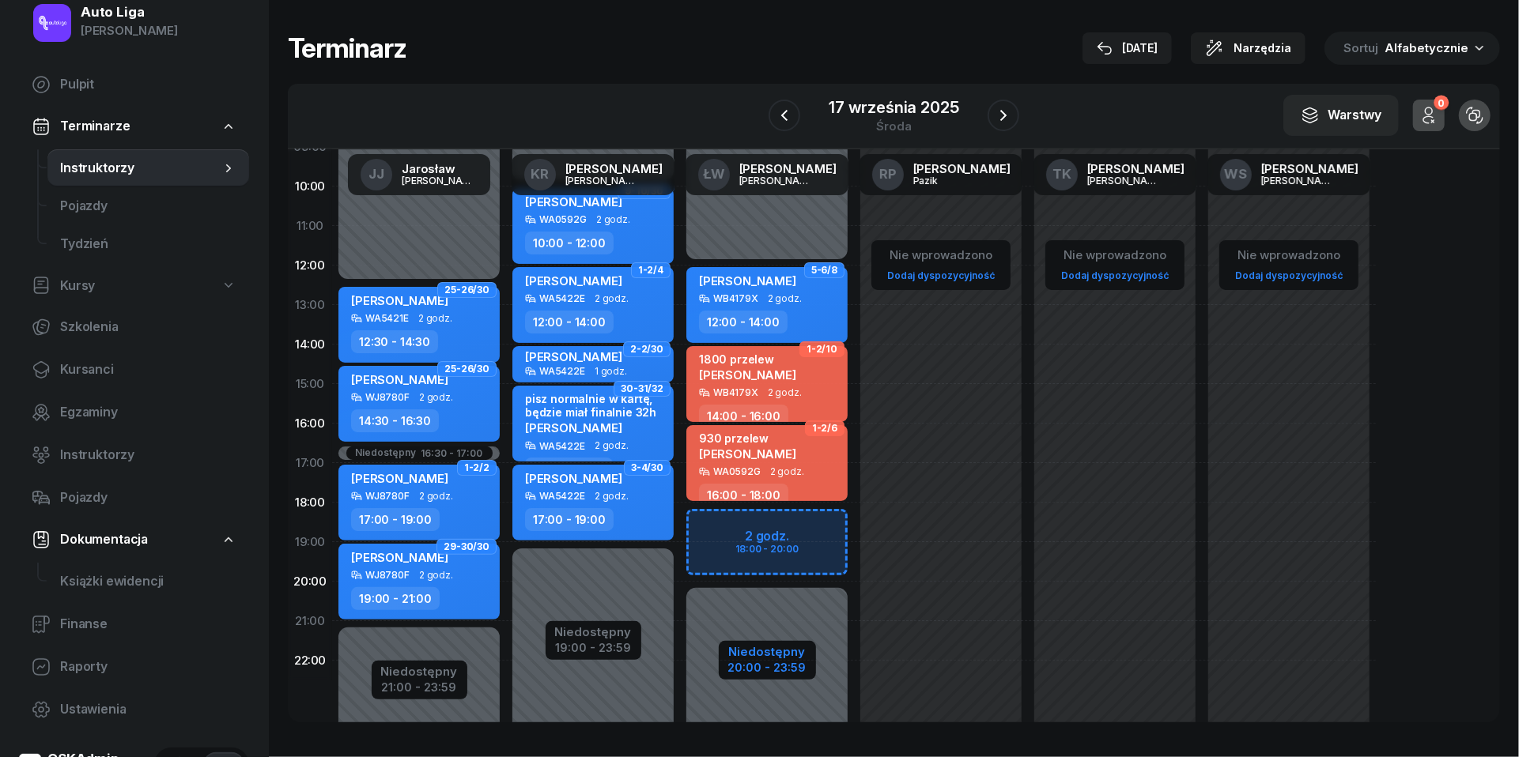
click at [779, 658] on div "Niedostępny" at bounding box center [767, 652] width 78 height 12
select select "12"
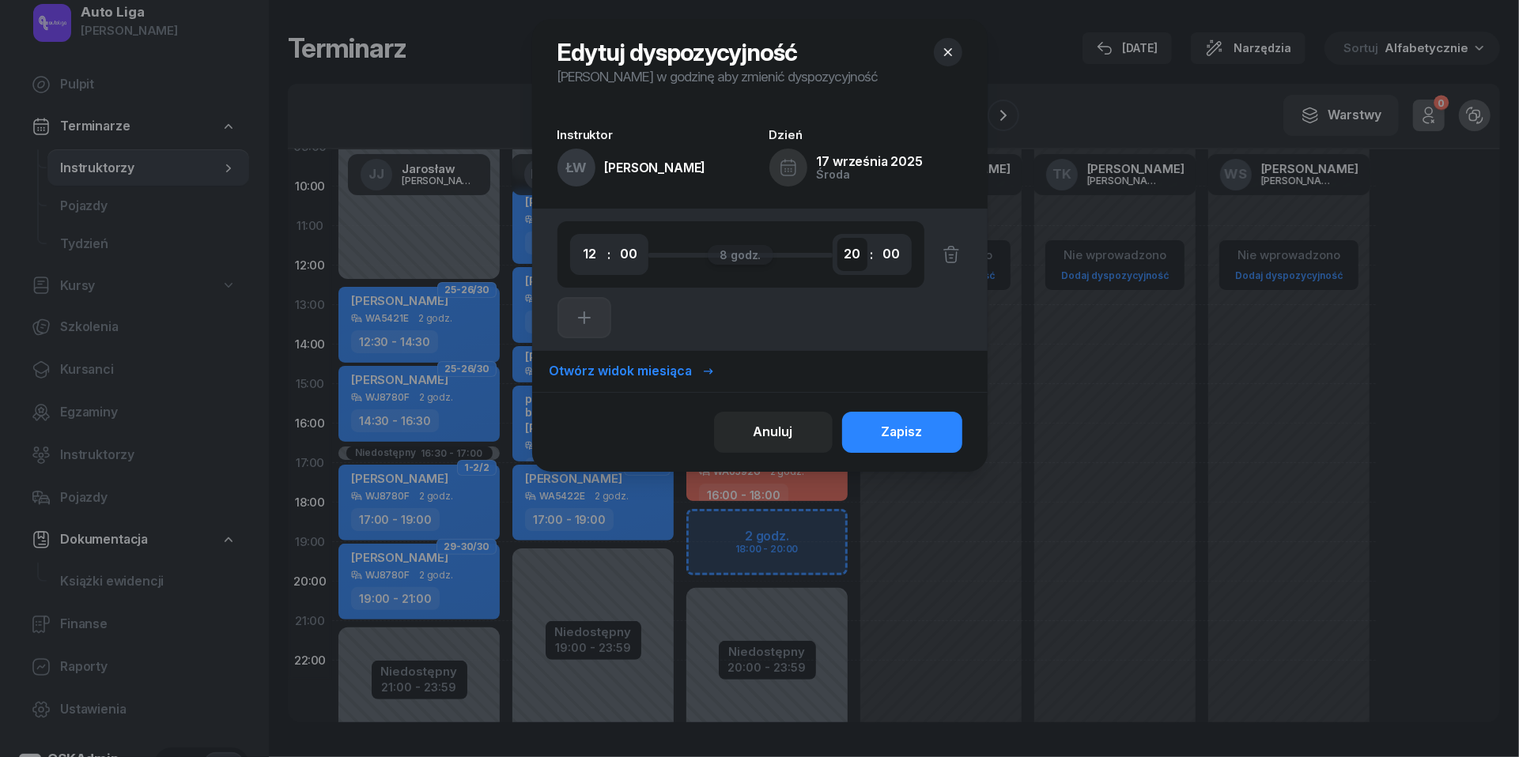
select select "18"
click at [899, 437] on div "Zapisz" at bounding box center [901, 432] width 41 height 21
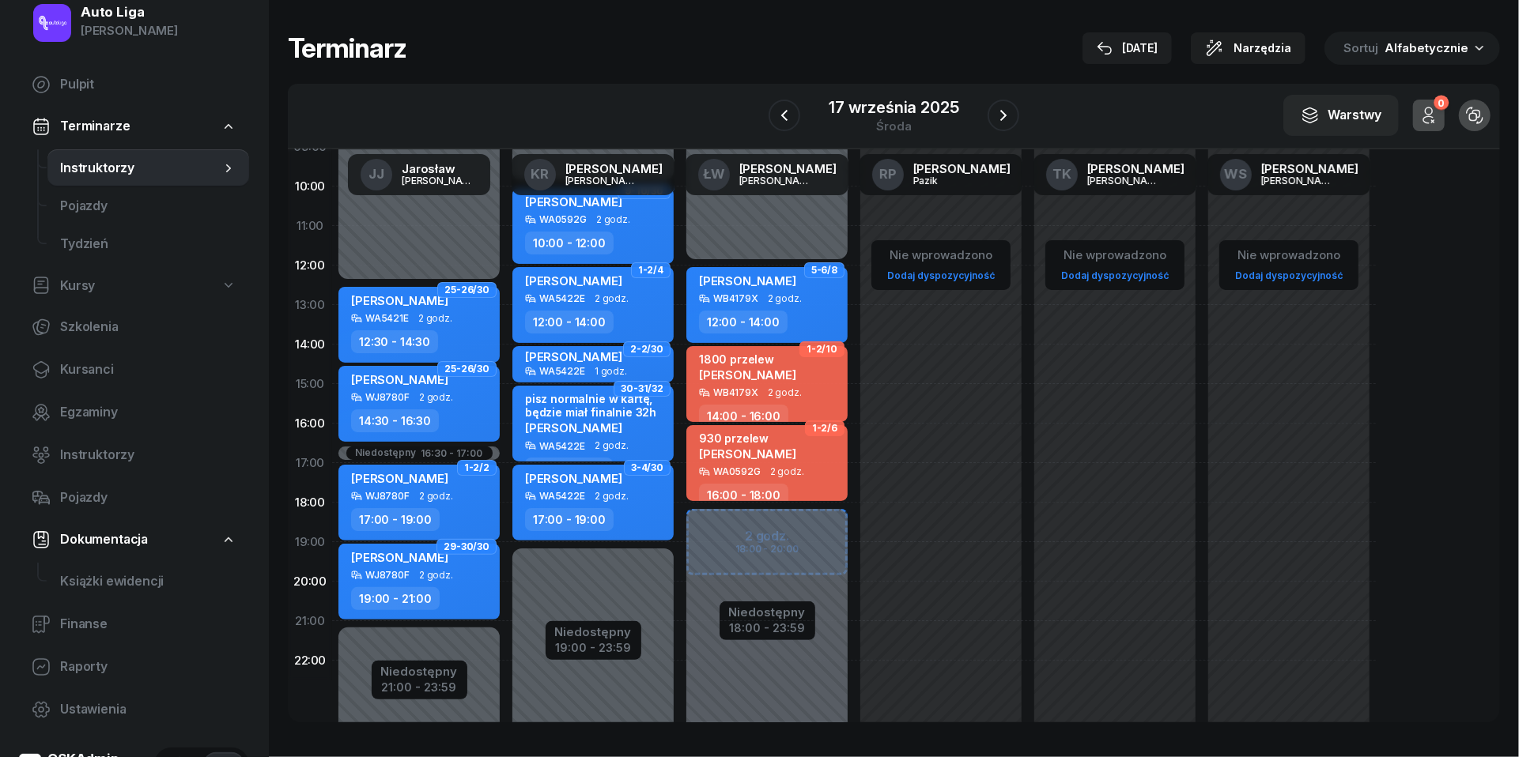
click at [1013, 100] on div at bounding box center [1003, 116] width 32 height 32
click at [1013, 105] on button "button" at bounding box center [1003, 116] width 32 height 32
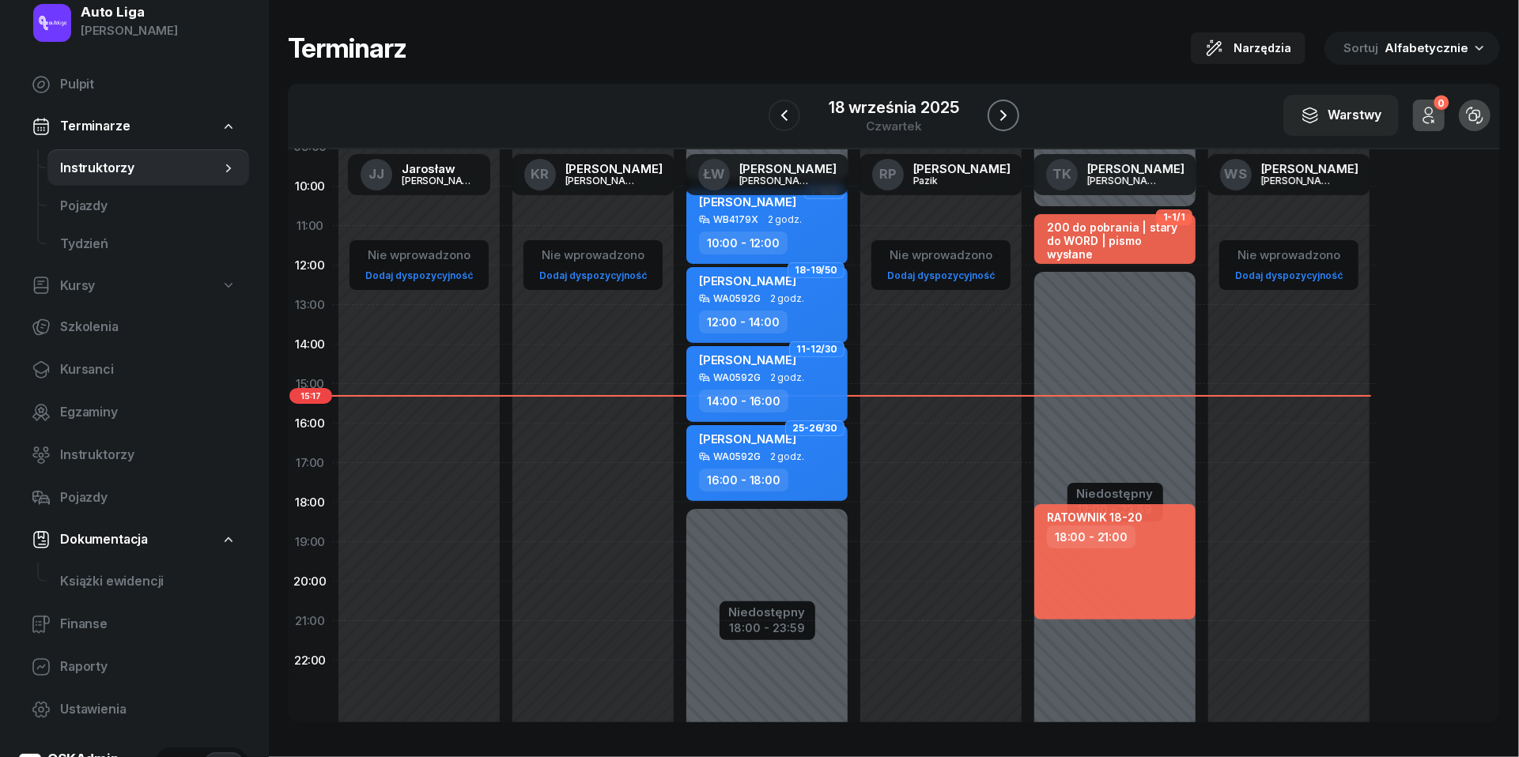
click at [1013, 105] on button "button" at bounding box center [1003, 116] width 32 height 32
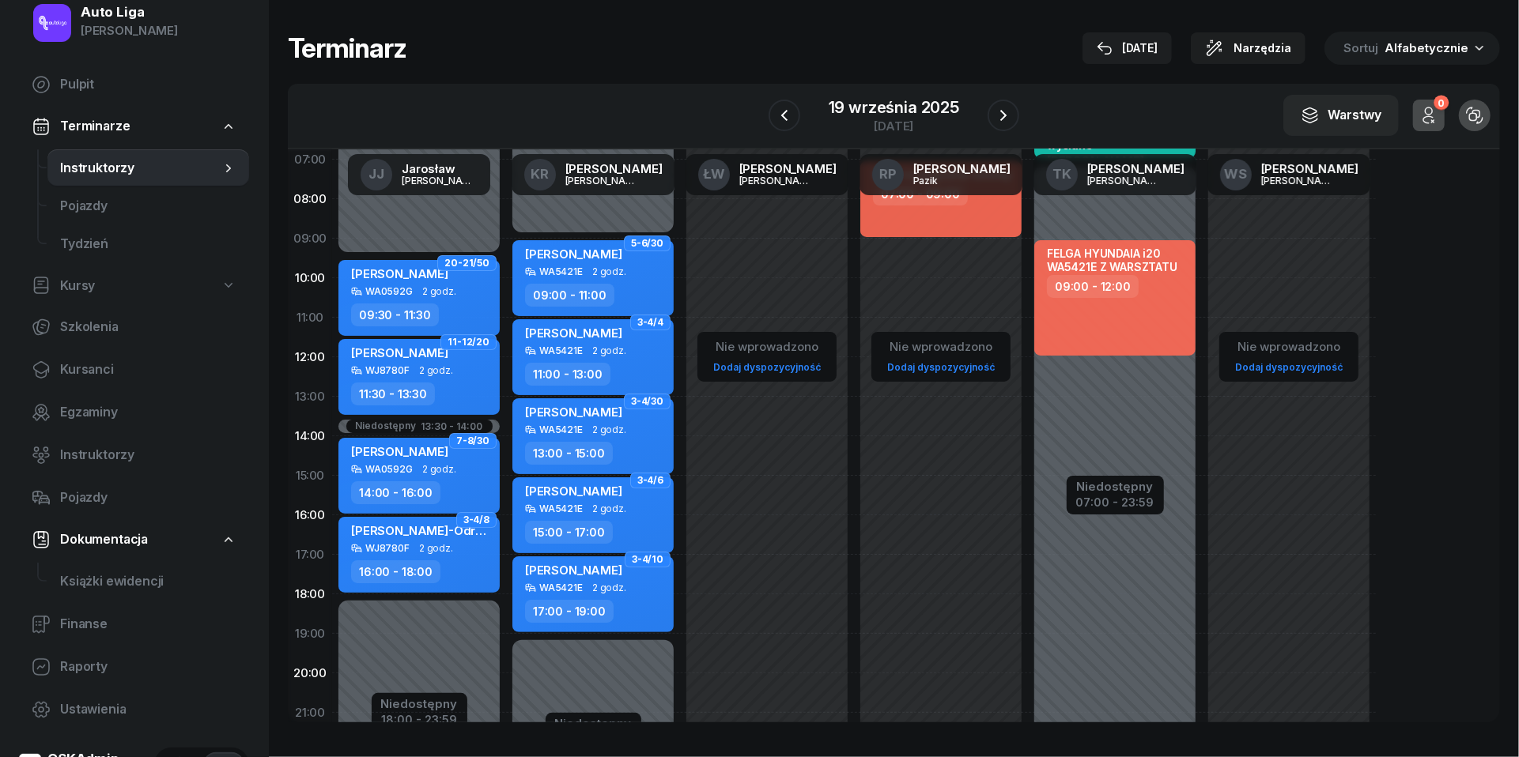
scroll to position [83, 0]
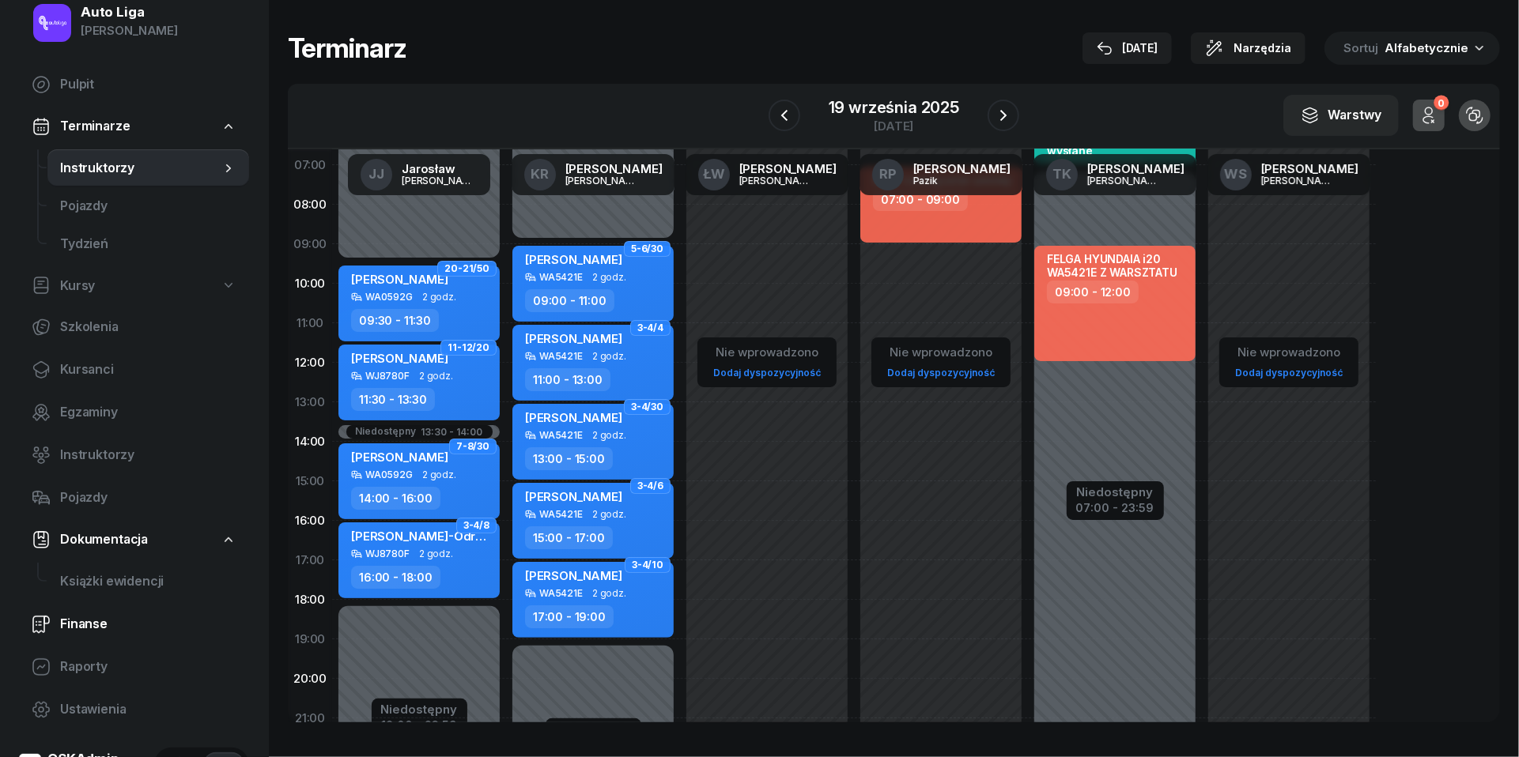
click at [89, 621] on span "Finanse" at bounding box center [148, 624] width 176 height 21
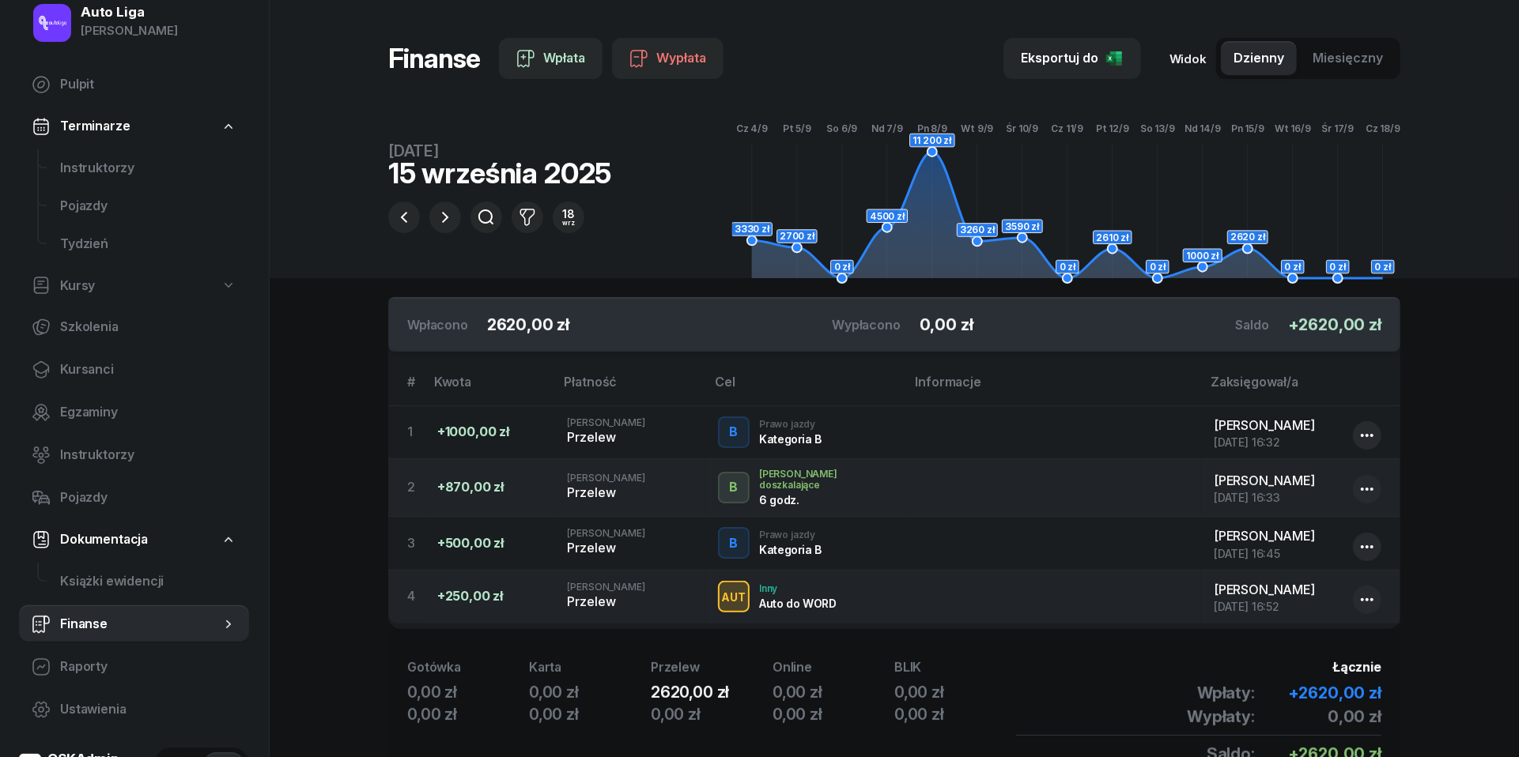
click at [1356, 57] on span "Miesięczny" at bounding box center [1347, 58] width 70 height 21
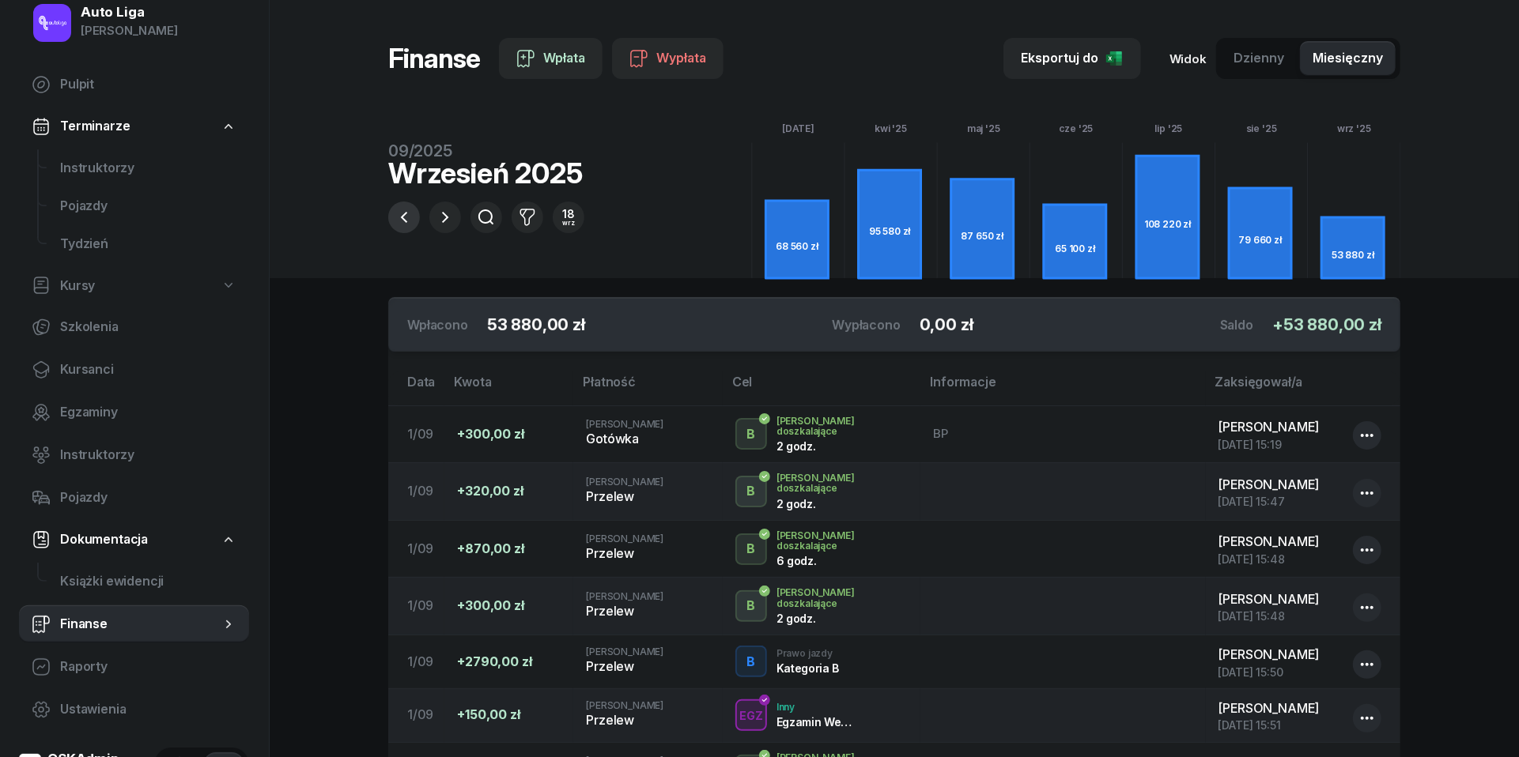
click at [397, 213] on icon "button" at bounding box center [403, 217] width 19 height 19
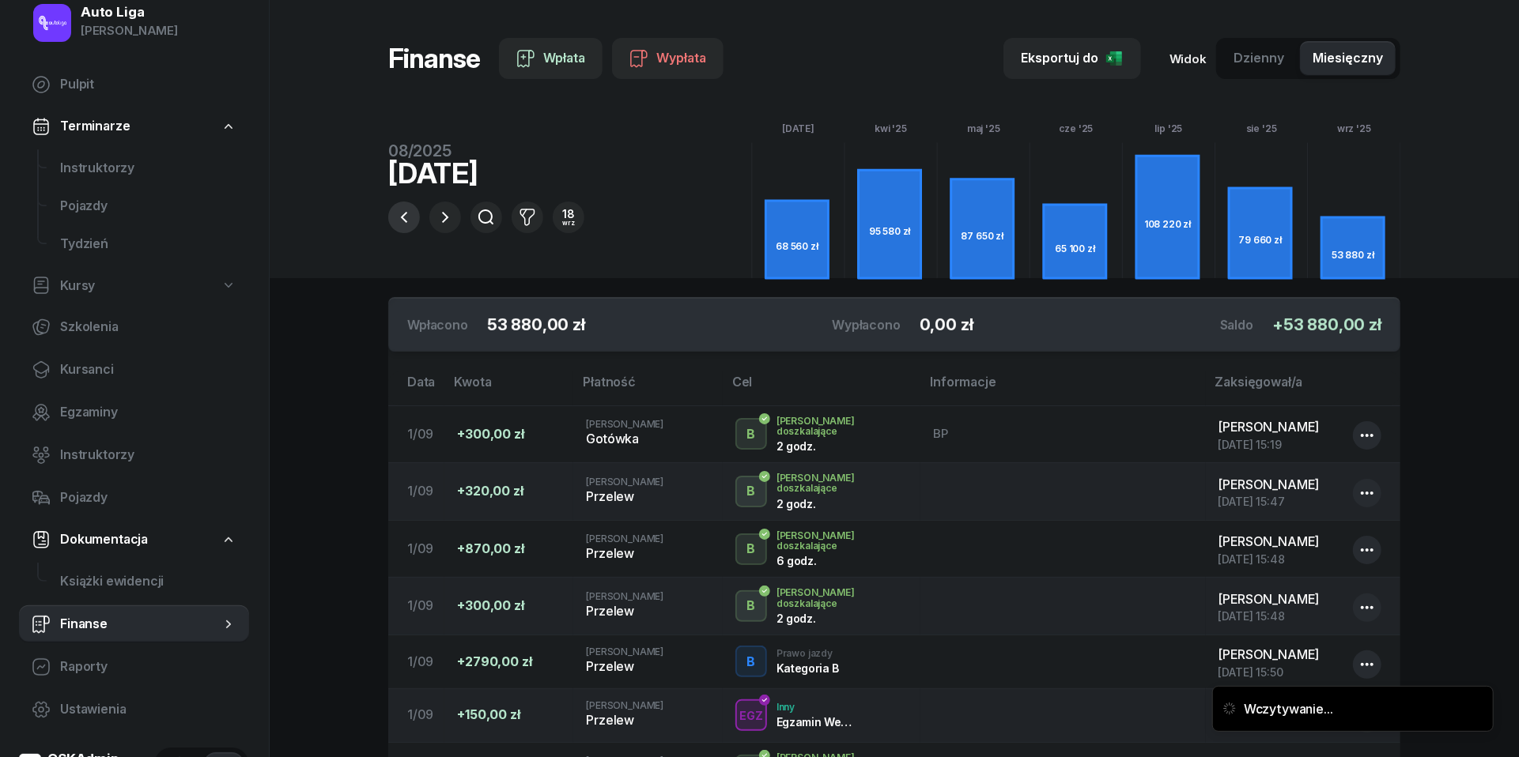
click at [397, 213] on icon "button" at bounding box center [403, 217] width 19 height 19
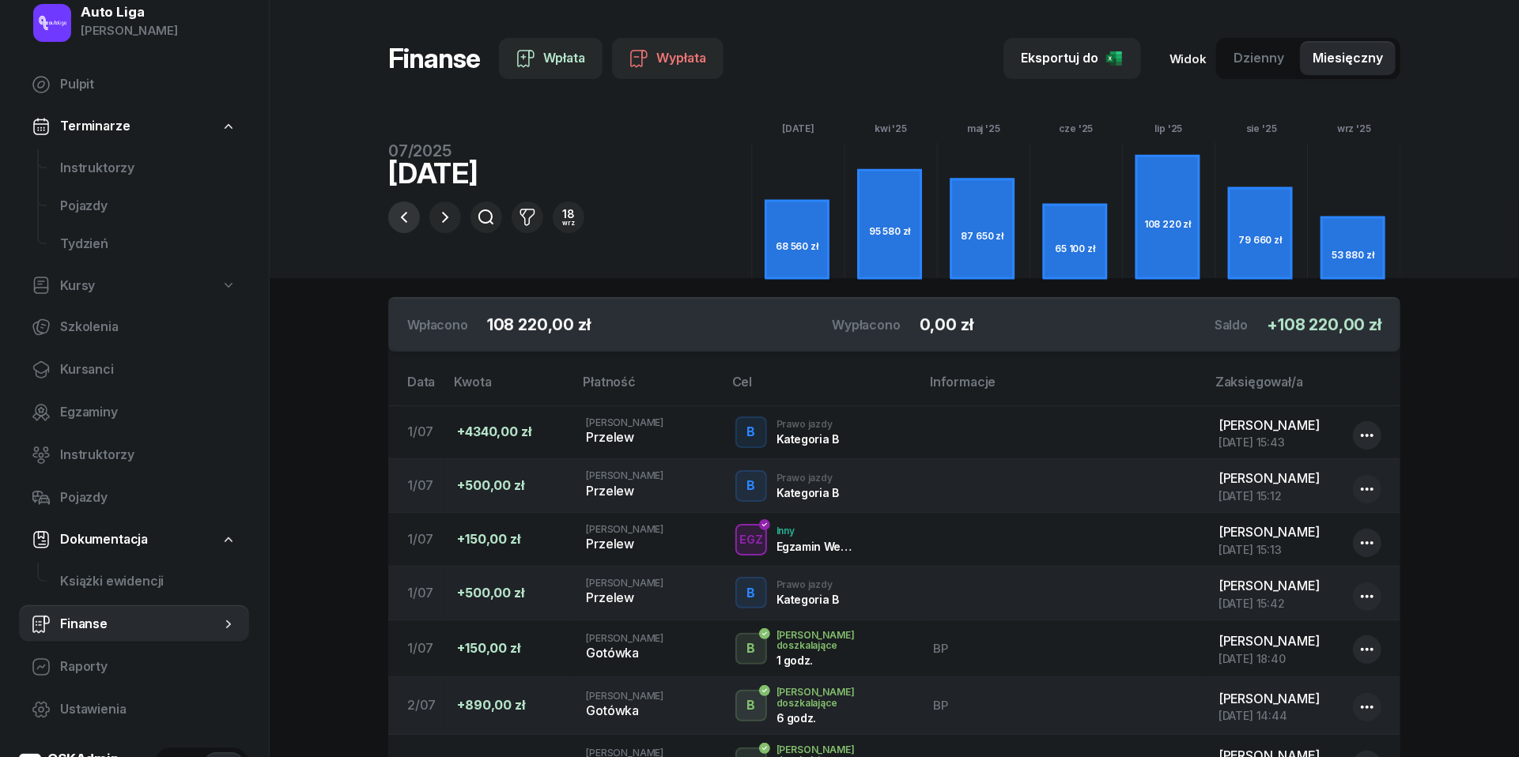
click at [409, 213] on icon "button" at bounding box center [403, 217] width 19 height 19
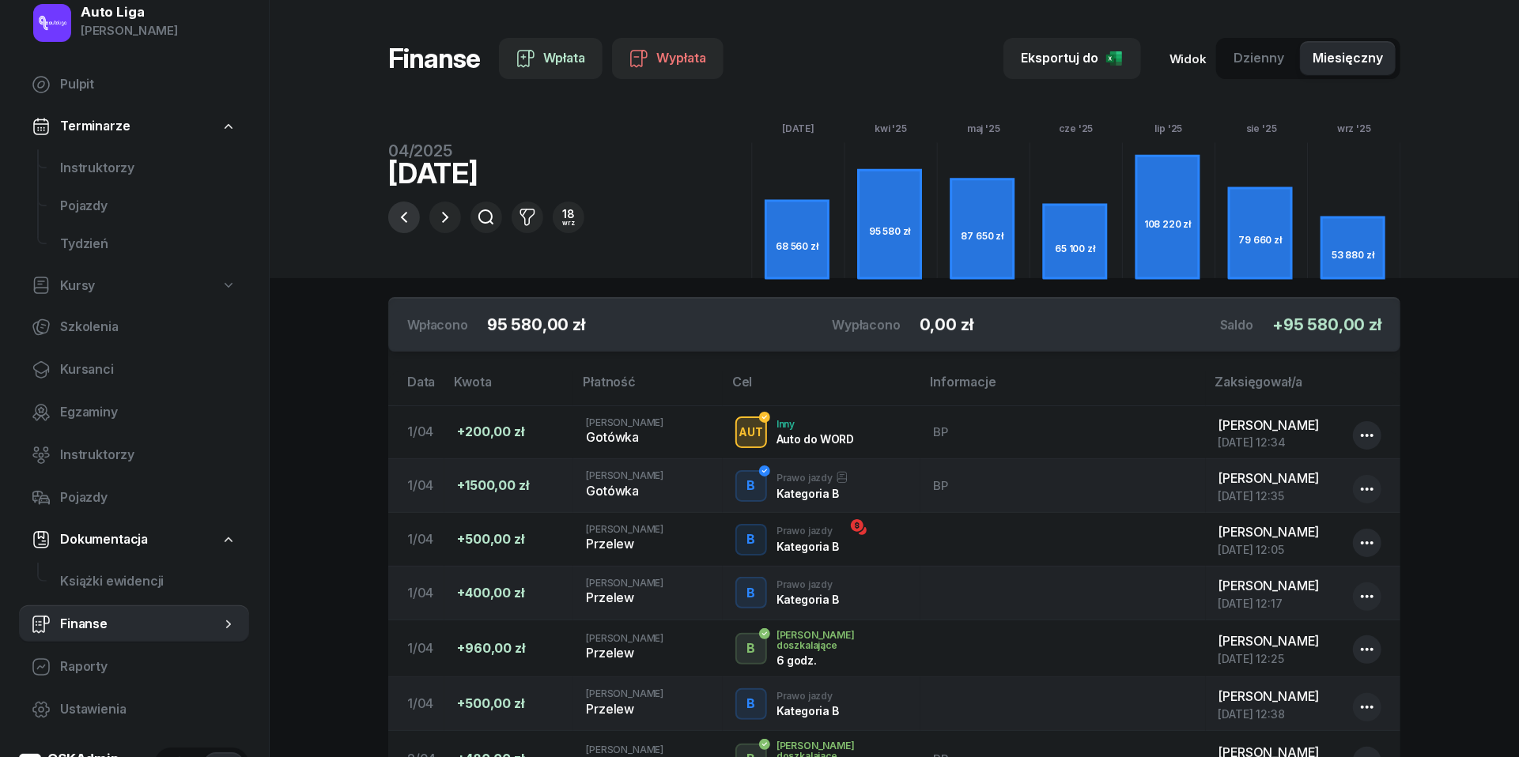
click at [400, 213] on icon "button" at bounding box center [403, 217] width 19 height 19
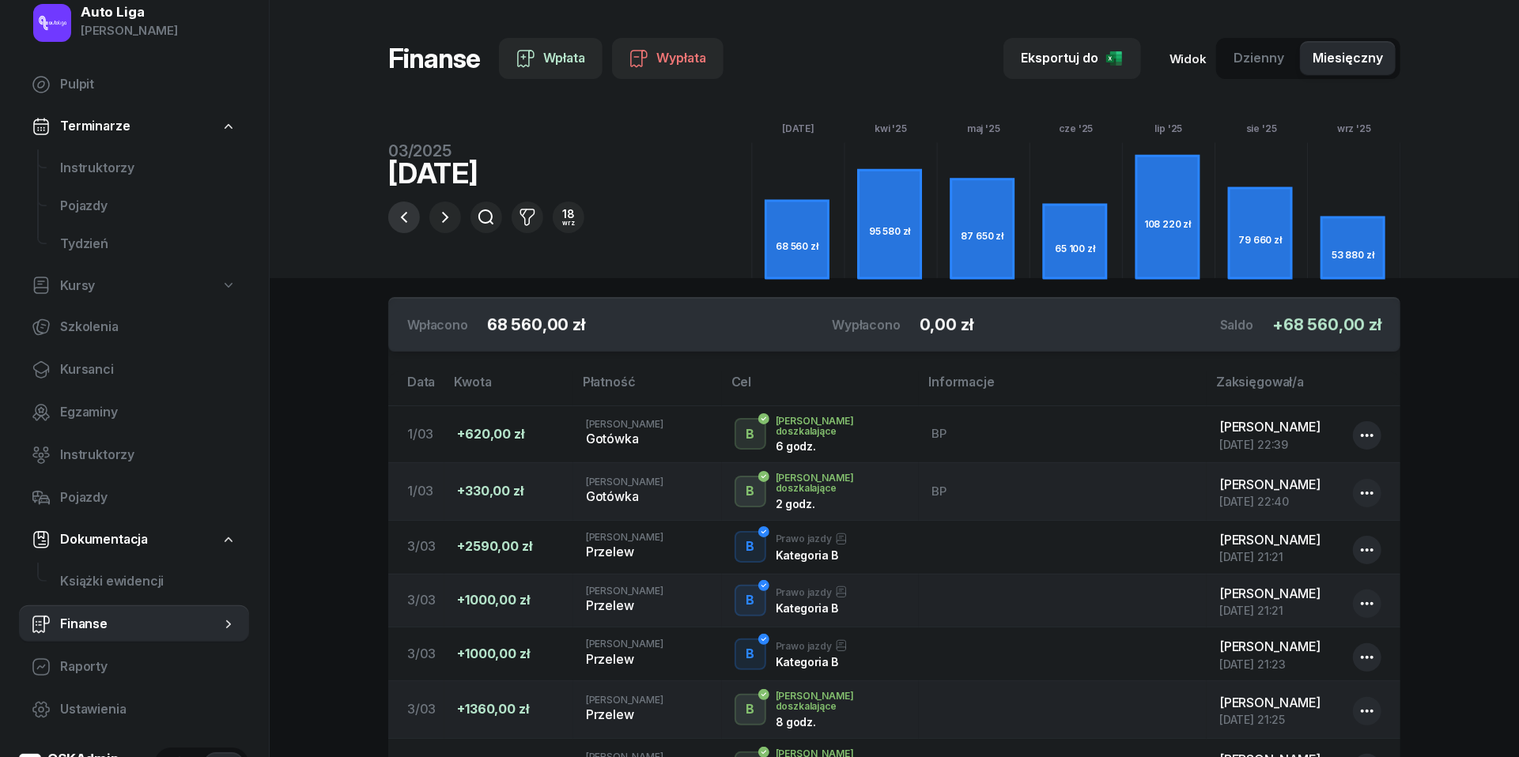
click at [400, 213] on icon "button" at bounding box center [403, 217] width 19 height 19
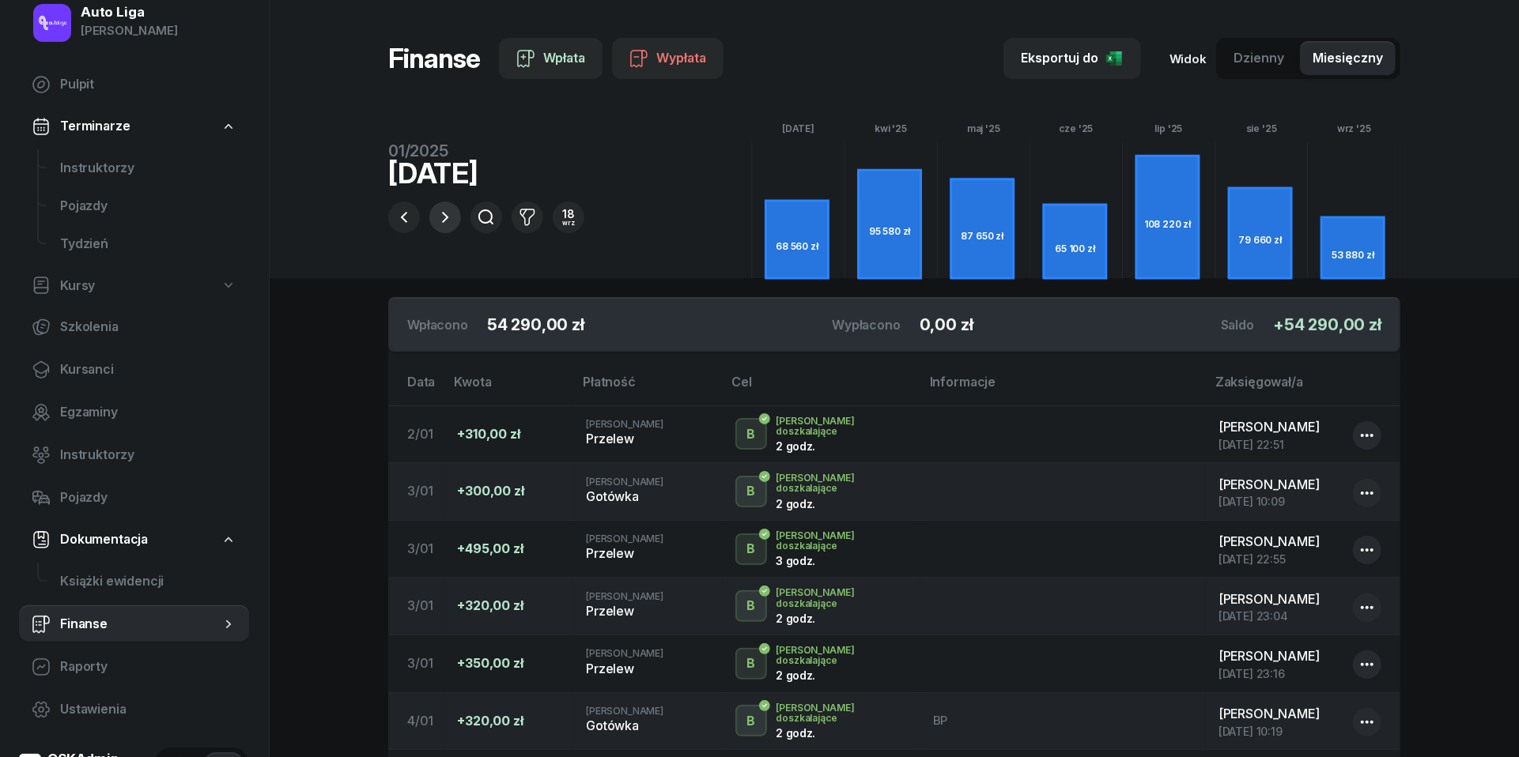
click at [437, 222] on icon "button" at bounding box center [445, 217] width 19 height 19
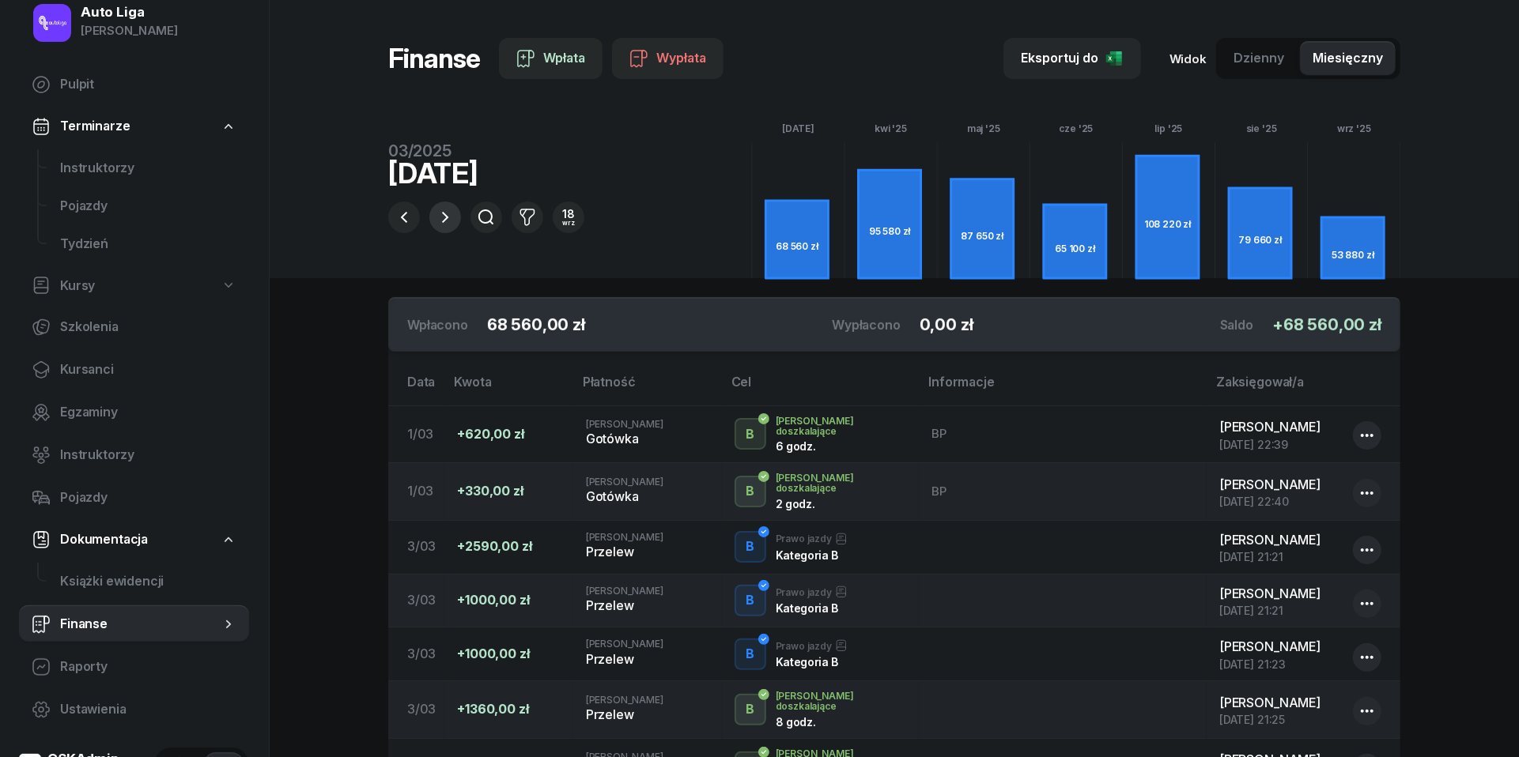
click at [437, 222] on icon "button" at bounding box center [445, 217] width 19 height 19
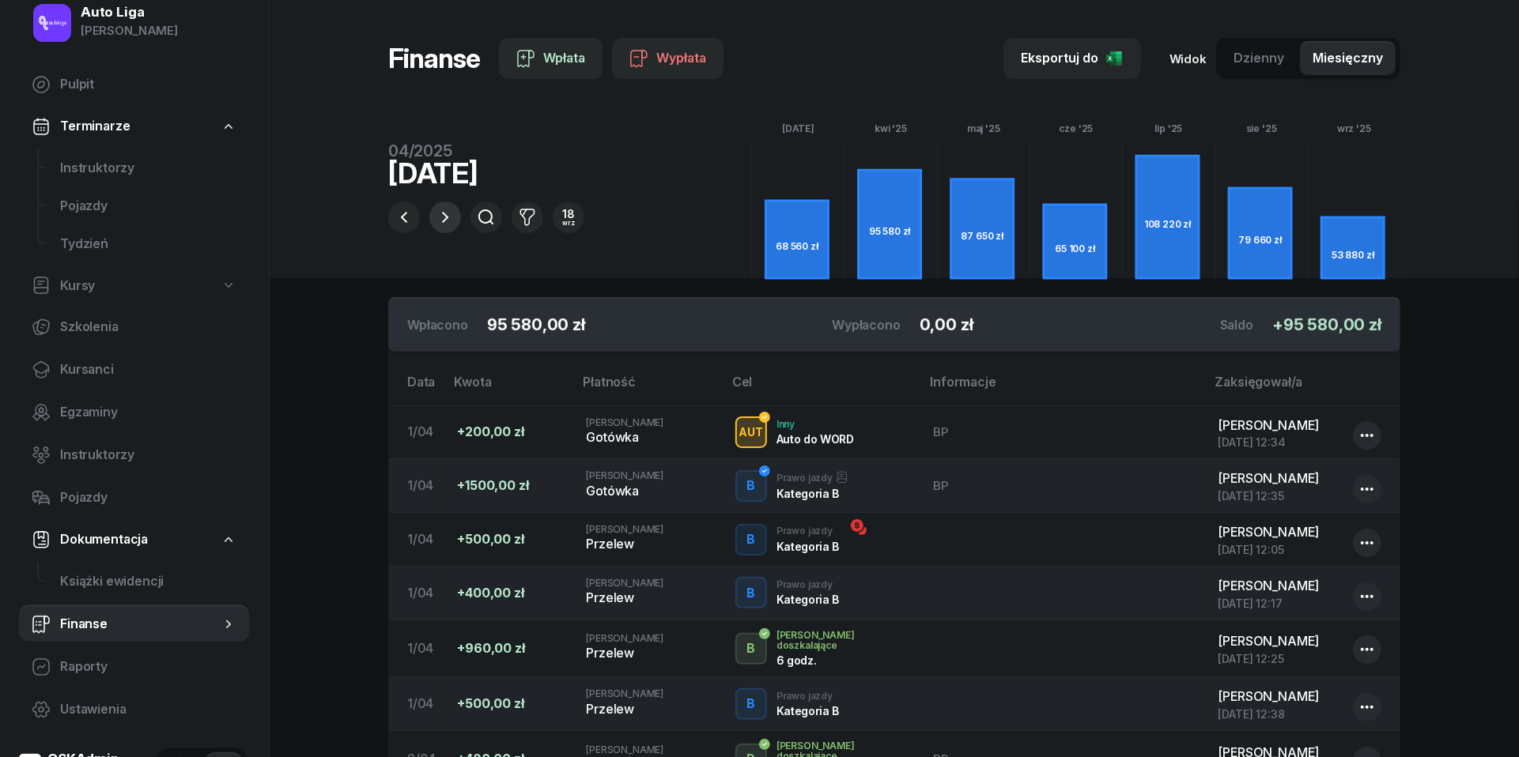
click at [437, 222] on icon "button" at bounding box center [445, 217] width 19 height 19
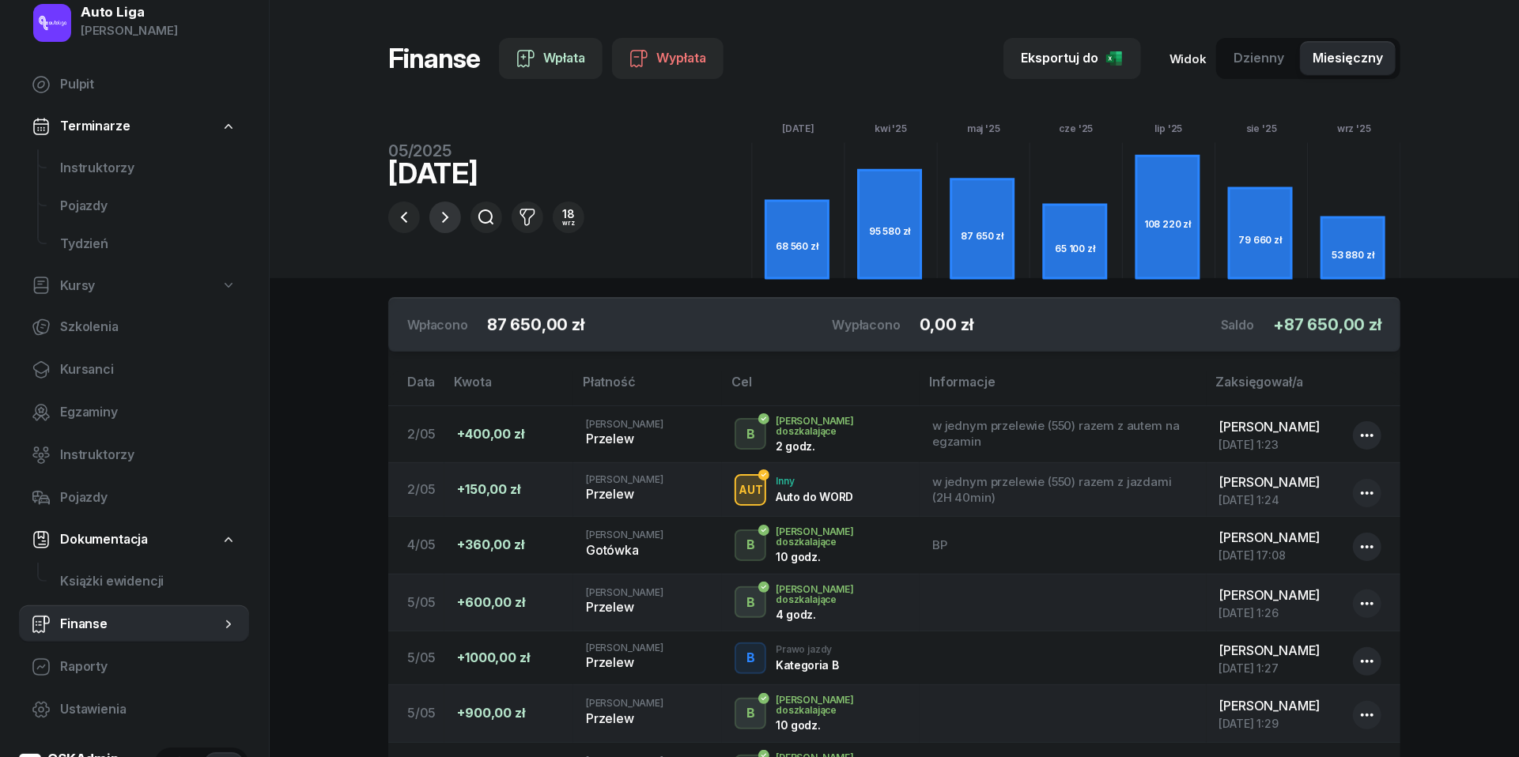
click at [437, 222] on icon "button" at bounding box center [445, 217] width 19 height 19
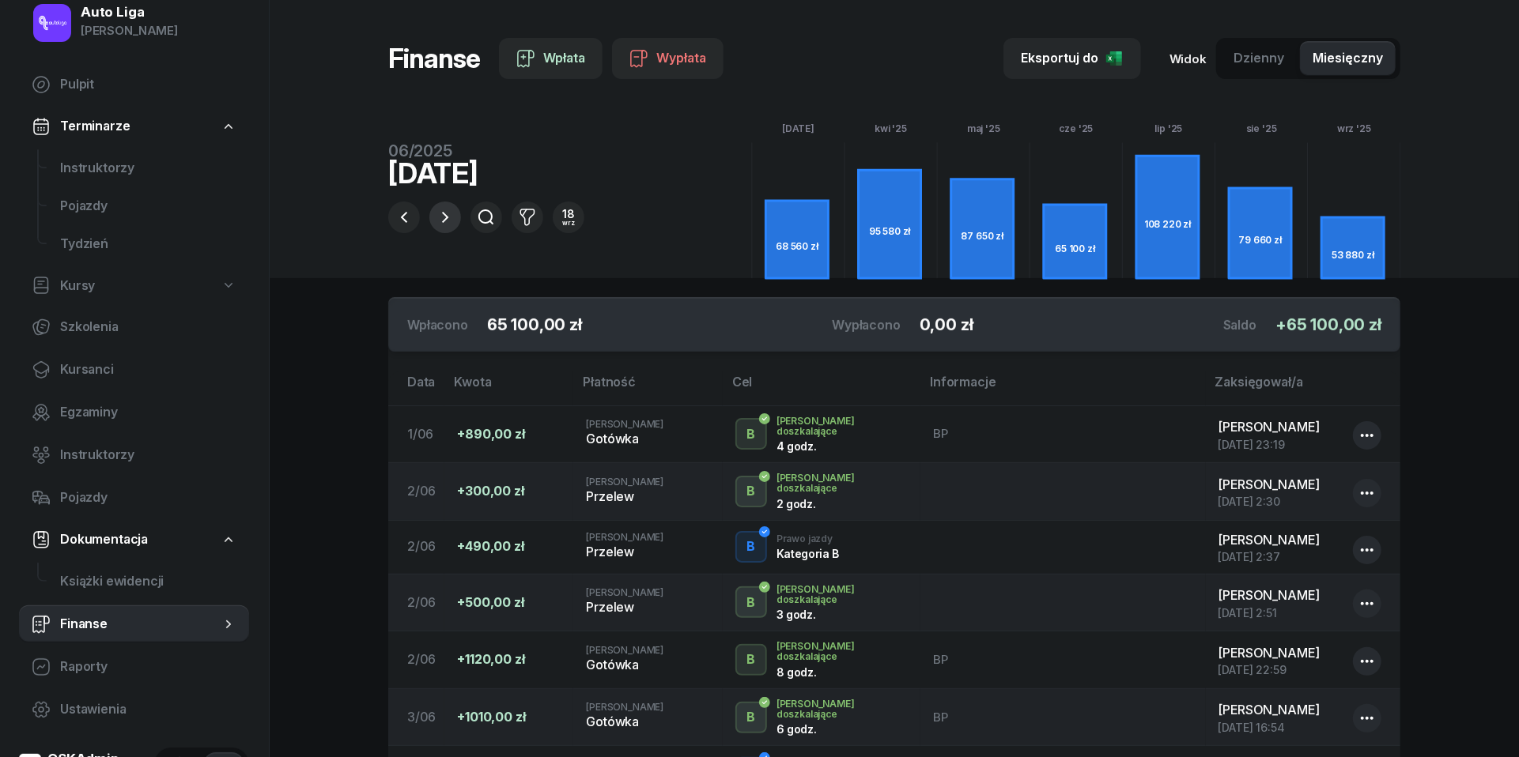
click at [437, 222] on icon "button" at bounding box center [445, 217] width 19 height 19
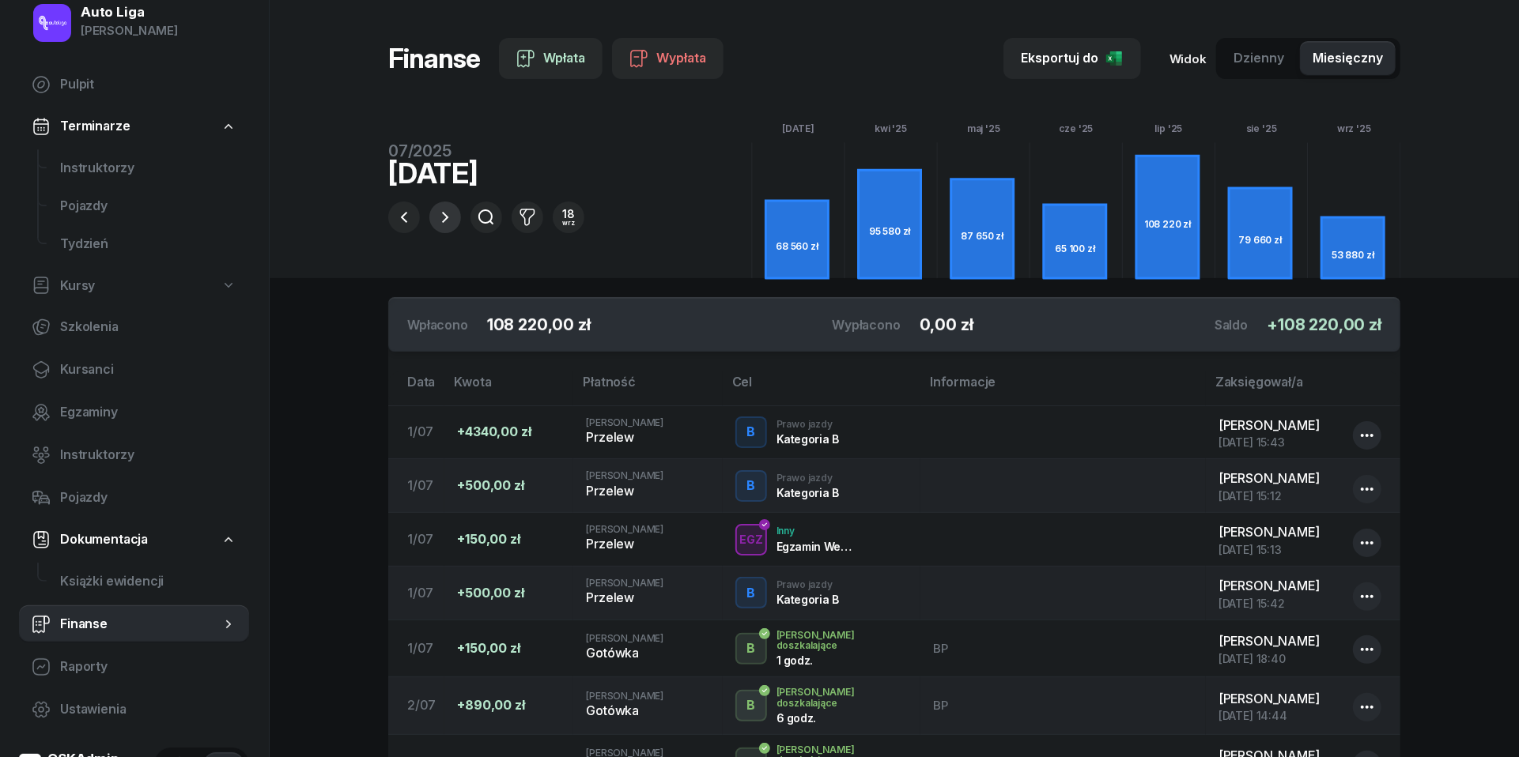
click at [437, 222] on icon "button" at bounding box center [445, 217] width 19 height 19
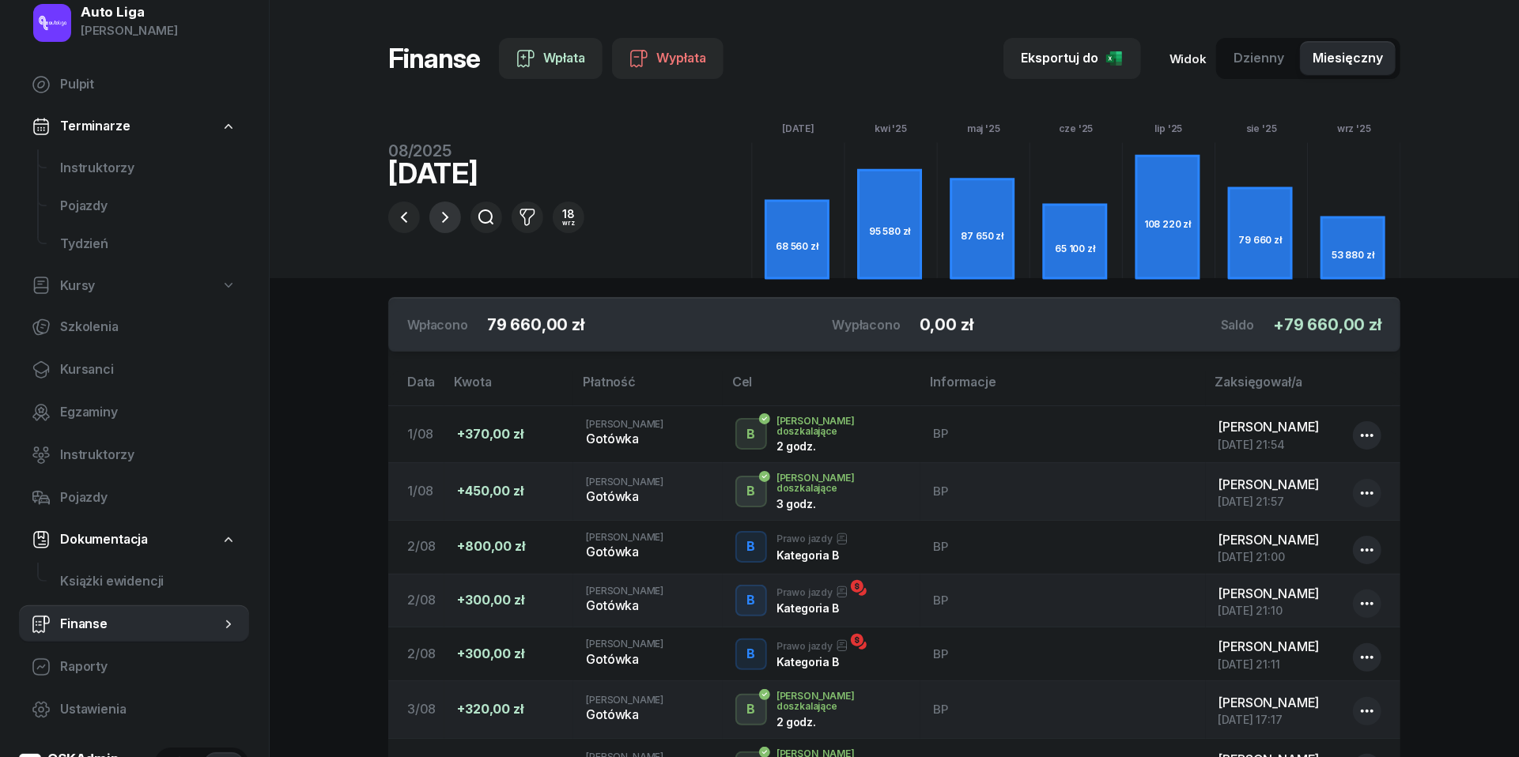
click at [437, 222] on icon "button" at bounding box center [445, 217] width 19 height 19
